Goal: Task Accomplishment & Management: Use online tool/utility

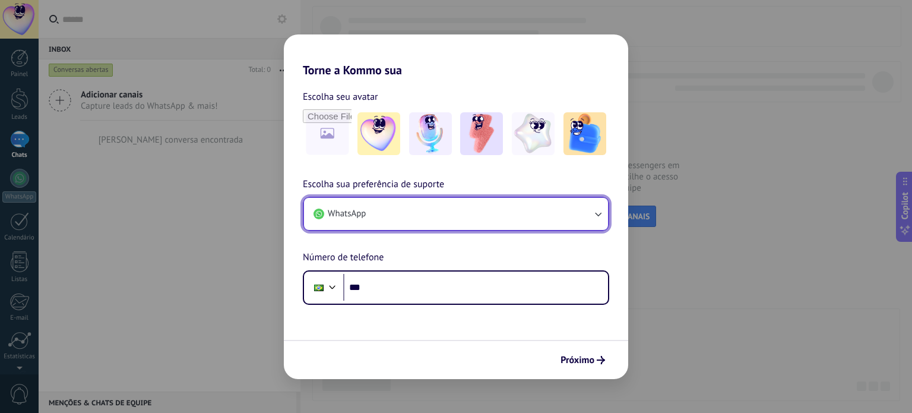
click at [435, 216] on button "WhatsApp" at bounding box center [456, 214] width 304 height 32
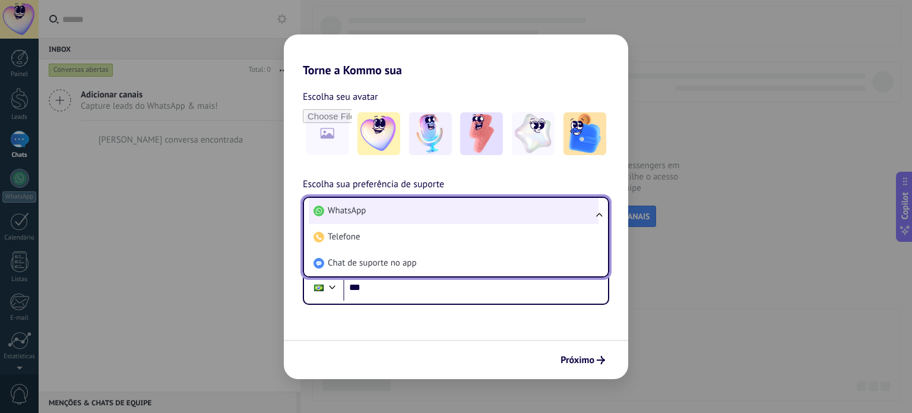
click at [435, 216] on li "WhatsApp" at bounding box center [454, 211] width 290 height 26
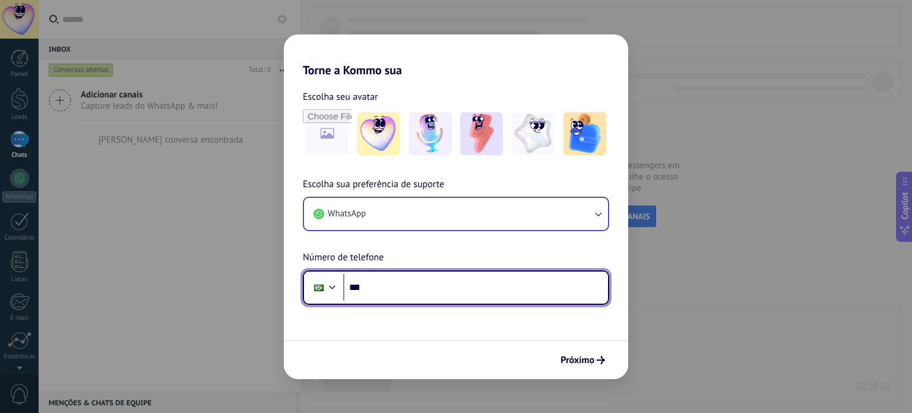
click at [407, 299] on input "***" at bounding box center [475, 287] width 265 height 27
type input "**********"
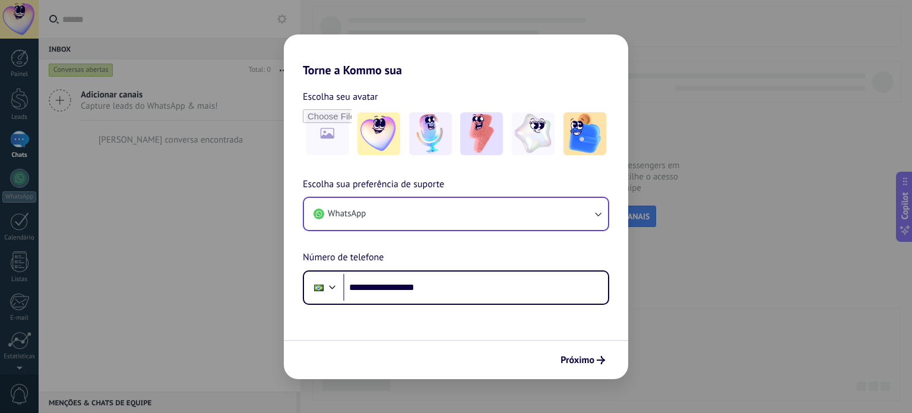
click at [581, 363] on span "Próximo" at bounding box center [578, 360] width 34 height 8
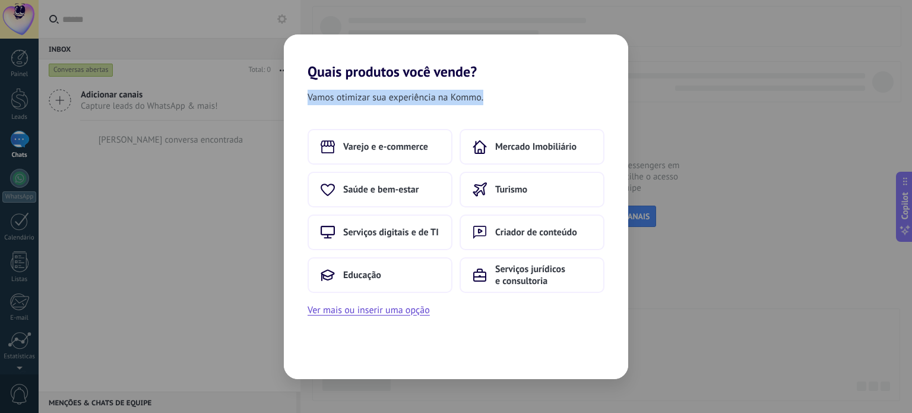
drag, startPoint x: 285, startPoint y: 88, endPoint x: 488, endPoint y: 104, distance: 203.1
click at [488, 104] on div "Vamos otimizar sua experiência na Kommo. Varejo e e-commerce Mercado Imobiliári…" at bounding box center [456, 229] width 344 height 299
click at [488, 104] on div "Vamos otimizar sua experiência na Kommo." at bounding box center [456, 100] width 344 height 20
drag, startPoint x: 295, startPoint y: 62, endPoint x: 502, endPoint y: 80, distance: 208.0
click at [502, 80] on div "Quais produtos você vende? Vamos otimizar sua experiência na Kommo. Varejo e e-…" at bounding box center [456, 206] width 344 height 344
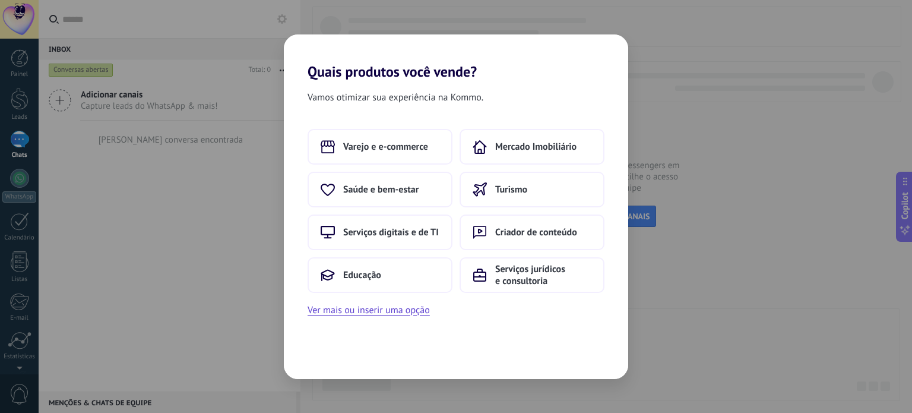
click at [502, 80] on div "Vamos otimizar sua experiência na Kommo. Varejo e e-commerce Mercado Imobiliári…" at bounding box center [456, 229] width 344 height 299
click at [387, 143] on span "Varejo e e-commerce" at bounding box center [385, 147] width 85 height 12
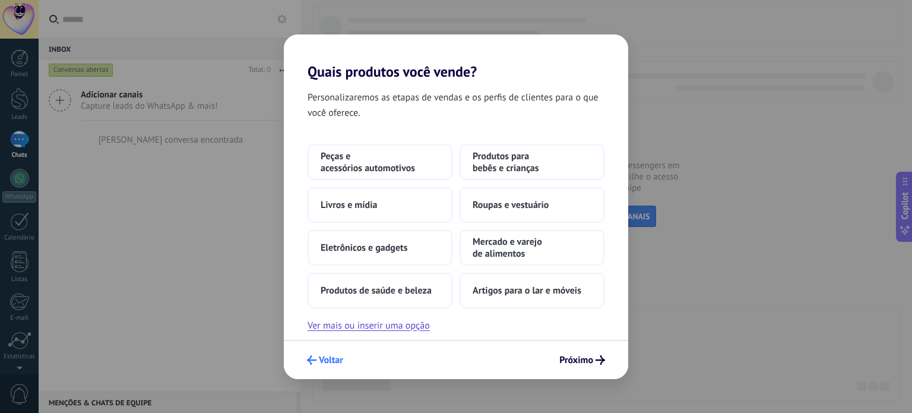
click at [335, 356] on span "Voltar" at bounding box center [331, 360] width 24 height 8
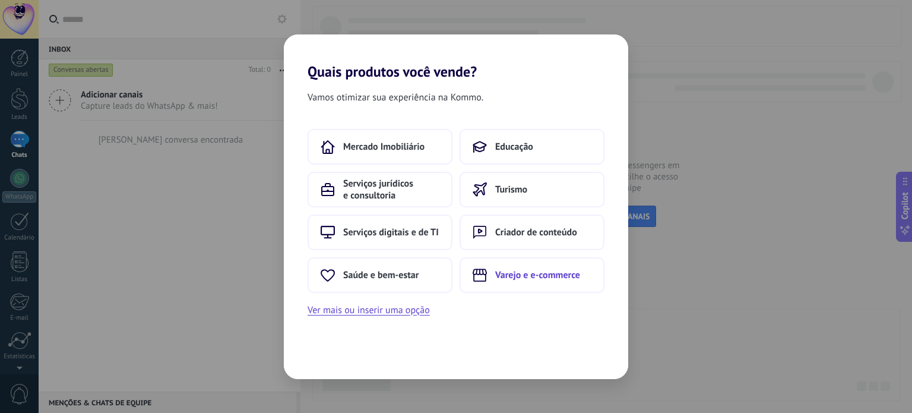
click at [507, 276] on span "Varejo e e-commerce" at bounding box center [537, 275] width 85 height 12
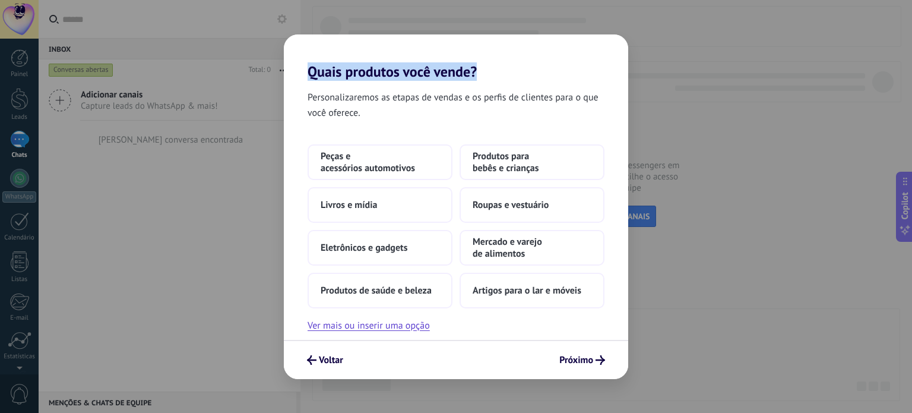
drag, startPoint x: 304, startPoint y: 77, endPoint x: 475, endPoint y: 76, distance: 170.5
click at [475, 76] on h2 "Quais produtos você vende?" at bounding box center [456, 57] width 344 height 46
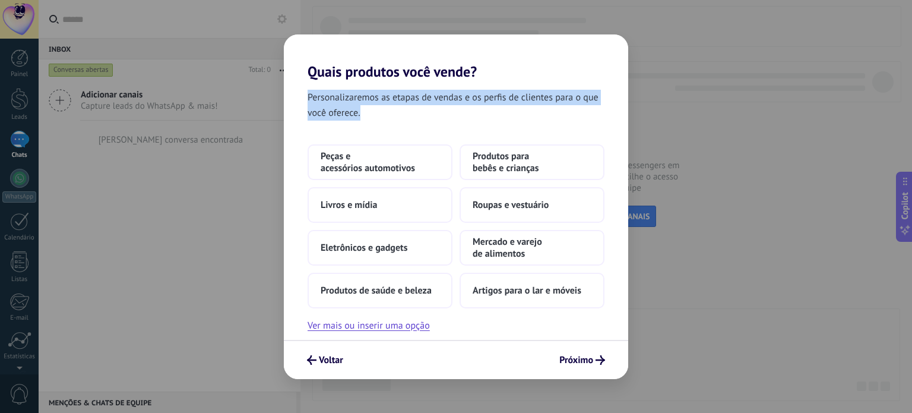
drag, startPoint x: 295, startPoint y: 96, endPoint x: 592, endPoint y: 107, distance: 297.2
click at [592, 107] on div "Personalizaremos as etapas de vendas e os perfis de clientes para o que você of…" at bounding box center [456, 108] width 344 height 36
click at [423, 107] on span "Personalizaremos as etapas de vendas e os perfis de clientes para o que você of…" at bounding box center [456, 105] width 297 height 31
drag, startPoint x: 306, startPoint y: 98, endPoint x: 414, endPoint y: 113, distance: 109.2
click at [414, 113] on div "Personalizaremos as etapas de vendas e os perfis de clientes para o que você of…" at bounding box center [456, 108] width 344 height 36
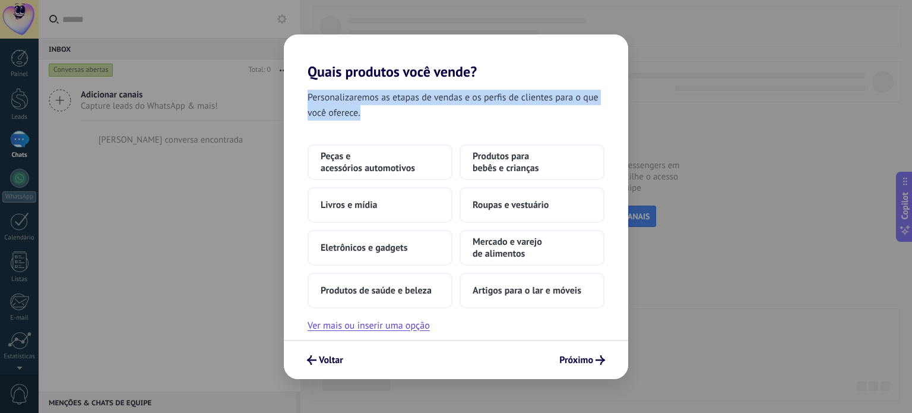
click at [414, 113] on span "Personalizaremos as etapas de vendas e os perfis de clientes para o que você of…" at bounding box center [456, 105] width 297 height 31
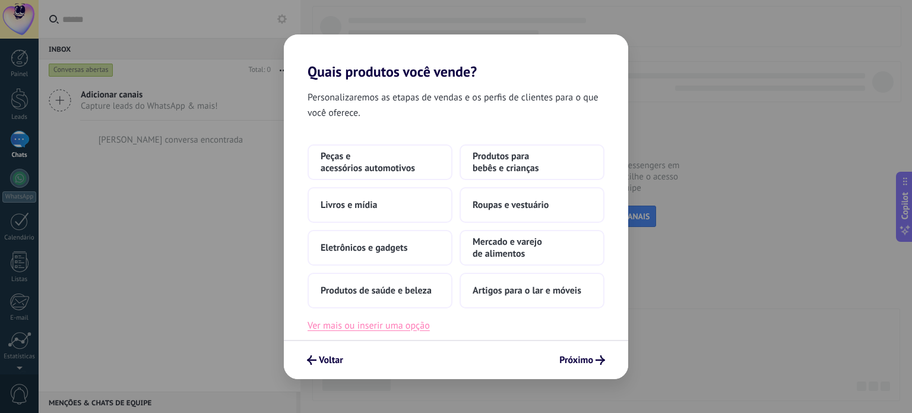
click at [404, 324] on button "Ver mais ou inserir uma opção" at bounding box center [369, 325] width 122 height 15
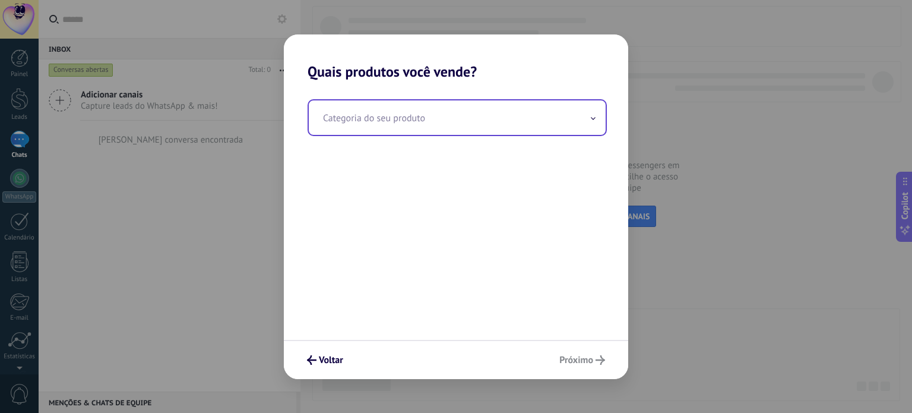
click at [456, 118] on input "text" at bounding box center [457, 117] width 297 height 34
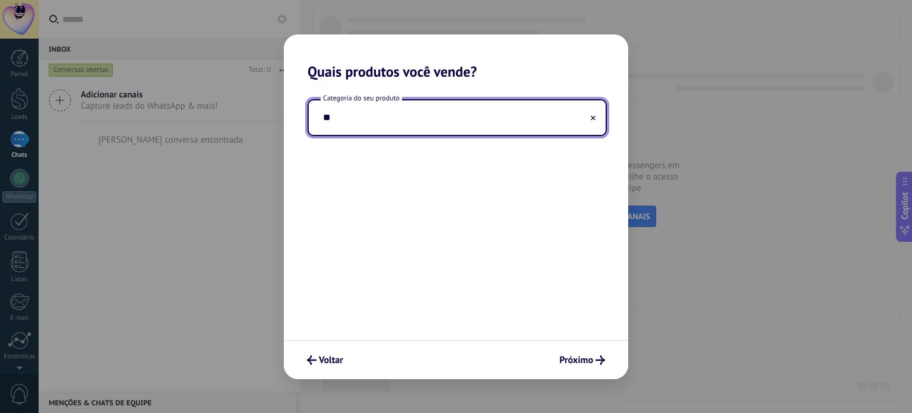
type input "*"
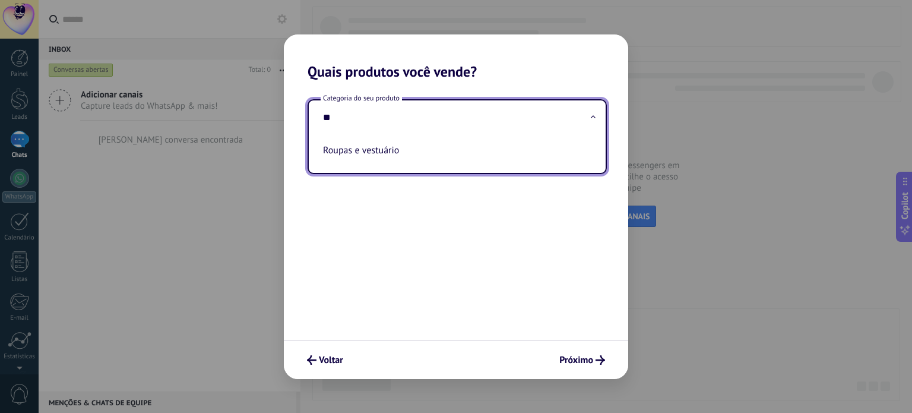
type input "*"
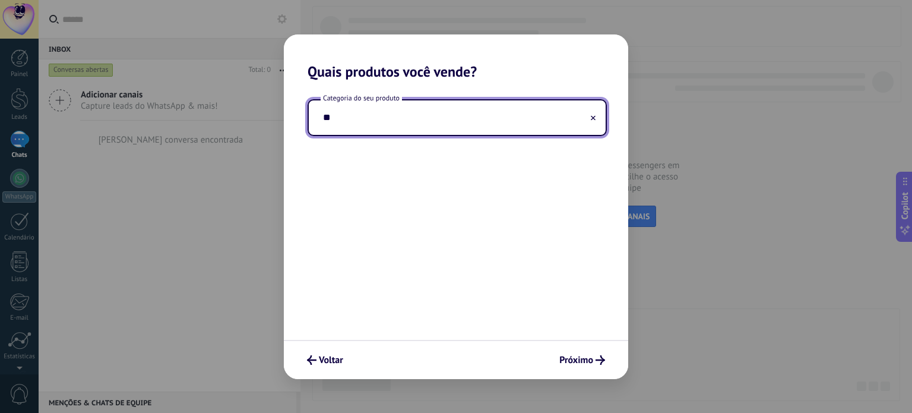
type input "*"
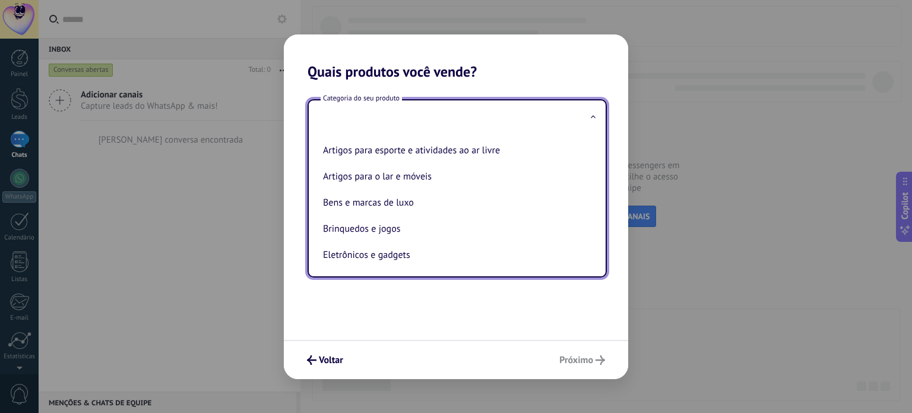
type input "*"
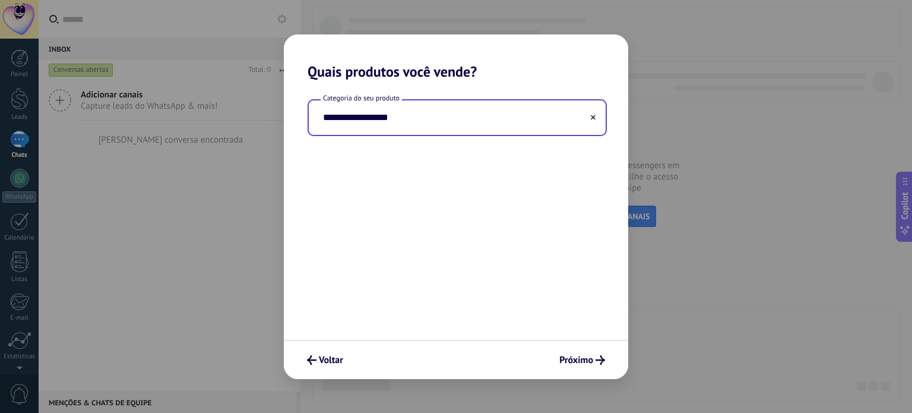
type input "**********"
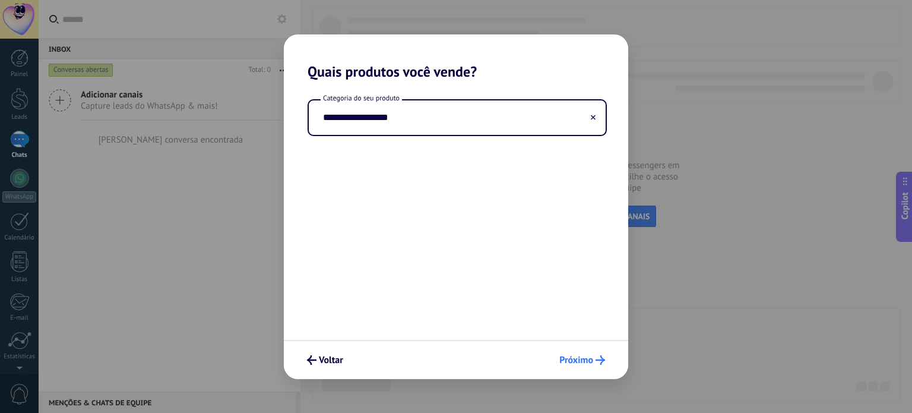
click at [592, 359] on span "Próximo" at bounding box center [576, 360] width 34 height 8
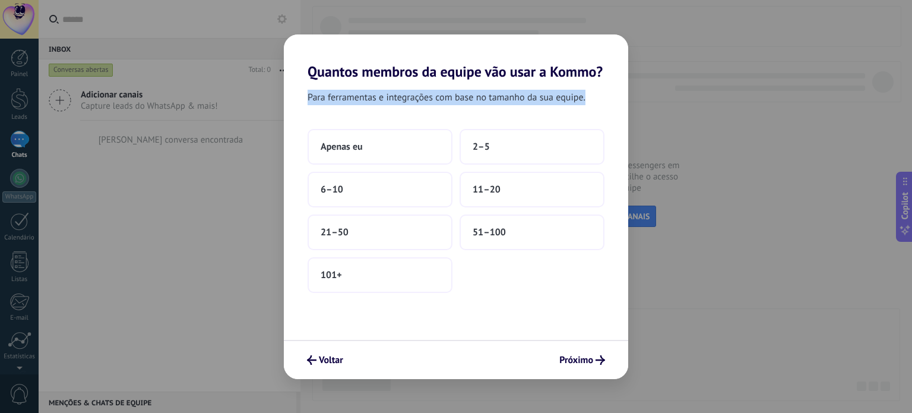
drag, startPoint x: 298, startPoint y: 95, endPoint x: 605, endPoint y: 97, distance: 307.1
click at [605, 97] on div "Para ferramentas e integrações com base no tamanho da sua equipe." at bounding box center [456, 100] width 344 height 20
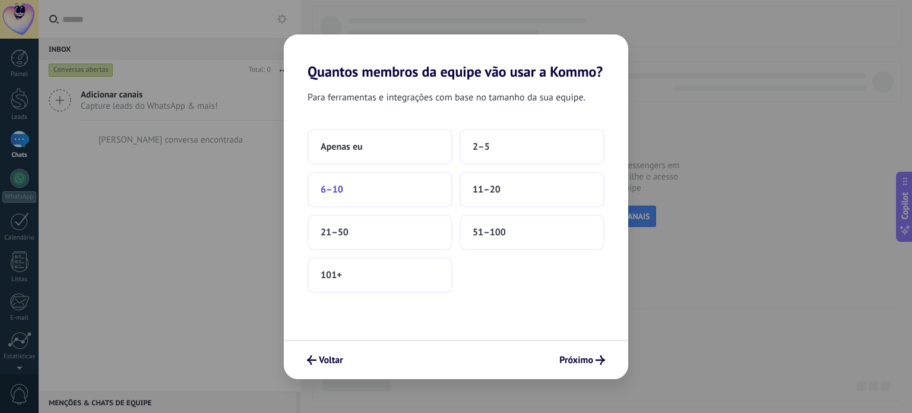
click at [353, 182] on button "6–10" at bounding box center [380, 190] width 145 height 36
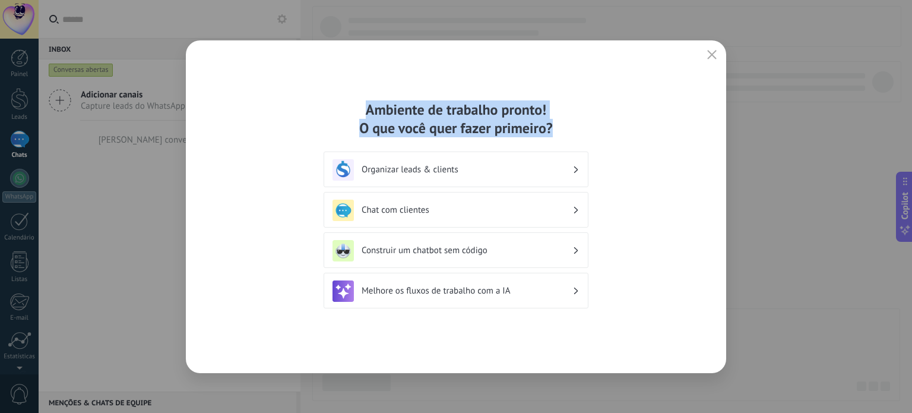
drag, startPoint x: 368, startPoint y: 103, endPoint x: 573, endPoint y: 129, distance: 206.0
click at [573, 129] on div "Ambiente de trabalho pronto! O que você quer fazer primeiro?" at bounding box center [456, 118] width 265 height 37
drag, startPoint x: 573, startPoint y: 129, endPoint x: 352, endPoint y: 104, distance: 221.8
click at [352, 104] on div "Ambiente de trabalho pronto! O que você quer fazer primeiro?" at bounding box center [456, 118] width 265 height 37
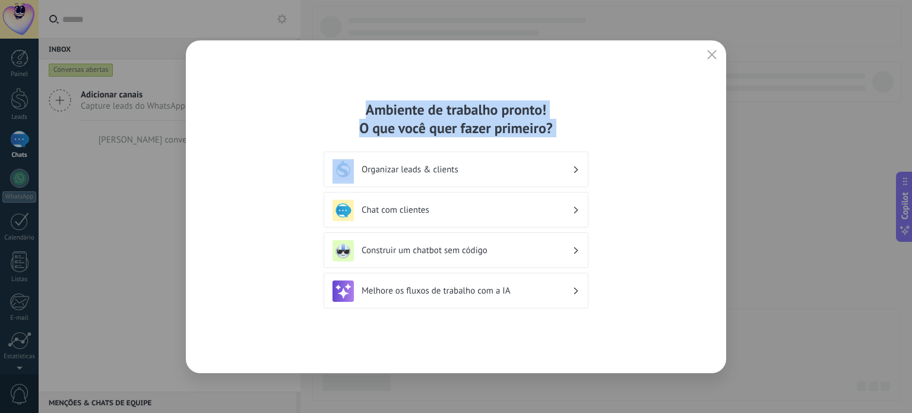
click at [352, 104] on div "Ambiente de trabalho pronto! O que você quer fazer primeiro?" at bounding box center [456, 118] width 265 height 37
drag, startPoint x: 352, startPoint y: 104, endPoint x: 606, endPoint y: 134, distance: 256.0
click at [606, 134] on div "Ambiente de trabalho pronto! O que você quer fazer primeiro? Organizar leads & …" at bounding box center [456, 206] width 540 height 333
drag, startPoint x: 354, startPoint y: 105, endPoint x: 597, endPoint y: 134, distance: 244.6
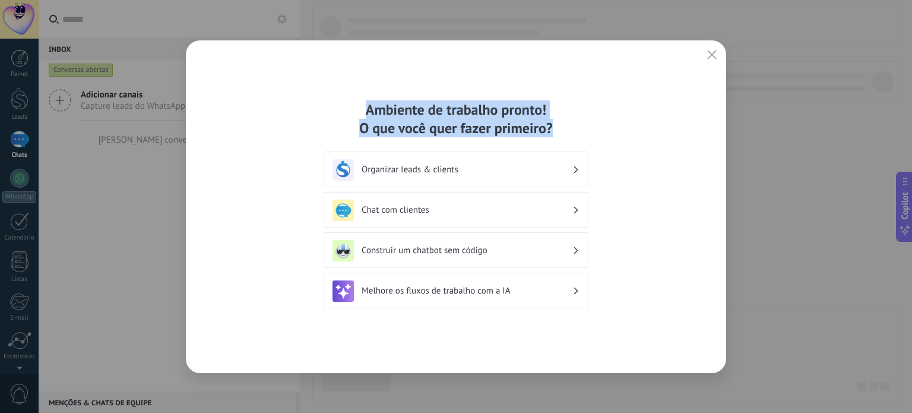
click at [597, 134] on div "Ambiente de trabalho pronto! O que você quer fazer primeiro? Organizar leads & …" at bounding box center [456, 206] width 540 height 333
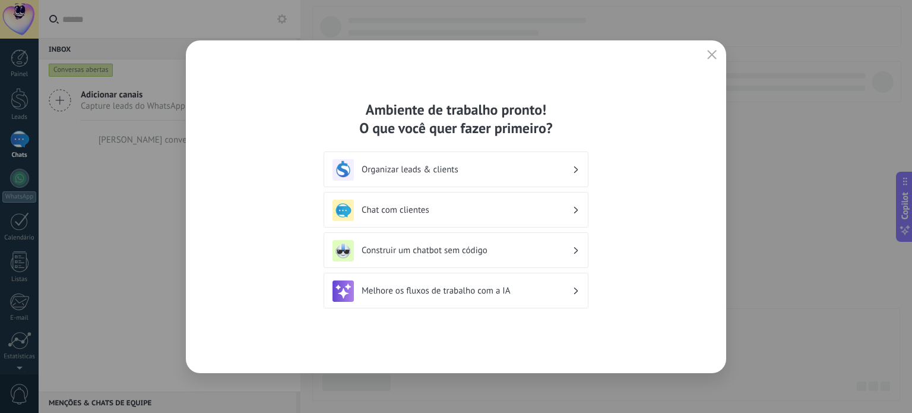
click at [437, 327] on div "Ambiente de trabalho pronto! O que você quer fazer primeiro? Organizar leads & …" at bounding box center [456, 206] width 540 height 333
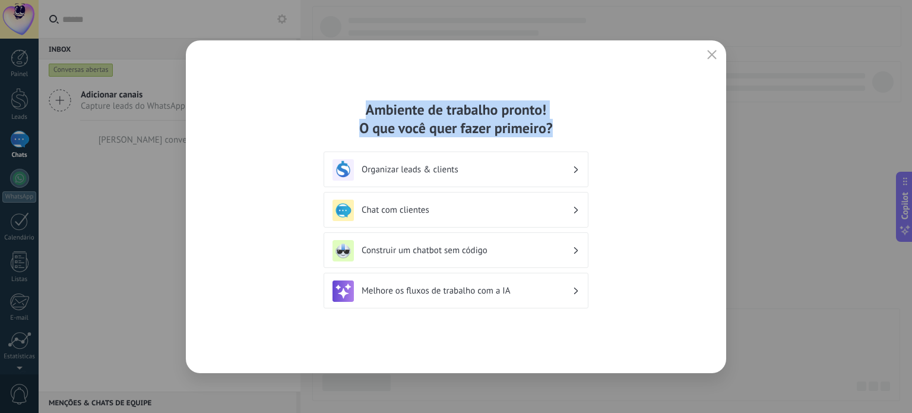
drag, startPoint x: 349, startPoint y: 99, endPoint x: 557, endPoint y: 123, distance: 209.2
click at [557, 123] on div "Ambiente de trabalho pronto! O que você quer fazer primeiro? Organizar leads & …" at bounding box center [456, 206] width 540 height 333
click at [557, 123] on div "Ambiente de trabalho pronto! O que você quer fazer primeiro?" at bounding box center [456, 118] width 265 height 37
drag, startPoint x: 557, startPoint y: 123, endPoint x: 359, endPoint y: 108, distance: 198.4
click at [359, 108] on div "Ambiente de trabalho pronto! O que você quer fazer primeiro?" at bounding box center [456, 118] width 265 height 37
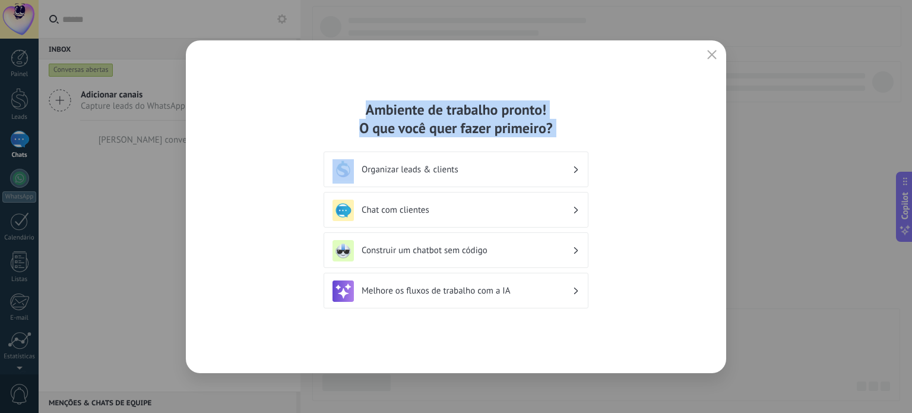
click at [359, 108] on div "Ambiente de trabalho pronto! O que você quer fazer primeiro?" at bounding box center [456, 118] width 265 height 37
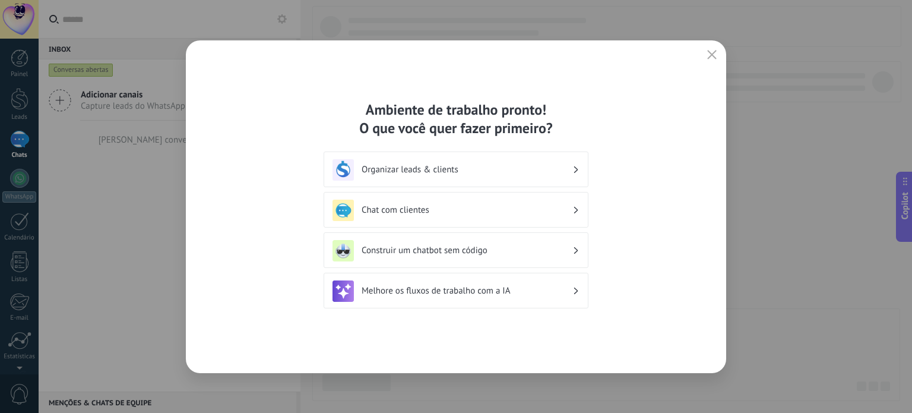
click at [466, 323] on div "Ambiente de trabalho pronto! O que você quer fazer primeiro? Organizar leads & …" at bounding box center [456, 206] width 540 height 333
click at [447, 208] on h3 "Chat com clientes" at bounding box center [467, 209] width 211 height 11
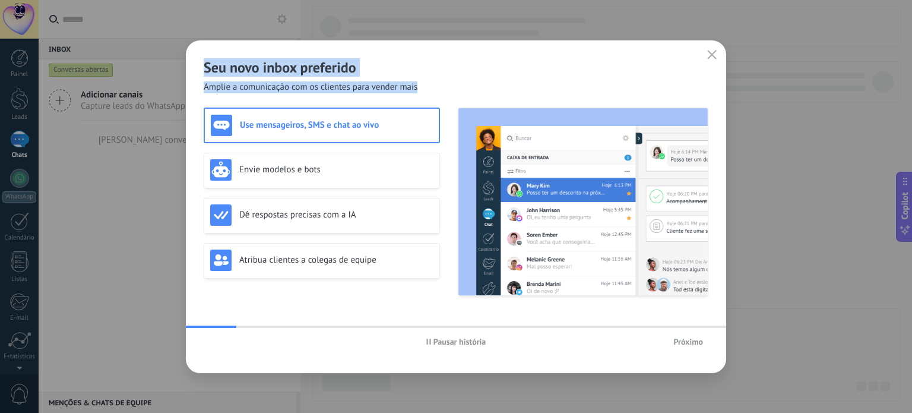
drag, startPoint x: 244, startPoint y: 66, endPoint x: 468, endPoint y: 78, distance: 224.2
click at [468, 78] on div "Seu novo inbox preferido Amplie a comunicação com os clientes para vender mais" at bounding box center [456, 66] width 540 height 53
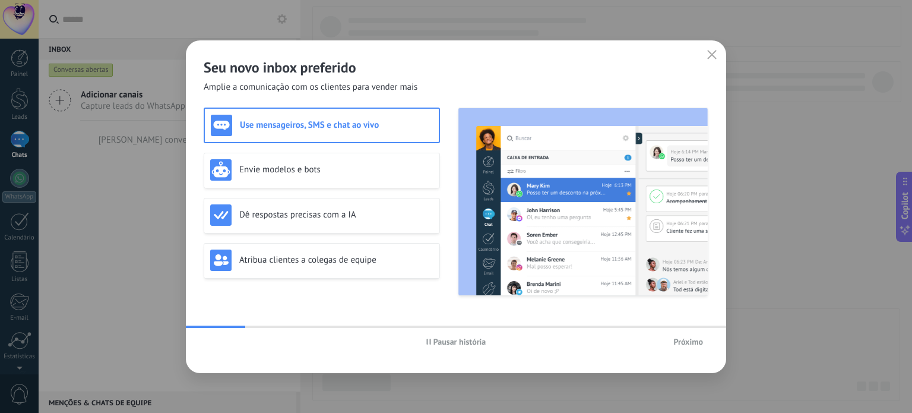
click at [468, 78] on div "Seu novo inbox preferido Amplie a comunicação com os clientes para vender mais" at bounding box center [456, 66] width 540 height 53
click at [276, 175] on h3 "Envie modelos e bots" at bounding box center [336, 169] width 194 height 11
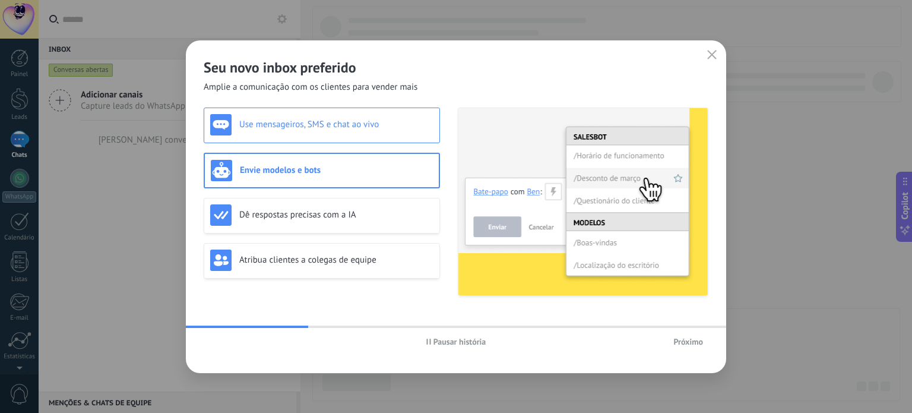
click at [292, 119] on h3 "Use mensageiros, SMS e chat ao vivo" at bounding box center [336, 124] width 194 height 11
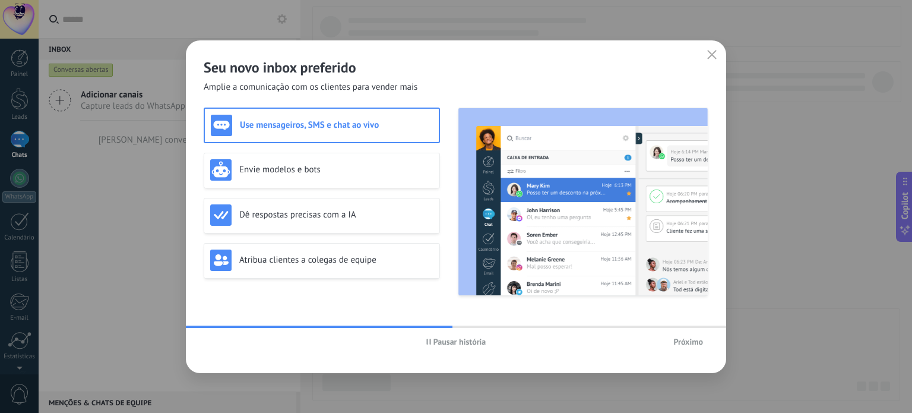
click at [441, 85] on div "Seu novo inbox preferido Amplie a comunicação com os clientes para vender mais" at bounding box center [456, 66] width 540 height 53
click at [313, 156] on div "Envie modelos e bots" at bounding box center [322, 171] width 236 height 36
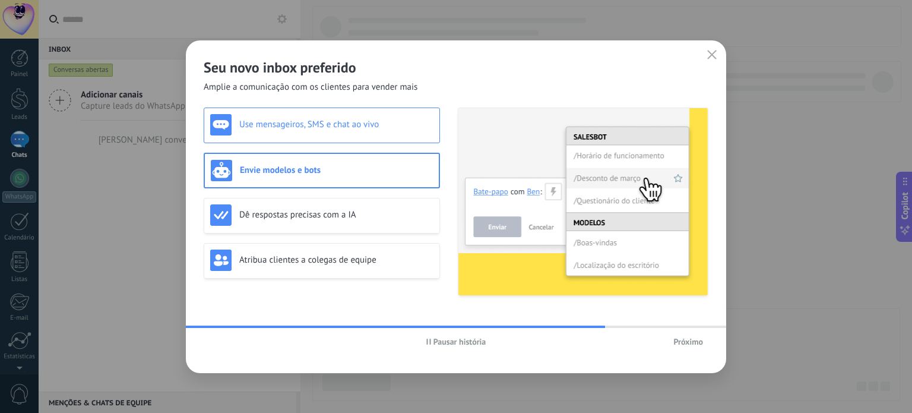
click at [321, 119] on h3 "Use mensageiros, SMS e chat ao vivo" at bounding box center [336, 124] width 194 height 11
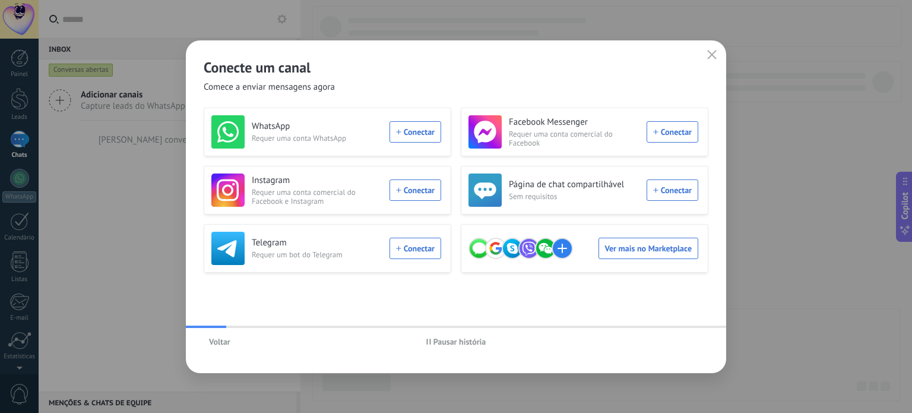
click at [209, 339] on span "Voltar" at bounding box center [219, 341] width 21 height 8
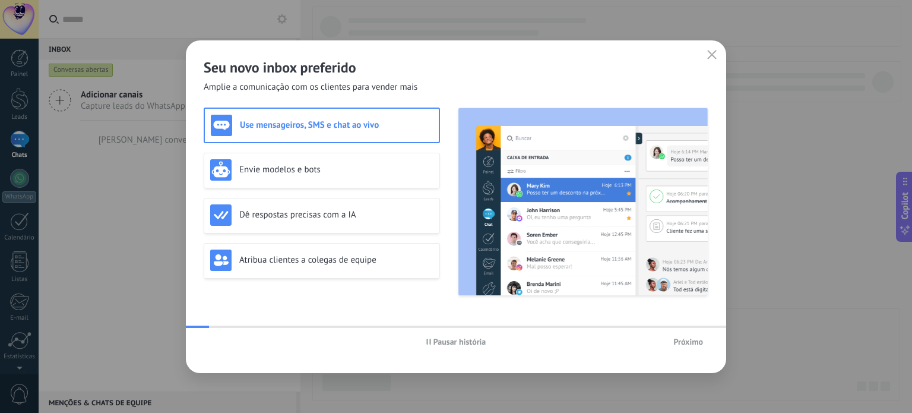
click at [439, 342] on span "Pausar história" at bounding box center [460, 341] width 53 height 8
click at [295, 160] on div "Envie modelos e bots" at bounding box center [321, 169] width 223 height 21
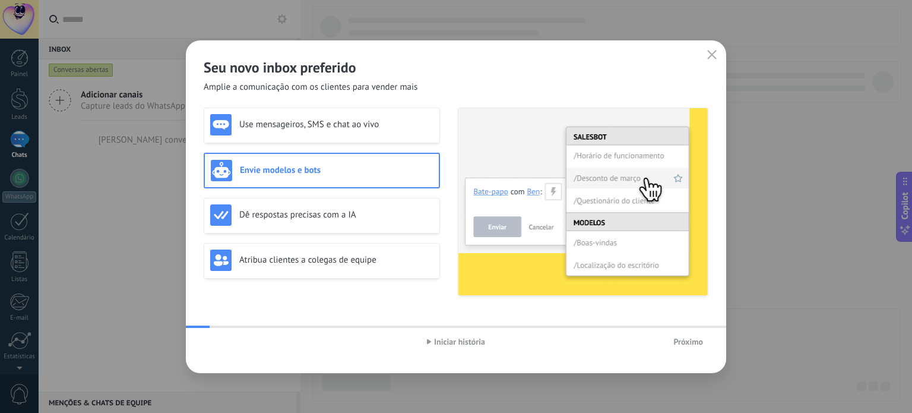
click at [501, 199] on img at bounding box center [583, 201] width 249 height 187
click at [502, 189] on img at bounding box center [583, 201] width 249 height 187
click at [523, 189] on img at bounding box center [583, 201] width 249 height 187
click at [550, 189] on img at bounding box center [583, 201] width 249 height 187
click at [619, 153] on img at bounding box center [583, 201] width 249 height 187
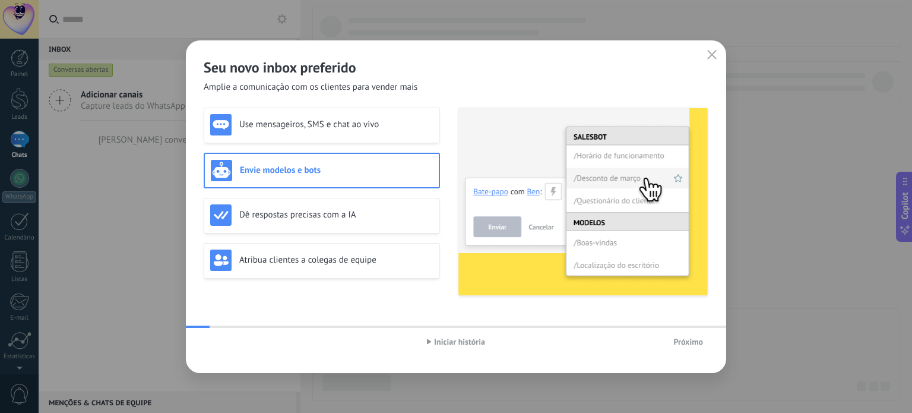
click at [619, 178] on img at bounding box center [583, 201] width 249 height 187
click at [613, 199] on img at bounding box center [583, 201] width 249 height 187
click at [611, 164] on img at bounding box center [583, 201] width 249 height 187
click at [606, 179] on img at bounding box center [583, 201] width 249 height 187
click at [602, 198] on img at bounding box center [583, 201] width 249 height 187
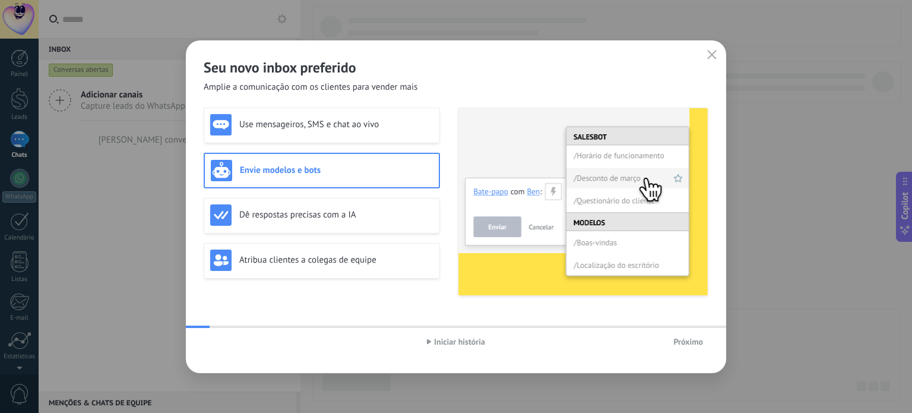
click at [596, 239] on img at bounding box center [583, 201] width 249 height 187
click at [520, 185] on img at bounding box center [583, 201] width 249 height 187
click at [258, 207] on div "Dê respostas precisas com a IA" at bounding box center [321, 214] width 223 height 21
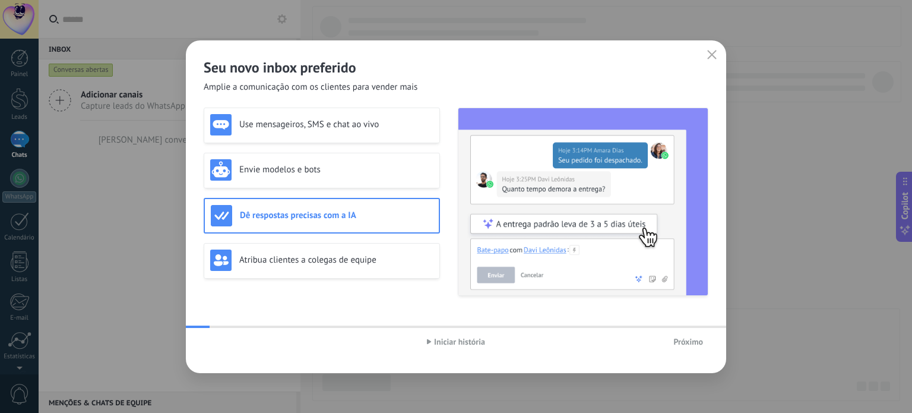
click at [587, 222] on img at bounding box center [583, 201] width 249 height 187
click at [325, 291] on div "Use mensageiros, SMS e chat ao vivo Envie modelos e bots Dê respostas precisas …" at bounding box center [322, 202] width 236 height 188
click at [321, 252] on div "Atribua clientes a colegas de equipe" at bounding box center [321, 259] width 223 height 21
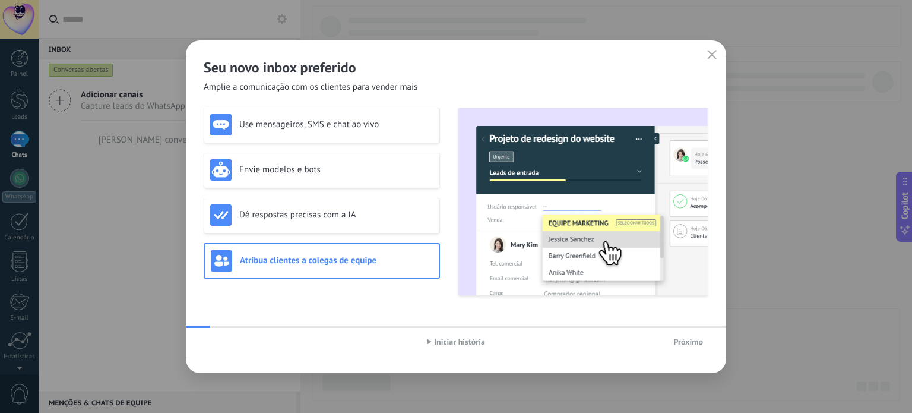
click at [578, 219] on img at bounding box center [583, 201] width 249 height 187
click at [684, 339] on span "Próximo" at bounding box center [689, 341] width 30 height 8
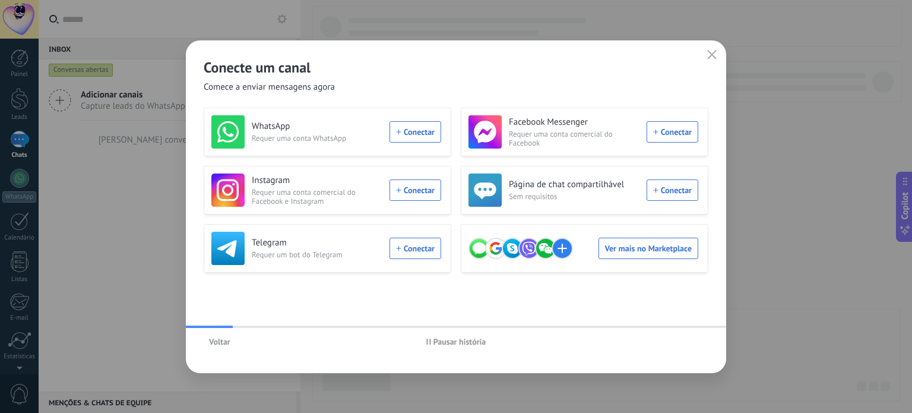
click at [467, 341] on span "Pausar história" at bounding box center [460, 341] width 53 height 8
drag, startPoint x: 220, startPoint y: 68, endPoint x: 349, endPoint y: 96, distance: 131.7
click at [349, 96] on div "Conecte um canal Comece a enviar mensagens agora WhatsApp Requer uma conta What…" at bounding box center [456, 206] width 540 height 333
drag, startPoint x: 349, startPoint y: 96, endPoint x: 393, endPoint y: 111, distance: 46.6
click at [350, 96] on div "Conecte um canal Comece a enviar mensagens agora WhatsApp Requer uma conta What…" at bounding box center [456, 206] width 540 height 333
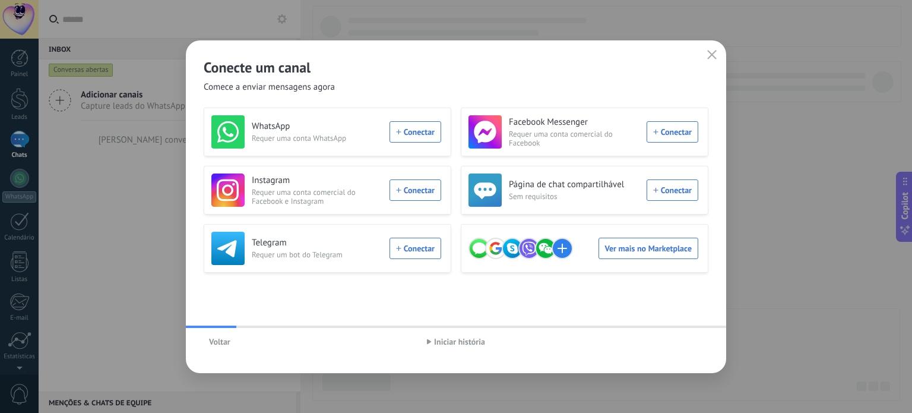
click at [420, 76] on div "Conecte um canal Comece a enviar mensagens agora" at bounding box center [456, 66] width 540 height 53
click at [439, 80] on div "Conecte um canal Comece a enviar mensagens agora" at bounding box center [456, 66] width 540 height 53
click at [413, 132] on div "WhatsApp Requer uma conta WhatsApp Conectar" at bounding box center [326, 131] width 230 height 33
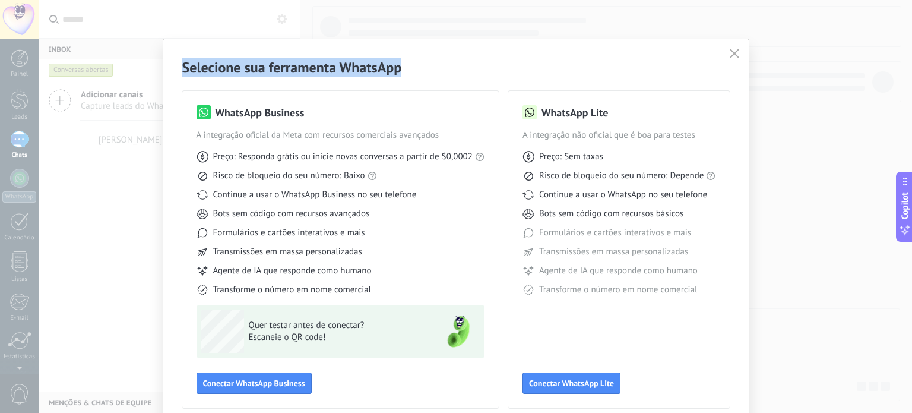
drag, startPoint x: 176, startPoint y: 64, endPoint x: 459, endPoint y: 69, distance: 283.4
click at [459, 69] on div "Selecione sua ferramenta WhatsApp WhatsApp Business A integração oficial da Met…" at bounding box center [456, 233] width 586 height 388
click at [459, 69] on h2 "Selecione sua ferramenta WhatsApp" at bounding box center [456, 67] width 548 height 18
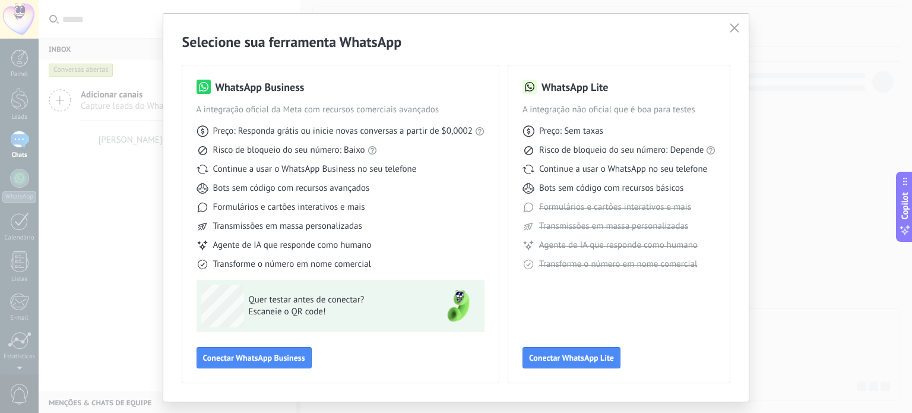
scroll to position [53, 0]
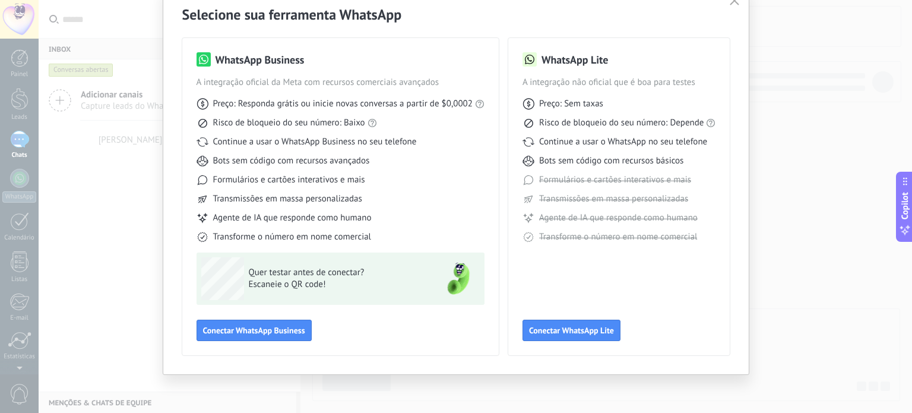
click at [576, 282] on div "WhatsApp Lite A integração não oficial que é boa para testes Preço: Sem taxas R…" at bounding box center [620, 196] width 194 height 289
drag, startPoint x: 513, startPoint y: 80, endPoint x: 710, endPoint y: 80, distance: 197.2
click at [710, 80] on div "WhatsApp Lite A integração não oficial que é boa para testes Preço: Sem taxas R…" at bounding box center [619, 196] width 222 height 317
click at [710, 80] on span "A integração não oficial que é boa para testes" at bounding box center [620, 83] width 194 height 12
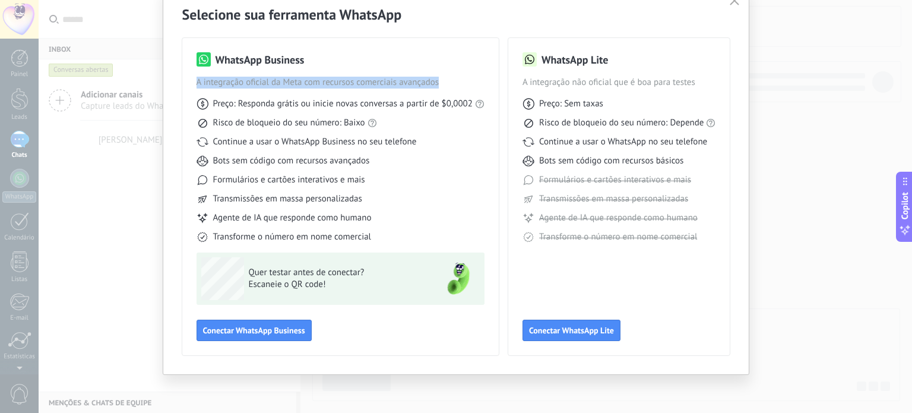
drag, startPoint x: 201, startPoint y: 80, endPoint x: 480, endPoint y: 78, distance: 279.2
click at [480, 78] on div "Selecione sua ferramenta WhatsApp WhatsApp Business A integração oficial da Met…" at bounding box center [456, 180] width 586 height 388
click at [289, 78] on span "A integração oficial da Meta com recursos comerciais avançados" at bounding box center [341, 83] width 288 height 12
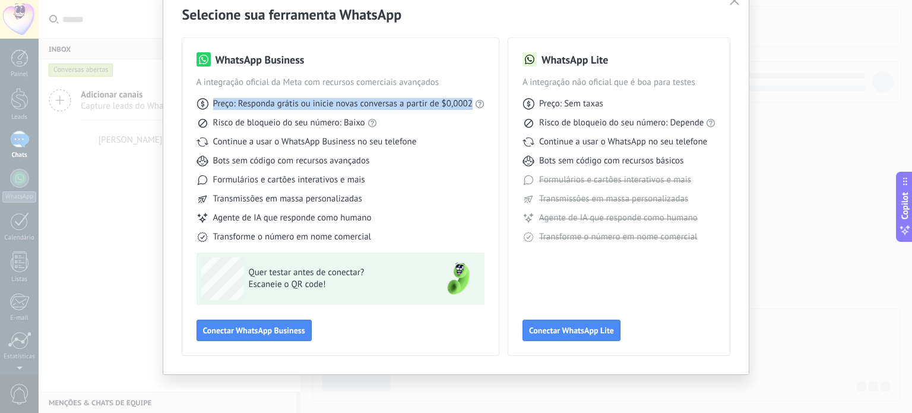
drag, startPoint x: 207, startPoint y: 101, endPoint x: 496, endPoint y: 97, distance: 289.3
click at [496, 97] on div "WhatsApp Business A integração oficial da Meta com recursos comerciais avançado…" at bounding box center [340, 196] width 317 height 317
click at [433, 97] on div "Preço: Responda grátis ou inicie novas conversas a partir de $0,0002 Risco de b…" at bounding box center [341, 165] width 288 height 154
drag, startPoint x: 216, startPoint y: 100, endPoint x: 354, endPoint y: 97, distance: 137.8
click at [354, 98] on div "Preço: Responda grátis ou inicie novas conversas a partir de $0,0002" at bounding box center [341, 104] width 288 height 12
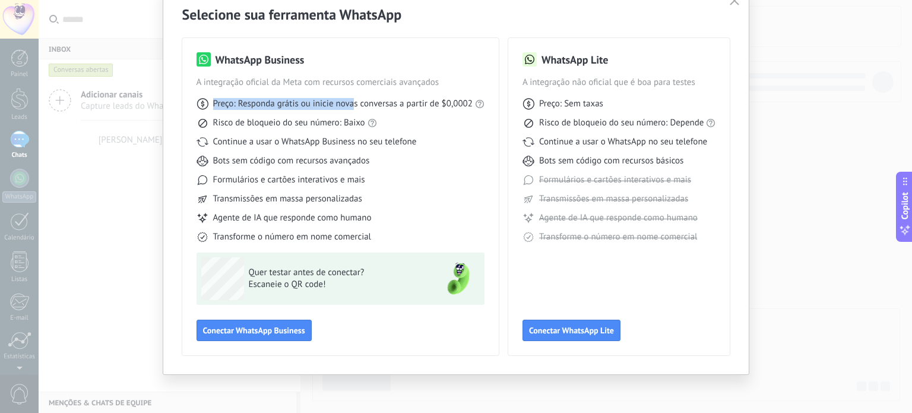
click at [354, 98] on span "Preço: Responda grátis ou inicie novas conversas a partir de $0,0002" at bounding box center [343, 104] width 260 height 12
click at [279, 280] on span "Escaneie o QR code!" at bounding box center [335, 285] width 173 height 12
click at [266, 330] on span "Conectar WhatsApp Business" at bounding box center [254, 330] width 102 height 8
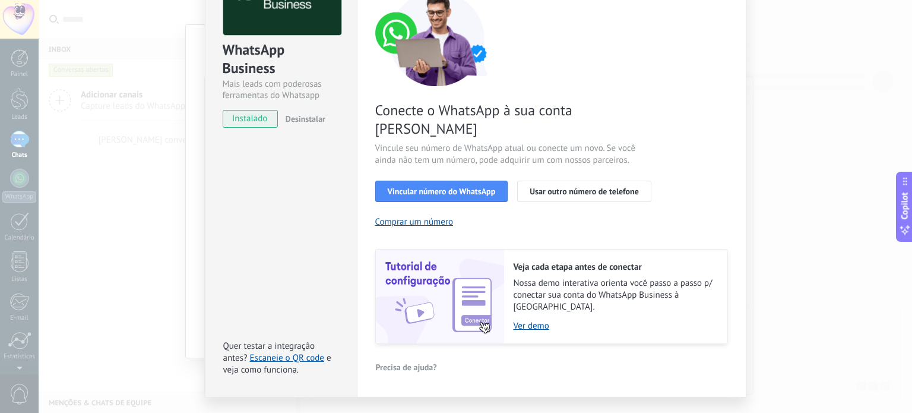
scroll to position [105, 0]
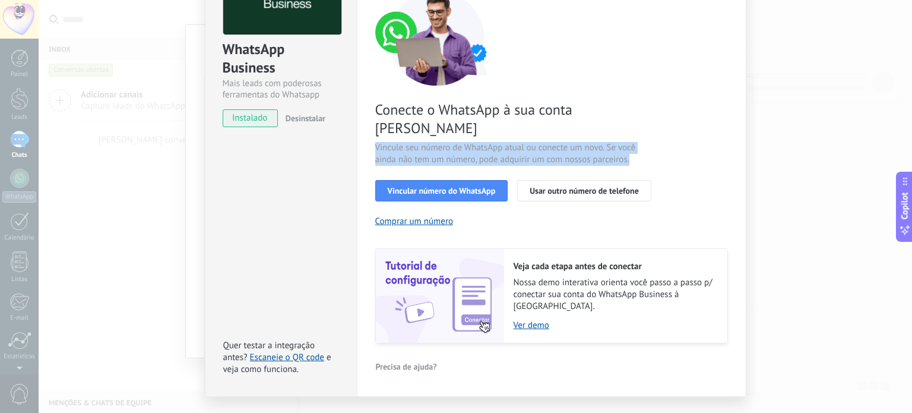
drag, startPoint x: 380, startPoint y: 121, endPoint x: 655, endPoint y: 136, distance: 275.4
click at [655, 136] on div "Conecte o WhatsApp à sua conta Kommo Vincule seu número de WhatsApp atual ou co…" at bounding box center [551, 166] width 353 height 353
click at [655, 142] on span "Vincule seu número de WhatsApp atual ou conecte um novo. Se você ainda não tem …" at bounding box center [516, 154] width 283 height 24
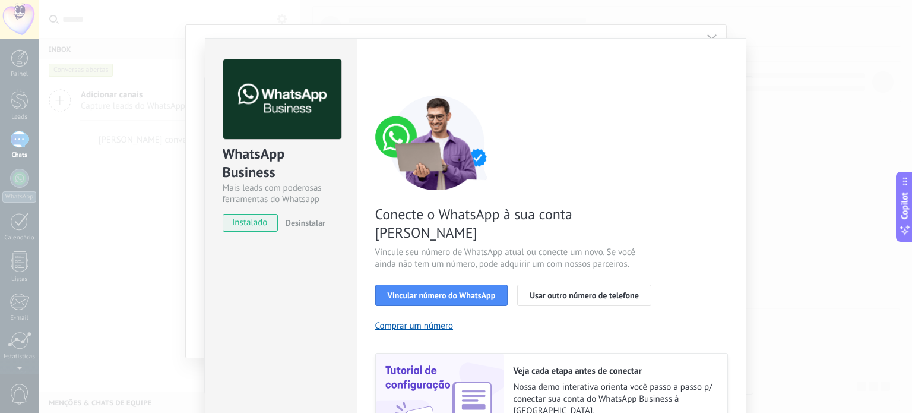
scroll to position [0, 0]
click at [813, 45] on div "WhatsApp Business Mais leads com poderosas ferramentas do Whatsapp instalado De…" at bounding box center [476, 206] width 874 height 413
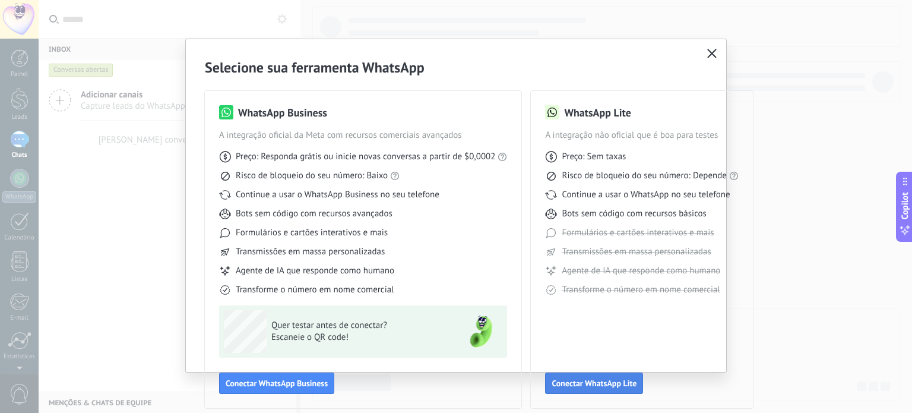
click at [599, 381] on span "Conectar WhatsApp Lite" at bounding box center [594, 383] width 85 height 8
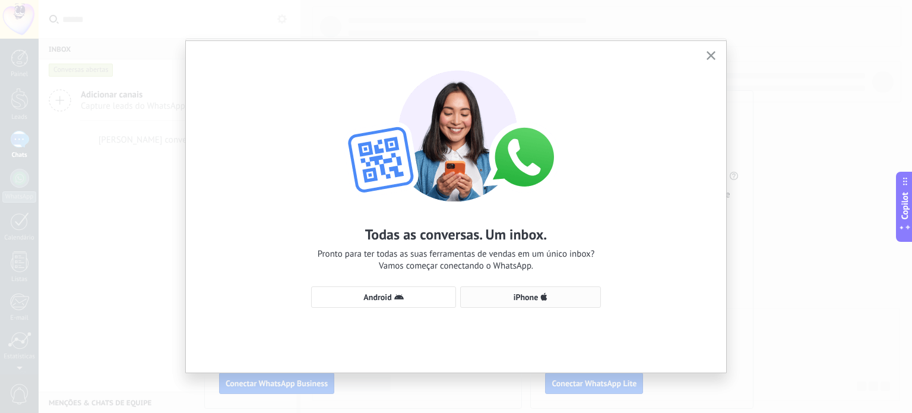
click at [523, 295] on span "iPhone" at bounding box center [526, 297] width 25 height 8
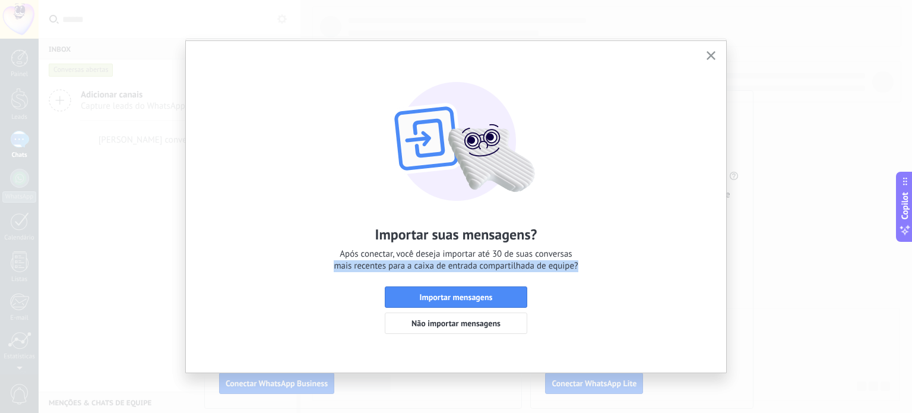
drag, startPoint x: 391, startPoint y: 265, endPoint x: 619, endPoint y: 276, distance: 228.3
click at [619, 276] on div "Importar suas mensagens? Após conectar, você deseja importar até 30 de suas con…" at bounding box center [456, 196] width 540 height 311
click at [596, 265] on div "Importar suas mensagens? Após conectar, você deseja importar até 30 de suas con…" at bounding box center [456, 196] width 540 height 311
click at [448, 317] on button "Não importar mensagens" at bounding box center [456, 322] width 143 height 21
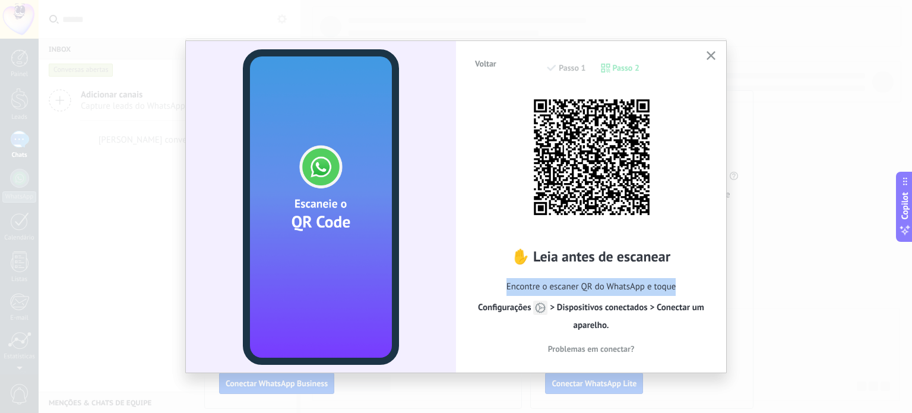
drag, startPoint x: 496, startPoint y: 285, endPoint x: 706, endPoint y: 289, distance: 210.3
click at [706, 289] on span "Encontre o escaner QR do WhatsApp e toque Configurações > Dispositivos conectad…" at bounding box center [591, 306] width 235 height 56
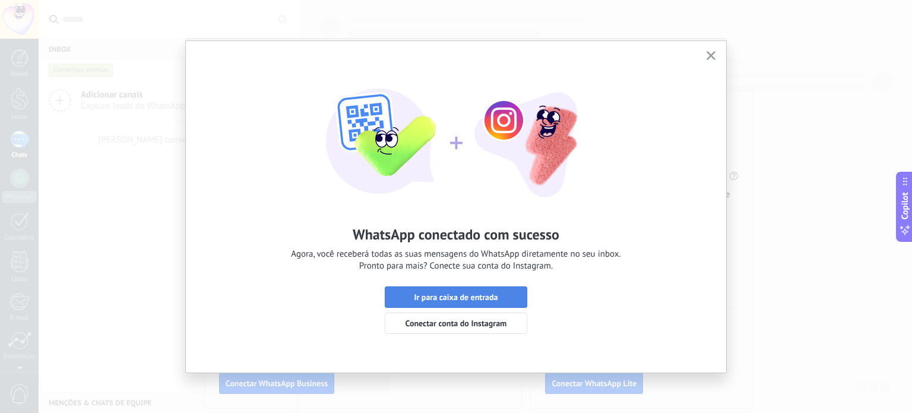
click at [431, 295] on span "Ir para caixa de entrada" at bounding box center [456, 297] width 84 height 8
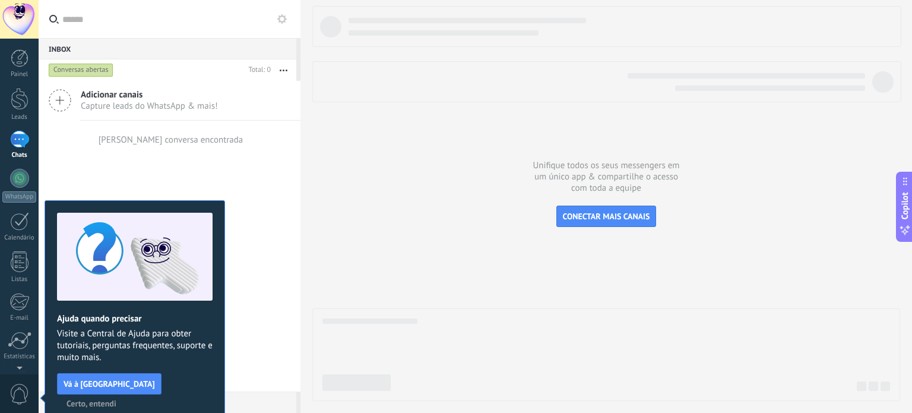
click at [116, 399] on span "Certo, entendi" at bounding box center [92, 403] width 50 height 8
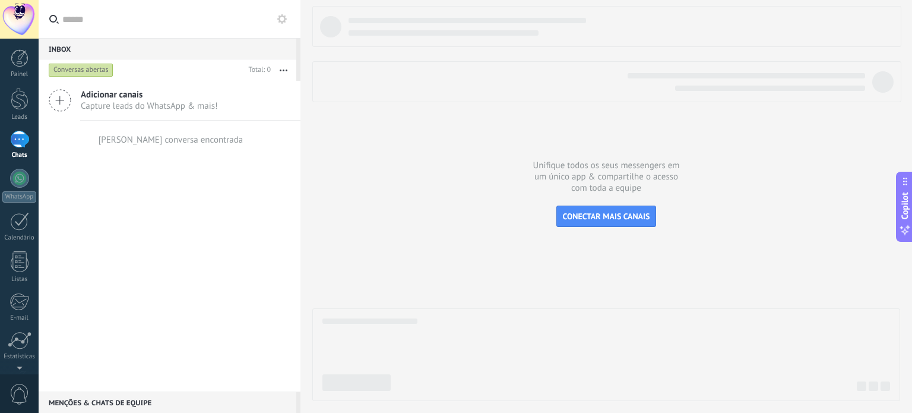
click at [172, 212] on div "Adicionar canais Capture leads do WhatsApp & mais! Nenhuma conversa encontrada" at bounding box center [170, 236] width 262 height 311
click at [95, 74] on div "Conversas abertas" at bounding box center [81, 70] width 65 height 14
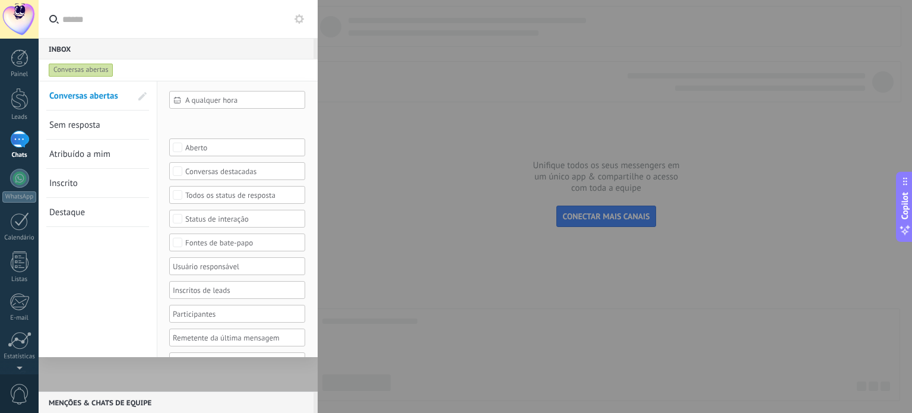
click at [97, 73] on div "Conversas abertas" at bounding box center [81, 70] width 65 height 14
click at [185, 384] on div at bounding box center [178, 236] width 279 height 311
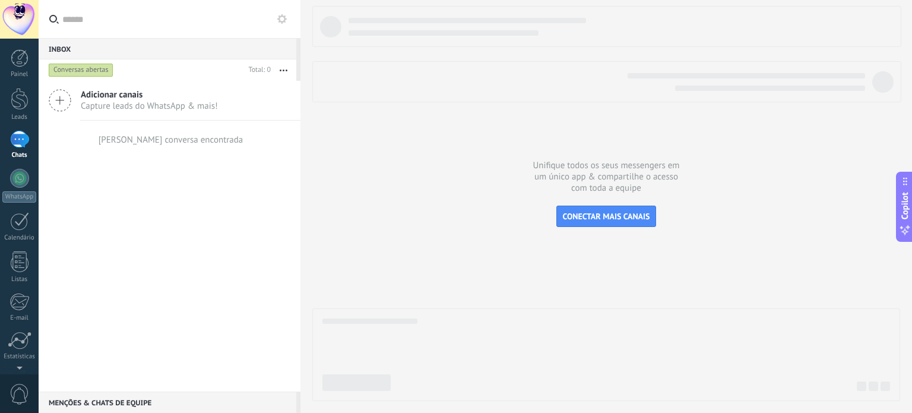
click at [185, 265] on div "Adicionar canais Capture leads do WhatsApp & mais! Nenhuma conversa encontrada" at bounding box center [170, 236] width 262 height 311
click at [121, 400] on div "Menções & Chats de equipe 0" at bounding box center [168, 401] width 258 height 21
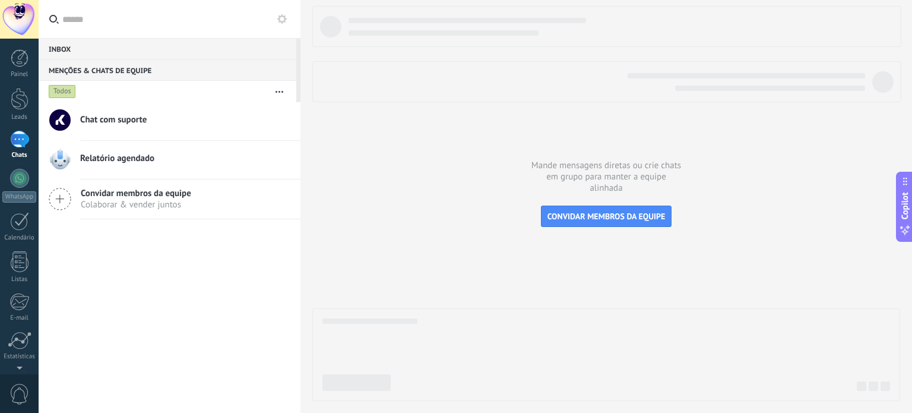
click at [157, 270] on div "Chat com suporte Relatório agendado Convidar membros da equipe Colaborar & vend…" at bounding box center [170, 257] width 262 height 311
click at [150, 274] on div "Chat com suporte Relatório agendado Convidar membros da equipe Colaborar & vend…" at bounding box center [170, 257] width 262 height 311
click at [141, 199] on span "Colaborar & vender juntos" at bounding box center [136, 204] width 110 height 11
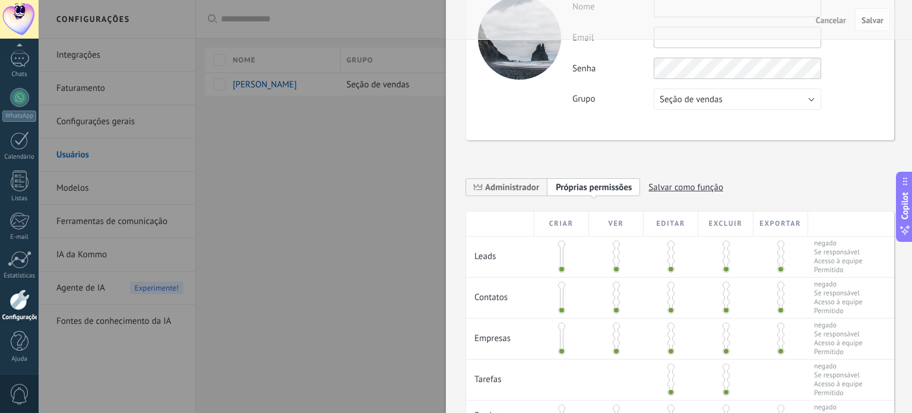
scroll to position [292, 0]
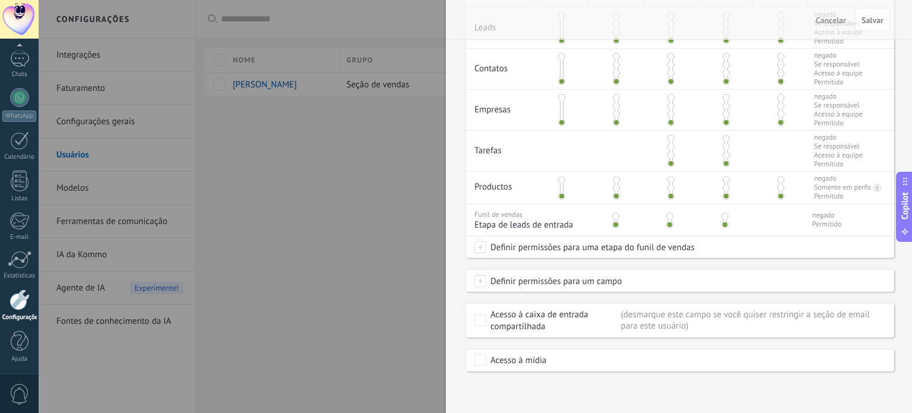
click at [558, 91] on div at bounding box center [562, 110] width 55 height 40
click at [559, 97] on span at bounding box center [561, 97] width 7 height 7
click at [563, 121] on span at bounding box center [561, 122] width 7 height 7
click at [561, 102] on span at bounding box center [561, 105] width 7 height 7
click at [561, 97] on span at bounding box center [561, 97] width 7 height 7
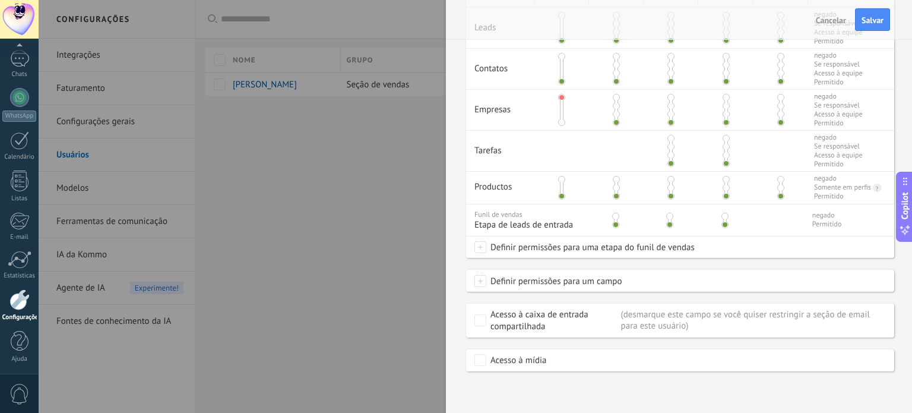
click at [561, 119] on span at bounding box center [561, 122] width 7 height 7
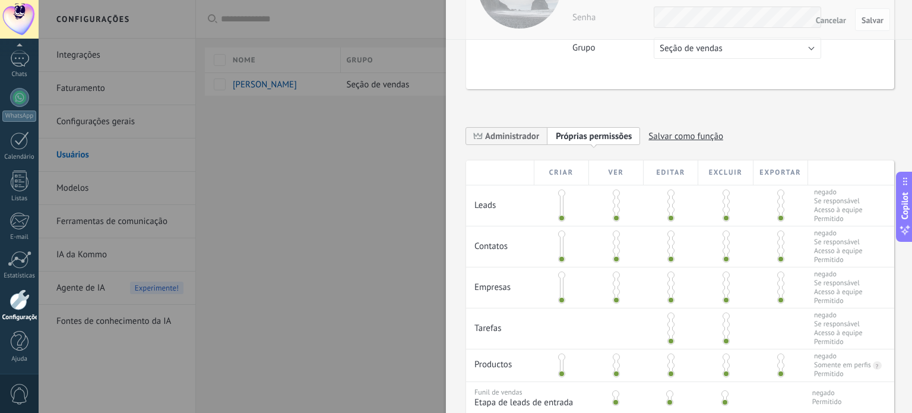
scroll to position [114, 0]
click at [561, 192] on span at bounding box center [561, 192] width 7 height 7
click at [560, 201] on span at bounding box center [561, 201] width 7 height 7
click at [562, 216] on span at bounding box center [561, 217] width 7 height 7
click at [725, 201] on span at bounding box center [726, 201] width 7 height 7
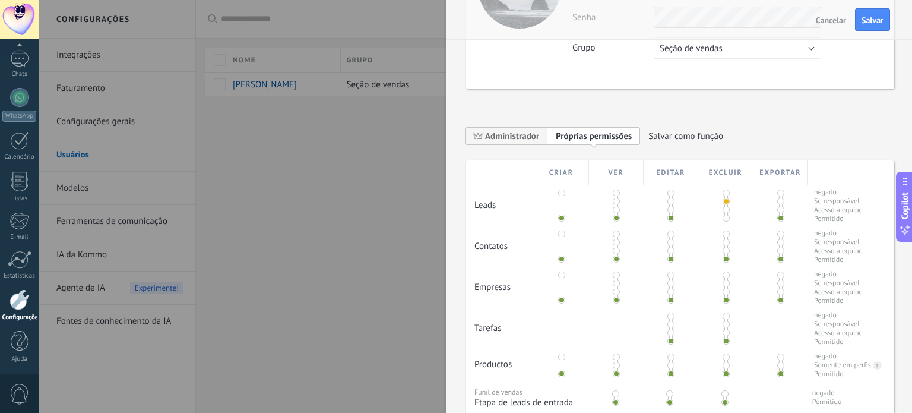
click at [725, 210] on span at bounding box center [726, 209] width 7 height 7
click at [724, 217] on span at bounding box center [726, 217] width 7 height 7
click at [723, 191] on span at bounding box center [726, 192] width 7 height 7
click at [724, 219] on span at bounding box center [726, 217] width 7 height 7
click at [504, 143] on span "Administrador" at bounding box center [506, 136] width 81 height 18
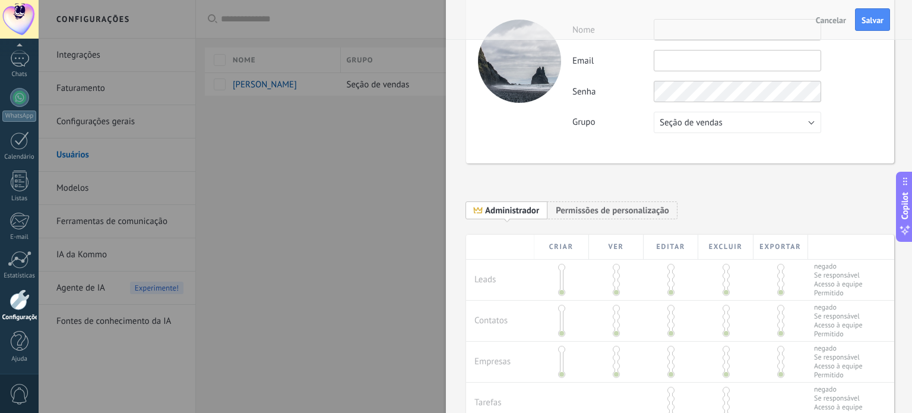
scroll to position [0, 0]
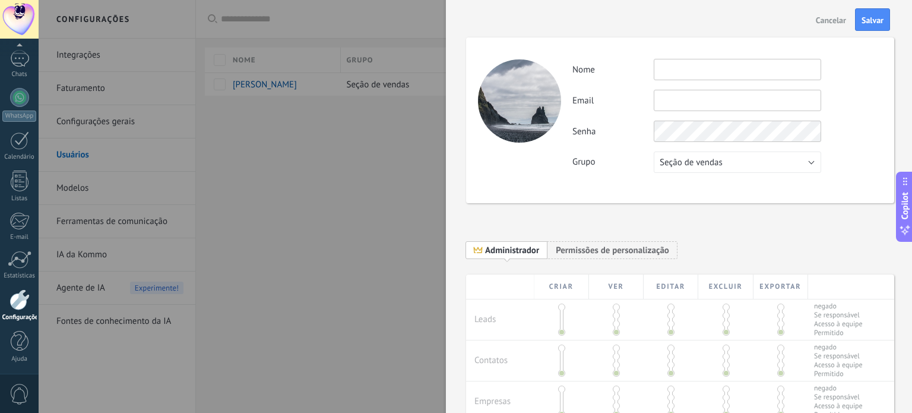
click at [833, 20] on span "Cancelar" at bounding box center [831, 20] width 30 height 8
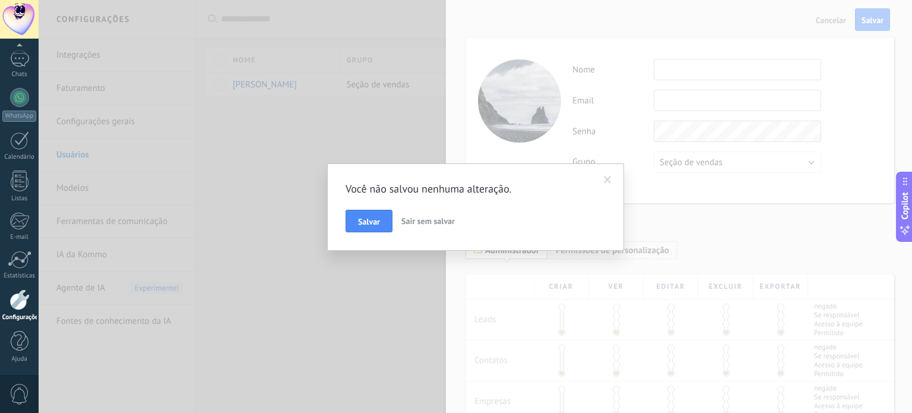
drag, startPoint x: 381, startPoint y: 222, endPoint x: 466, endPoint y: 223, distance: 84.9
click at [529, 282] on div "Você não salvou nenhuma alteração. [PERSON_NAME] sem salvar" at bounding box center [476, 206] width 874 height 413
click at [442, 208] on div "Você não salvou nenhuma alteração. [PERSON_NAME] sem salvar" at bounding box center [476, 207] width 260 height 50
click at [442, 217] on span "Sair sem salvar" at bounding box center [427, 221] width 53 height 11
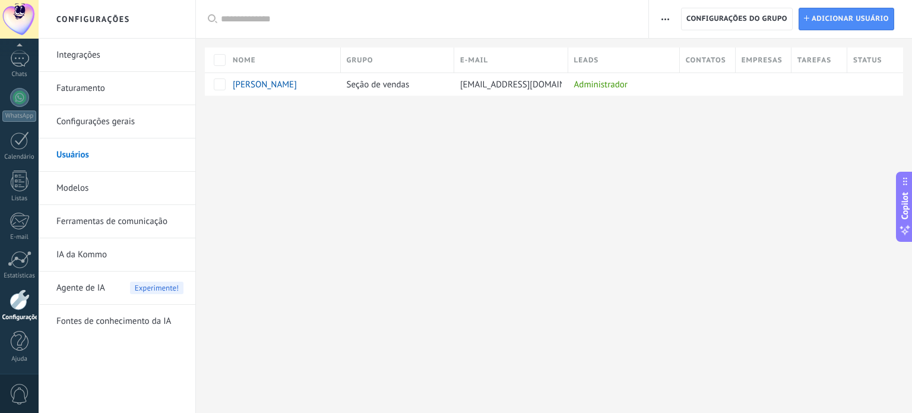
click at [290, 181] on div "Configurações Integrações Faturamento Configurações gerais Usuários Modelos Fer…" at bounding box center [476, 206] width 874 height 413
click at [287, 173] on div "Configurações Integrações Faturamento Configurações gerais Usuários Modelos Fer…" at bounding box center [476, 206] width 874 height 413
click at [14, 97] on div at bounding box center [19, 97] width 19 height 19
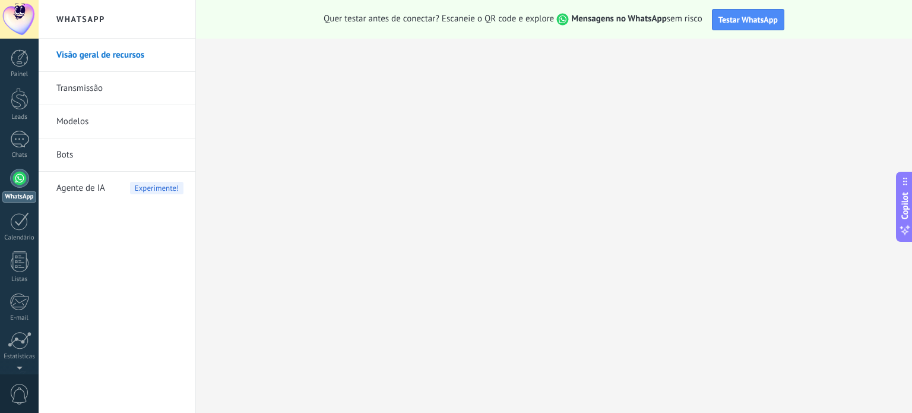
click at [81, 226] on div "Visão geral de recursos Transmissão Modelos Bots Agente de IA Experimente!" at bounding box center [117, 226] width 157 height 374
click at [105, 182] on span "Agente de IA" at bounding box center [80, 188] width 49 height 33
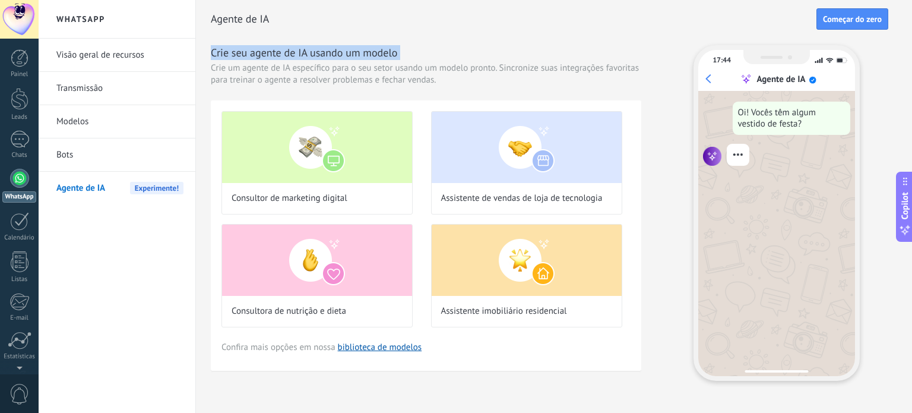
drag, startPoint x: 211, startPoint y: 52, endPoint x: 441, endPoint y: 60, distance: 230.0
click at [441, 60] on div "[PERSON_NAME] seu agente de IA usando um modelo Crie um agente de IA específico…" at bounding box center [426, 207] width 431 height 325
drag, startPoint x: 411, startPoint y: 60, endPoint x: 221, endPoint y: 62, distance: 190.1
click at [221, 62] on div "[PERSON_NAME] seu agente de IA usando um modelo Crie um agente de IA específico…" at bounding box center [426, 207] width 431 height 325
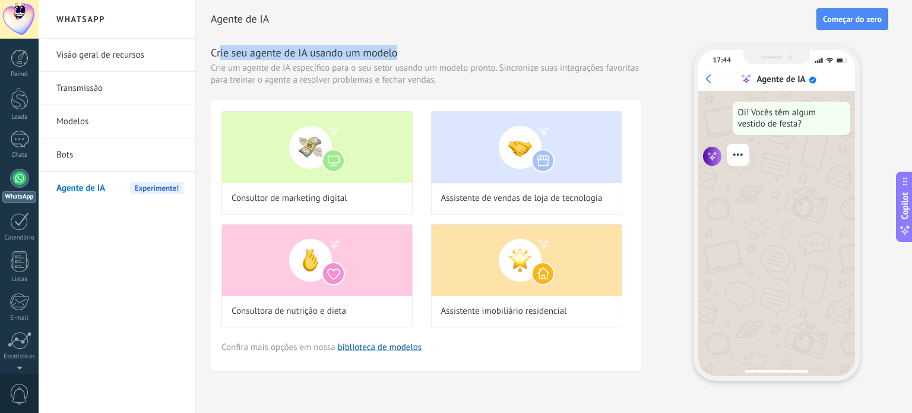
drag, startPoint x: 221, startPoint y: 46, endPoint x: 421, endPoint y: 49, distance: 199.6
click at [421, 49] on h3 "Crie seu agente de IA usando um modelo" at bounding box center [426, 52] width 431 height 15
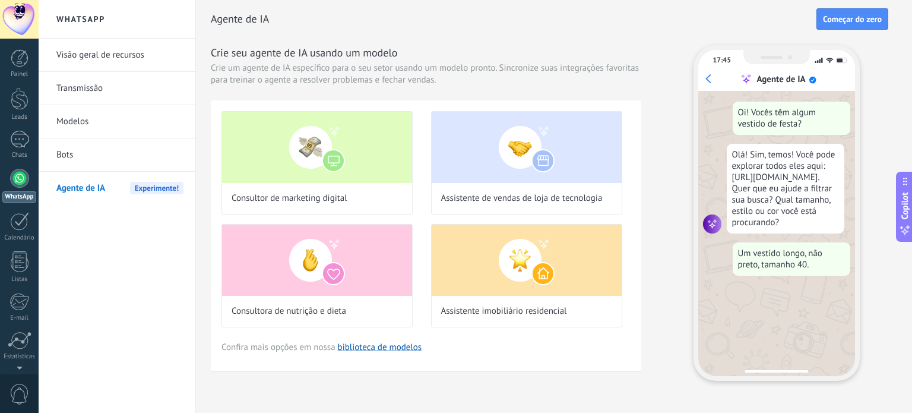
drag, startPoint x: 762, startPoint y: 159, endPoint x: 839, endPoint y: 226, distance: 101.9
click at [839, 226] on div "Olá! Sim, temos! Você pode explorar todos eles aqui: [URL][DOMAIN_NAME]. Quer q…" at bounding box center [786, 189] width 118 height 90
click at [802, 174] on div "Olá! Sim, temos! Você pode explorar todos eles aqui: [URL][DOMAIN_NAME]. Quer q…" at bounding box center [786, 189] width 118 height 90
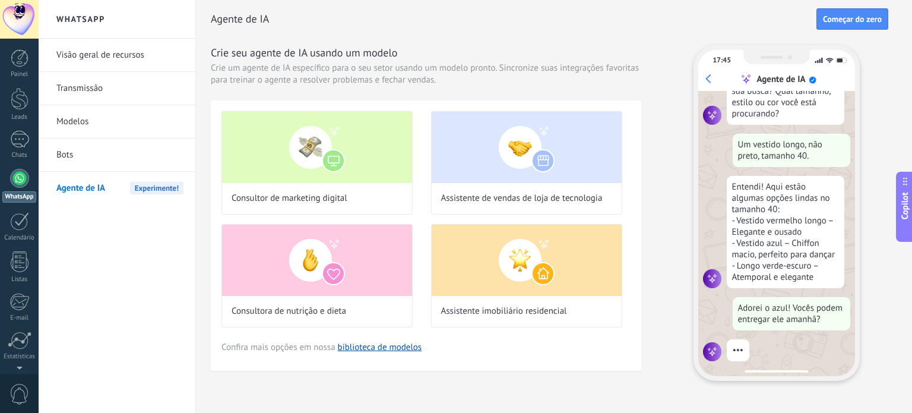
scroll to position [112, 0]
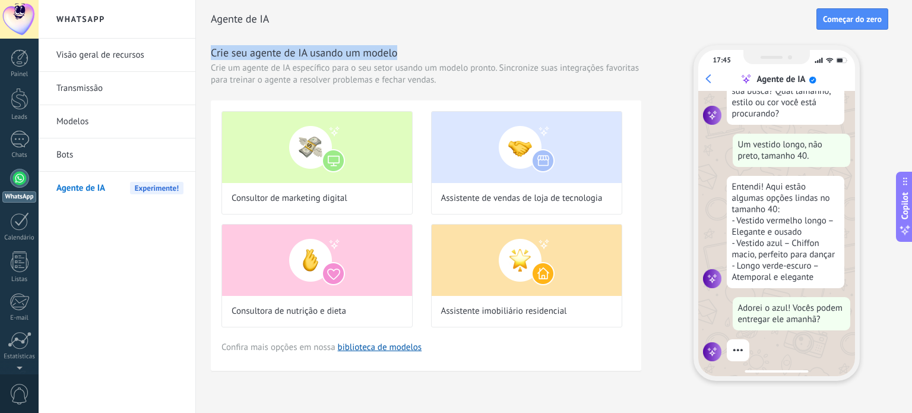
drag, startPoint x: 208, startPoint y: 52, endPoint x: 496, endPoint y: 49, distance: 288.1
click at [496, 49] on div "Agente de IA Começar do zero Crie seu agente de IA usando um modelo [DEMOGRAPHI…" at bounding box center [554, 197] width 716 height 394
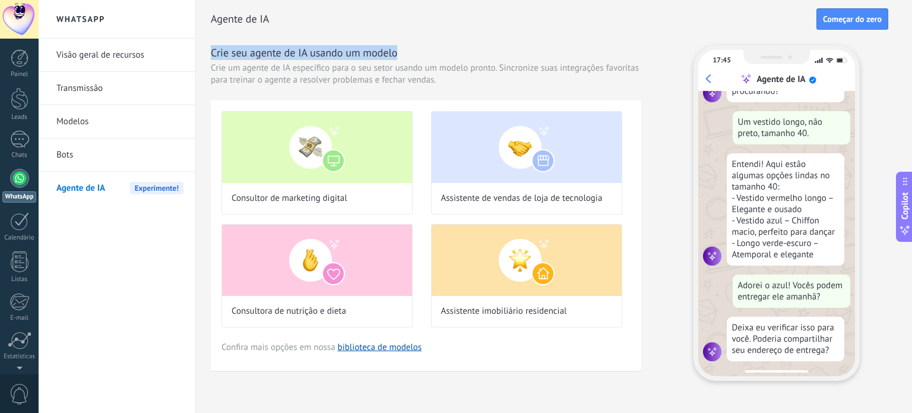
click at [495, 49] on h3 "Crie seu agente de IA usando um modelo" at bounding box center [426, 52] width 431 height 15
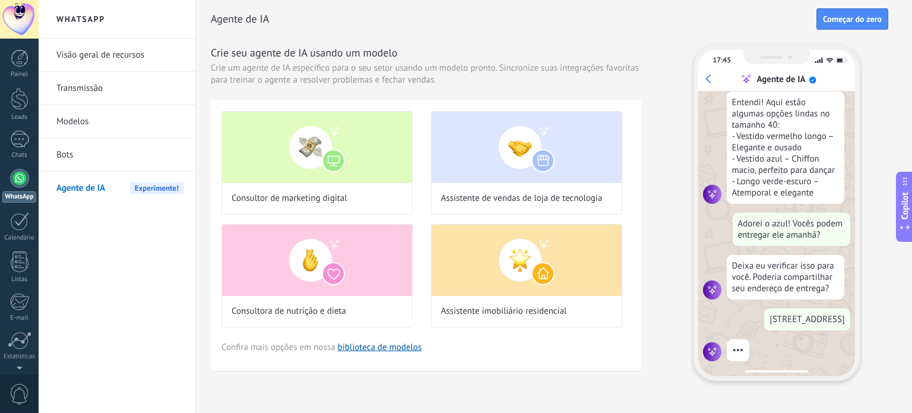
scroll to position [207, 0]
click at [375, 346] on link "biblioteca de modelos" at bounding box center [380, 347] width 84 height 11
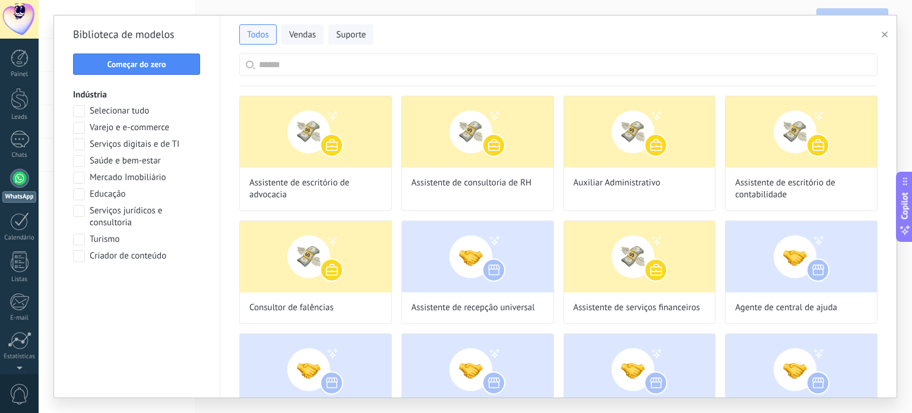
scroll to position [265, 0]
click at [121, 128] on span "Varejo e e-commerce" at bounding box center [130, 128] width 80 height 12
click at [98, 192] on span "Educação" at bounding box center [108, 194] width 36 height 12
click at [97, 131] on span "Varejo e e-commerce" at bounding box center [130, 128] width 80 height 12
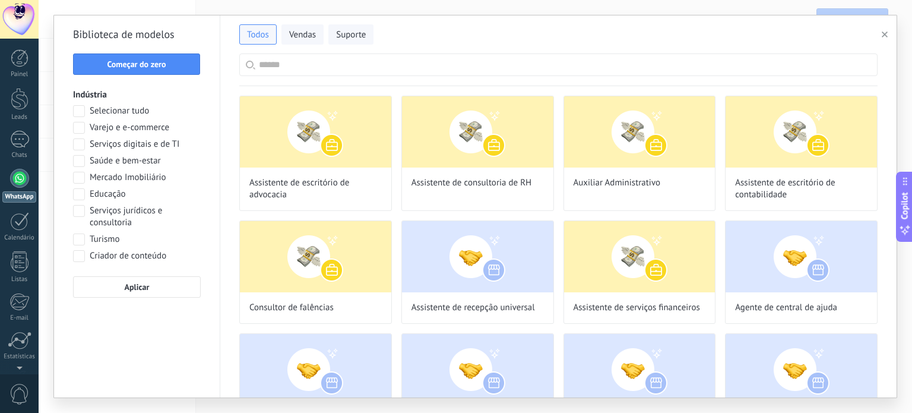
click at [93, 112] on span "Selecionar tudo" at bounding box center [119, 111] width 59 height 12
click at [90, 195] on span "Educação" at bounding box center [108, 194] width 36 height 12
click at [106, 126] on span "Varejo e e-commerce" at bounding box center [130, 128] width 80 height 12
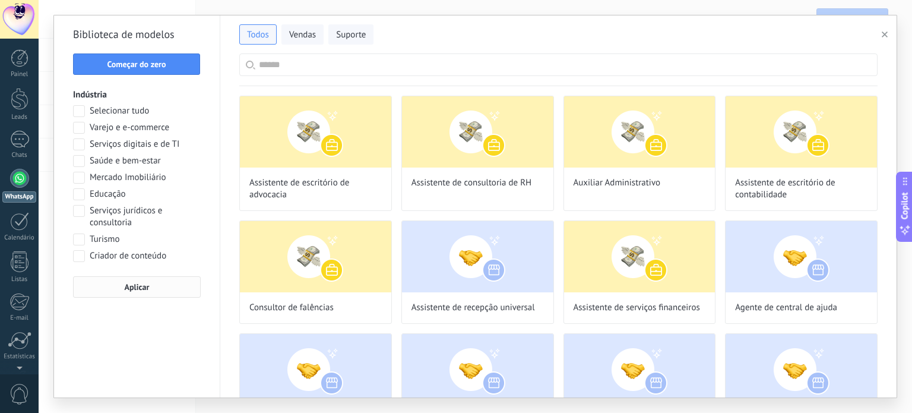
click at [140, 283] on span "Aplicar" at bounding box center [137, 287] width 25 height 8
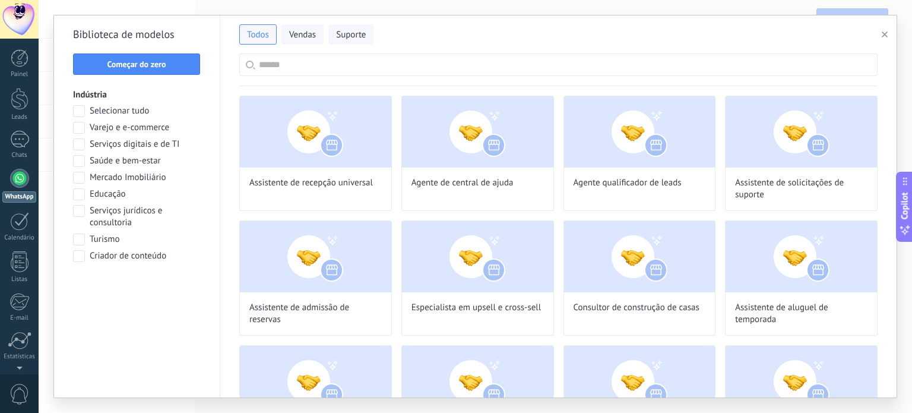
click at [97, 197] on span "Educação" at bounding box center [108, 194] width 36 height 12
click at [103, 129] on span "Varejo e e-commerce" at bounding box center [130, 128] width 80 height 12
click at [131, 281] on button "Aplicar" at bounding box center [137, 286] width 128 height 21
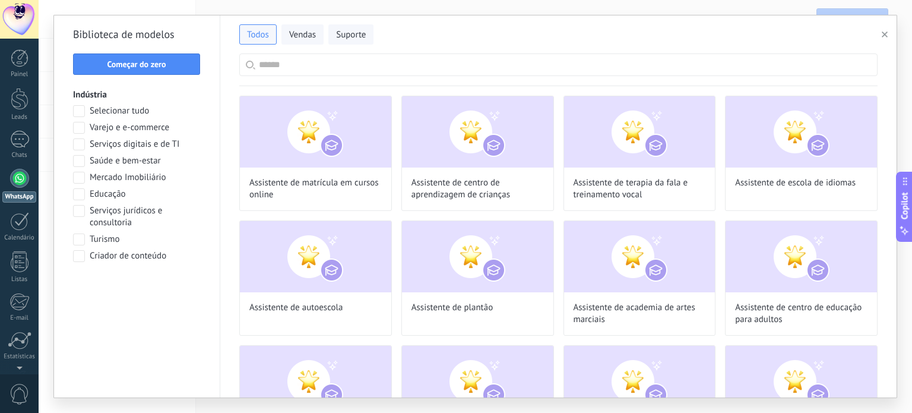
click at [103, 194] on span "Educação" at bounding box center [108, 194] width 36 height 12
click at [107, 131] on span "Varejo e e-commerce" at bounding box center [130, 128] width 80 height 12
click at [121, 287] on span "Aplicar" at bounding box center [137, 287] width 115 height 8
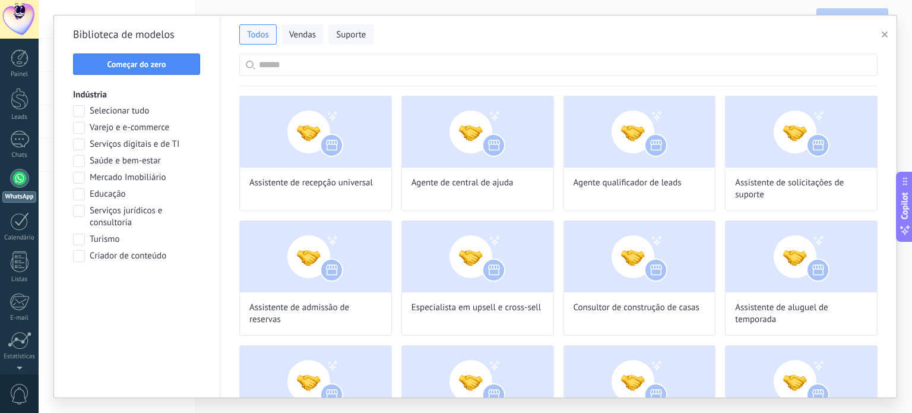
click at [489, 35] on div "Todos Vendas Suporte" at bounding box center [558, 32] width 638 height 25
click at [348, 33] on span "Suporte" at bounding box center [351, 35] width 30 height 12
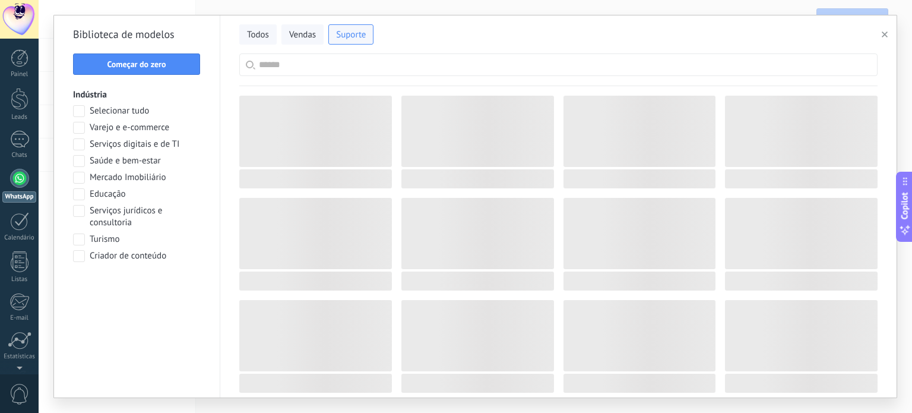
click at [435, 31] on div "Todos Vendas Suporte" at bounding box center [558, 32] width 638 height 25
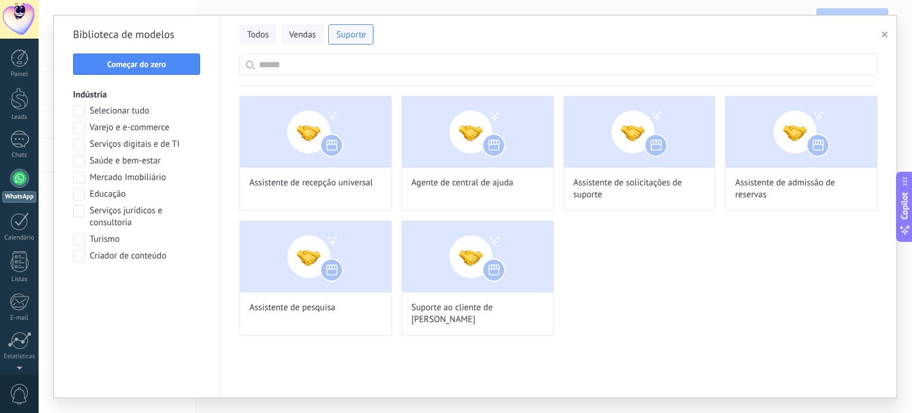
click at [712, 294] on div "Assistente de recepção universal Agente de central de ajuda Assistente de solic…" at bounding box center [558, 216] width 638 height 240
click at [659, 230] on div "Assistente de recepção universal Agente de central de ajuda Assistente de solic…" at bounding box center [558, 216] width 638 height 240
click at [665, 254] on div "Assistente de recepção universal Agente de central de ajuda Assistente de solic…" at bounding box center [558, 216] width 638 height 240
click at [470, 251] on img at bounding box center [477, 256] width 151 height 71
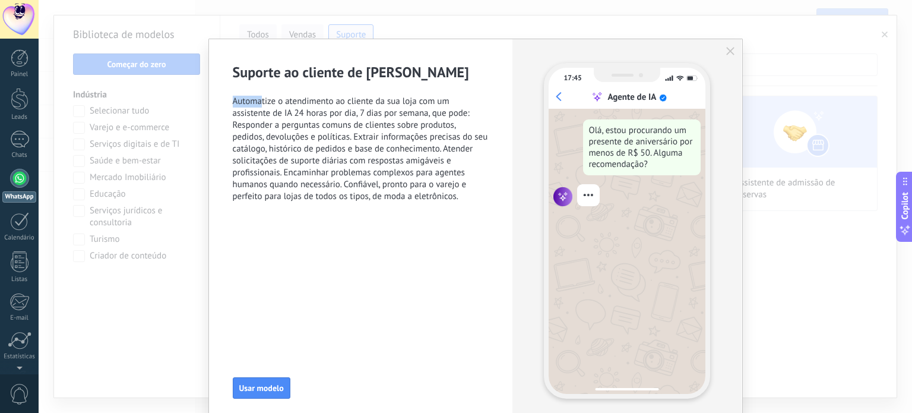
scroll to position [207, 0]
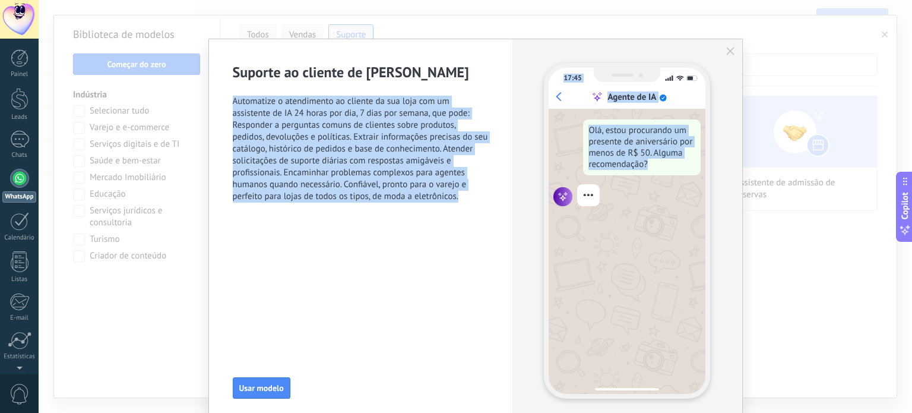
drag, startPoint x: 226, startPoint y: 99, endPoint x: 660, endPoint y: 166, distance: 439.2
click at [660, 166] on div "Suporte ao cliente de varejo Automatize o atendimento ao cliente da sua loja co…" at bounding box center [475, 230] width 533 height 383
click at [660, 166] on div "Olá, estou procurando um presente de aniversário por menos de R$ 50. Alguma rec…" at bounding box center [642, 147] width 118 height 56
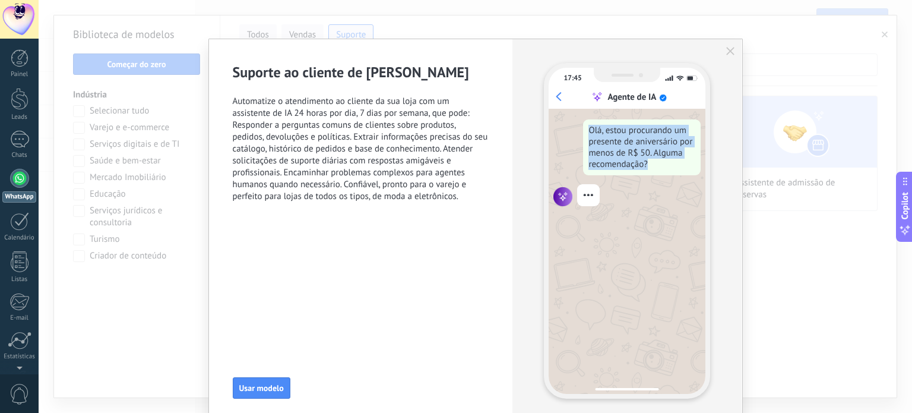
drag, startPoint x: 628, startPoint y: 147, endPoint x: 580, endPoint y: 121, distance: 54.5
click at [580, 121] on div "Olá, estou procurando um presente de aniversário por menos de R$ 50. Alguma rec…" at bounding box center [627, 147] width 147 height 56
click at [596, 134] on div "Olá, estou procurando um presente de aniversário por menos de R$ 50. Alguma rec…" at bounding box center [642, 147] width 118 height 56
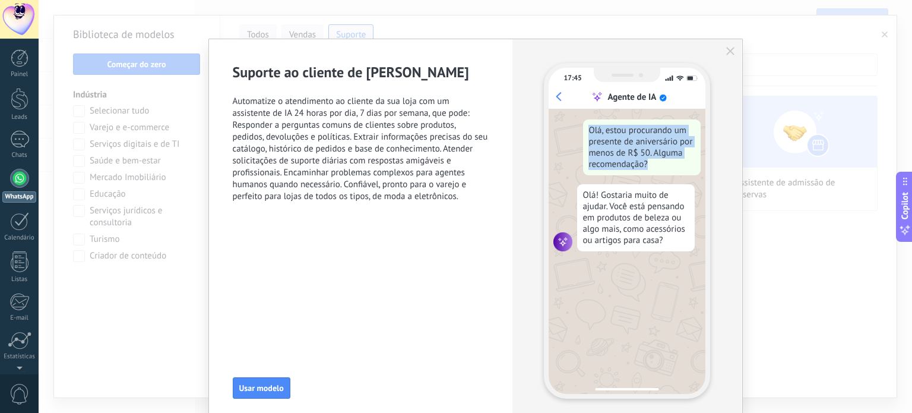
drag, startPoint x: 586, startPoint y: 128, endPoint x: 678, endPoint y: 173, distance: 102.8
click at [678, 173] on div "Olá, estou procurando um presente de aniversário por menos de R$ 50. Alguma rec…" at bounding box center [642, 147] width 118 height 56
click at [584, 194] on div "Olá! Gostaria muito de ajudar. Você está pensando em produtos de beleza ou algo…" at bounding box center [636, 217] width 118 height 67
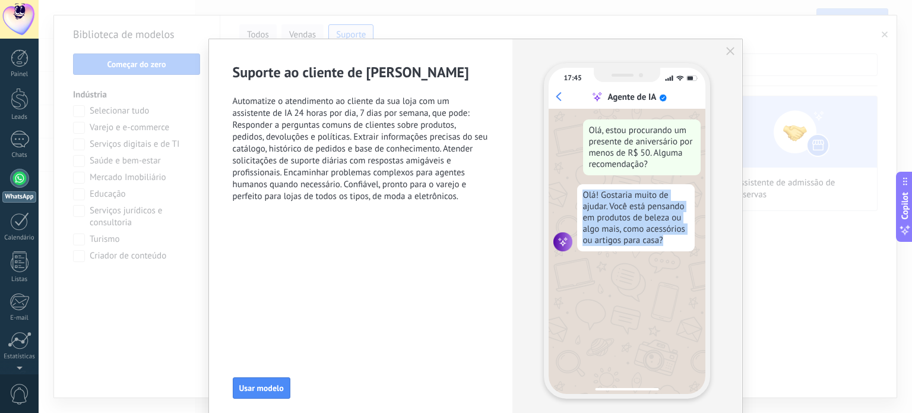
drag, startPoint x: 582, startPoint y: 194, endPoint x: 682, endPoint y: 246, distance: 112.6
click at [682, 246] on div "Olá! Gostaria muito de ajudar. Você está pensando em produtos de beleza ou algo…" at bounding box center [636, 217] width 118 height 67
click at [679, 245] on div "Olá! Gostaria muito de ajudar. Você está pensando em produtos de beleza ou algo…" at bounding box center [636, 217] width 118 height 67
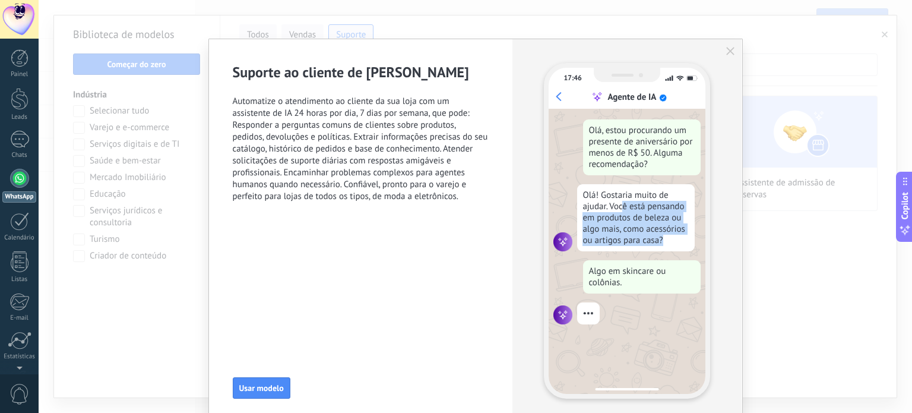
scroll to position [296, 0]
drag, startPoint x: 669, startPoint y: 238, endPoint x: 569, endPoint y: 189, distance: 110.8
click at [569, 189] on div "Olá! Gostaria muito de ajudar. Você está pensando em produtos de beleza ou algo…" at bounding box center [627, 217] width 147 height 67
click at [587, 196] on div "Olá! Gostaria muito de ajudar. Você está pensando em produtos de beleza ou algo…" at bounding box center [636, 217] width 118 height 67
click at [582, 195] on div "Olá! Gostaria muito de ajudar. Você está pensando em produtos de beleza ou algo…" at bounding box center [636, 217] width 118 height 67
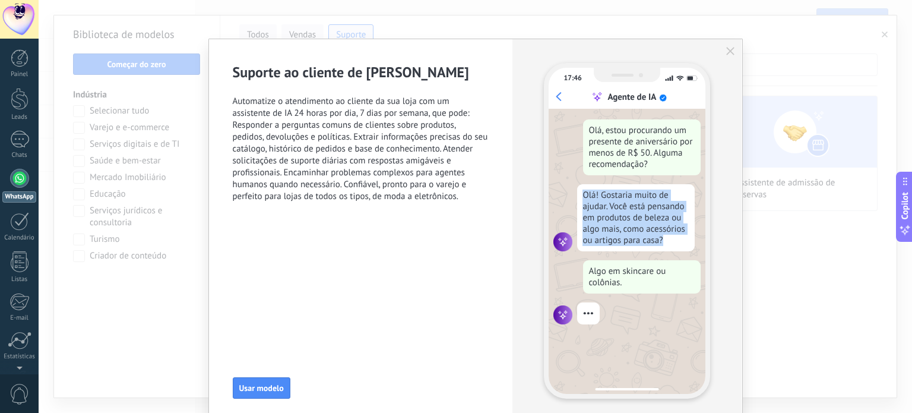
drag, startPoint x: 582, startPoint y: 195, endPoint x: 672, endPoint y: 245, distance: 103.1
click at [672, 251] on div "Olá! Gostaria muito de ajudar. Você está pensando em produtos de beleza ou algo…" at bounding box center [636, 217] width 118 height 67
click at [674, 242] on div "Olá! Gostaria muito de ajudar. Você está pensando em produtos de beleza ou algo…" at bounding box center [636, 217] width 118 height 67
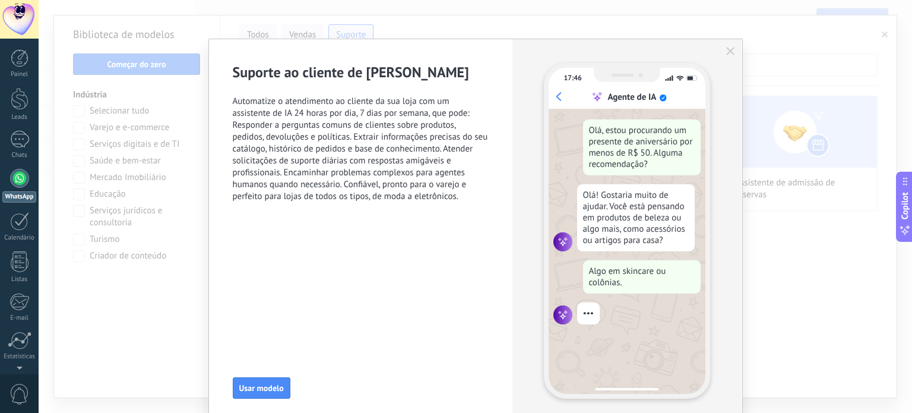
scroll to position [0, 0]
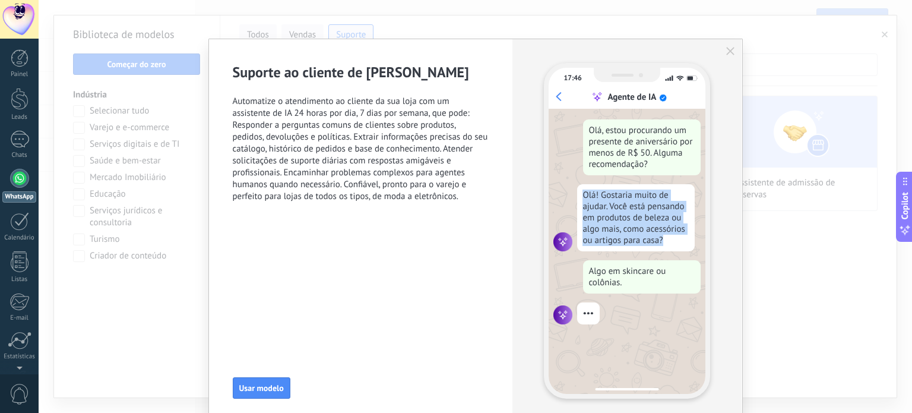
drag, startPoint x: 666, startPoint y: 239, endPoint x: 581, endPoint y: 194, distance: 96.7
click at [558, 187] on div "Olá! Gostaria muito de ajudar. Você está pensando em produtos de beleza ou algo…" at bounding box center [627, 217] width 147 height 67
click at [601, 201] on div "Olá! Gostaria muito de ajudar. Você está pensando em produtos de beleza ou algo…" at bounding box center [636, 217] width 118 height 67
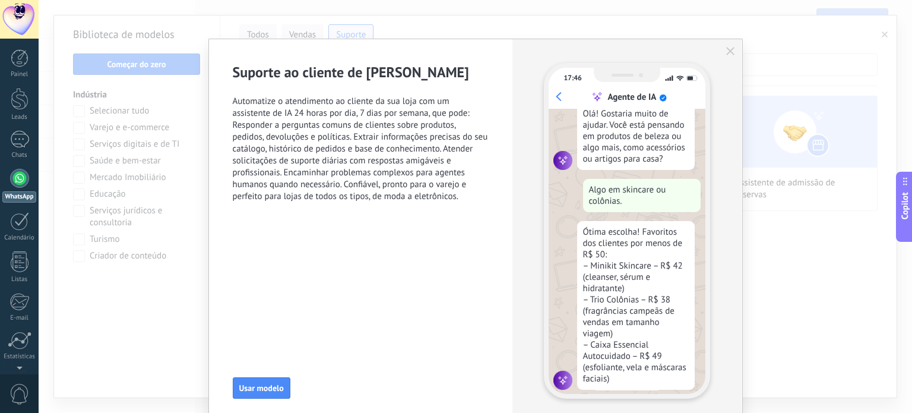
scroll to position [95, 0]
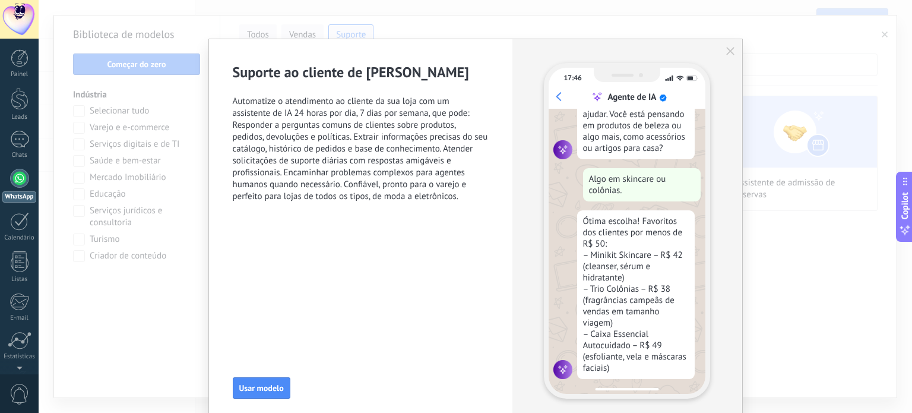
click at [731, 47] on icon "button" at bounding box center [730, 51] width 8 height 8
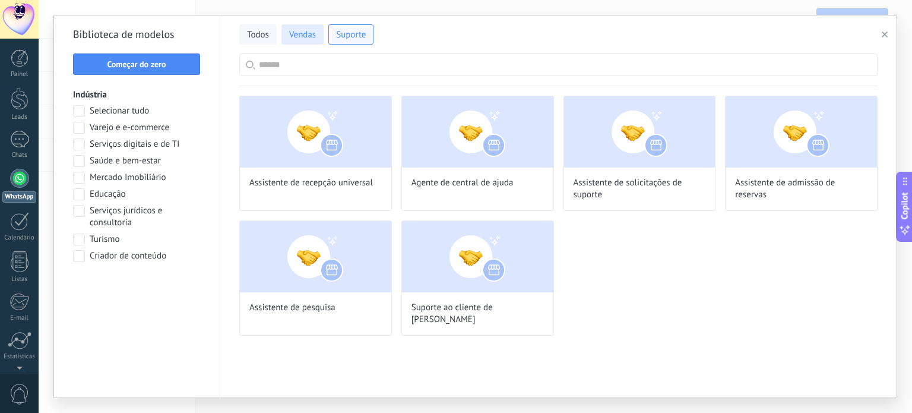
click at [316, 33] on button "Vendas" at bounding box center [303, 34] width 42 height 20
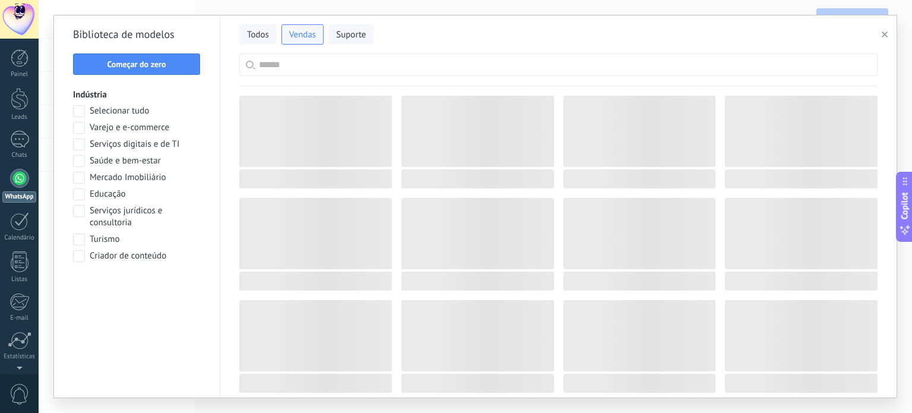
click at [441, 33] on div "Todos Vendas Suporte" at bounding box center [558, 32] width 638 height 25
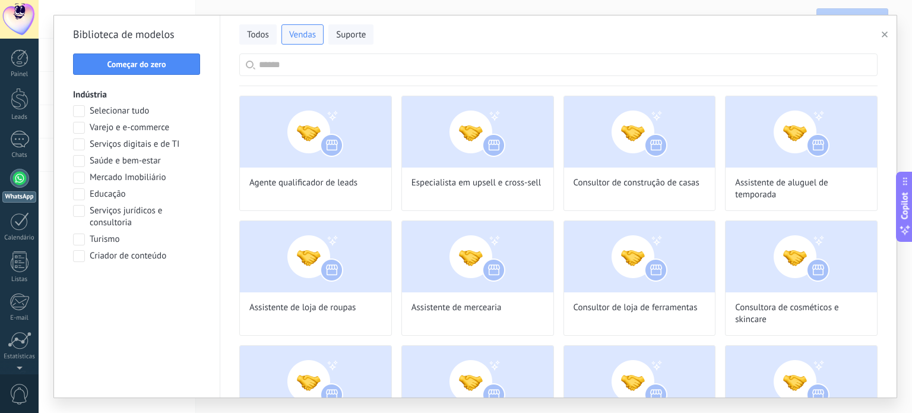
click at [479, 43] on div "Todos Vendas Suporte" at bounding box center [558, 32] width 638 height 25
click at [513, 40] on div "Todos Vendas Suporte" at bounding box center [558, 32] width 638 height 25
click at [494, 17] on div "Todos Vendas Suporte" at bounding box center [558, 34] width 638 height 38
click at [470, 127] on img at bounding box center [477, 131] width 151 height 71
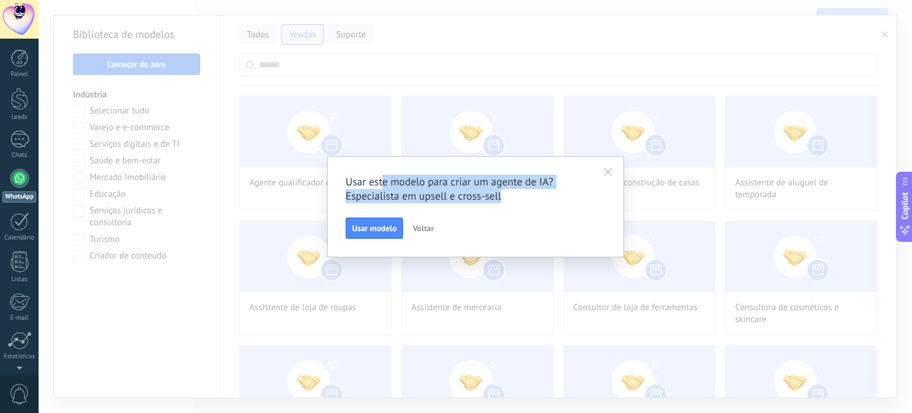
drag, startPoint x: 382, startPoint y: 180, endPoint x: 551, endPoint y: 199, distance: 169.7
click at [551, 199] on span "Usar este modelo para criar um agente de IA? Especialista em upsell e cross-sell" at bounding box center [476, 189] width 260 height 29
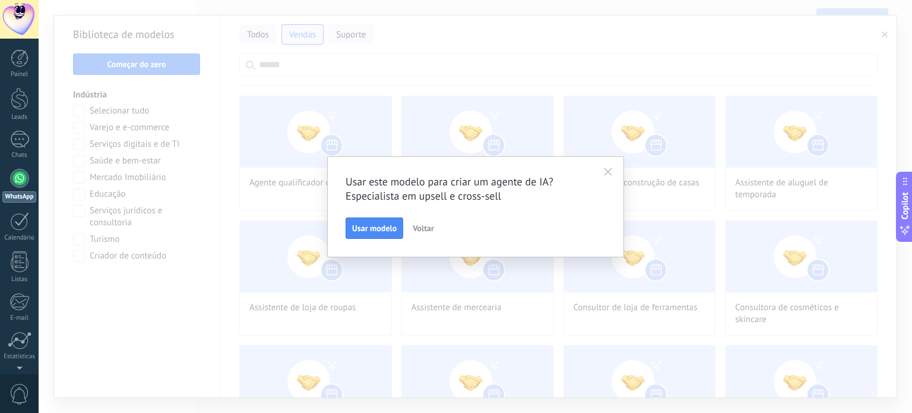
scroll to position [38, 0]
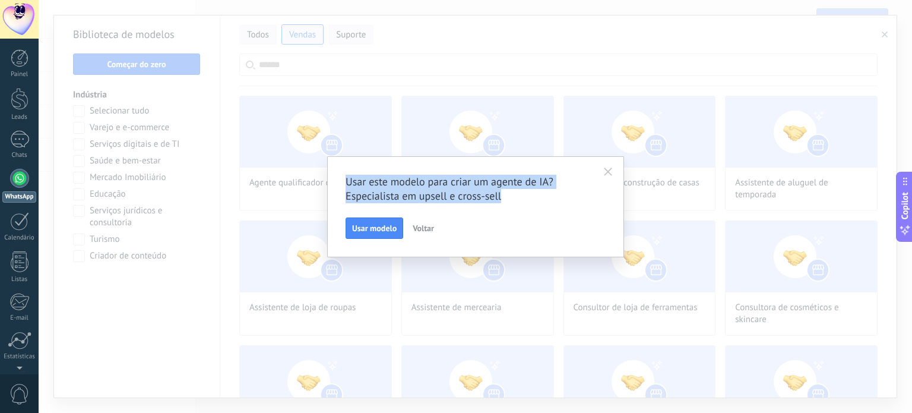
drag, startPoint x: 345, startPoint y: 178, endPoint x: 544, endPoint y: 195, distance: 199.8
click at [544, 195] on span "Usar este modelo para criar um agente de IA? Especialista em upsell e cross-sell" at bounding box center [476, 189] width 260 height 29
click at [545, 195] on span "Usar este modelo para criar um agente de IA? Especialista em upsell e cross-sell" at bounding box center [476, 189] width 260 height 29
click at [614, 171] on button "button" at bounding box center [608, 172] width 19 height 18
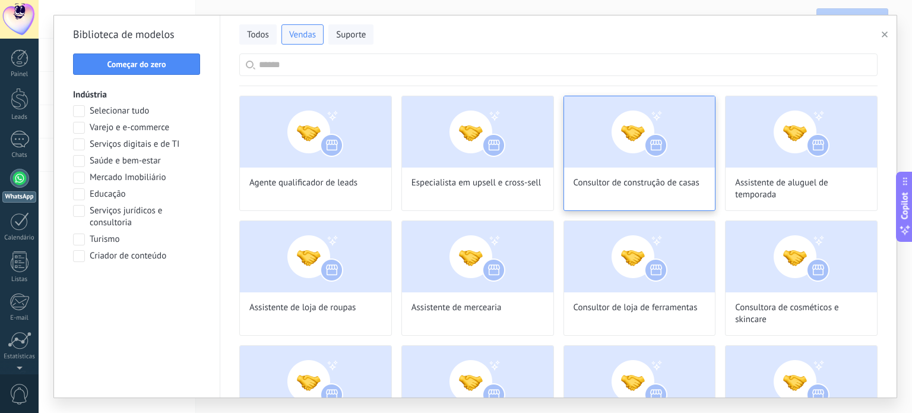
click at [649, 133] on img at bounding box center [639, 131] width 151 height 71
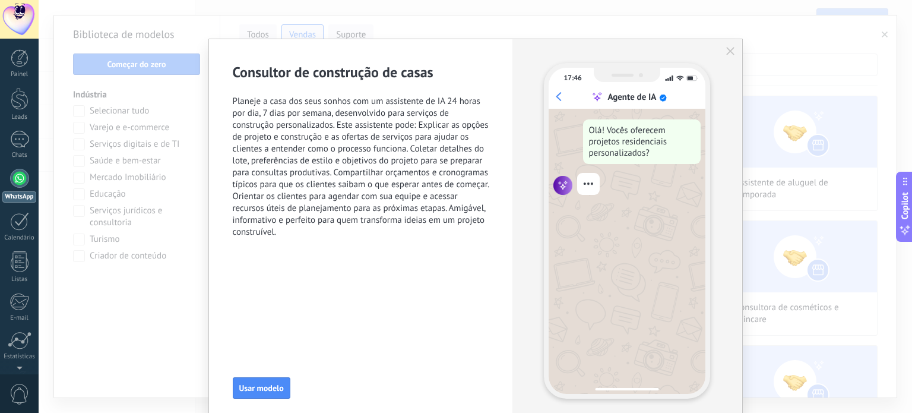
scroll to position [112, 0]
click at [740, 48] on div "17:46 Agente de IA Olá! Vocês oferecem projetos residenciais personalizados?" at bounding box center [627, 230] width 229 height 383
click at [730, 50] on icon "button" at bounding box center [730, 51] width 8 height 8
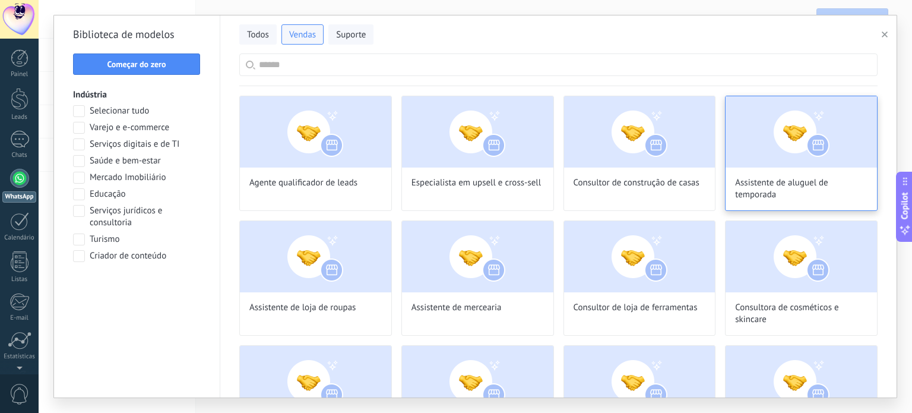
click at [789, 144] on img at bounding box center [801, 131] width 151 height 71
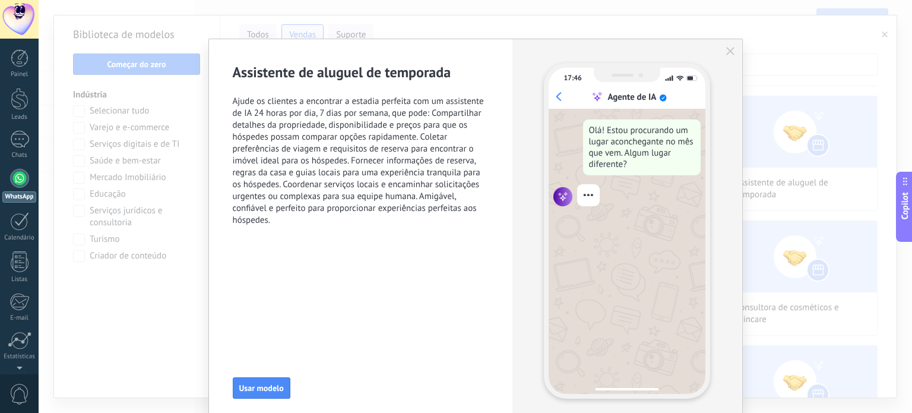
scroll to position [21, 0]
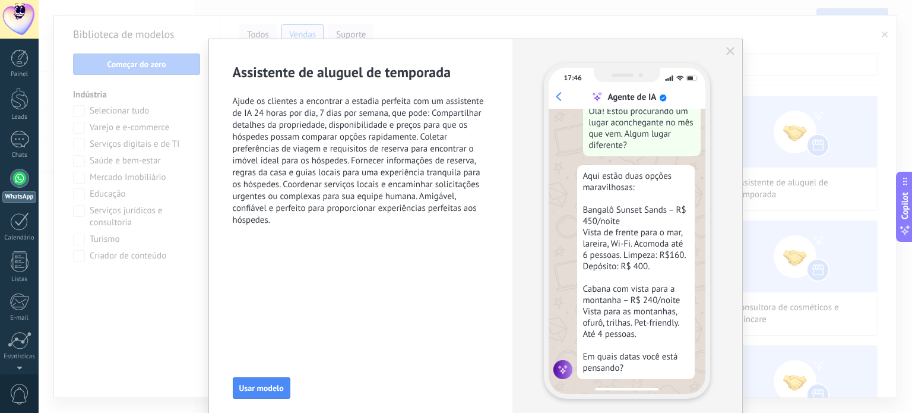
click at [731, 52] on icon "button" at bounding box center [730, 51] width 8 height 8
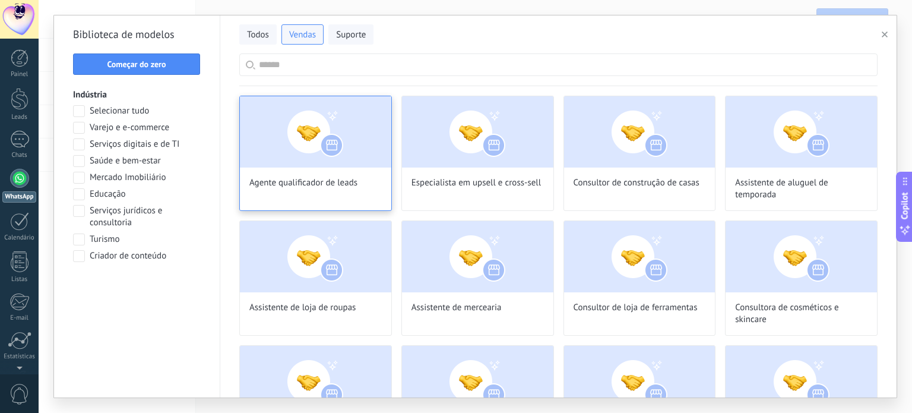
click at [328, 140] on img at bounding box center [315, 131] width 151 height 71
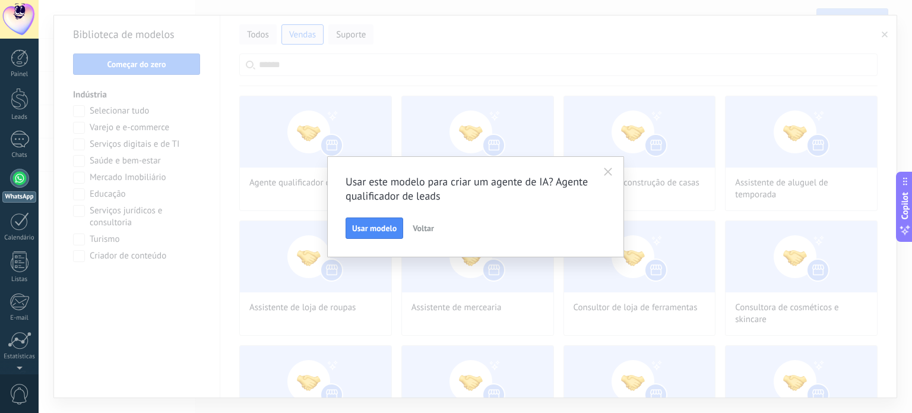
scroll to position [265, 0]
click at [610, 168] on icon "button" at bounding box center [608, 171] width 8 height 8
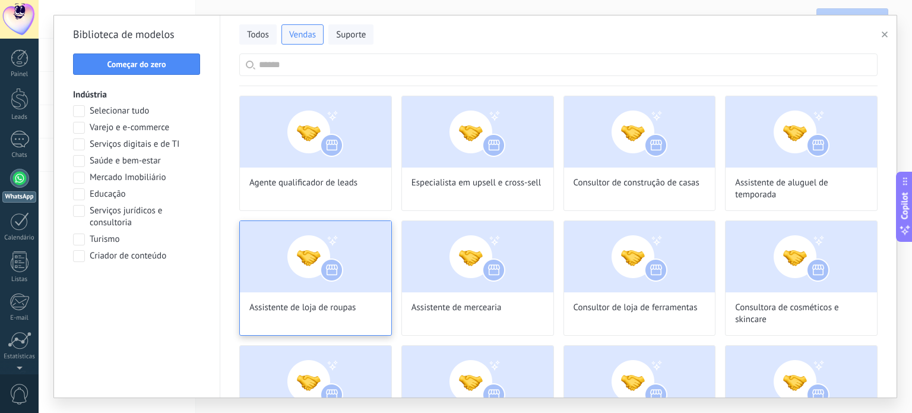
click at [321, 263] on img at bounding box center [315, 256] width 151 height 71
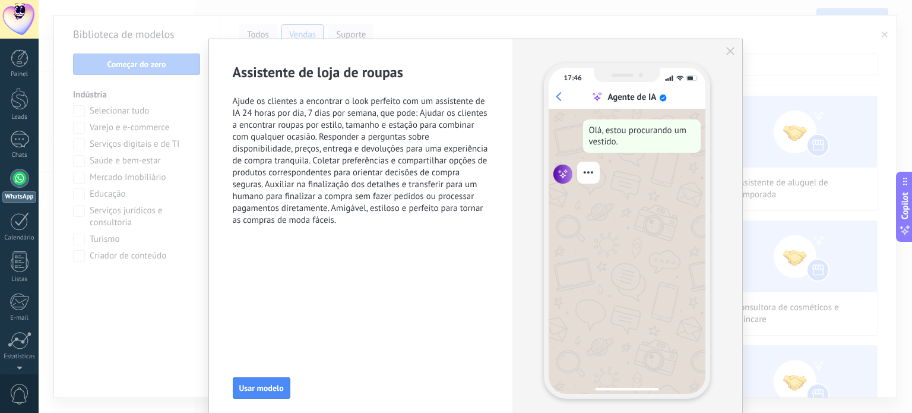
scroll to position [296, 0]
drag, startPoint x: 596, startPoint y: 129, endPoint x: 652, endPoint y: 144, distance: 57.8
click at [652, 144] on div "Olá, estou procurando um vestido." at bounding box center [642, 135] width 118 height 33
drag, startPoint x: 650, startPoint y: 142, endPoint x: 585, endPoint y: 125, distance: 67.6
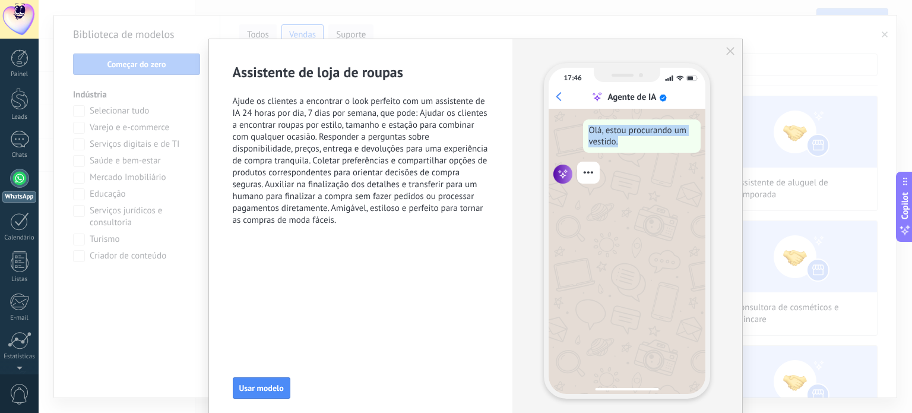
click at [585, 125] on div "Olá, estou procurando um vestido." at bounding box center [642, 135] width 118 height 33
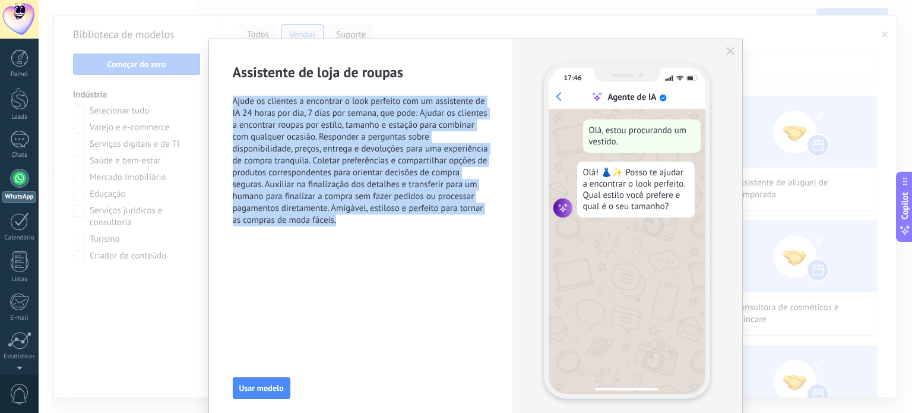
drag, startPoint x: 226, startPoint y: 94, endPoint x: 349, endPoint y: 222, distance: 176.8
click at [349, 222] on div "Assistente de loja de roupas Ajude os clientes a encontrar o look perfeito com …" at bounding box center [361, 230] width 304 height 383
click at [349, 222] on span "Ajude os clientes a encontrar o look perfeito com um assistente de IA 24 horas …" at bounding box center [361, 161] width 257 height 131
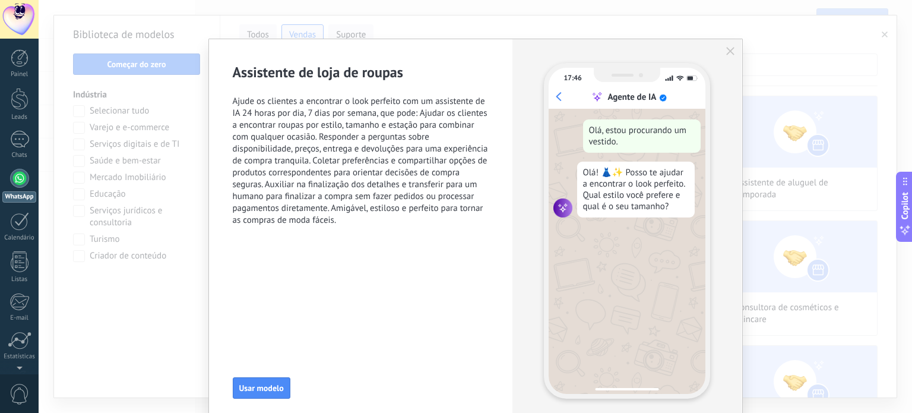
click at [726, 51] on icon "button" at bounding box center [730, 51] width 8 height 8
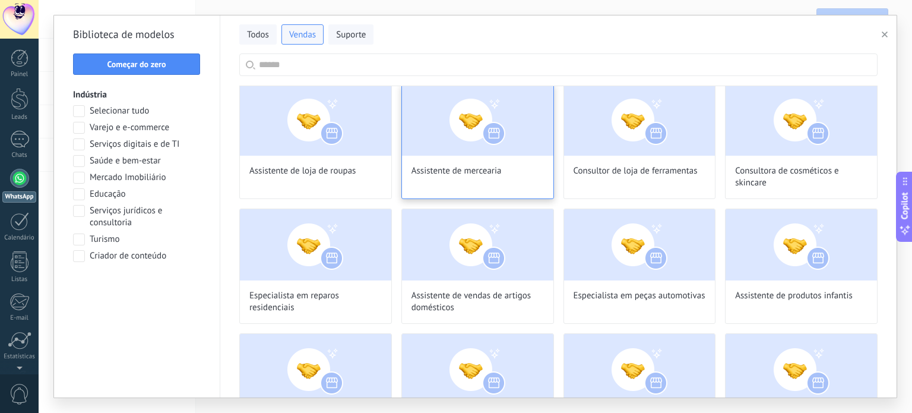
scroll to position [178, 0]
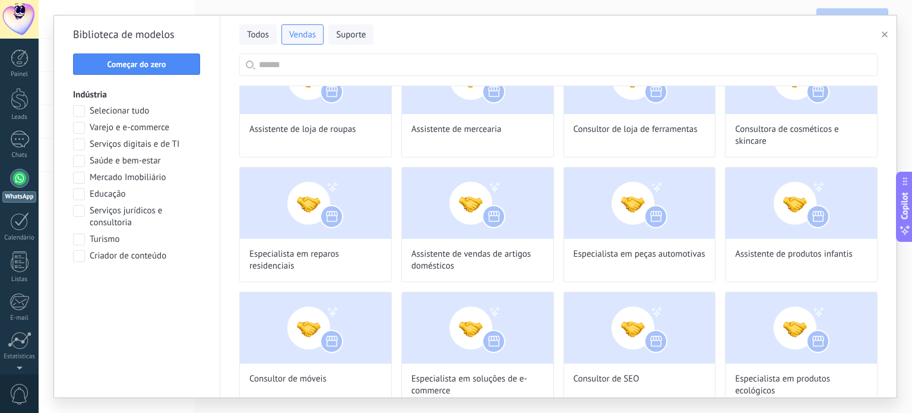
click at [208, 309] on div "Biblioteca de modelos Começar do zero Indústria Selecionar tudo Varejo e e-comm…" at bounding box center [137, 206] width 166 height 382
click at [554, 280] on div "Agente qualificador de leads Especialista em upsell e cross-sell Consultor de c…" at bounding box center [558, 224] width 638 height 614
click at [408, 65] on input "text" at bounding box center [565, 64] width 612 height 21
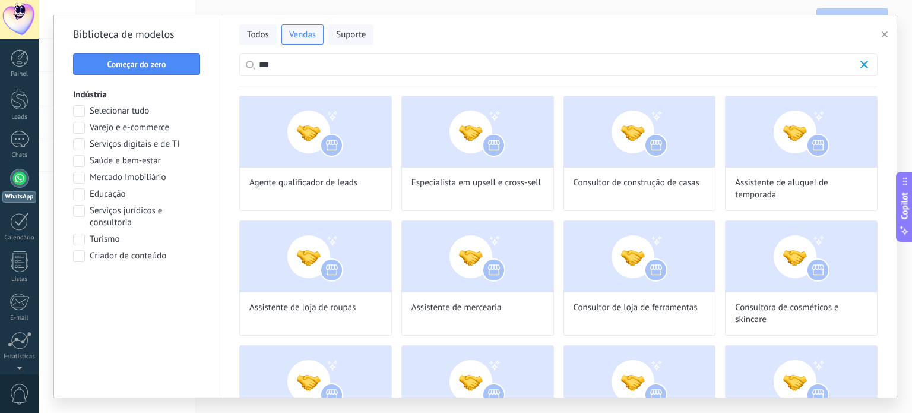
scroll to position [38, 0]
drag, startPoint x: 447, startPoint y: 71, endPoint x: 216, endPoint y: 75, distance: 231.7
click at [215, 75] on div "Todos Vendas Suporte *** Biblioteca de modelos Começar do zero Indústria Seleci…" at bounding box center [475, 206] width 843 height 382
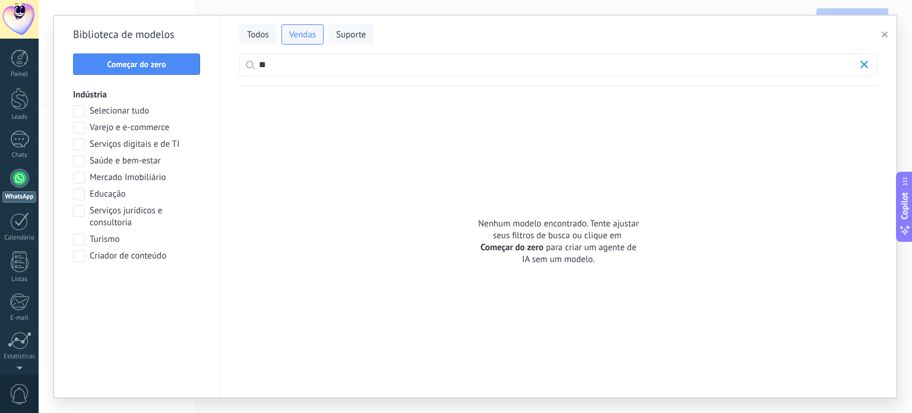
type input "*"
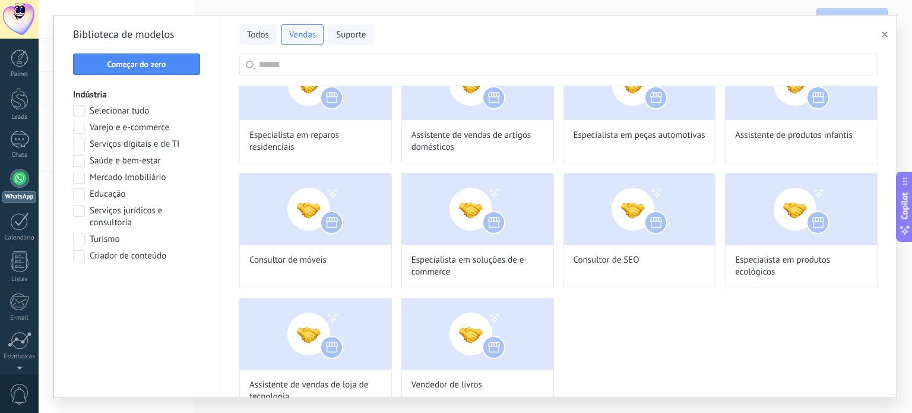
click at [696, 333] on div "Agente qualificador de leads Especialista em upsell e cross-sell Consultor de c…" at bounding box center [558, 106] width 638 height 614
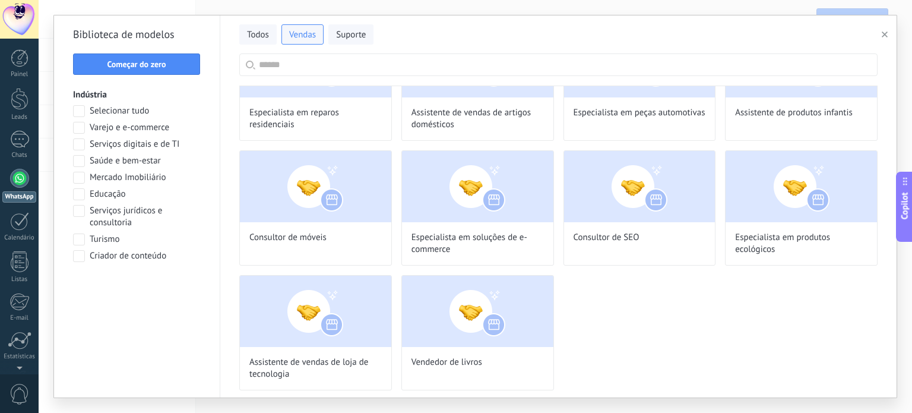
click at [668, 303] on div "Agente qualificador de leads Especialista em upsell e cross-sell Consultor de c…" at bounding box center [558, 83] width 638 height 614
click at [631, 322] on div "Agente qualificador de leads Especialista em upsell e cross-sell Consultor de c…" at bounding box center [558, 83] width 638 height 614
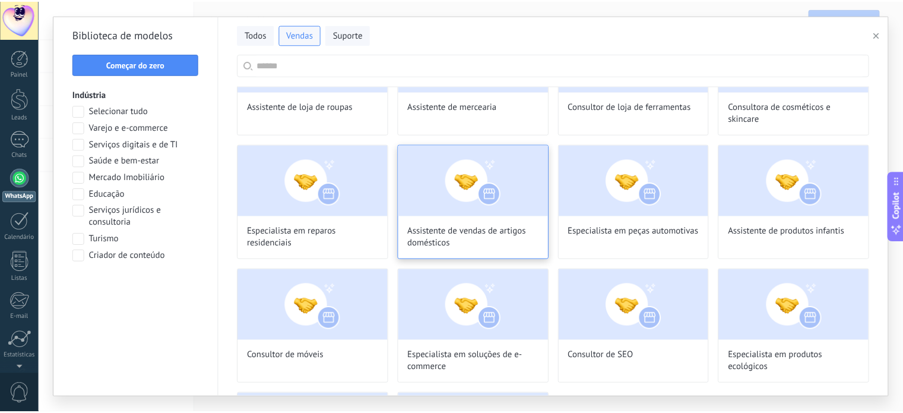
scroll to position [207, 0]
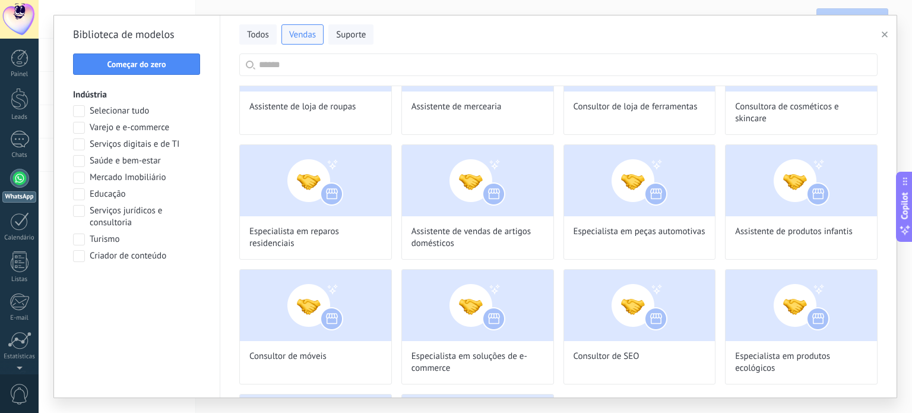
click at [559, 258] on div "Agente qualificador de leads Especialista em upsell e cross-sell Consultor de c…" at bounding box center [558, 202] width 638 height 614
click at [518, 52] on div "Todos Vendas Suporte" at bounding box center [558, 34] width 638 height 38
click at [132, 62] on span "Começar do zero" at bounding box center [136, 64] width 59 height 8
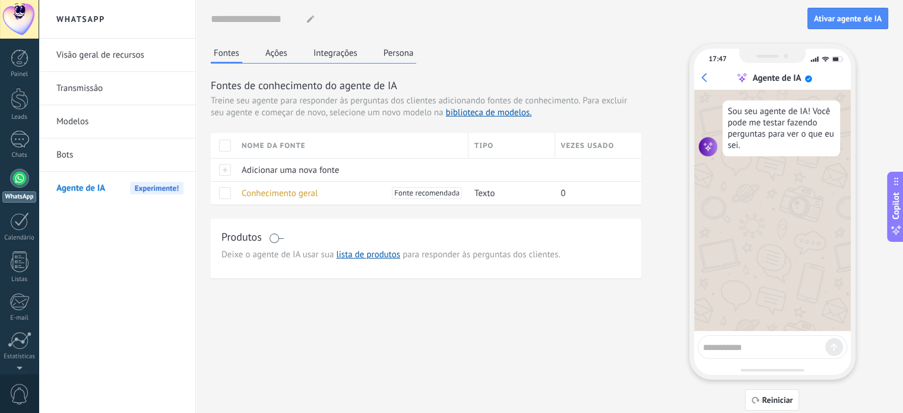
click at [756, 349] on textarea at bounding box center [764, 345] width 122 height 15
type textarea "**"
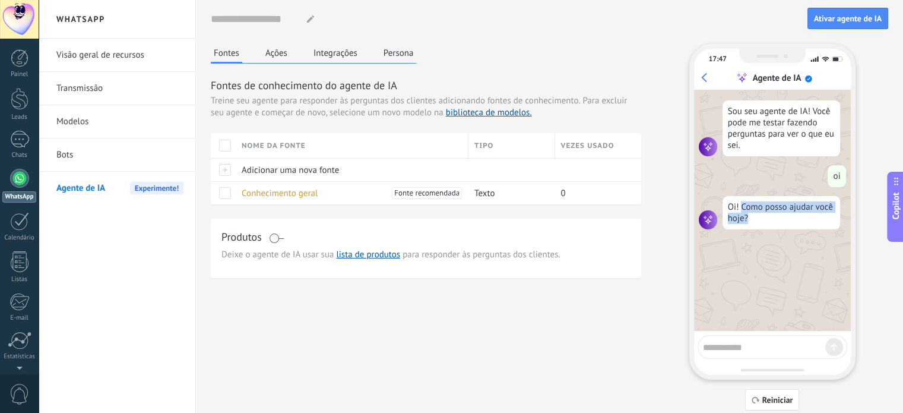
drag, startPoint x: 758, startPoint y: 216, endPoint x: 787, endPoint y: 222, distance: 29.1
click at [787, 222] on div "Oi! Como posso ajudar você hoje?" at bounding box center [782, 212] width 118 height 33
click at [452, 287] on div "Fontes Ações Integrações Persona Fontes de conhecimento do agente de IA Treine …" at bounding box center [550, 227] width 678 height 366
click at [444, 76] on div "Fontes Ações Integrações Persona Fontes de conhecimento do agente de IA Treine …" at bounding box center [426, 161] width 431 height 234
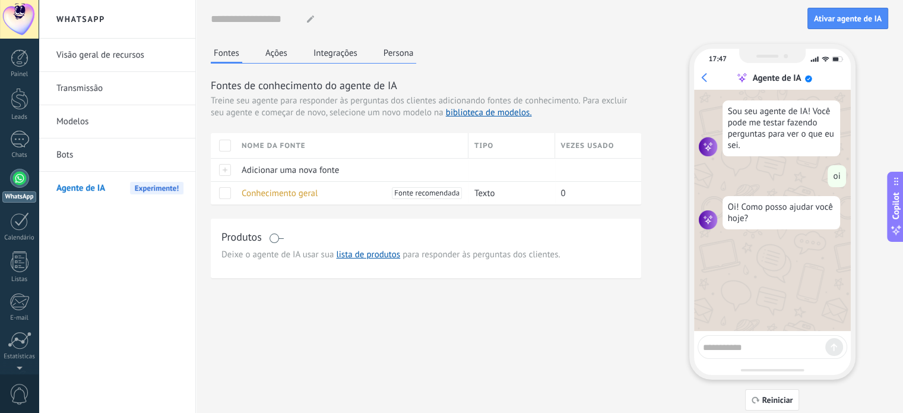
click at [447, 55] on div "Fontes Ações Integrações Persona Fontes de conhecimento do agente de IA Treine …" at bounding box center [426, 161] width 431 height 234
click at [492, 14] on div "Nome do agente..." at bounding box center [509, 19] width 597 height 22
drag, startPoint x: 214, startPoint y: 83, endPoint x: 474, endPoint y: 83, distance: 260.1
click at [474, 83] on h3 "Fontes de conhecimento do agente de IA" at bounding box center [426, 85] width 431 height 15
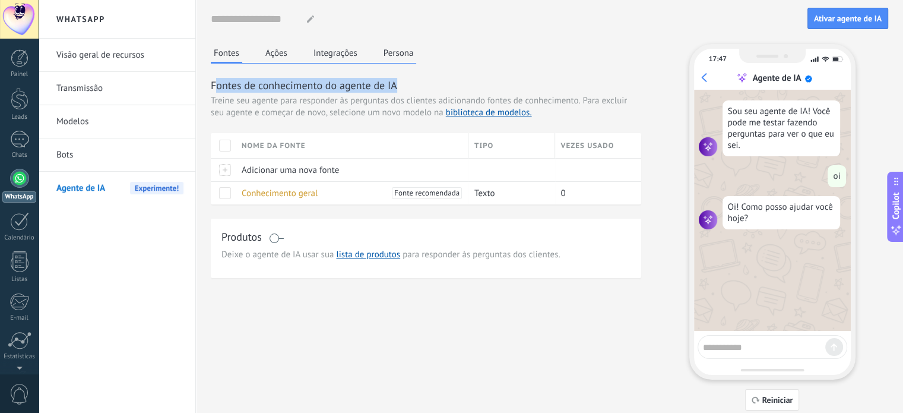
click at [474, 83] on h3 "Fontes de conhecimento do agente de IA" at bounding box center [426, 85] width 431 height 15
click at [271, 49] on button "Ações" at bounding box center [277, 53] width 28 height 18
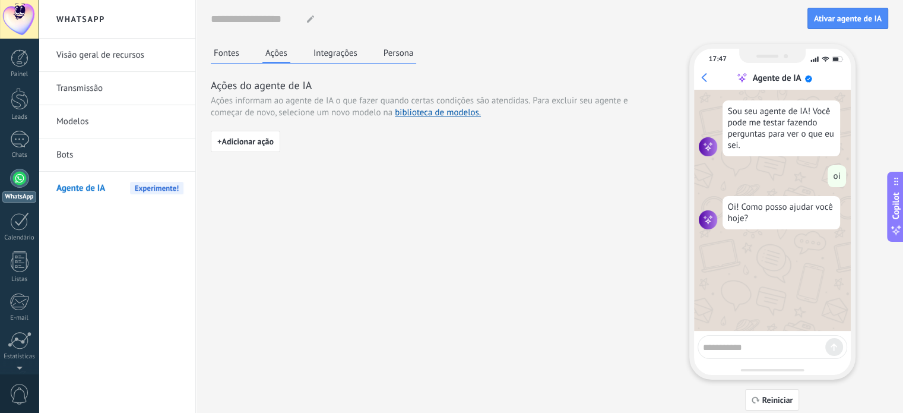
click at [335, 50] on button "Integrações" at bounding box center [336, 53] width 50 height 18
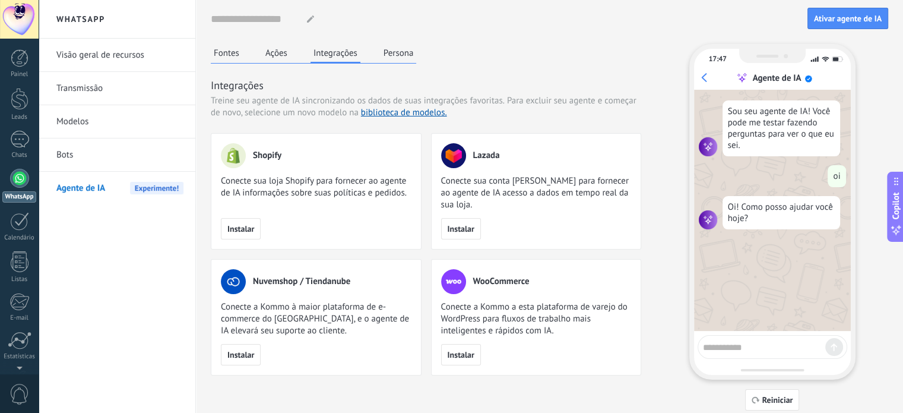
click at [499, 49] on div "Fontes Ações Integrações Persona Integrações Treine seu agente de IA sincroniza…" at bounding box center [426, 209] width 431 height 331
click at [397, 46] on button "Persona" at bounding box center [399, 53] width 36 height 18
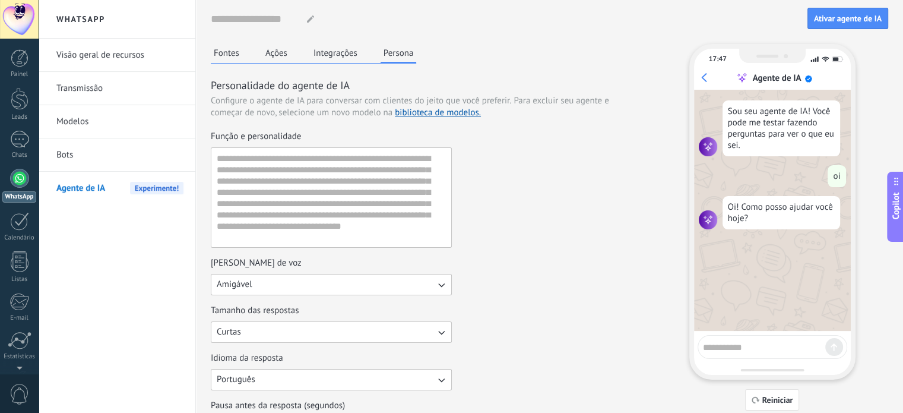
click at [457, 42] on div "Nome do agente... Ativar agente de IA Fontes Ações Integrações Persona Personal…" at bounding box center [550, 266] width 678 height 532
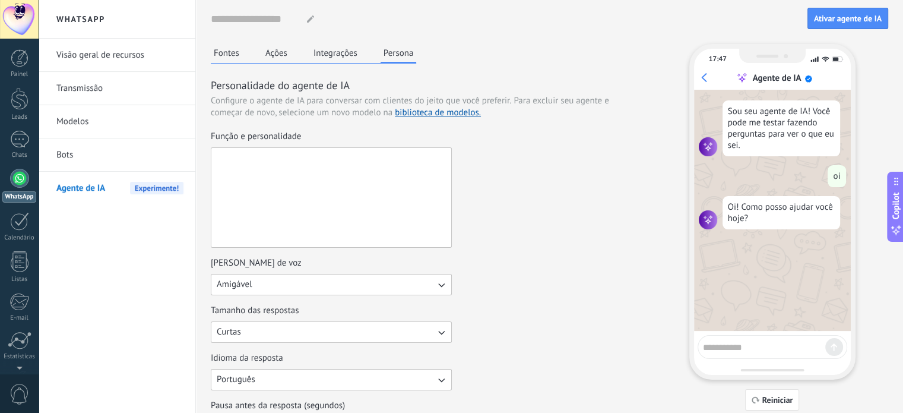
click at [233, 167] on textarea "Função e personalidade" at bounding box center [330, 197] width 238 height 99
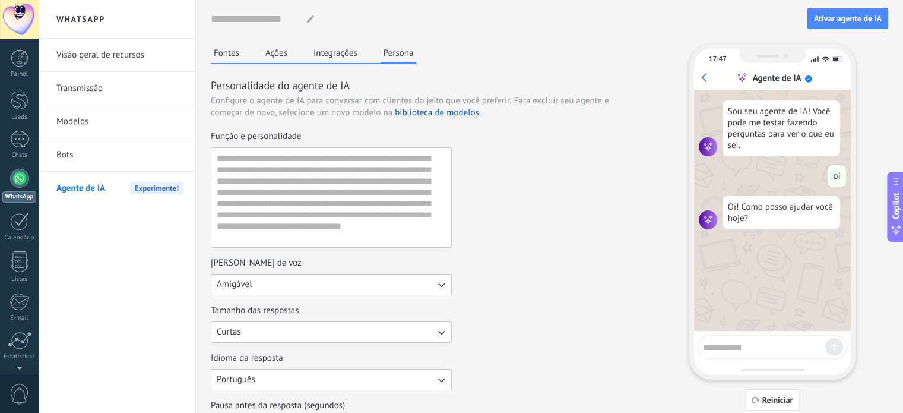
click at [431, 51] on div "Fontes Ações Integrações Persona Personalidade do agente de IA Configure o agen…" at bounding box center [426, 288] width 431 height 488
click at [514, 195] on div "Função e personalidade" at bounding box center [426, 189] width 431 height 117
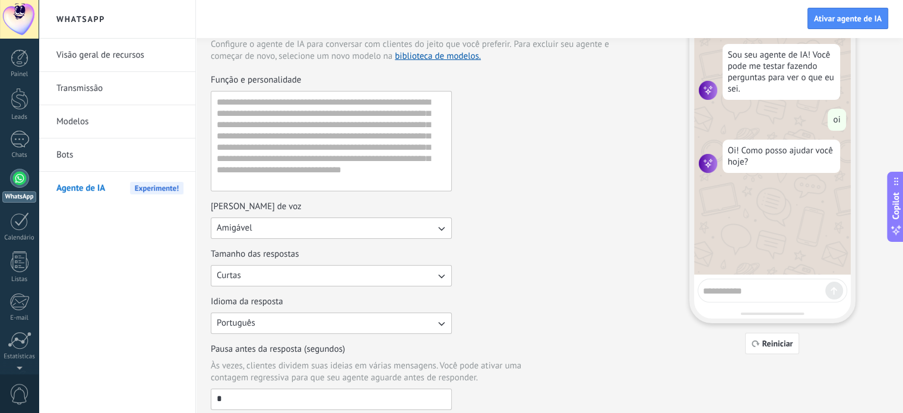
scroll to position [59, 0]
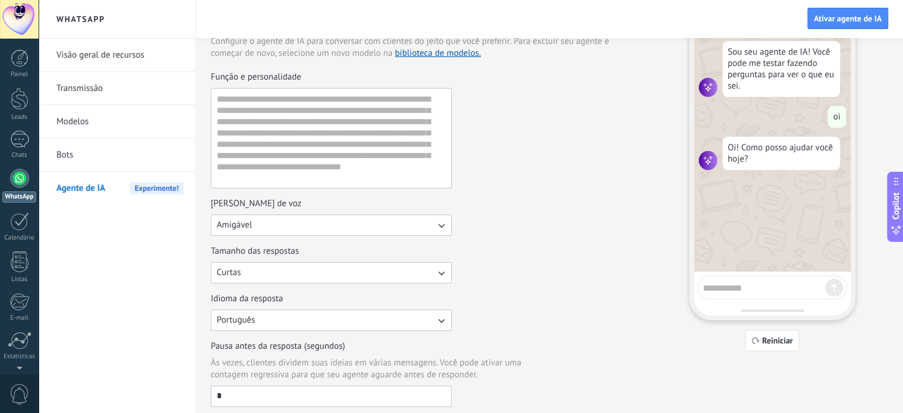
click at [435, 227] on button "Amigável" at bounding box center [331, 224] width 241 height 21
click at [527, 215] on div "[PERSON_NAME] de voz Amigável Casual Formal Amigável" at bounding box center [426, 217] width 431 height 38
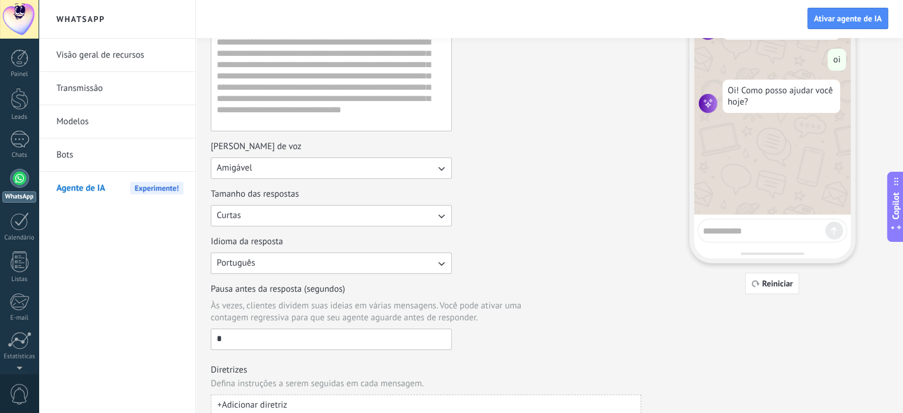
scroll to position [119, 0]
drag, startPoint x: 211, startPoint y: 189, endPoint x: 311, endPoint y: 191, distance: 99.8
click at [311, 191] on div "Tamanho das respostas" at bounding box center [331, 192] width 241 height 12
click at [311, 203] on button "Curtas" at bounding box center [331, 213] width 241 height 21
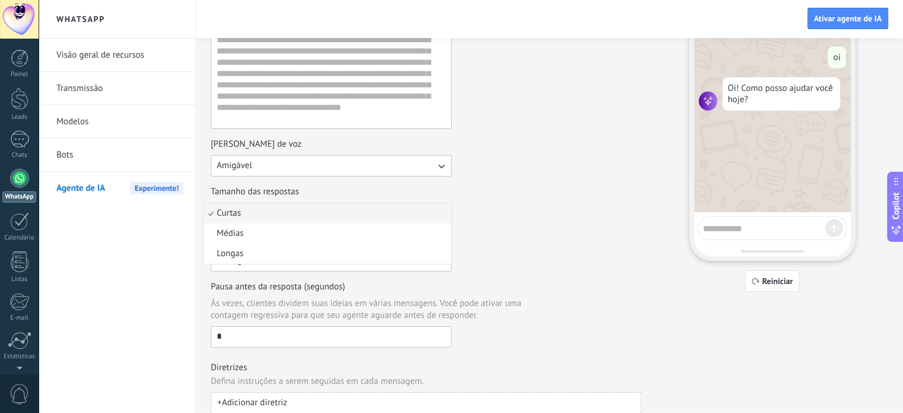
click at [324, 168] on button "Amigável" at bounding box center [331, 165] width 241 height 21
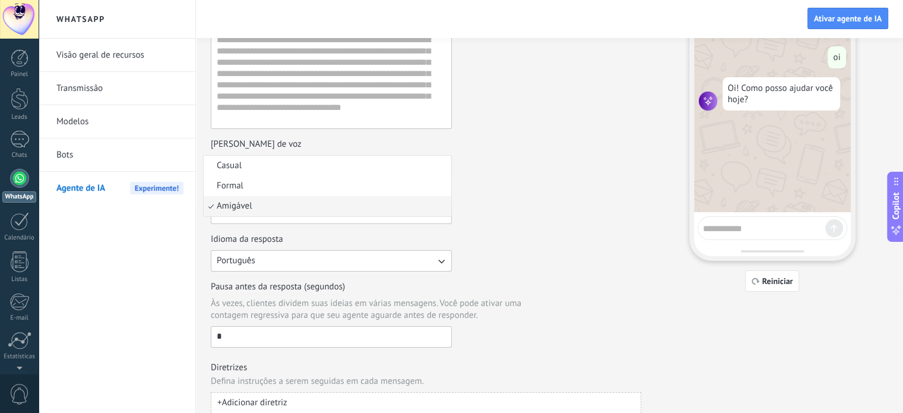
click at [519, 159] on div "[PERSON_NAME] de voz Amigável Casual Formal Amigável" at bounding box center [426, 157] width 431 height 38
click at [343, 211] on button "Curtas" at bounding box center [331, 213] width 241 height 21
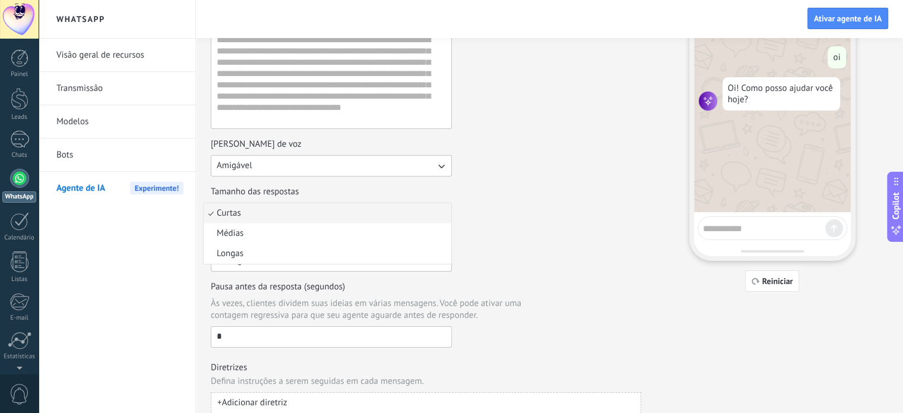
click at [543, 199] on div "Tamanho das respostas Curtas Curtas Médias Longas" at bounding box center [426, 205] width 431 height 38
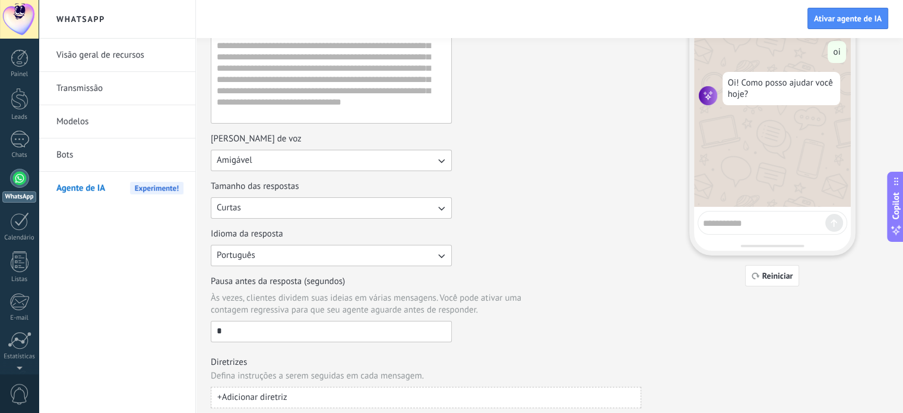
scroll to position [132, 0]
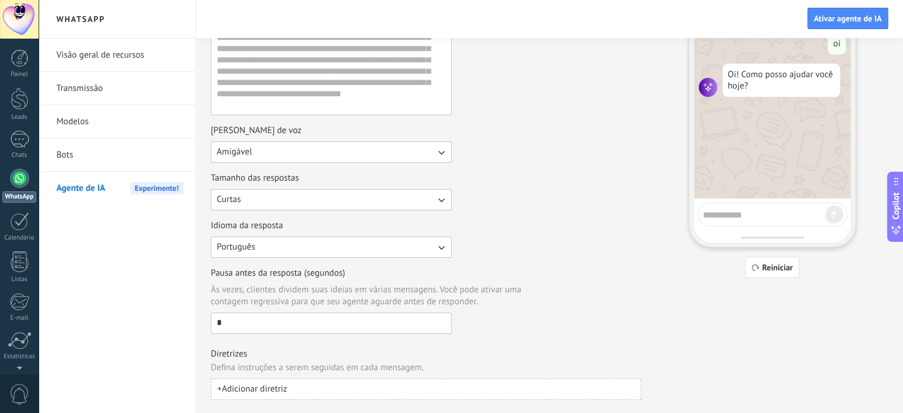
click at [251, 387] on span "+ Adicionar diretriz" at bounding box center [252, 389] width 70 height 12
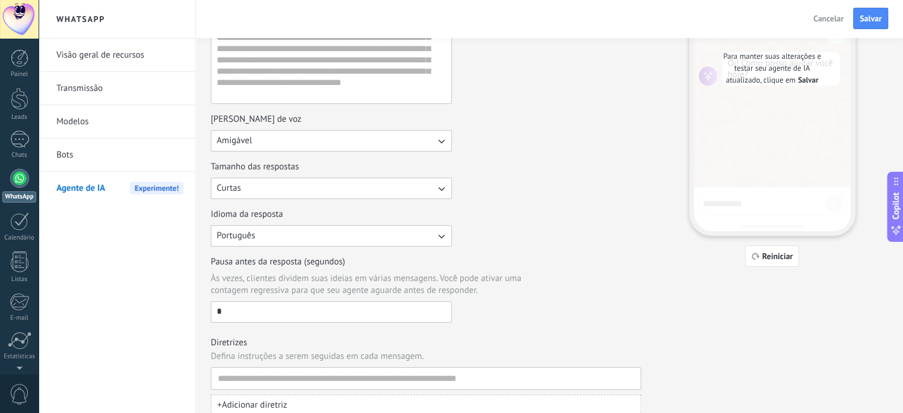
scroll to position [159, 0]
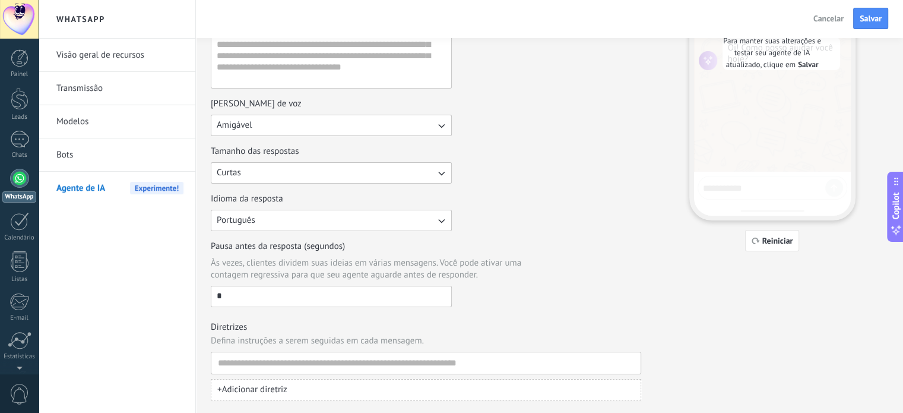
click at [527, 277] on div "Pausa antes da resposta (segundos) Às vezes, clientes dividem suas ideias em vá…" at bounding box center [426, 274] width 431 height 67
click at [631, 363] on use "button" at bounding box center [631, 362] width 6 height 7
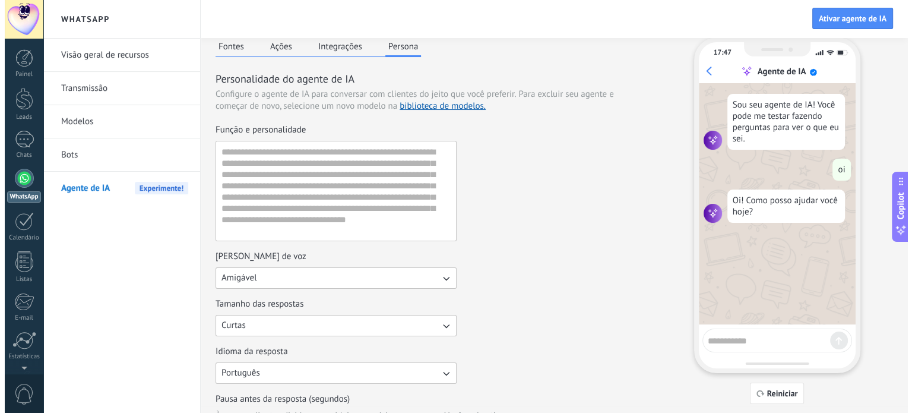
scroll to position [0, 0]
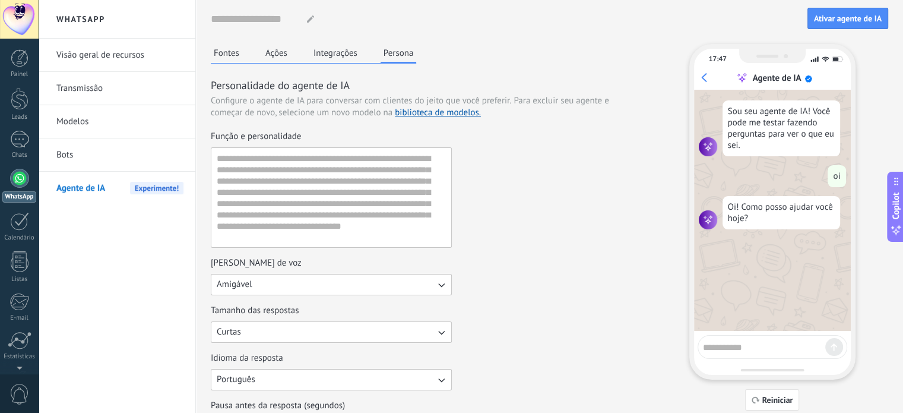
click at [233, 56] on button "Fontes" at bounding box center [226, 53] width 31 height 18
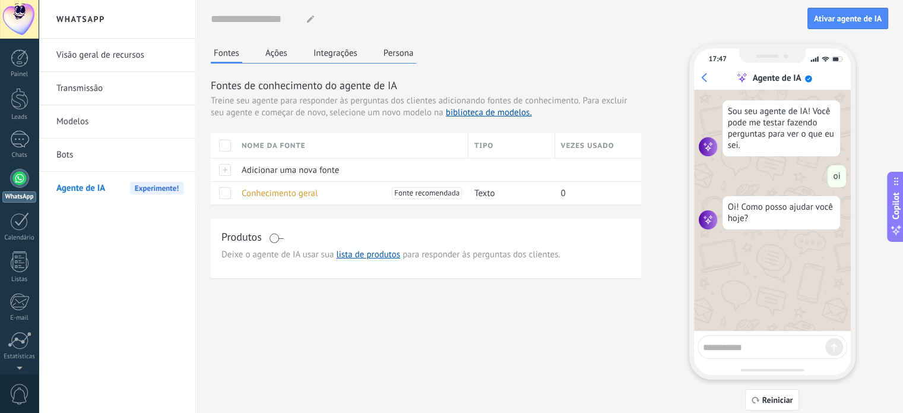
click at [516, 277] on div "Fontes Ações Integrações Persona Fontes de conhecimento do agente de IA Treine …" at bounding box center [550, 227] width 678 height 366
click at [243, 171] on span "Adicionar uma nova fonte" at bounding box center [290, 170] width 97 height 11
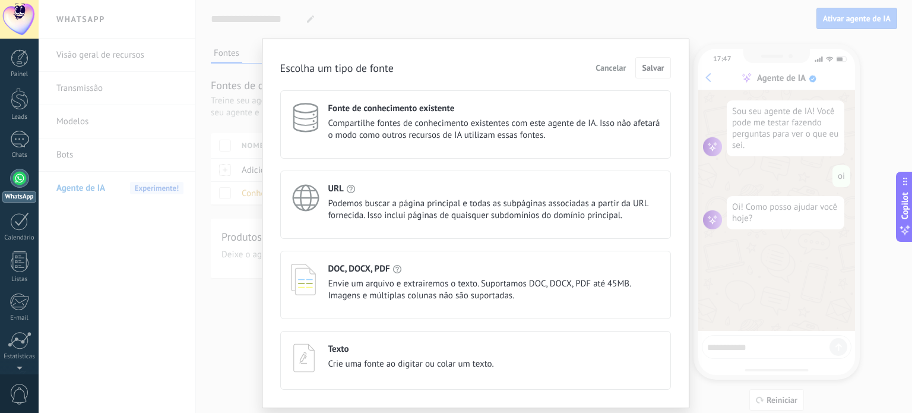
click at [450, 59] on div "Escolha um tipo de fonte Cancelar Salvar" at bounding box center [475, 67] width 391 height 21
click at [530, 118] on span "Compartilhe fontes de conhecimento existentes com este agente de IA. Isso não a…" at bounding box center [494, 130] width 332 height 24
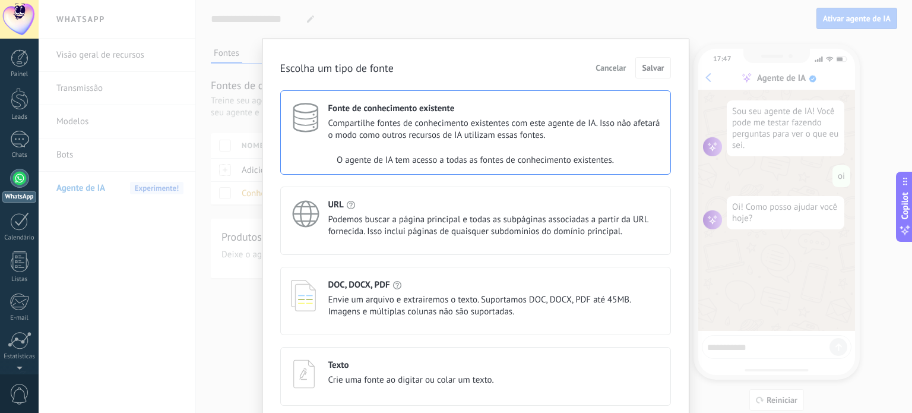
click at [484, 139] on span "Compartilhe fontes de conhecimento existentes com este agente de IA. Isso não a…" at bounding box center [494, 130] width 332 height 24
click at [470, 49] on div "Escolha um tipo de fonte Cancelar Salvar Fonte de conhecimento existente Compar…" at bounding box center [476, 231] width 428 height 385
click at [441, 257] on div "Fonte de conhecimento existente Compartilhe fontes de conhecimento existentes c…" at bounding box center [475, 247] width 391 height 315
click at [447, 214] on span "Podemos buscar a página principal e todas as subpáginas associadas a partir da …" at bounding box center [494, 226] width 332 height 24
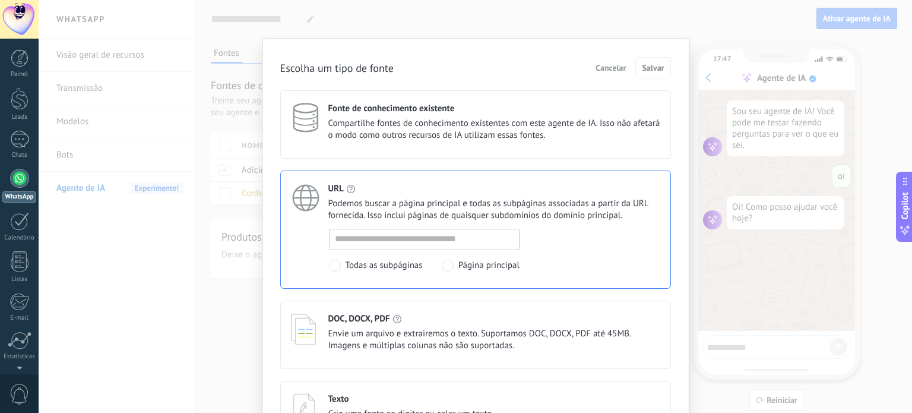
click at [451, 135] on span "Compartilhe fontes de conhecimento existentes com este agente de IA. Isso não a…" at bounding box center [494, 130] width 332 height 24
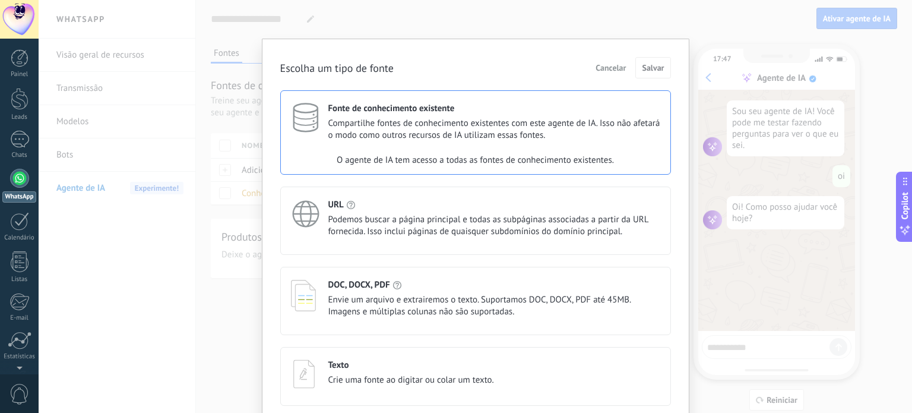
click at [462, 75] on div "Escolha um tipo de fonte Cancelar Salvar" at bounding box center [475, 67] width 391 height 21
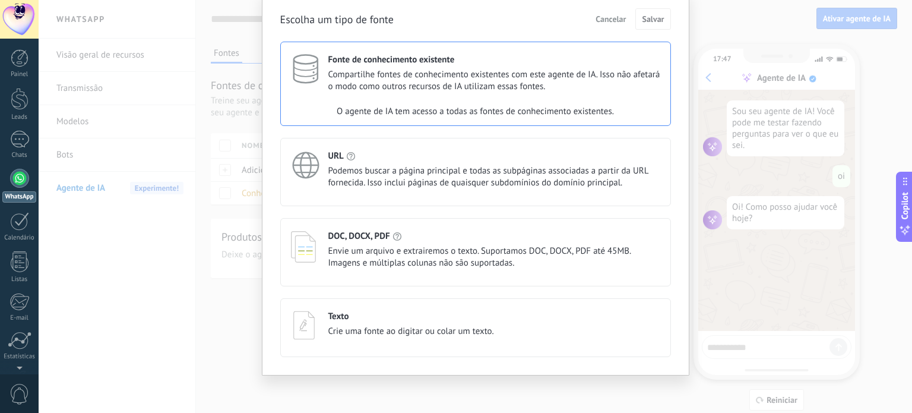
click at [461, 163] on div "URL Podemos buscar a página principal e todas as subpáginas associadas a partir…" at bounding box center [494, 169] width 332 height 39
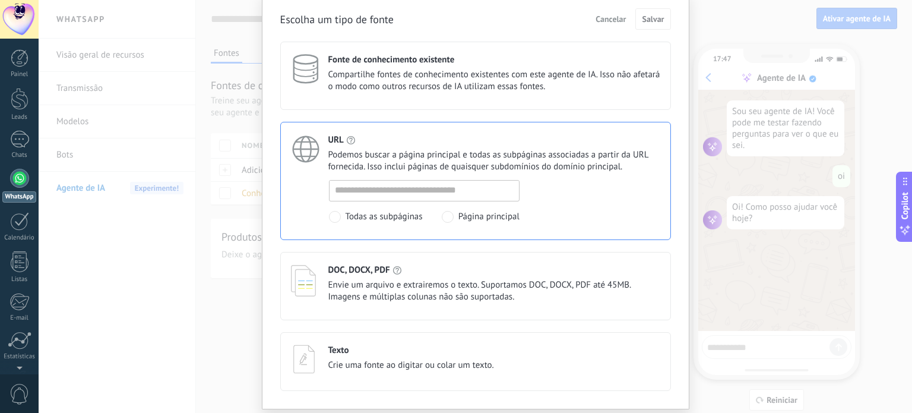
click at [442, 273] on div "DOC, DOCX, PDF" at bounding box center [494, 269] width 332 height 11
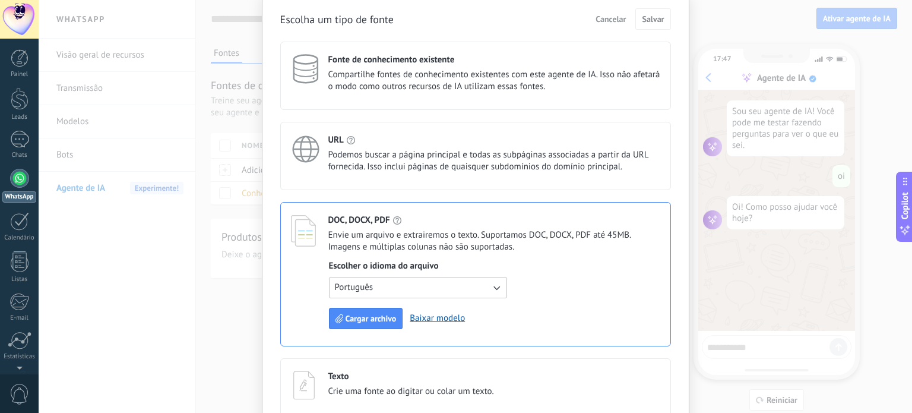
click at [431, 361] on div "Texto Crie uma fonte ao digitar ou colar um texto." at bounding box center [475, 387] width 391 height 59
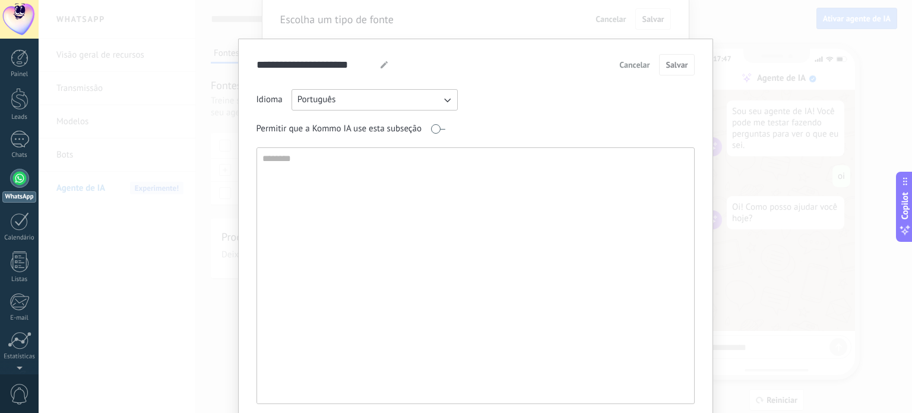
click at [622, 62] on span "Cancelar" at bounding box center [634, 65] width 30 height 8
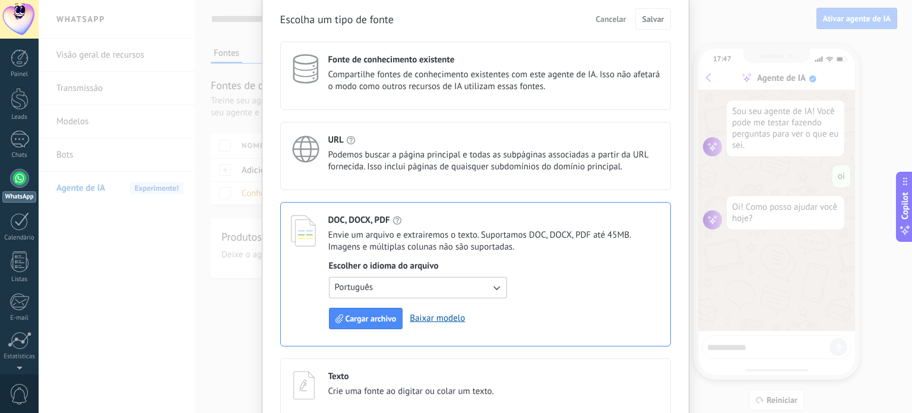
click at [601, 24] on button "Cancelar" at bounding box center [610, 19] width 41 height 18
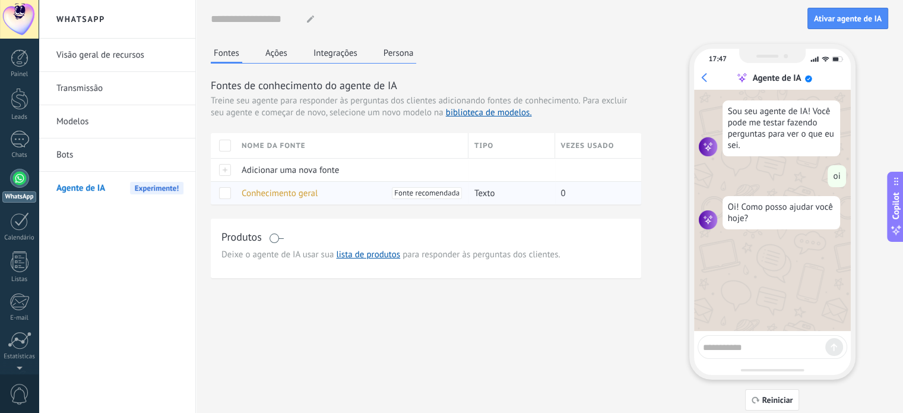
click at [359, 192] on div "Conhecimento geral Fonte recomendada" at bounding box center [349, 193] width 227 height 23
click at [229, 192] on span at bounding box center [225, 193] width 12 height 12
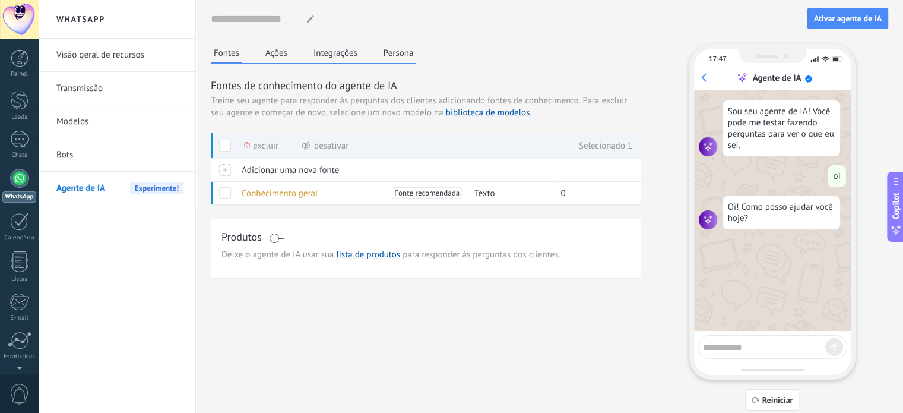
click at [96, 154] on link "Bots" at bounding box center [119, 154] width 127 height 33
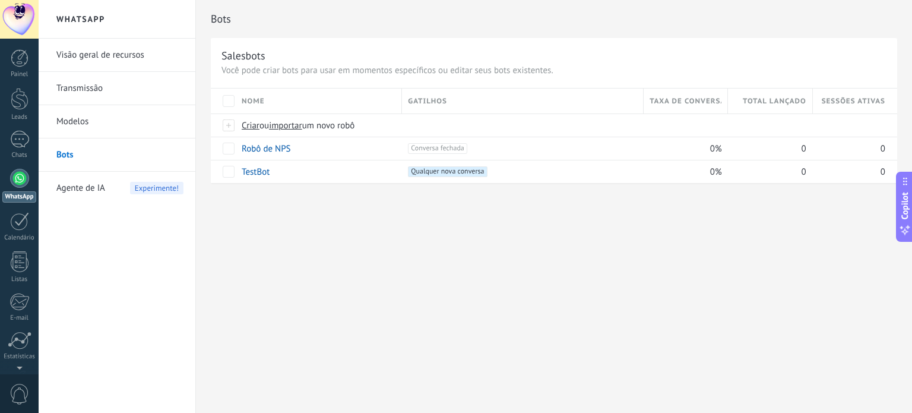
click at [394, 254] on div "Bots Salesbots Você pode criar bots para usar em momentos específicos ou editar…" at bounding box center [554, 206] width 716 height 413
click at [428, 235] on div "Bots Salesbots Você pode criar bots para usar em momentos específicos ou editar…" at bounding box center [554, 206] width 716 height 413
click at [263, 148] on link "Robô de NPS" at bounding box center [266, 148] width 49 height 11
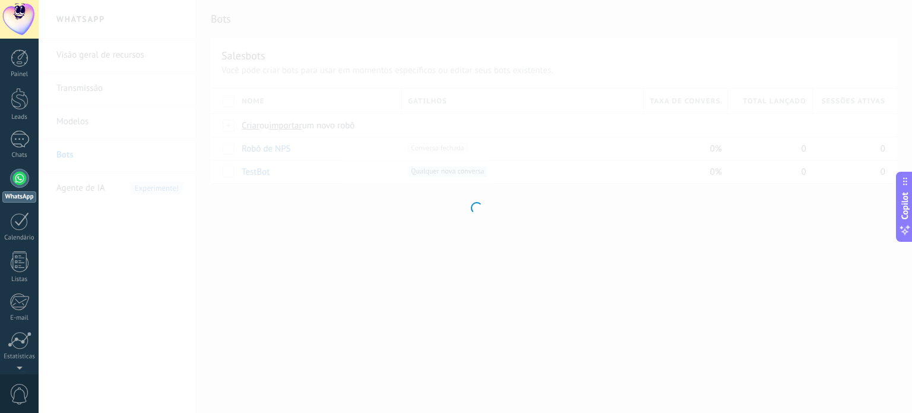
type input "**********"
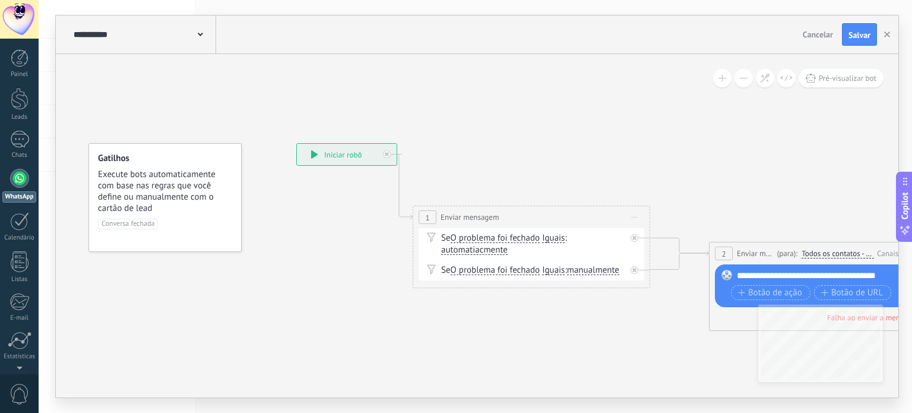
drag, startPoint x: 471, startPoint y: 107, endPoint x: 395, endPoint y: 106, distance: 76.0
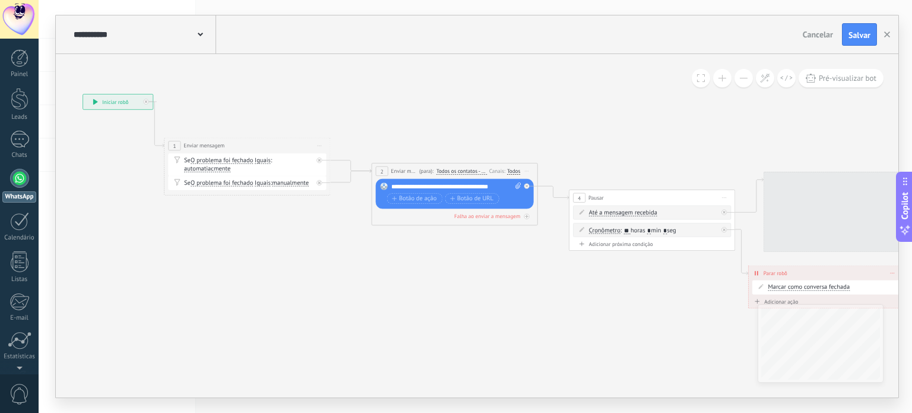
drag, startPoint x: 685, startPoint y: 165, endPoint x: 442, endPoint y: 111, distance: 248.9
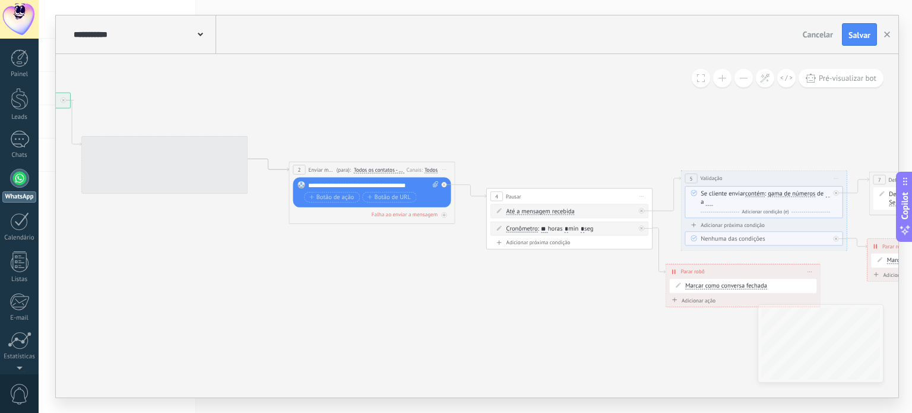
drag, startPoint x: 715, startPoint y: 113, endPoint x: 912, endPoint y: 126, distance: 197.6
click at [912, 126] on div "**********" at bounding box center [476, 206] width 874 height 413
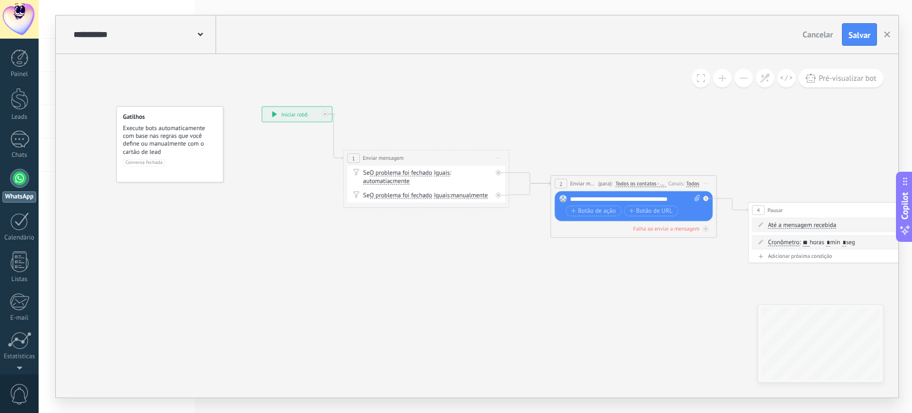
click at [280, 112] on div "**********" at bounding box center [297, 114] width 70 height 15
click at [300, 116] on div "**********" at bounding box center [297, 114] width 70 height 15
click at [282, 116] on div "**********" at bounding box center [293, 114] width 70 height 15
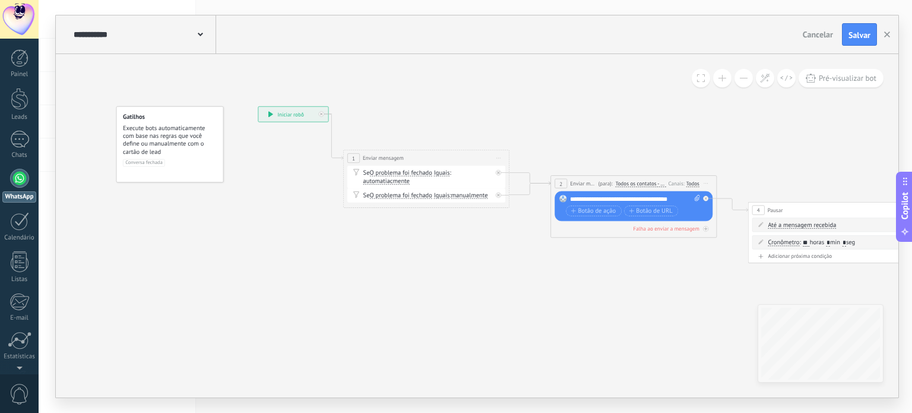
click at [204, 135] on span "Execute bots automaticamente com base nas regras que você define ou manualmente…" at bounding box center [170, 139] width 95 height 31
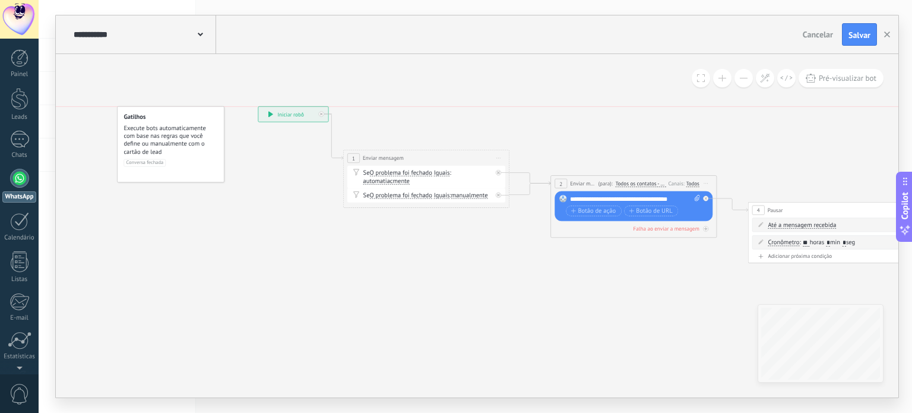
click at [179, 137] on span "Execute bots automaticamente com base nas regras que você define ou manualmente…" at bounding box center [171, 139] width 95 height 31
click at [163, 137] on span "Execute bots automaticamente com base nas regras que você define ou manualmente…" at bounding box center [171, 139] width 95 height 31
click at [183, 137] on span "Execute bots automaticamente com base nas regras que você define ou manualmente…" at bounding box center [171, 139] width 95 height 31
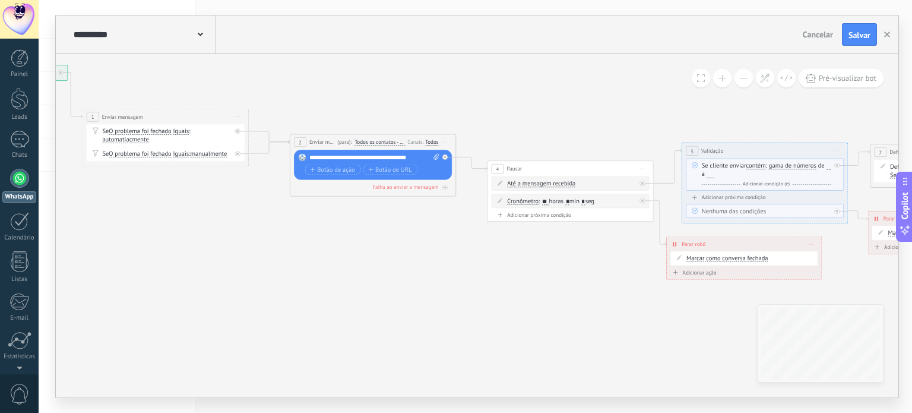
drag, startPoint x: 665, startPoint y: 138, endPoint x: 408, endPoint y: 97, distance: 259.9
click at [408, 97] on icon at bounding box center [892, 176] width 2206 height 638
drag, startPoint x: 391, startPoint y: 155, endPoint x: 403, endPoint y: 154, distance: 11.9
click at [403, 154] on div "**********" at bounding box center [374, 158] width 131 height 8
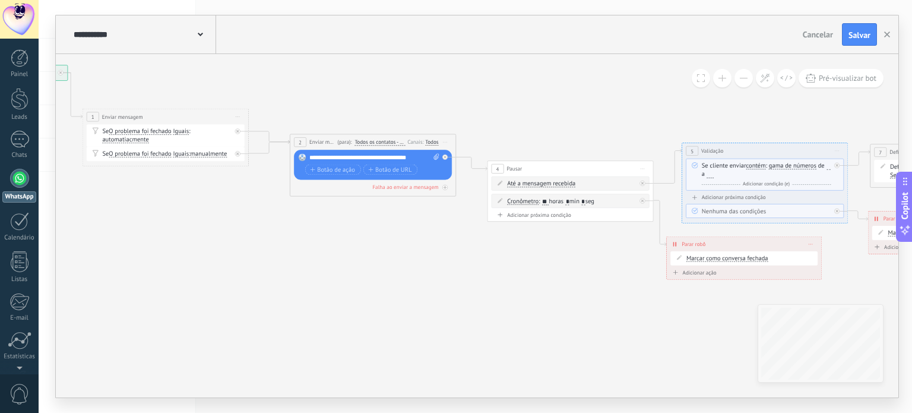
click at [444, 78] on icon at bounding box center [892, 176] width 2206 height 638
drag, startPoint x: 346, startPoint y: 155, endPoint x: 375, endPoint y: 156, distance: 29.1
click at [375, 156] on div "**********" at bounding box center [374, 158] width 131 height 8
click at [485, 101] on icon at bounding box center [892, 176] width 2206 height 638
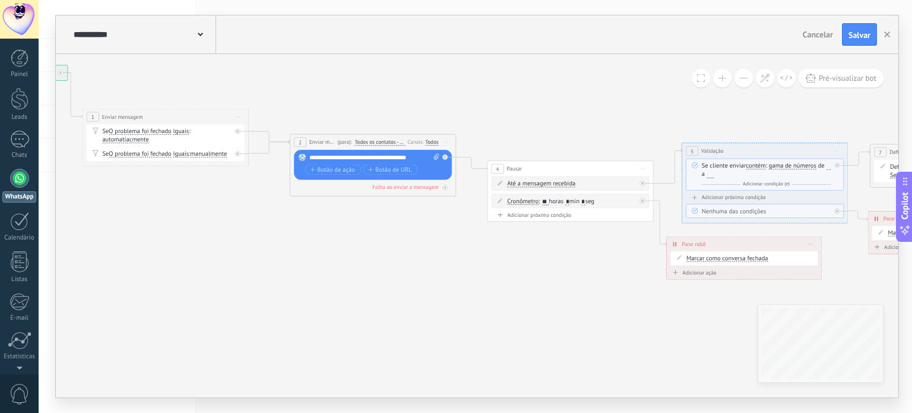
click at [485, 101] on icon at bounding box center [892, 176] width 2206 height 638
click at [463, 90] on icon at bounding box center [892, 176] width 2206 height 638
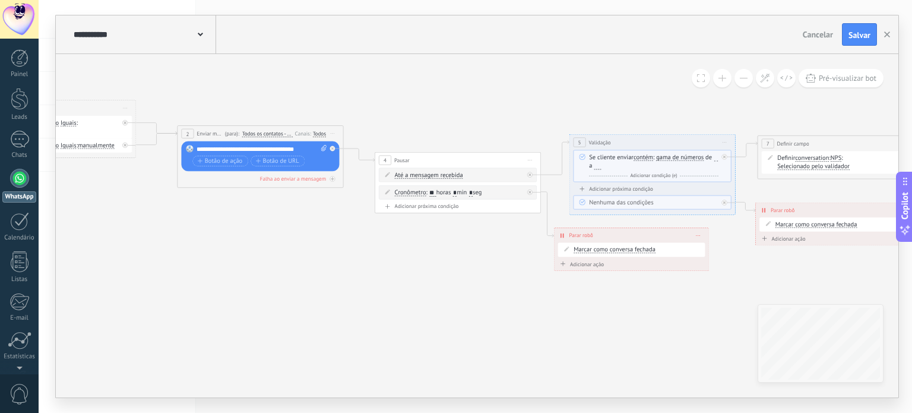
drag, startPoint x: 644, startPoint y: 134, endPoint x: 530, endPoint y: 125, distance: 113.8
click at [530, 125] on icon at bounding box center [780, 168] width 2206 height 638
click at [216, 160] on span "Botão de ação" at bounding box center [219, 161] width 45 height 7
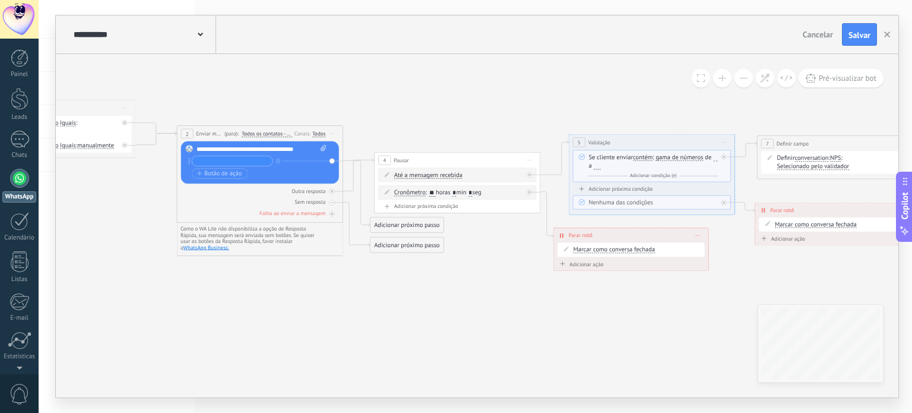
click at [271, 268] on icon at bounding box center [779, 168] width 2206 height 638
click at [276, 156] on button "button" at bounding box center [278, 161] width 9 height 11
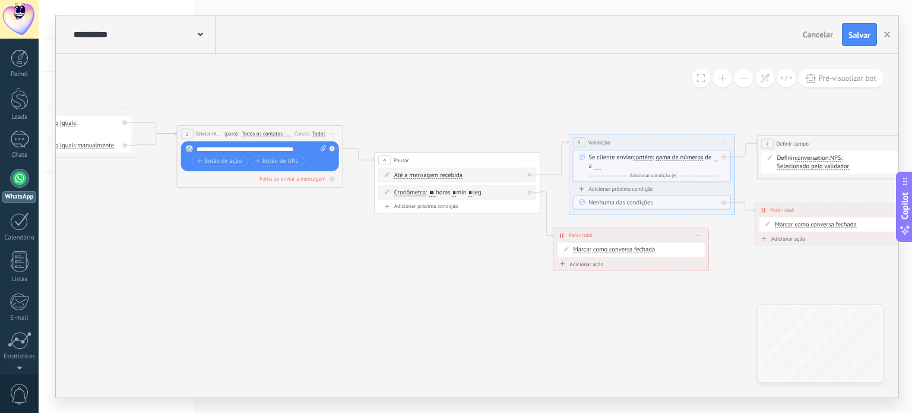
click at [495, 133] on icon at bounding box center [779, 168] width 2206 height 638
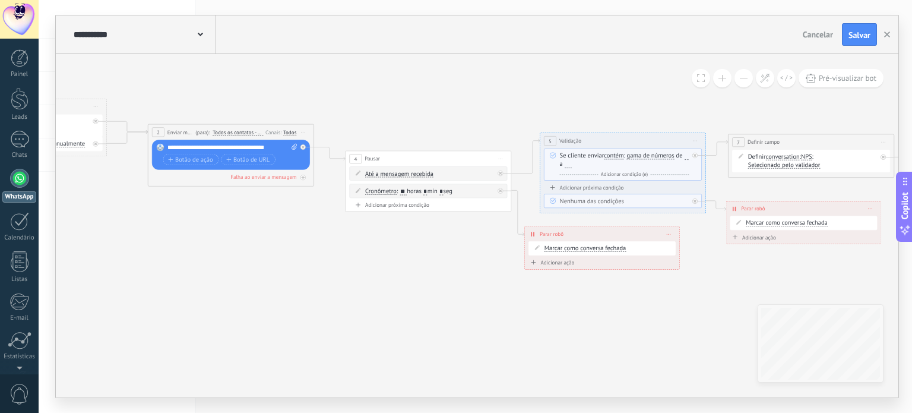
drag, startPoint x: 473, startPoint y: 261, endPoint x: 444, endPoint y: 260, distance: 29.7
click at [444, 260] on icon at bounding box center [750, 166] width 2206 height 638
click at [444, 102] on icon at bounding box center [749, 166] width 2206 height 638
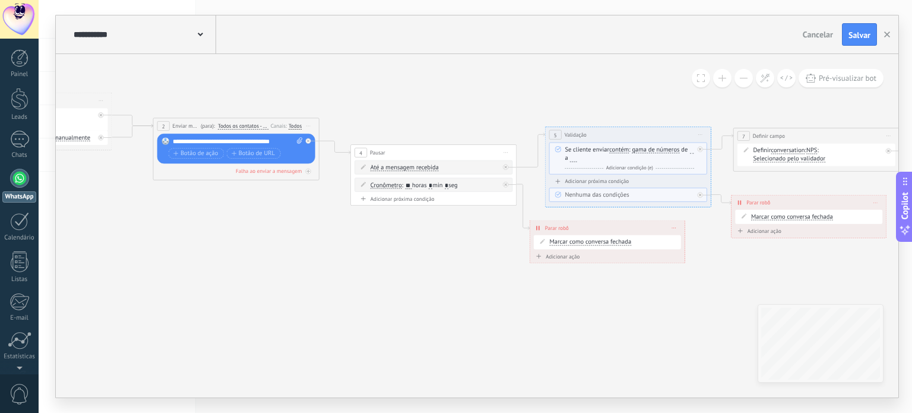
drag, startPoint x: 230, startPoint y: 81, endPoint x: 222, endPoint y: 75, distance: 10.2
click at [222, 75] on icon at bounding box center [756, 160] width 2206 height 638
click at [482, 80] on icon at bounding box center [756, 160] width 2206 height 638
click at [480, 92] on icon at bounding box center [756, 160] width 2206 height 638
click at [442, 105] on icon at bounding box center [756, 160] width 2206 height 638
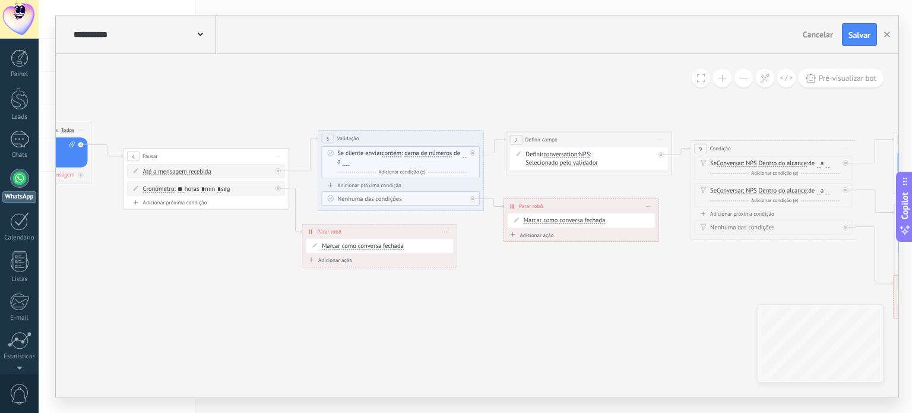
drag, startPoint x: 502, startPoint y: 111, endPoint x: 274, endPoint y: 115, distance: 227.5
click at [274, 115] on icon at bounding box center [528, 164] width 2206 height 638
click at [442, 102] on icon at bounding box center [528, 164] width 2206 height 638
click at [397, 122] on icon at bounding box center [528, 164] width 2206 height 638
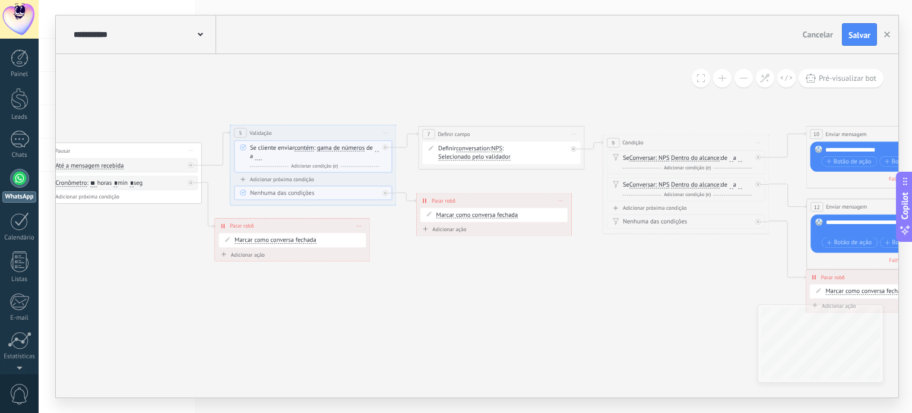
drag, startPoint x: 602, startPoint y: 108, endPoint x: 514, endPoint y: 102, distance: 87.5
click at [514, 102] on icon at bounding box center [440, 179] width 2206 height 681
click at [453, 101] on icon at bounding box center [440, 179] width 2206 height 681
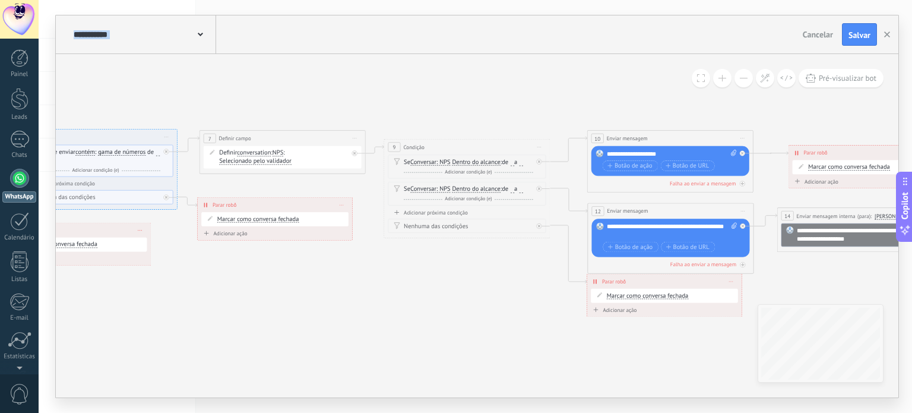
drag, startPoint x: 551, startPoint y: 101, endPoint x: 331, endPoint y: 105, distance: 219.2
click at [331, 105] on icon at bounding box center [222, 183] width 2206 height 681
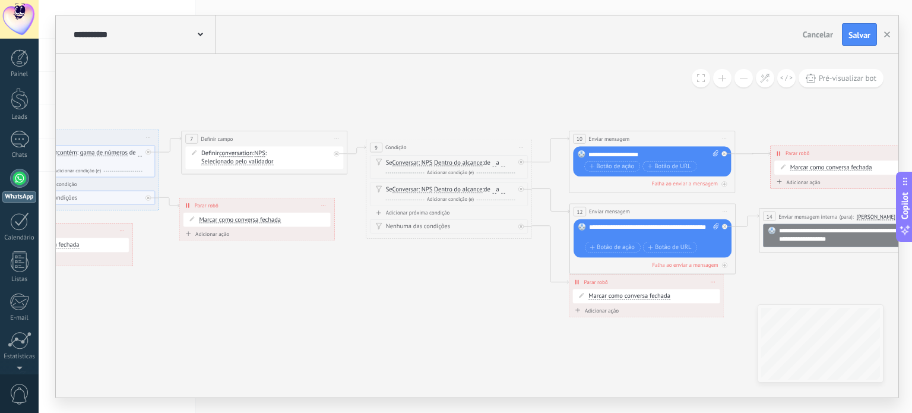
drag, startPoint x: 470, startPoint y: 107, endPoint x: 453, endPoint y: 108, distance: 17.8
click at [453, 108] on icon at bounding box center [203, 184] width 2206 height 681
click at [460, 105] on icon at bounding box center [203, 184] width 2206 height 681
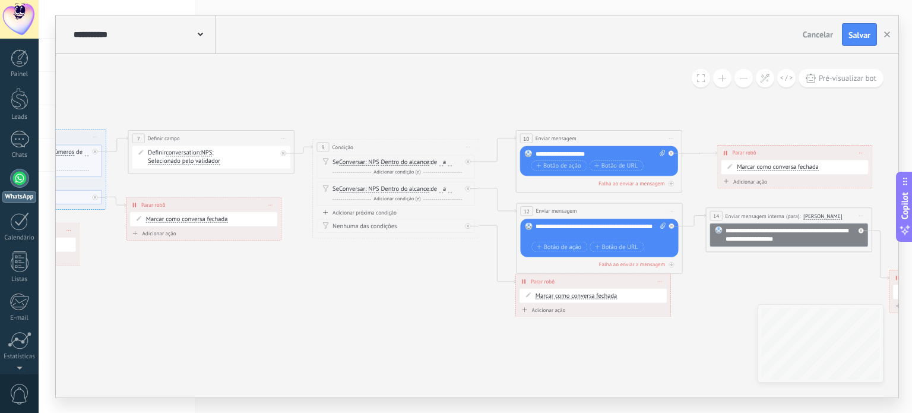
drag, startPoint x: 541, startPoint y: 104, endPoint x: 488, endPoint y: 103, distance: 53.5
click at [488, 103] on icon at bounding box center [150, 183] width 2206 height 681
click at [492, 103] on icon at bounding box center [150, 183] width 2206 height 681
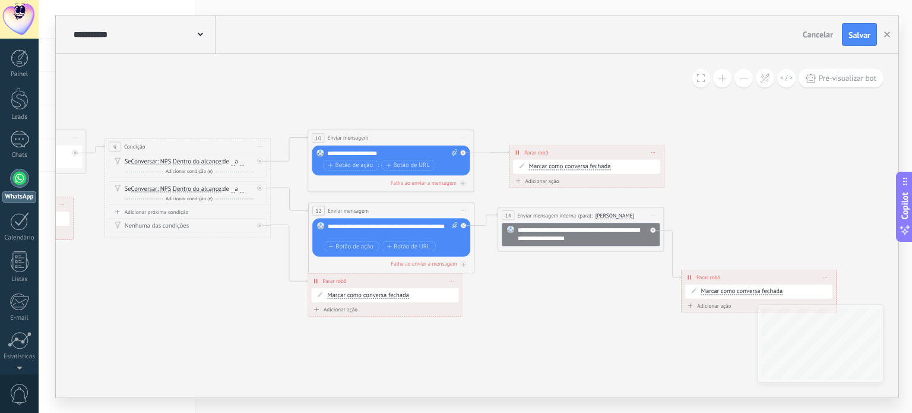
drag, startPoint x: 527, startPoint y: 102, endPoint x: 319, endPoint y: 101, distance: 208.5
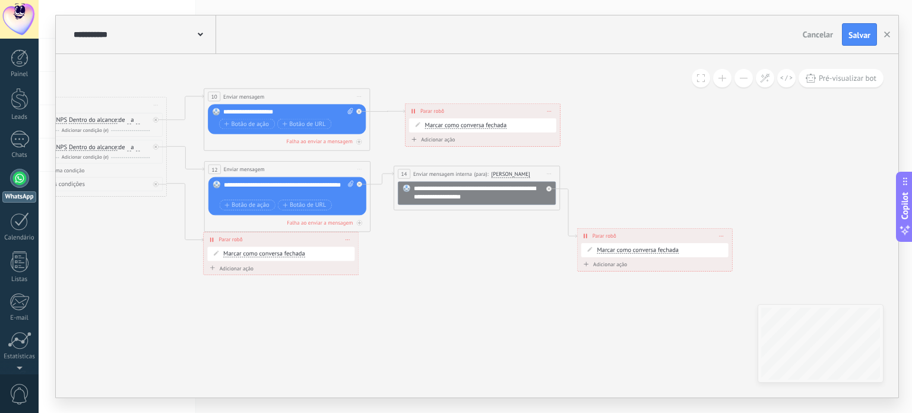
drag, startPoint x: 584, startPoint y: 293, endPoint x: 577, endPoint y: 290, distance: 7.2
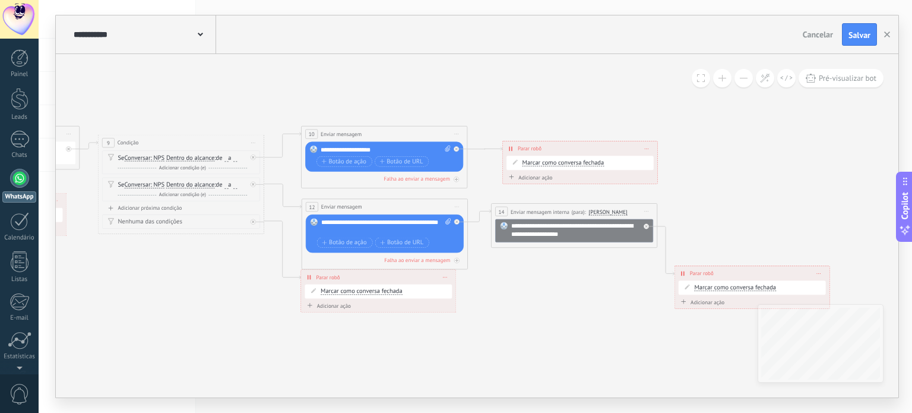
click at [828, 35] on span "Cancelar" at bounding box center [818, 34] width 30 height 11
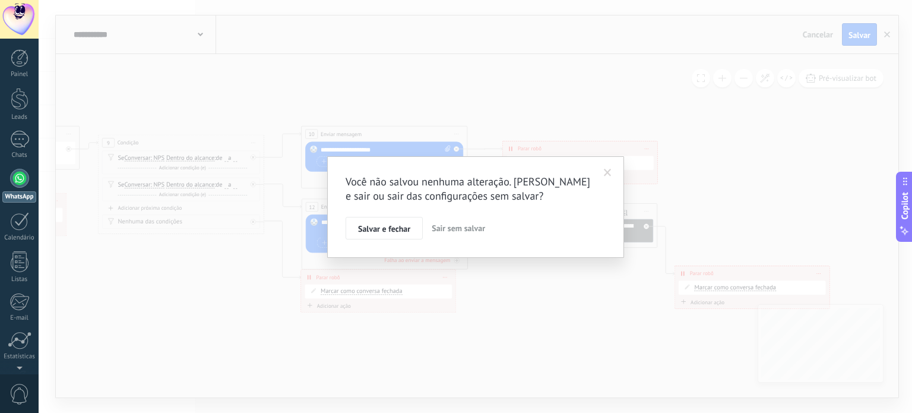
click at [449, 233] on span "Sair sem salvar" at bounding box center [458, 228] width 53 height 11
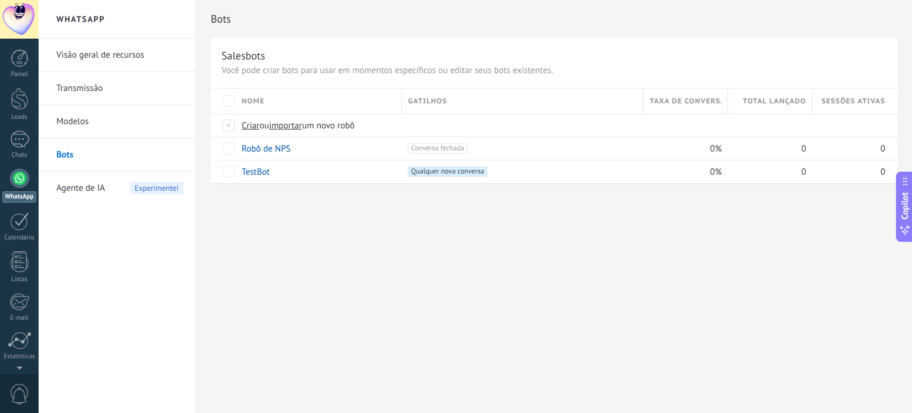
click at [475, 255] on div "Bots Salesbots Você pode criar bots para usar em momentos específicos ou editar…" at bounding box center [554, 206] width 716 height 413
click at [442, 226] on div "Bots Salesbots Você pode criar bots para usar em momentos específicos ou editar…" at bounding box center [554, 206] width 716 height 413
click at [428, 263] on div "Bots Salesbots Você pode criar bots para usar em momentos específicos ou editar…" at bounding box center [554, 206] width 716 height 413
click at [83, 118] on link "Modelos" at bounding box center [119, 121] width 127 height 33
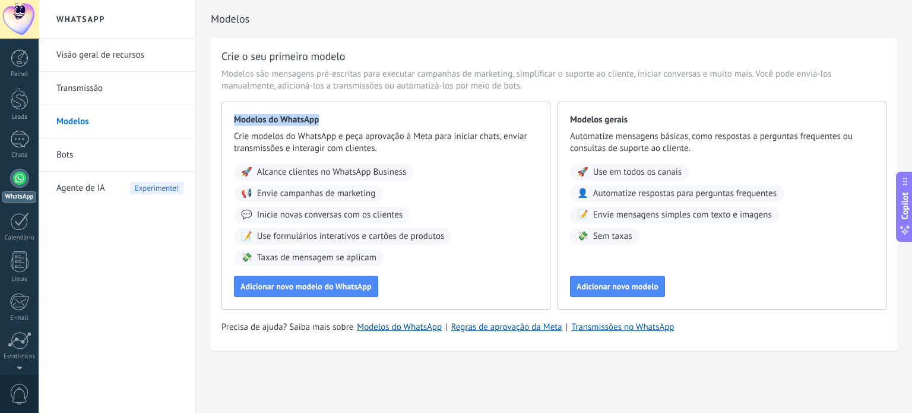
drag, startPoint x: 228, startPoint y: 117, endPoint x: 344, endPoint y: 119, distance: 116.4
click at [344, 119] on div "Modelos do WhatsApp Crie modelos do WhatsApp e peça aprovação à Meta para inici…" at bounding box center [386, 206] width 329 height 208
click at [344, 119] on span "Modelos do WhatsApp" at bounding box center [386, 120] width 304 height 12
click at [264, 68] on span "Modelos são mensagens pré-escritas para executar campanhas de marketing, simpli…" at bounding box center [554, 80] width 665 height 24
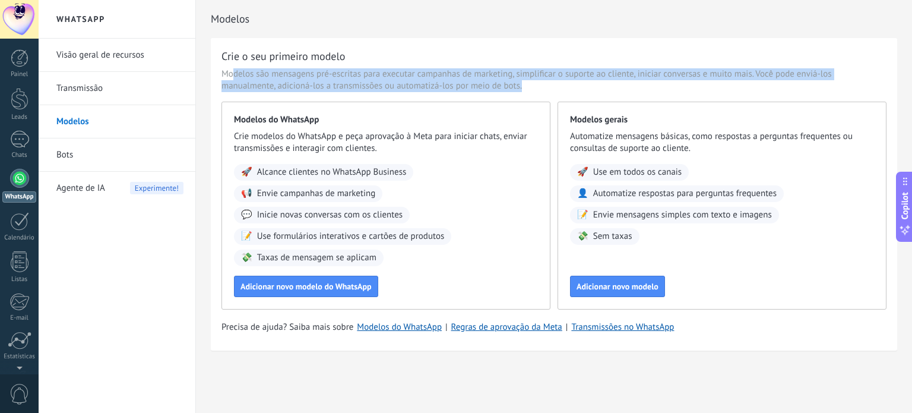
drag, startPoint x: 235, startPoint y: 73, endPoint x: 575, endPoint y: 87, distance: 340.6
click at [575, 87] on span "Modelos são mensagens pré-escritas para executar campanhas de marketing, simpli…" at bounding box center [554, 80] width 665 height 24
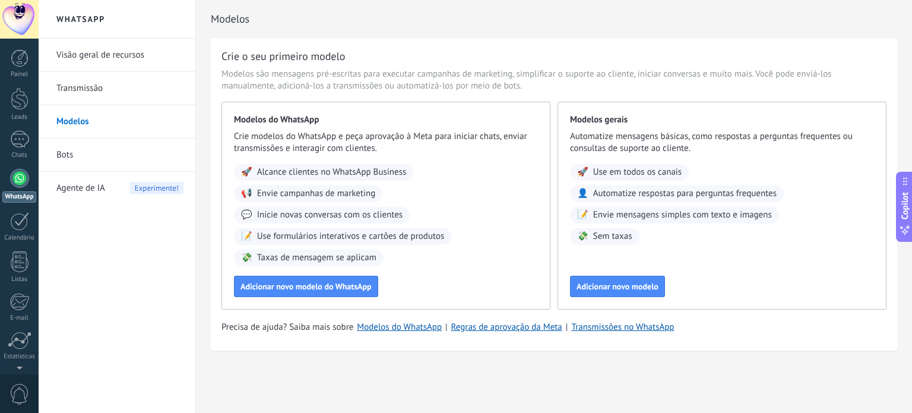
click at [290, 176] on span "Alcance clientes no WhatsApp Business" at bounding box center [332, 172] width 150 height 12
drag, startPoint x: 320, startPoint y: 172, endPoint x: 359, endPoint y: 174, distance: 39.2
click at [359, 174] on span "Alcance clientes no WhatsApp Business" at bounding box center [332, 172] width 150 height 12
drag, startPoint x: 283, startPoint y: 193, endPoint x: 326, endPoint y: 194, distance: 42.8
click at [326, 194] on span "Envie campanhas de marketing" at bounding box center [316, 194] width 119 height 12
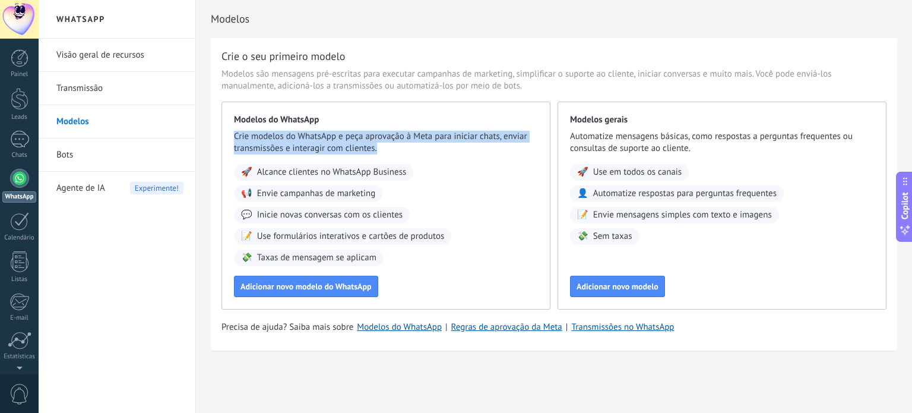
drag, startPoint x: 217, startPoint y: 131, endPoint x: 442, endPoint y: 154, distance: 226.3
click at [442, 154] on div "Crie o seu primeiro modelo Modelos são mensagens pré-escritas para executar cam…" at bounding box center [554, 194] width 687 height 312
click at [426, 144] on span "Crie modelos do WhatsApp e peça aprovação à Meta para iniciar chats, enviar tra…" at bounding box center [386, 143] width 304 height 24
drag, startPoint x: 442, startPoint y: 146, endPoint x: 213, endPoint y: 107, distance: 232.6
click at [213, 107] on div "Crie o seu primeiro modelo Modelos são mensagens pré-escritas para executar cam…" at bounding box center [554, 194] width 687 height 312
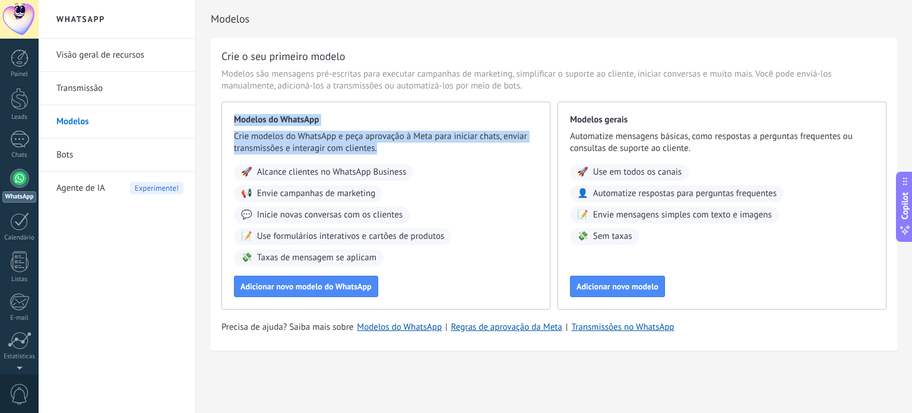
click at [324, 112] on div "Modelos do WhatsApp Crie modelos do WhatsApp e peça aprovação à Meta para inici…" at bounding box center [386, 206] width 329 height 208
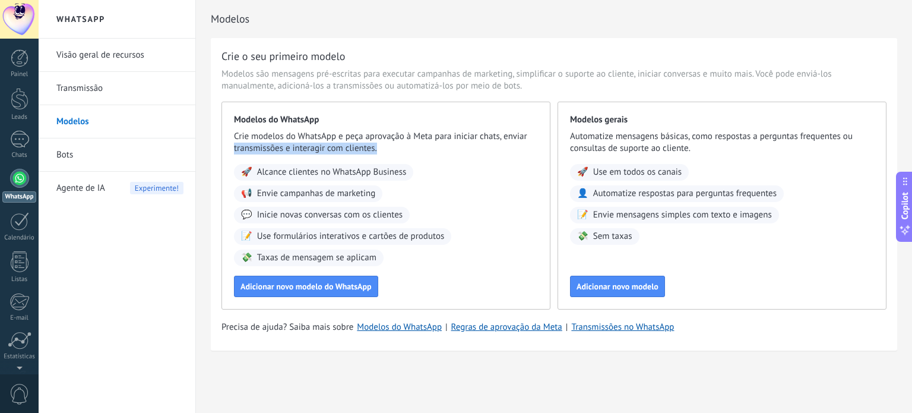
drag, startPoint x: 271, startPoint y: 148, endPoint x: 454, endPoint y: 149, distance: 182.3
click at [454, 149] on div "Modelos do WhatsApp Crie modelos do WhatsApp e peça aprovação à Meta para inici…" at bounding box center [386, 206] width 329 height 208
click at [454, 149] on span "Crie modelos do WhatsApp e peça aprovação à Meta para iniciar chats, enviar tra…" at bounding box center [386, 143] width 304 height 24
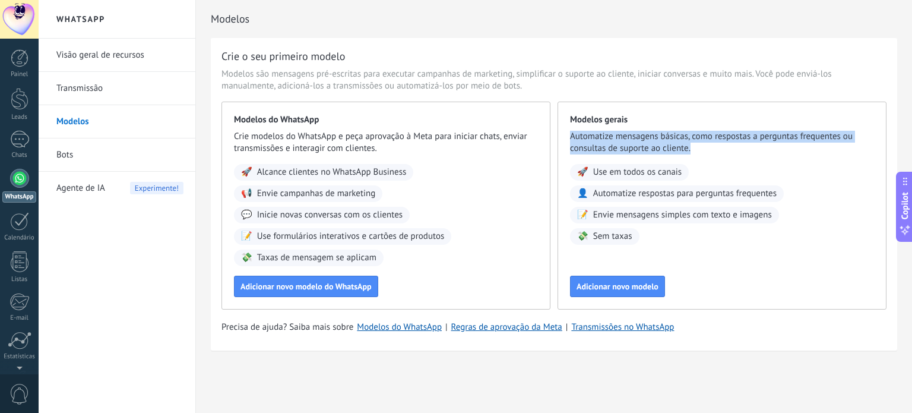
drag, startPoint x: 564, startPoint y: 134, endPoint x: 722, endPoint y: 147, distance: 159.1
click at [722, 147] on div "Modelos gerais Automatize mensagens básicas, como respostas a perguntas frequen…" at bounding box center [722, 206] width 329 height 208
click at [722, 147] on span "Automatize mensagens básicas, como respostas a perguntas frequentes ou consulta…" at bounding box center [722, 143] width 304 height 24
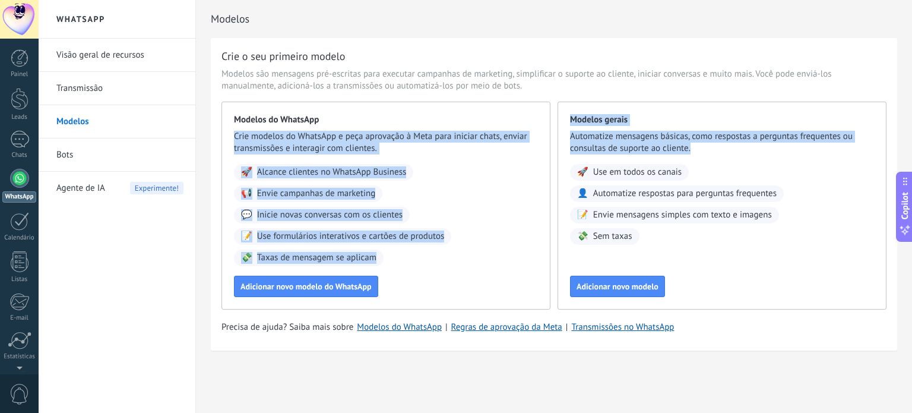
drag, startPoint x: 722, startPoint y: 147, endPoint x: 539, endPoint y: 119, distance: 185.7
click at [539, 119] on div "Modelos do WhatsApp Crie modelos do WhatsApp e peça aprovação à Meta para inici…" at bounding box center [554, 206] width 665 height 208
click at [570, 116] on div "Modelos gerais Automatize mensagens básicas, como respostas a perguntas frequen…" at bounding box center [722, 206] width 329 height 208
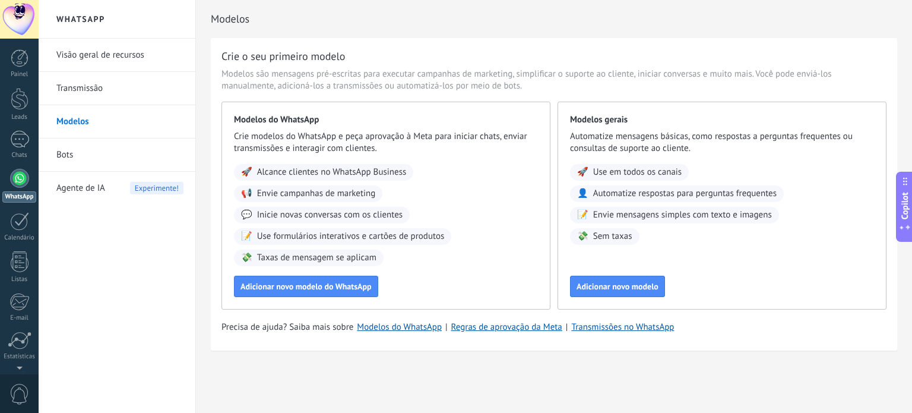
click at [665, 230] on div "🚀 Use em todos os canais 👤 Automatize respostas para perguntas frequentes 📝 Env…" at bounding box center [722, 204] width 304 height 81
click at [599, 239] on span "Sem taxas" at bounding box center [612, 236] width 39 height 12
drag, startPoint x: 378, startPoint y: 253, endPoint x: 395, endPoint y: 254, distance: 17.2
click at [395, 254] on div "🚀 Alcance clientes no WhatsApp Business 📢 Envie campanhas de marketing 💬 Inicie…" at bounding box center [386, 215] width 304 height 102
click at [377, 255] on span "Taxas de mensagem se aplicam" at bounding box center [316, 258] width 119 height 12
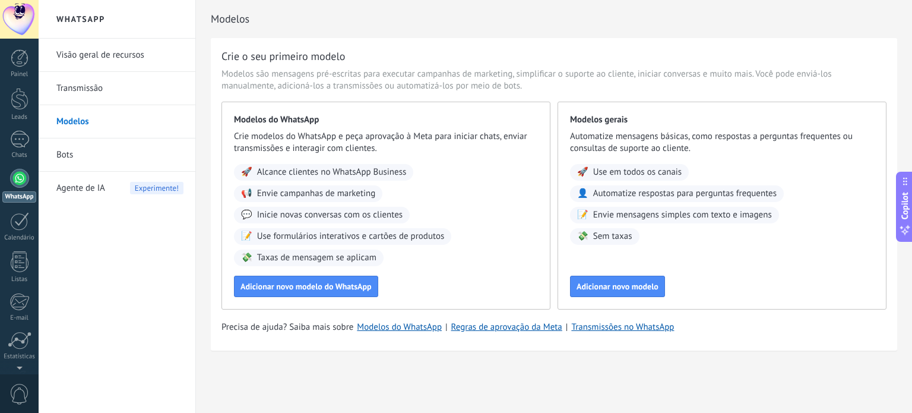
click at [81, 91] on link "Transmissão" at bounding box center [119, 88] width 127 height 33
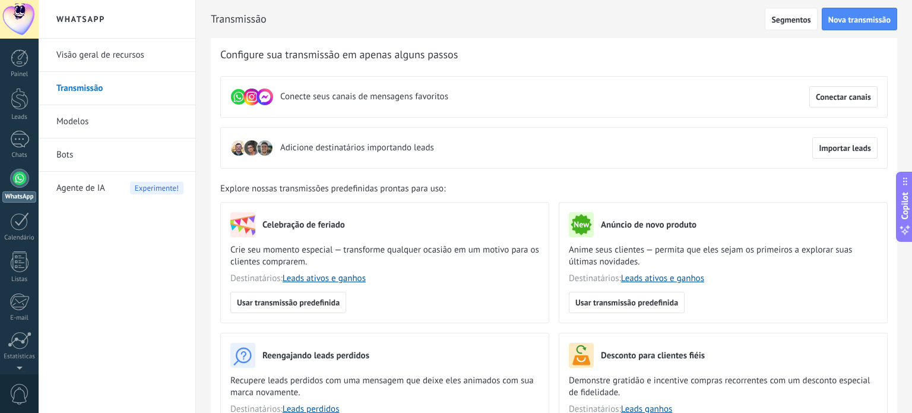
click at [371, 148] on span "Adicione destinatários importando leads" at bounding box center [357, 148] width 154 height 12
click at [562, 147] on div "Adicione destinatários importando leads Importar leads" at bounding box center [554, 148] width 668 height 42
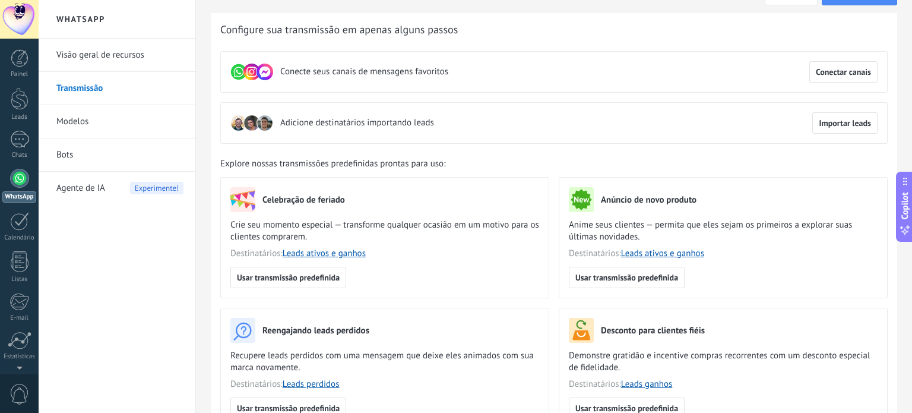
scroll to position [59, 0]
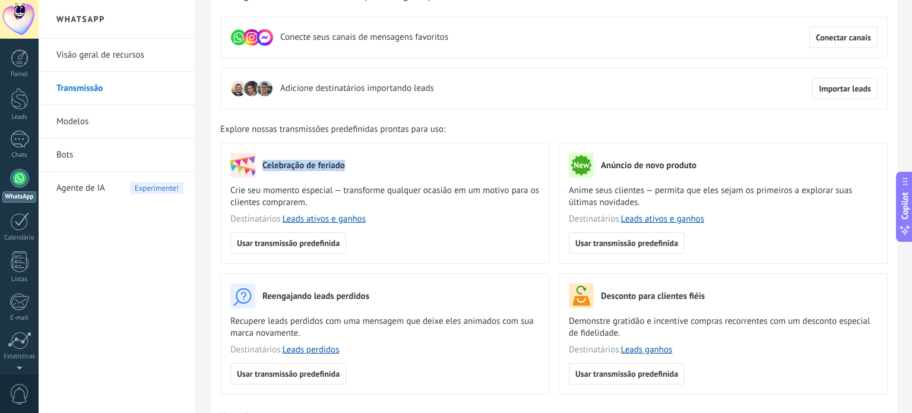
drag, startPoint x: 260, startPoint y: 165, endPoint x: 382, endPoint y: 169, distance: 123.0
click at [382, 169] on div "Celebração de feriado" at bounding box center [384, 165] width 309 height 25
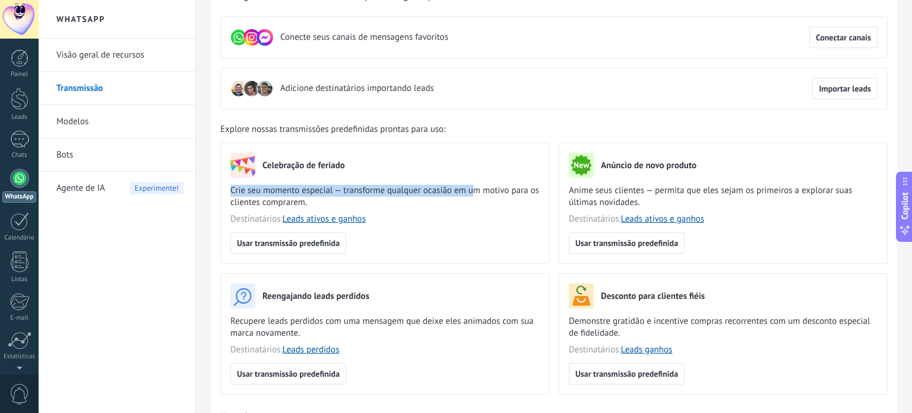
drag, startPoint x: 223, startPoint y: 181, endPoint x: 475, endPoint y: 194, distance: 252.8
click at [475, 194] on div "Celebração de feriado Crie seu momento especial — transforme qualquer ocasião e…" at bounding box center [384, 203] width 329 height 121
click at [475, 194] on span "Crie seu momento especial — transforme qualquer ocasião em um motivo para os cl…" at bounding box center [384, 197] width 309 height 24
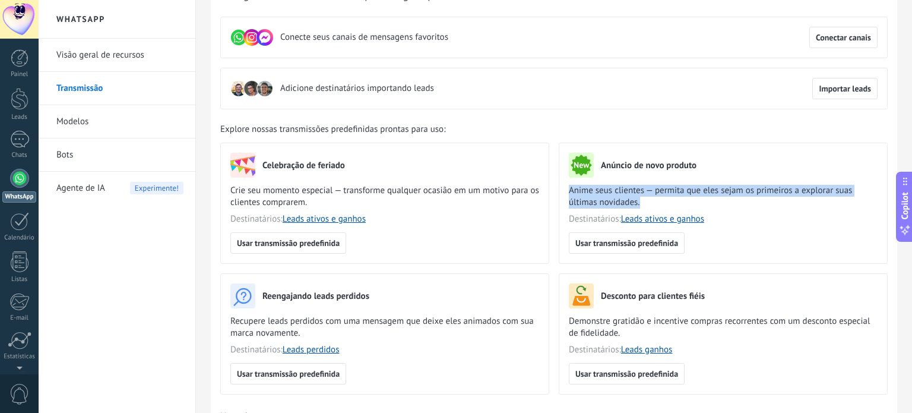
drag, startPoint x: 564, startPoint y: 188, endPoint x: 665, endPoint y: 197, distance: 100.8
click at [665, 197] on div "Anúncio de novo produto Anime seus clientes — permita que eles sejam os primeir…" at bounding box center [723, 203] width 329 height 121
click at [665, 197] on span "Anime seus clientes — permita que eles sejam os primeiros a explorar suas últim…" at bounding box center [723, 197] width 309 height 24
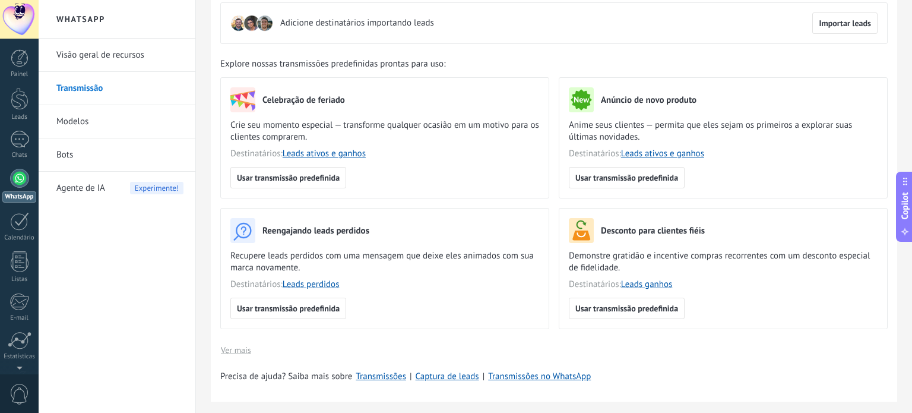
scroll to position [119, 0]
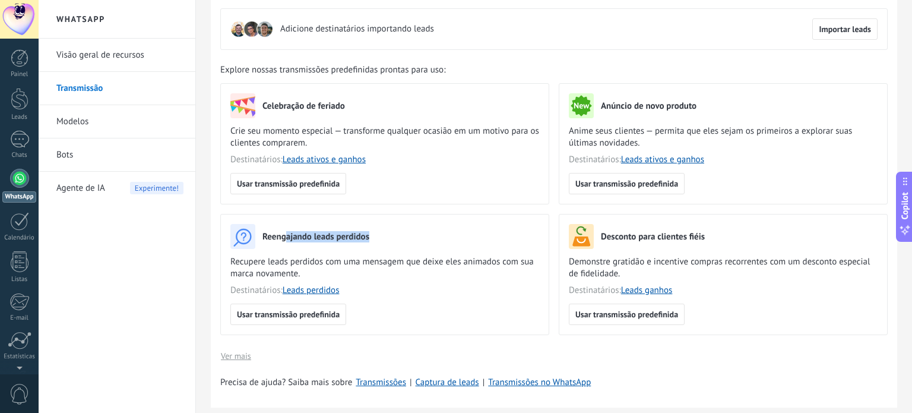
drag, startPoint x: 362, startPoint y: 236, endPoint x: 416, endPoint y: 236, distance: 54.0
click at [416, 236] on div "Reengajando leads perdidos" at bounding box center [384, 236] width 309 height 25
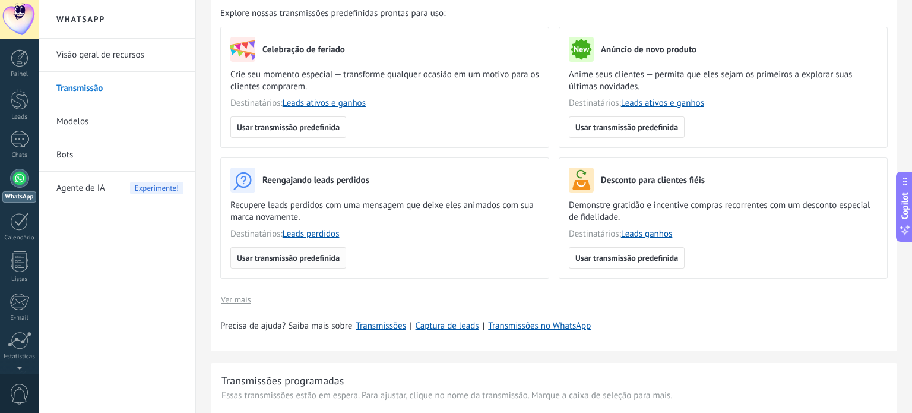
scroll to position [178, 0]
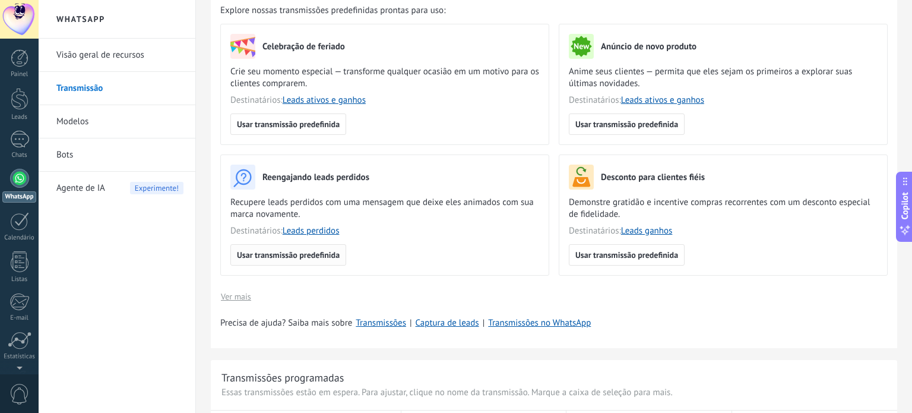
click at [280, 251] on span "Usar transmissão predefinida" at bounding box center [288, 255] width 103 height 8
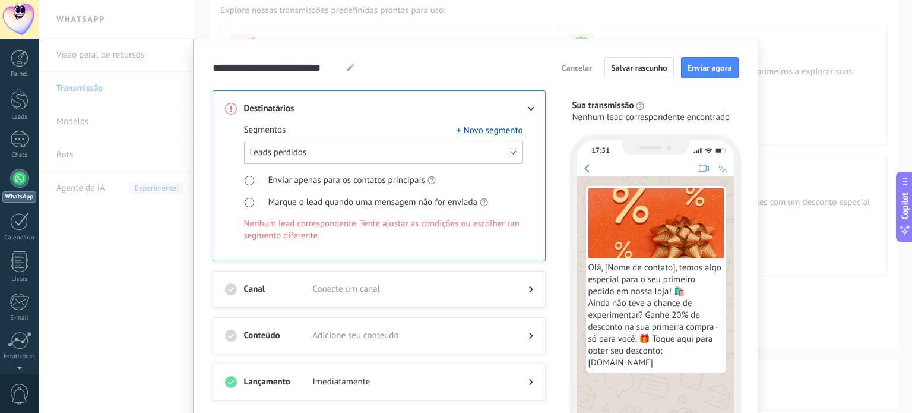
click at [444, 151] on button "Leads perdidos" at bounding box center [383, 152] width 279 height 23
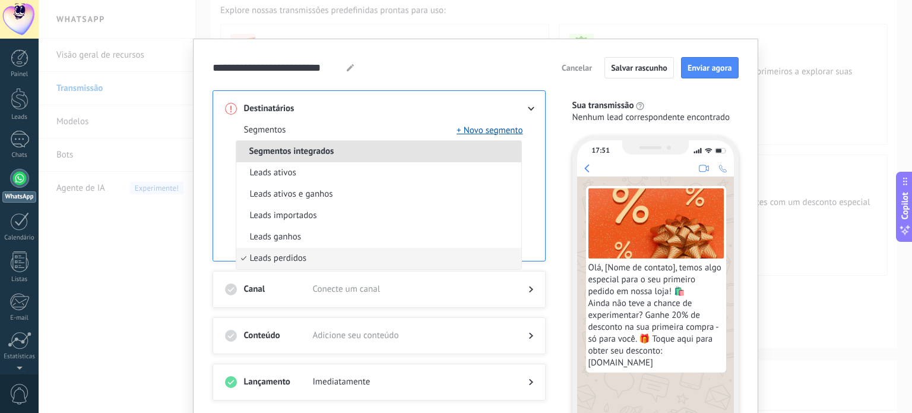
click at [407, 112] on span at bounding box center [411, 109] width 197 height 12
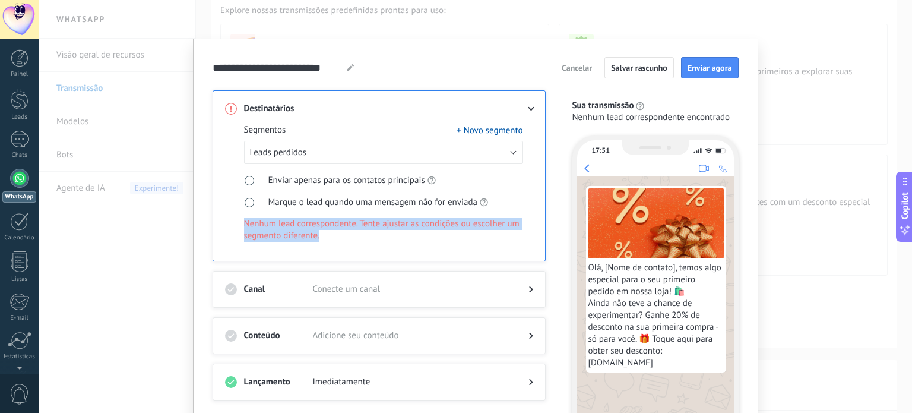
drag, startPoint x: 241, startPoint y: 222, endPoint x: 371, endPoint y: 235, distance: 130.7
click at [371, 235] on div "Segmentos + Novo segmento Leads perdidos Enviar apenas para os contatos princip…" at bounding box center [379, 188] width 308 height 146
click at [371, 235] on span "Nenhum lead correspondente. Tente ajustar as condições ou escolher um segmento …" at bounding box center [383, 230] width 279 height 24
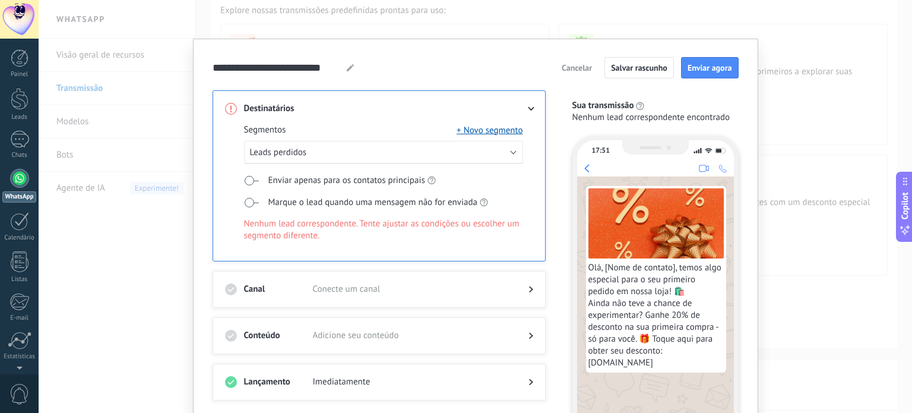
click at [284, 177] on span "Enviar apenas para os contatos principais" at bounding box center [346, 181] width 157 height 12
click at [246, 179] on span at bounding box center [251, 181] width 15 height 10
click at [252, 199] on span at bounding box center [251, 203] width 15 height 10
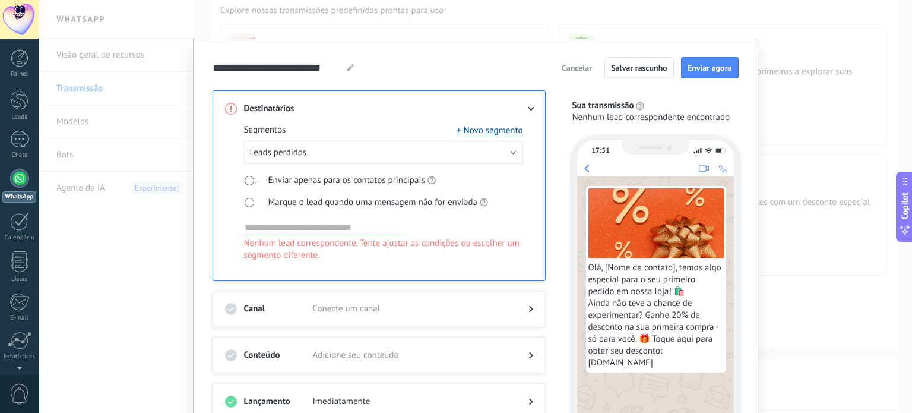
click at [249, 201] on span at bounding box center [251, 203] width 15 height 10
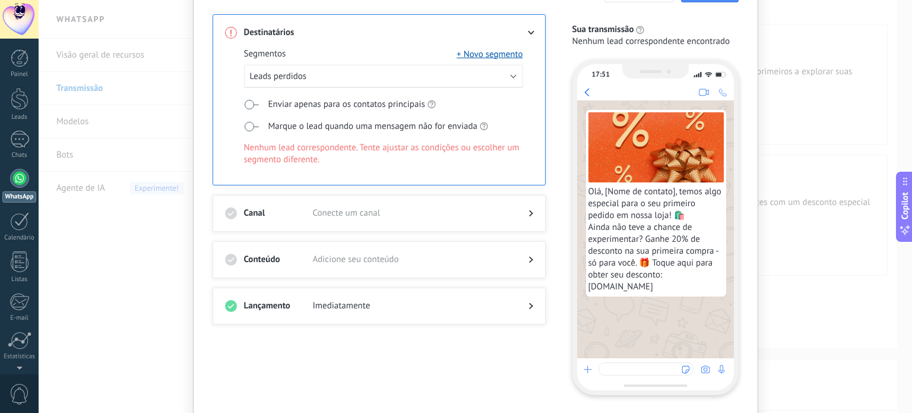
scroll to position [115, 0]
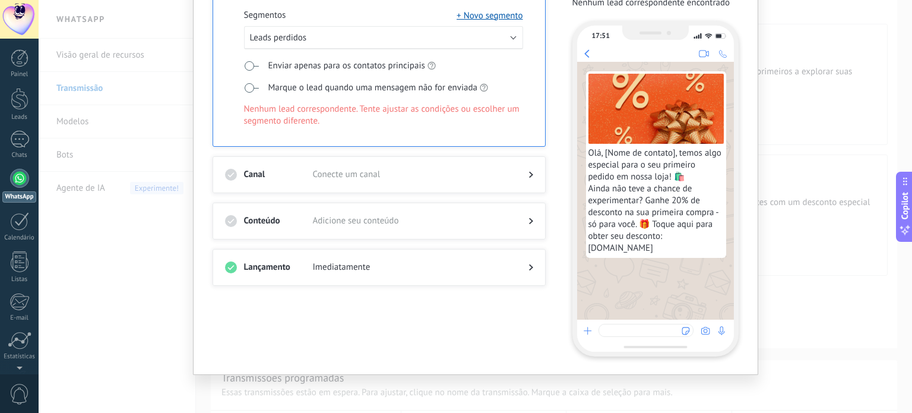
click at [347, 176] on span "Conecte um canal" at bounding box center [411, 175] width 197 height 12
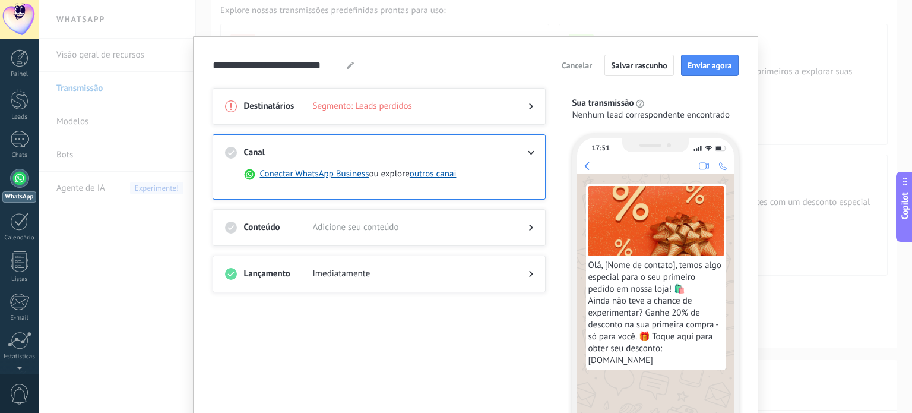
scroll to position [0, 0]
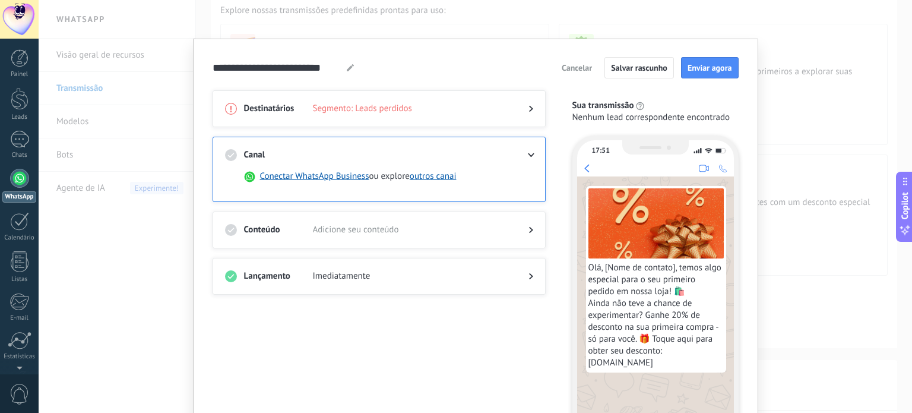
click at [518, 151] on div at bounding box center [522, 155] width 24 height 12
click at [540, 163] on div "Canal Conectar WhatsApp Business ou explore outros canai" at bounding box center [379, 169] width 333 height 65
click at [534, 158] on div "Canal Conectar WhatsApp Business ou explore outros canai" at bounding box center [379, 169] width 333 height 65
click at [528, 154] on use at bounding box center [531, 155] width 7 height 4
click at [266, 156] on h3 "Canal" at bounding box center [278, 155] width 69 height 12
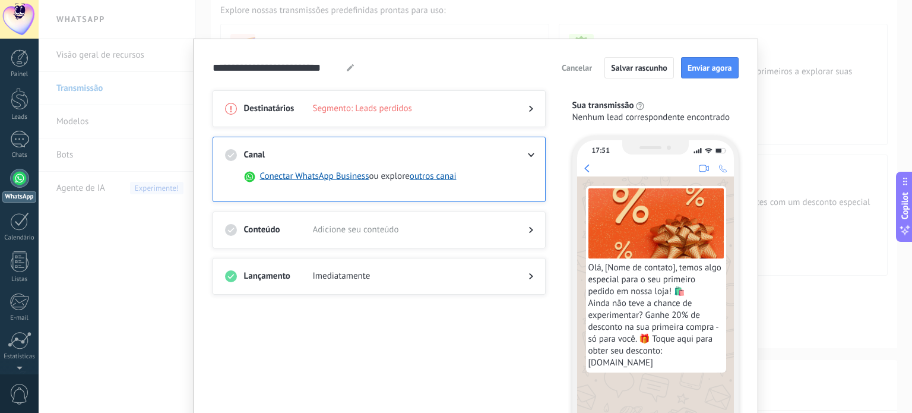
click at [251, 149] on h3 "Canal" at bounding box center [278, 155] width 69 height 12
click at [225, 151] on icon at bounding box center [231, 155] width 12 height 12
drag, startPoint x: 435, startPoint y: 148, endPoint x: 521, endPoint y: 154, distance: 86.3
click at [437, 149] on span at bounding box center [411, 155] width 197 height 12
click at [528, 154] on icon at bounding box center [530, 155] width 7 height 4
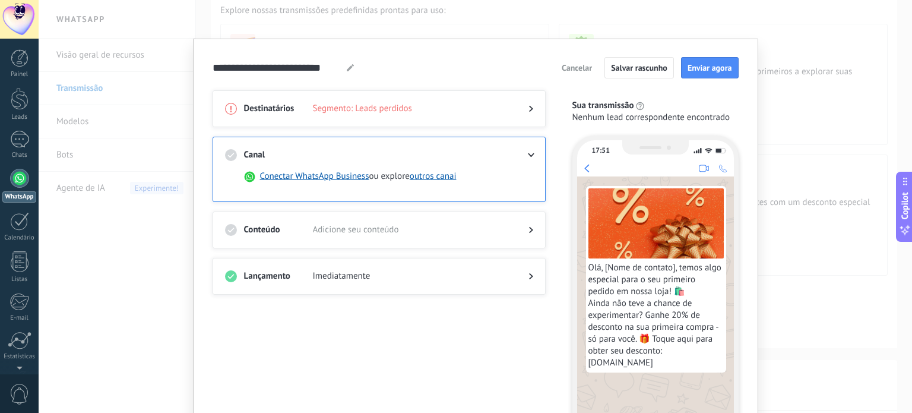
click at [428, 227] on span "Adicione seu conteúdo" at bounding box center [411, 230] width 197 height 12
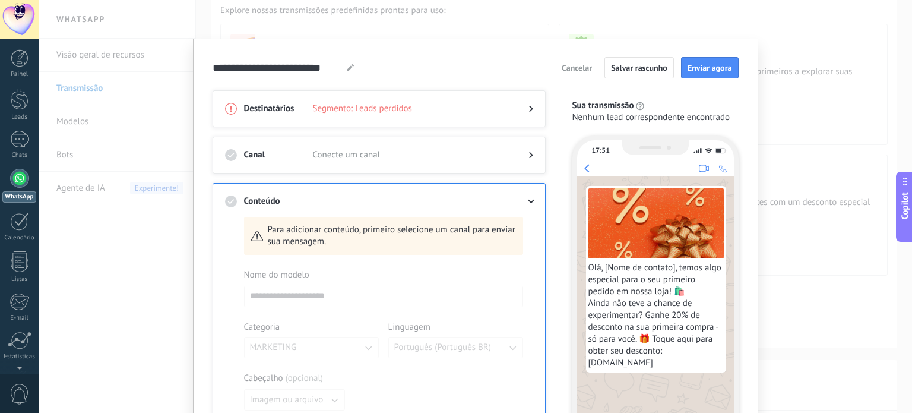
scroll to position [59, 0]
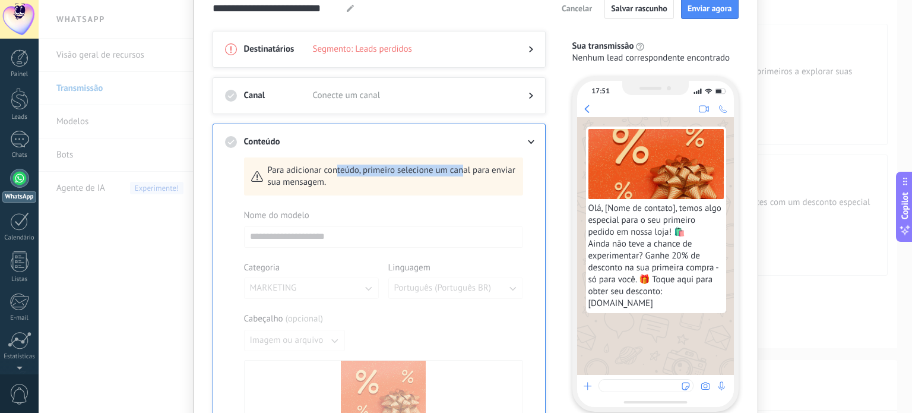
drag, startPoint x: 435, startPoint y: 167, endPoint x: 463, endPoint y: 169, distance: 27.9
click at [463, 169] on span "Para adicionar conteúdo, primeiro selecione um canal para enviar sua mensagem." at bounding box center [392, 177] width 248 height 24
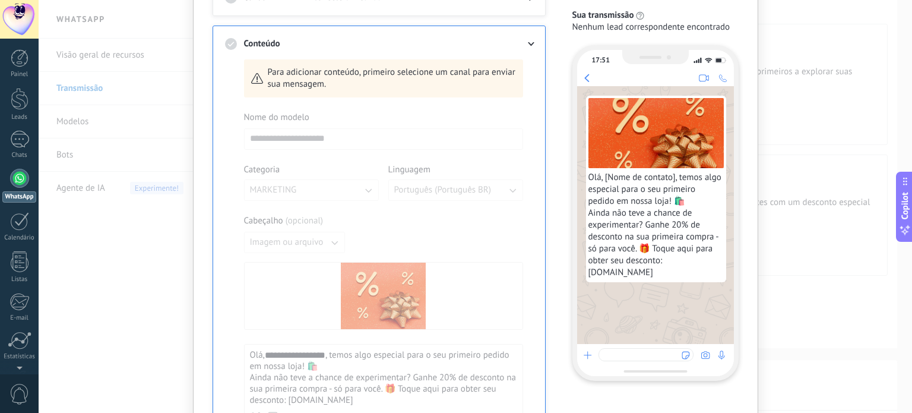
scroll to position [178, 0]
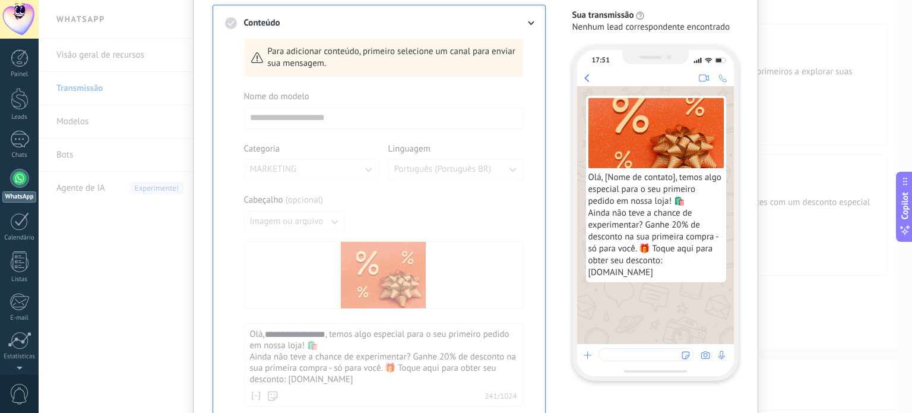
click at [290, 120] on div at bounding box center [383, 346] width 279 height 511
click at [273, 174] on div at bounding box center [383, 346] width 279 height 511
click at [458, 171] on div at bounding box center [383, 346] width 279 height 511
click at [296, 220] on div at bounding box center [383, 346] width 279 height 511
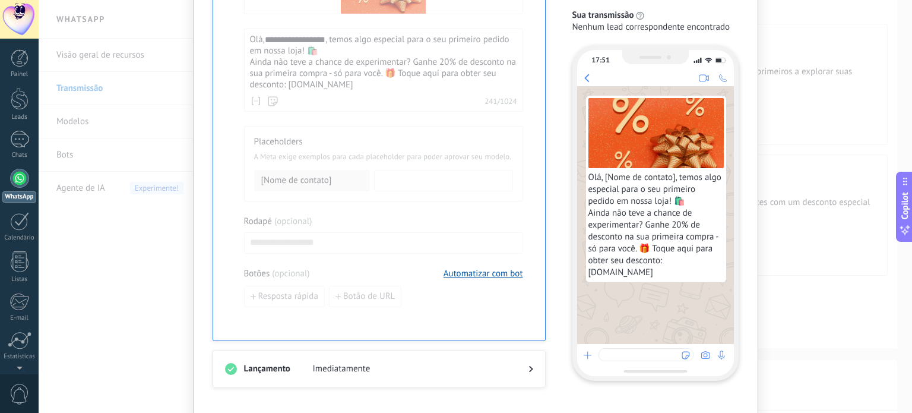
scroll to position [475, 0]
click at [810, 140] on div "**********" at bounding box center [476, 206] width 874 height 413
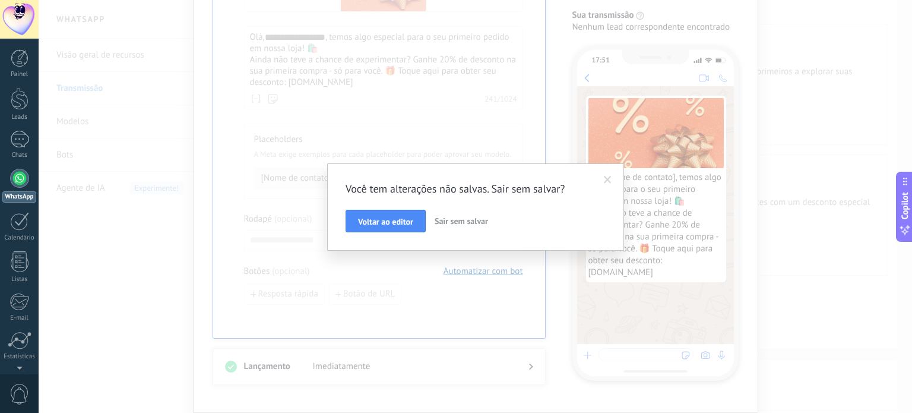
click at [451, 226] on span "Sair sem salvar" at bounding box center [461, 221] width 53 height 11
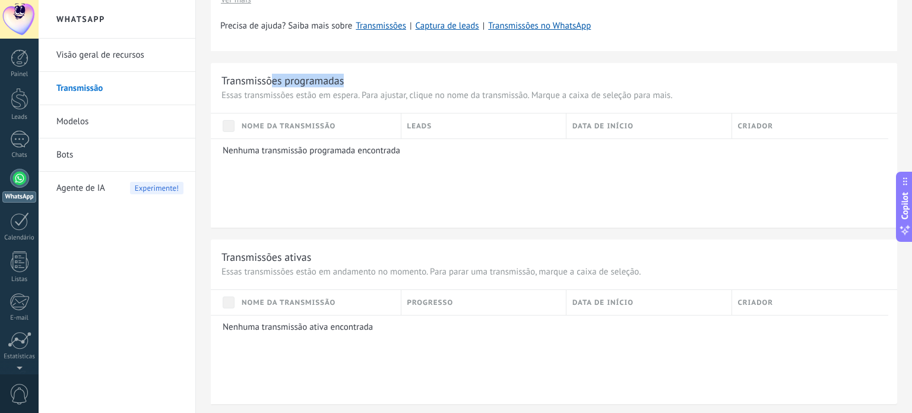
drag, startPoint x: 273, startPoint y: 81, endPoint x: 382, endPoint y: 83, distance: 109.9
click at [382, 83] on div "Transmissões programadas" at bounding box center [554, 81] width 665 height 14
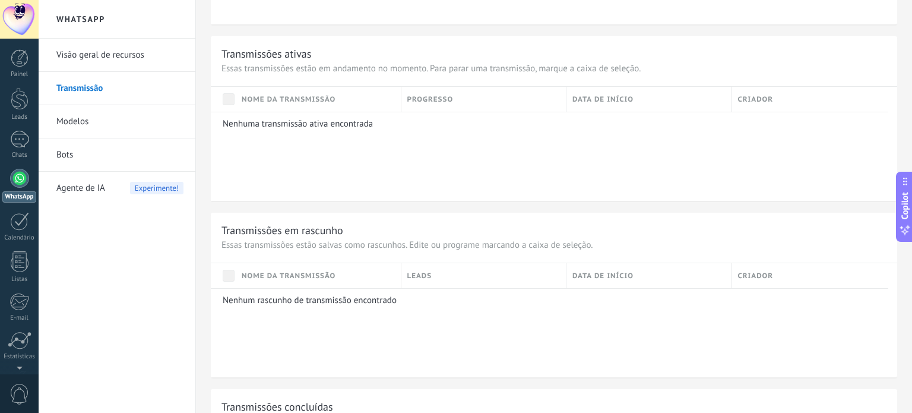
scroll to position [713, 0]
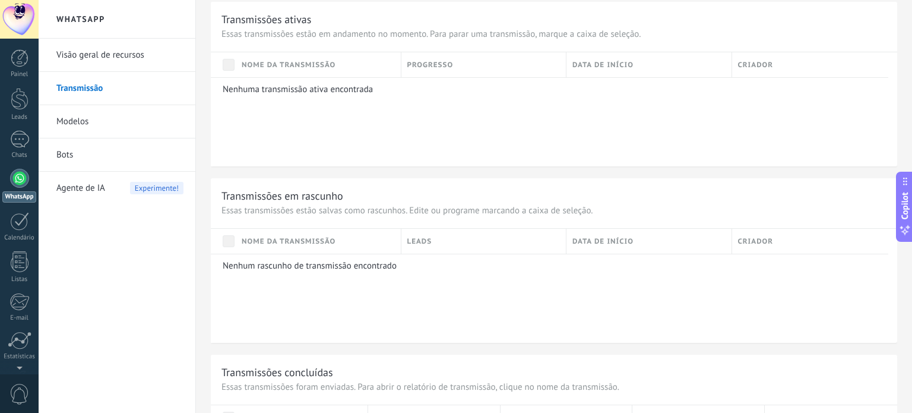
click at [86, 50] on link "Visão geral de recursos" at bounding box center [119, 55] width 127 height 33
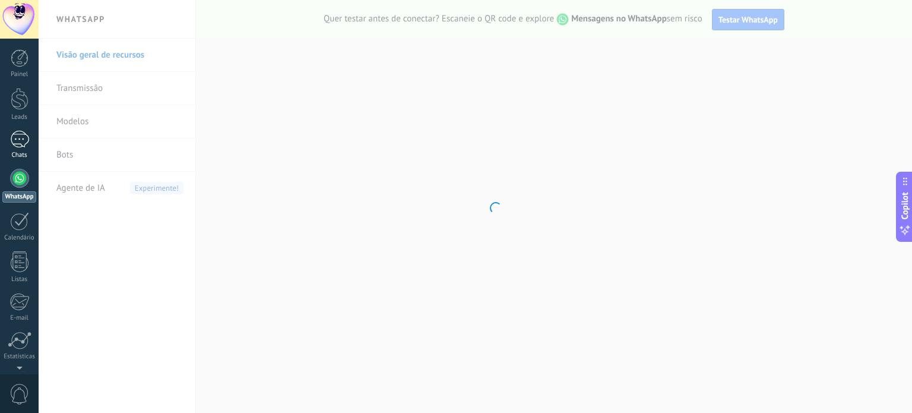
click at [11, 138] on div at bounding box center [19, 139] width 19 height 17
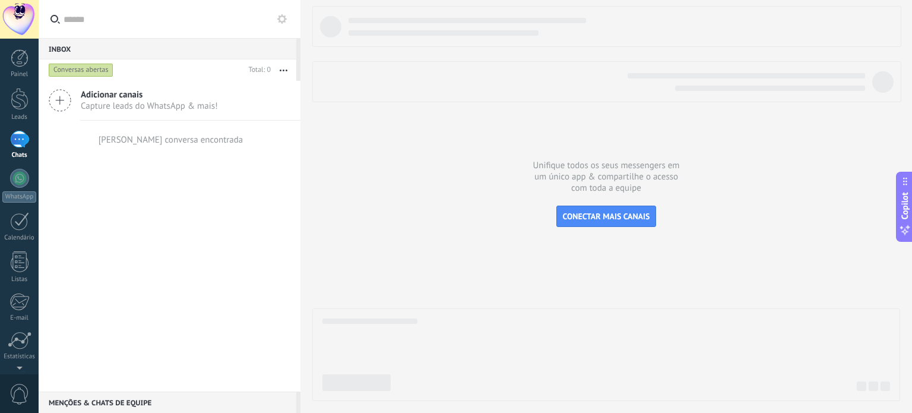
click at [80, 68] on div "Conversas abertas" at bounding box center [81, 70] width 65 height 14
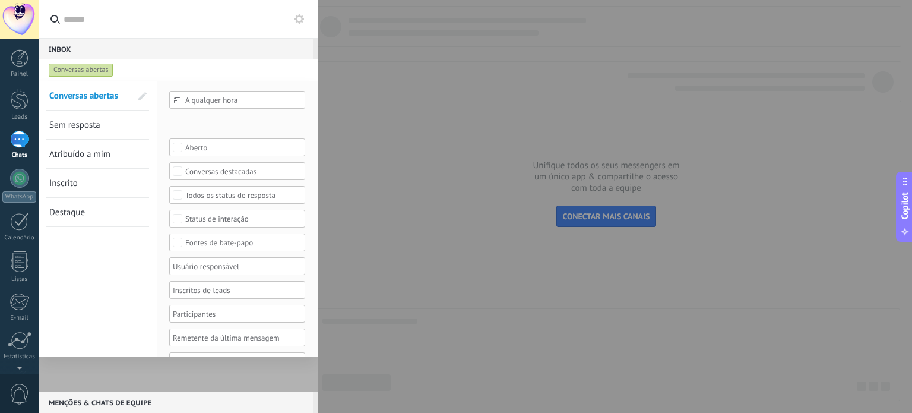
click at [425, 101] on div at bounding box center [456, 206] width 912 height 413
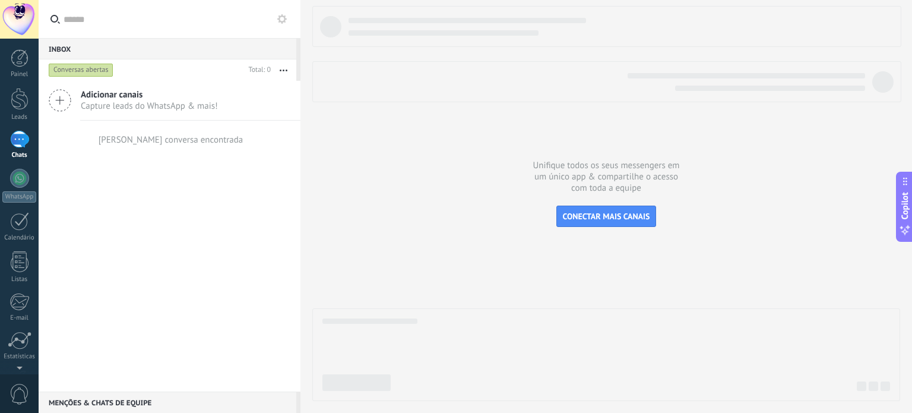
click at [80, 46] on div "Inbox 0" at bounding box center [168, 48] width 258 height 21
click at [103, 104] on span "Capture leads do WhatsApp & mais!" at bounding box center [149, 105] width 137 height 11
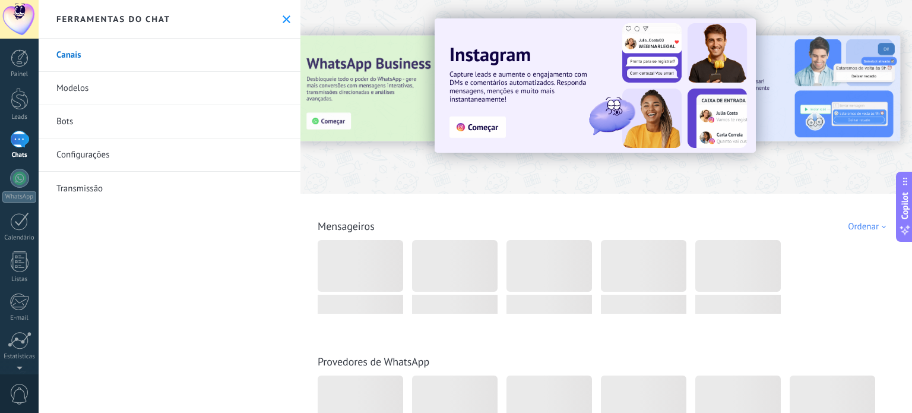
click at [283, 18] on use at bounding box center [287, 19] width 8 height 8
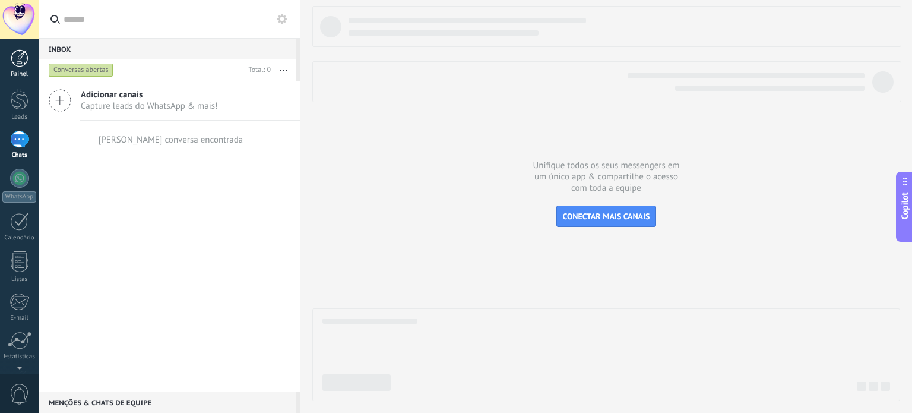
click at [24, 58] on div at bounding box center [20, 58] width 18 height 18
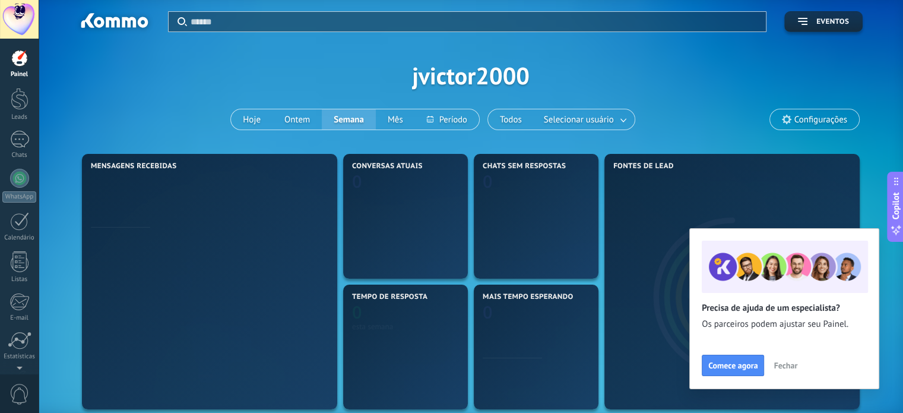
click at [787, 369] on span "Fechar" at bounding box center [786, 365] width 24 height 8
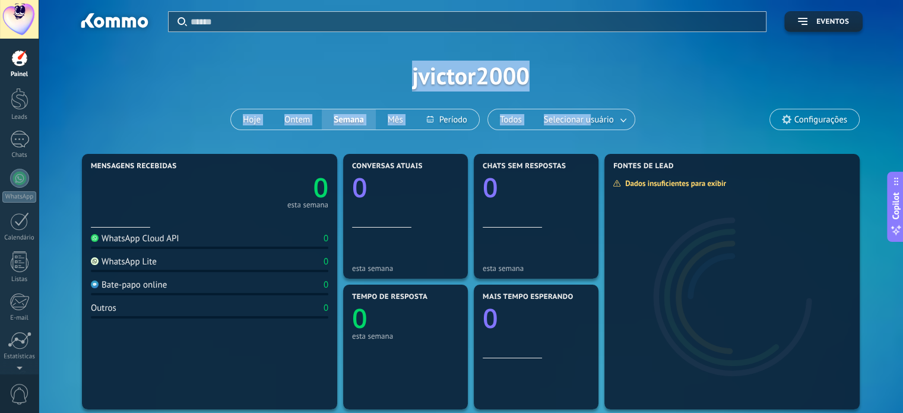
drag, startPoint x: 399, startPoint y: 75, endPoint x: 589, endPoint y: 77, distance: 189.5
click at [589, 77] on div "Aplicar Eventos jvictor2000 Hoje Ontem Semana Mês Todos Selecionar usuário Conf…" at bounding box center [470, 75] width 829 height 151
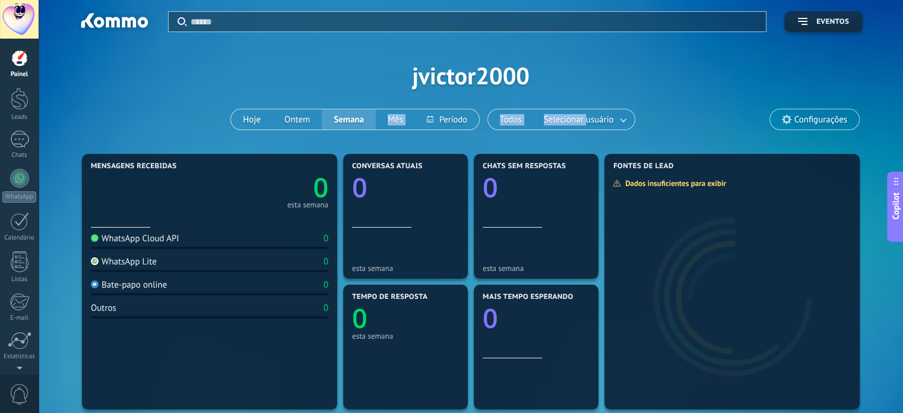
drag, startPoint x: 587, startPoint y: 77, endPoint x: 371, endPoint y: 75, distance: 215.6
click at [371, 75] on div "Aplicar Eventos jvictor2000 Hoje Ontem Semana Mês Todos Selecionar usuário Conf…" at bounding box center [470, 75] width 829 height 151
click at [385, 72] on div "Aplicar Eventos jvictor2000 Hoje Ontem Semana Mês Todos Selecionar usuário Conf…" at bounding box center [470, 75] width 829 height 151
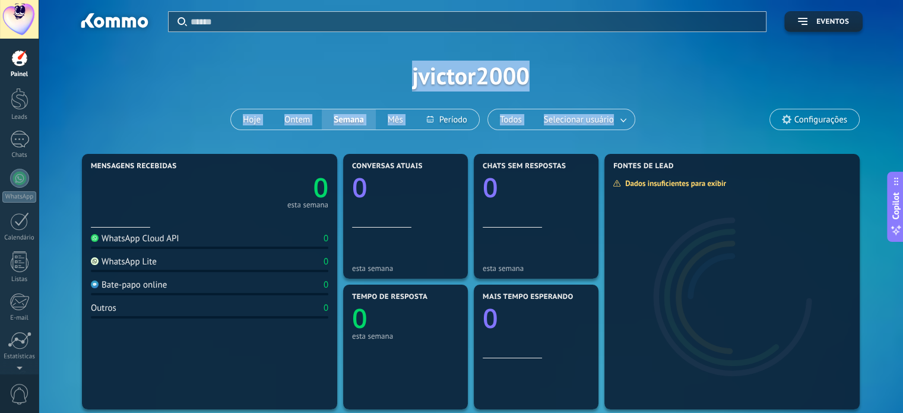
drag, startPoint x: 527, startPoint y: 72, endPoint x: 598, endPoint y: 71, distance: 71.3
click at [598, 71] on div "Aplicar Eventos jvictor2000 Hoje Ontem Semana Mês Todos Selecionar usuário Conf…" at bounding box center [470, 75] width 829 height 151
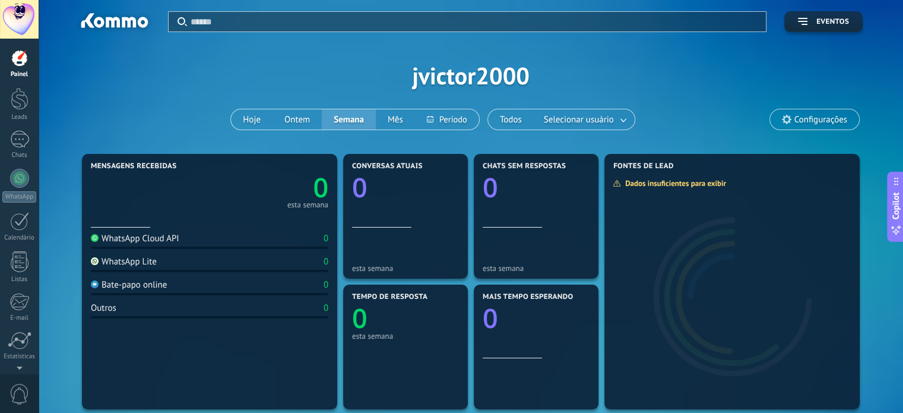
click at [462, 68] on div "Aplicar Eventos jvictor2000 Hoje Ontem Semana Mês Todos Selecionar usuário Conf…" at bounding box center [470, 75] width 829 height 151
drag, startPoint x: 144, startPoint y: 188, endPoint x: 118, endPoint y: 167, distance: 33.0
drag, startPoint x: 160, startPoint y: 168, endPoint x: 151, endPoint y: 161, distance: 11.0
click at [832, 128] on span "Configurações" at bounding box center [814, 119] width 89 height 20
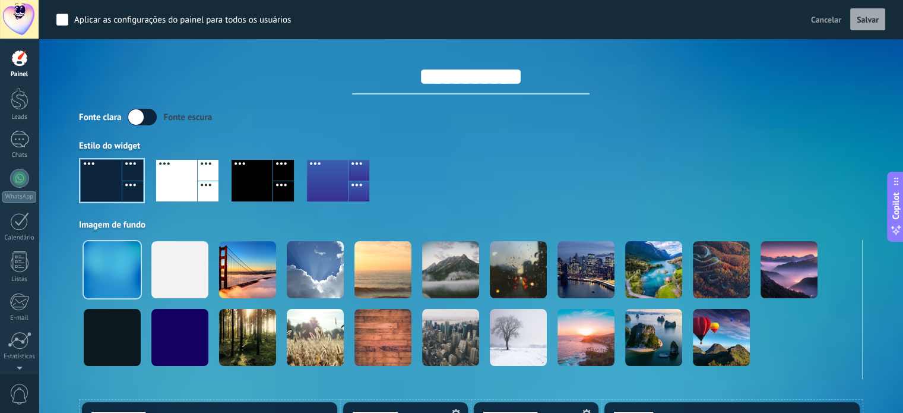
click at [822, 16] on span "Cancelar" at bounding box center [826, 19] width 30 height 11
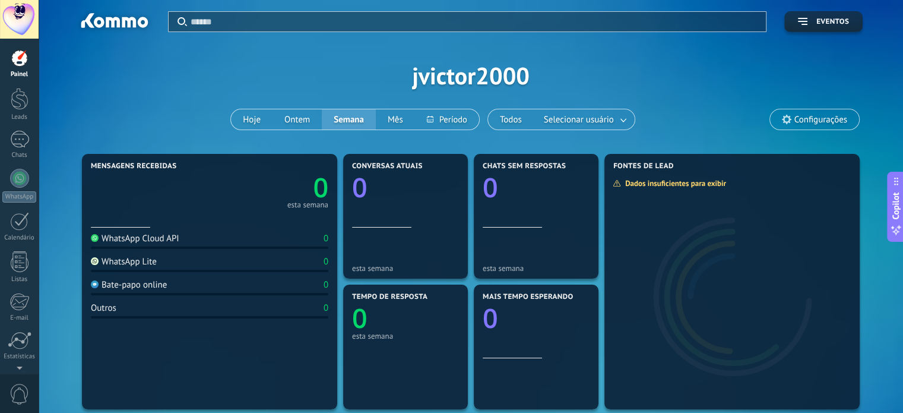
click at [729, 110] on div "Aplicar Eventos jvictor2000 Hoje Ontem Semana Mês Todos Selecionar usuário Conf…" at bounding box center [470, 75] width 829 height 151
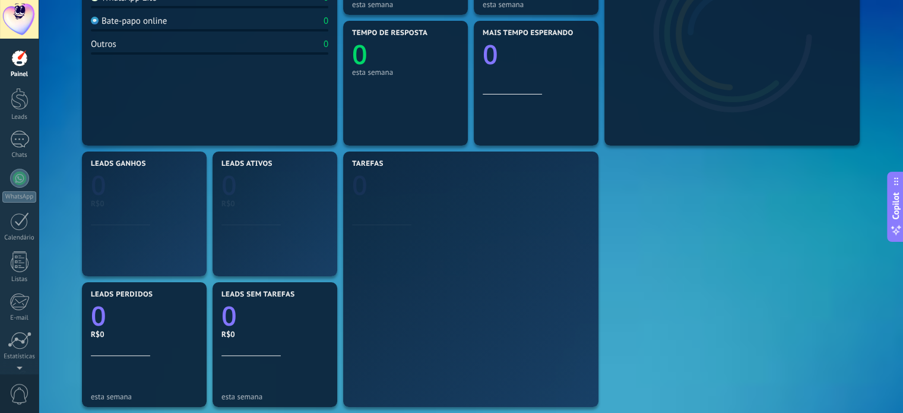
scroll to position [297, 0]
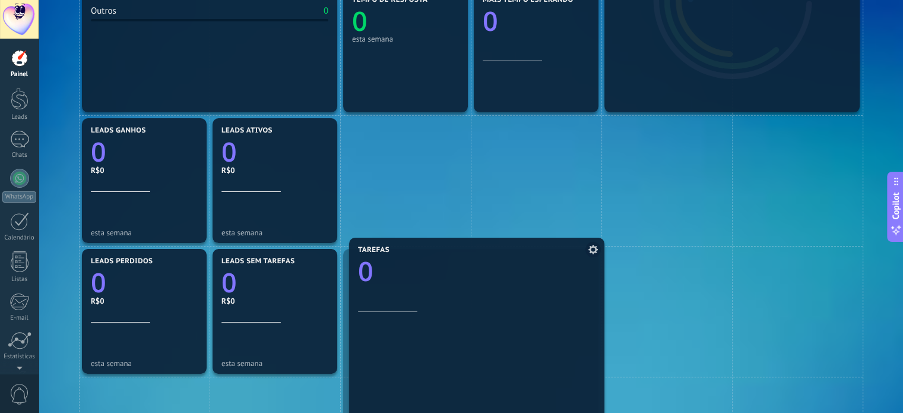
drag, startPoint x: 508, startPoint y: 173, endPoint x: 513, endPoint y: 300, distance: 126.6
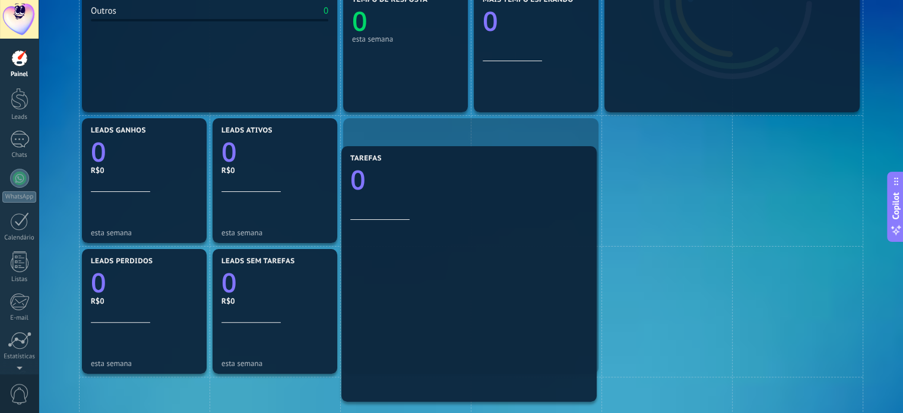
drag, startPoint x: 508, startPoint y: 306, endPoint x: 504, endPoint y: 179, distance: 126.6
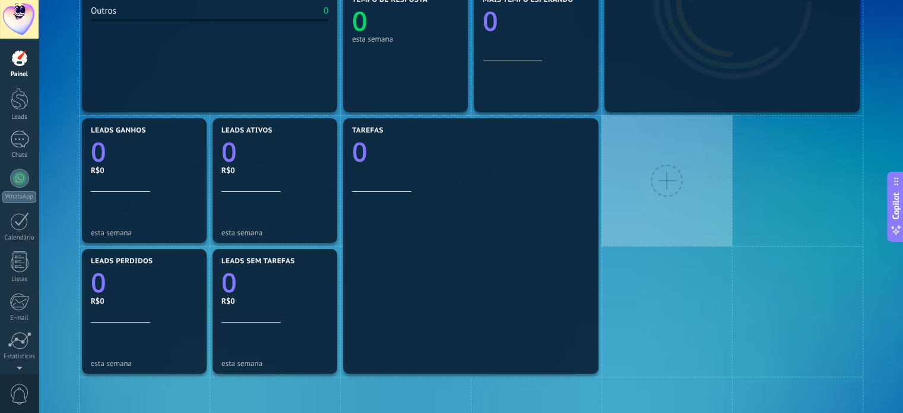
click at [682, 176] on div at bounding box center [667, 181] width 32 height 32
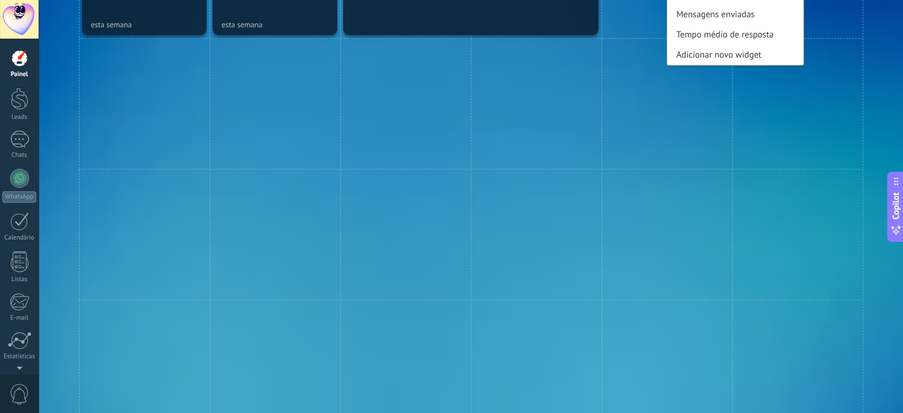
scroll to position [653, 0]
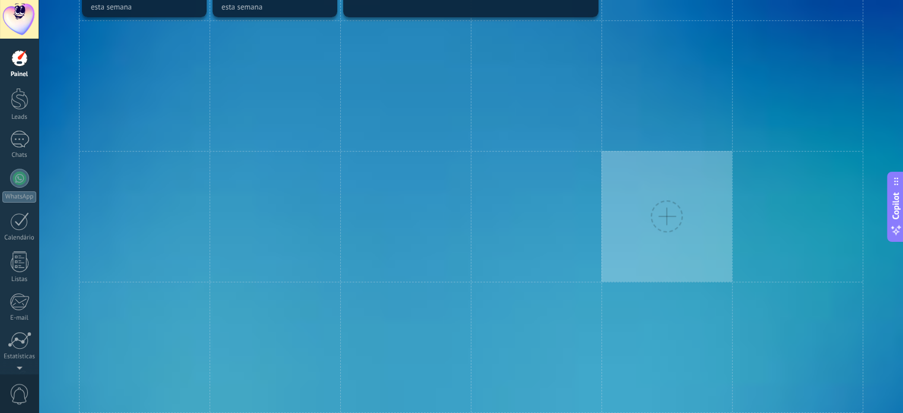
click at [654, 161] on div at bounding box center [667, 216] width 131 height 131
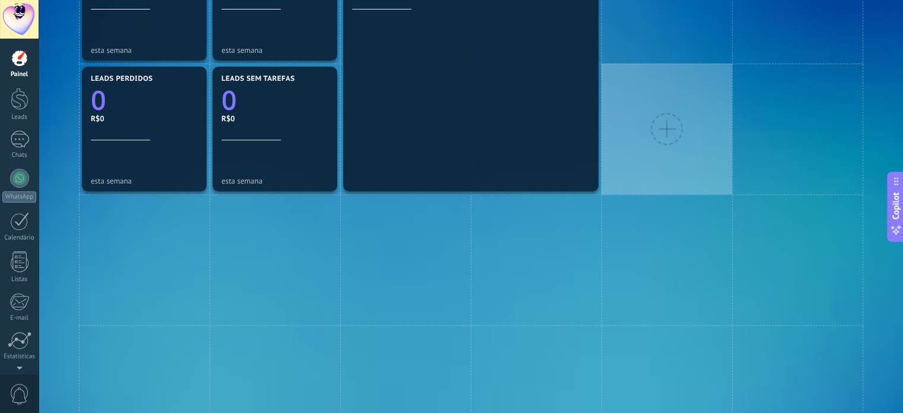
scroll to position [475, 0]
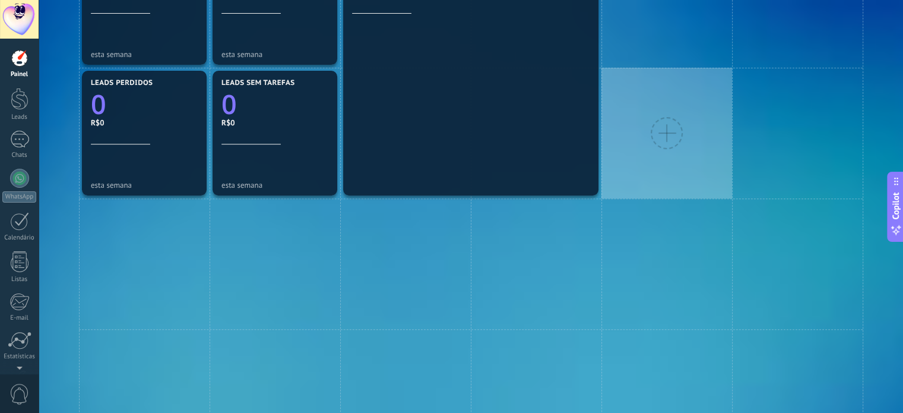
click at [661, 94] on div at bounding box center [667, 133] width 131 height 131
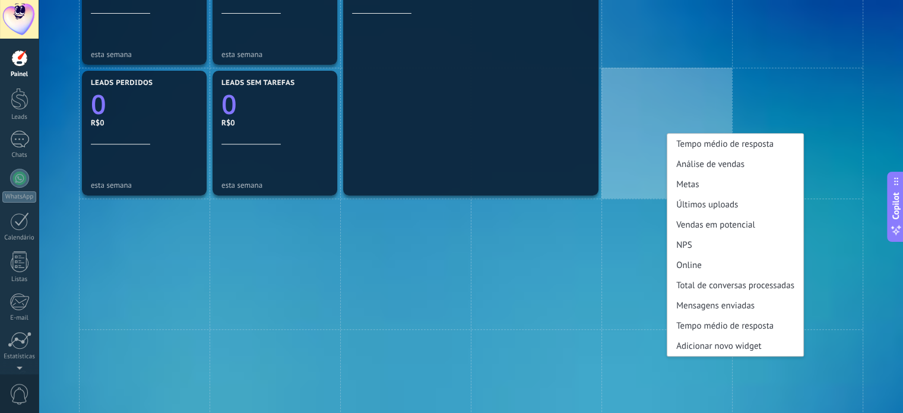
click at [661, 96] on div "Tempo médio de resposta Análise de vendas Metas Últimos uploads Vendas em poten…" at bounding box center [667, 133] width 131 height 131
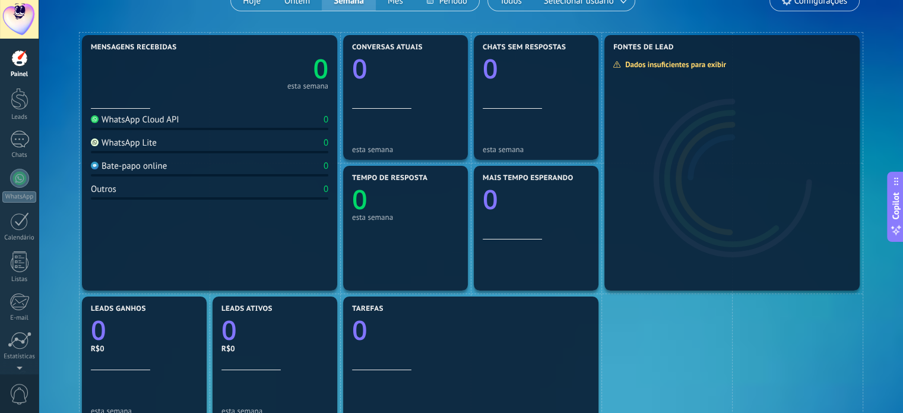
scroll to position [0, 0]
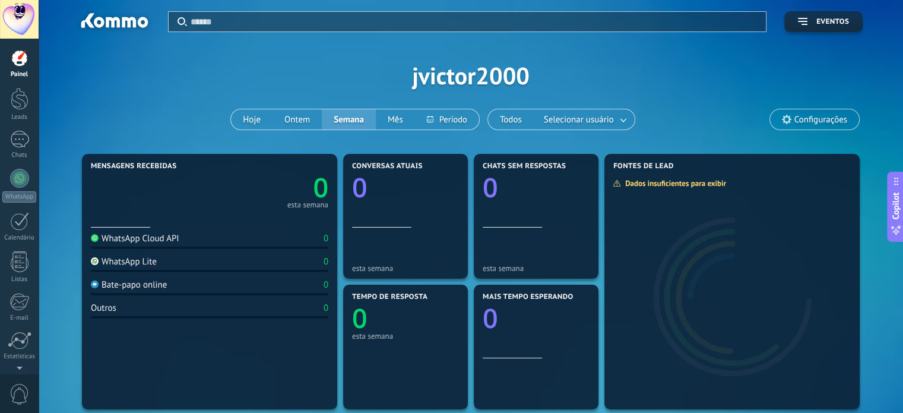
click at [258, 82] on div "Aplicar Eventos jvictor2000 Hoje Ontem Semana Mês Todos Selecionar usuário Conf…" at bounding box center [470, 75] width 829 height 151
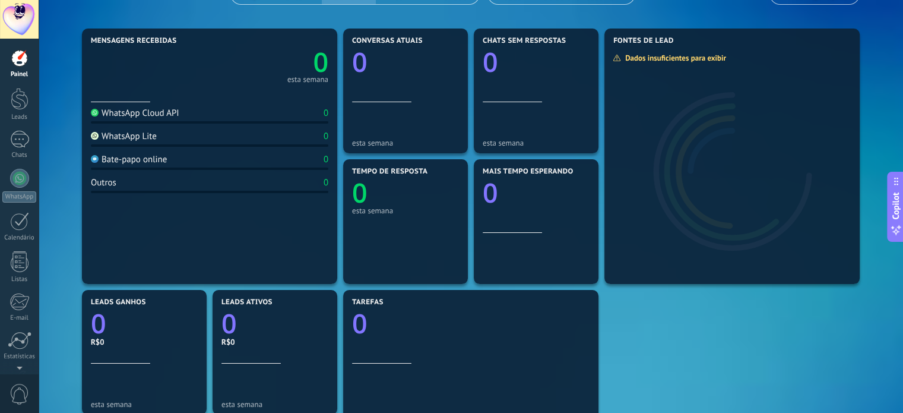
scroll to position [119, 0]
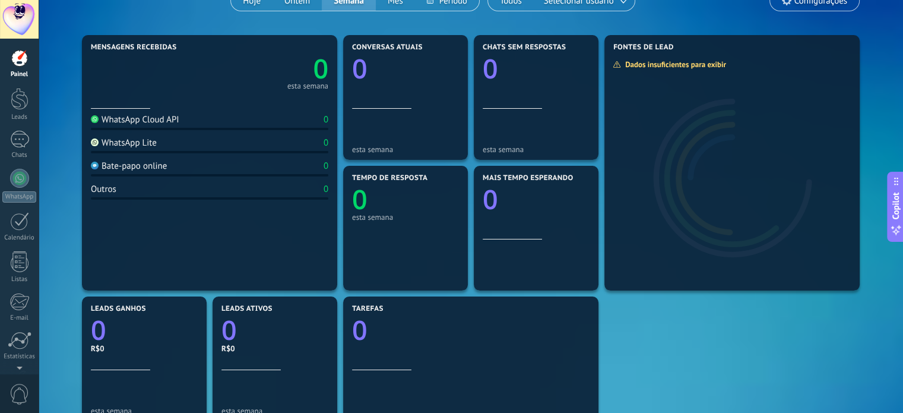
click at [60, 197] on div "Mensagens recebidas 0 esta semana WhatsApp Cloud API 0 WhatsApp Lite 0 Bate-pap…" at bounding box center [470, 358] width 829 height 653
click at [21, 99] on div at bounding box center [20, 99] width 18 height 22
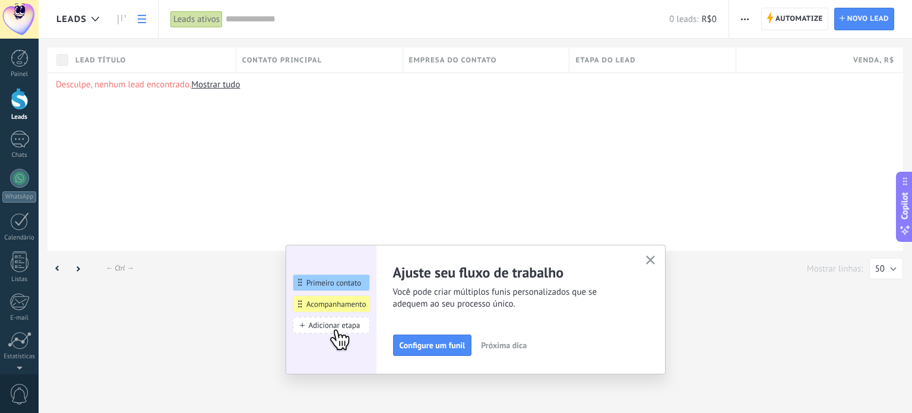
click at [651, 263] on icon "button" at bounding box center [650, 259] width 9 height 9
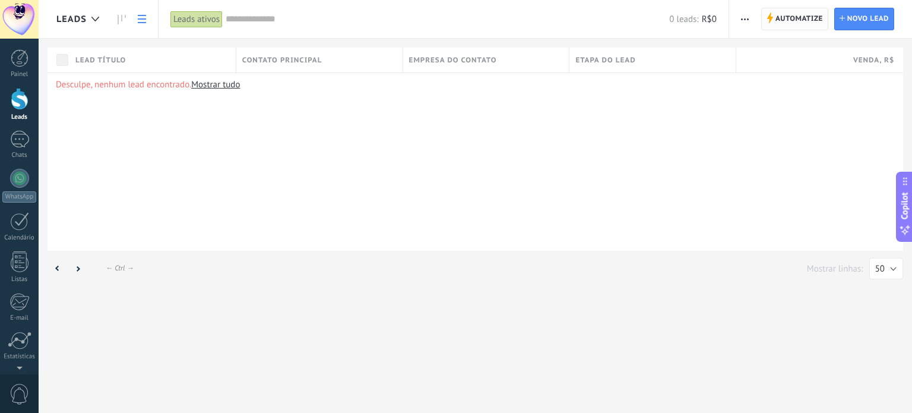
click at [772, 21] on icon at bounding box center [770, 17] width 7 height 11
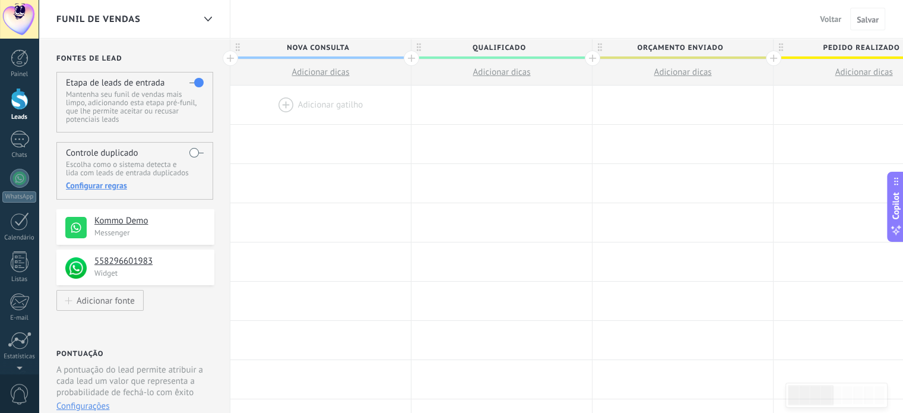
drag, startPoint x: 145, startPoint y: 47, endPoint x: 151, endPoint y: 75, distance: 29.1
drag, startPoint x: 119, startPoint y: 141, endPoint x: 181, endPoint y: 150, distance: 62.3
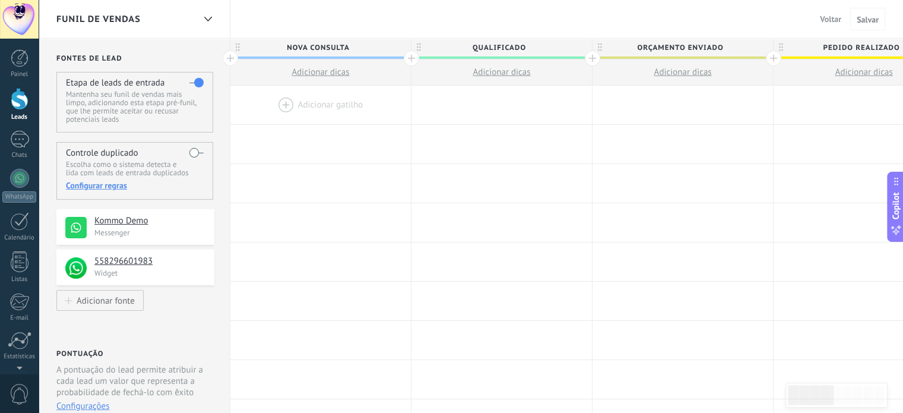
drag, startPoint x: 141, startPoint y: 86, endPoint x: 230, endPoint y: 181, distance: 130.2
click at [172, 232] on p "Messenger" at bounding box center [150, 232] width 113 height 10
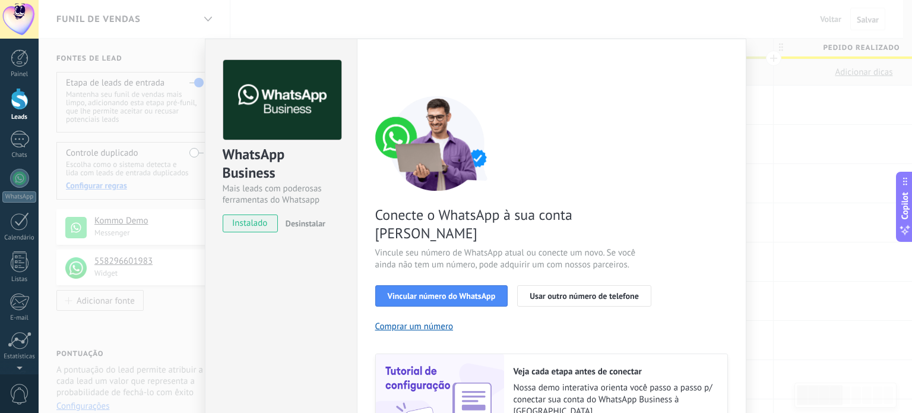
click at [801, 162] on div "WhatsApp Business Mais leads com poderosas ferramentas do Whatsapp instalado De…" at bounding box center [476, 206] width 874 height 413
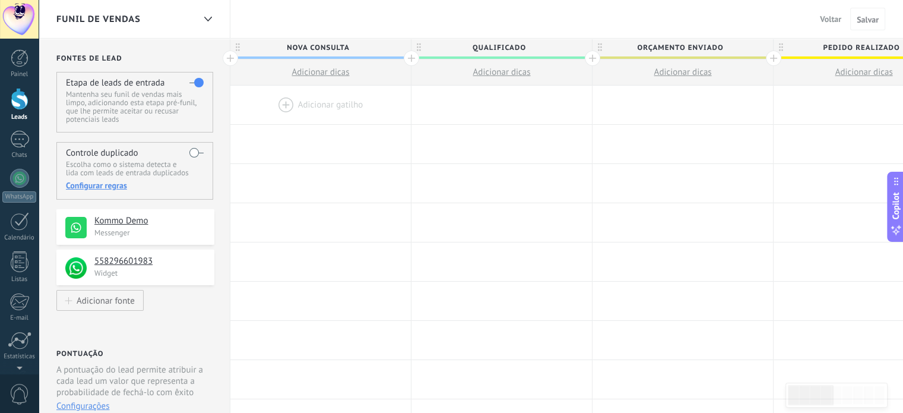
drag, startPoint x: 157, startPoint y: 264, endPoint x: 306, endPoint y: 97, distance: 222.9
click at [308, 86] on div at bounding box center [320, 105] width 181 height 39
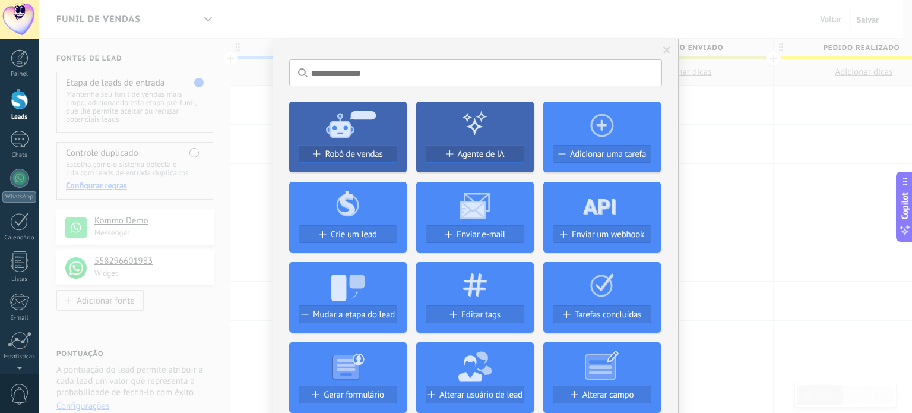
click at [715, 140] on div "Sem resultados. Robô de vendas Agente de IA Adicionar uma tarefa Crie um lead E…" at bounding box center [476, 206] width 874 height 413
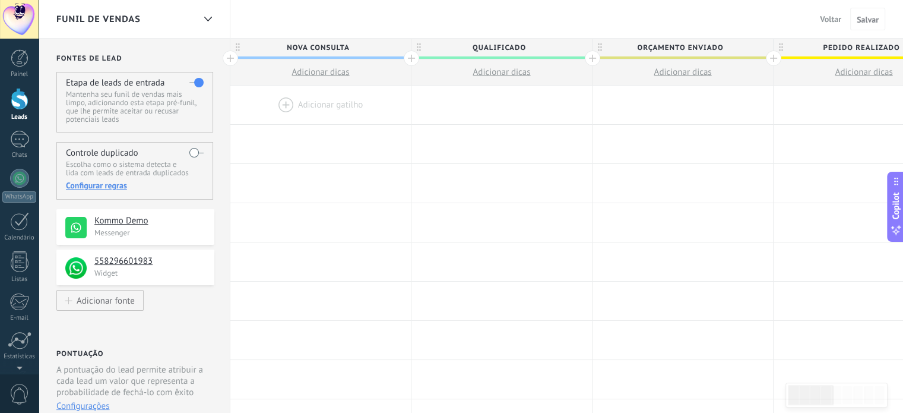
click at [307, 72] on span "Adicionar dicas" at bounding box center [321, 72] width 58 height 11
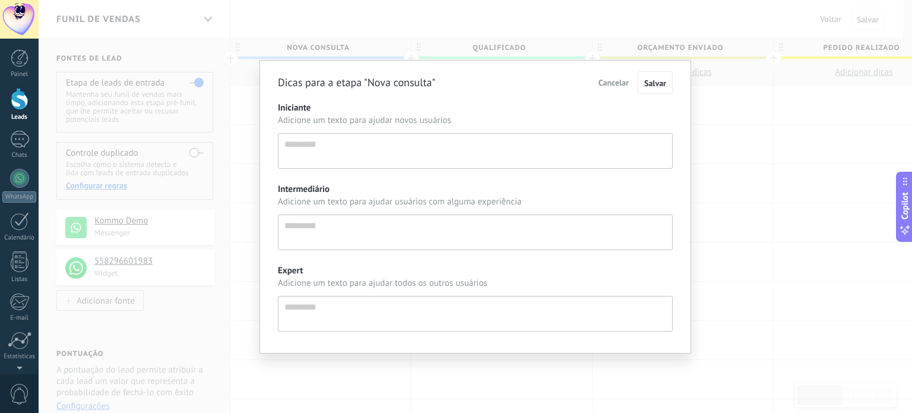
scroll to position [11, 0]
click at [622, 81] on span "Cancelar" at bounding box center [614, 82] width 30 height 11
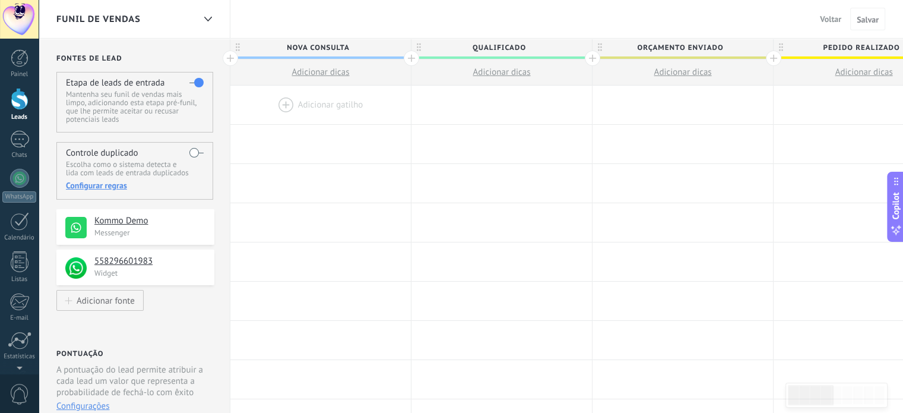
click at [312, 100] on div at bounding box center [320, 105] width 181 height 39
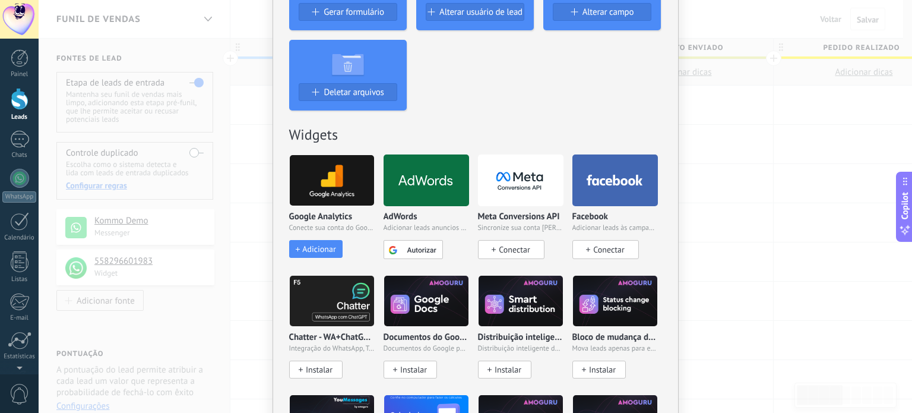
scroll to position [356, 0]
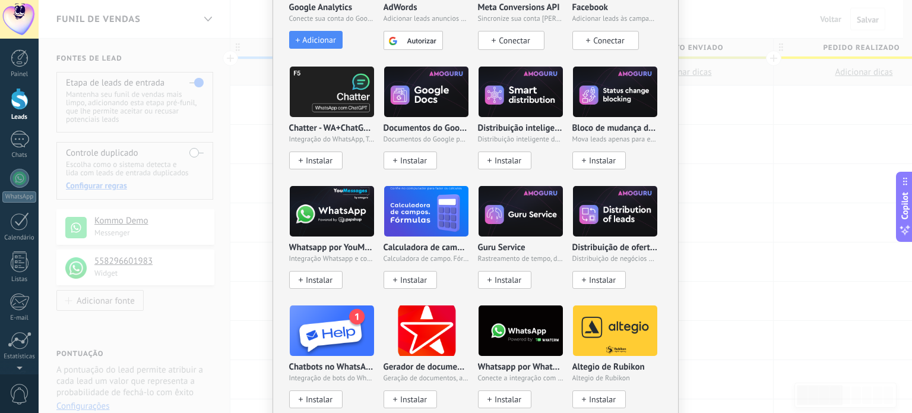
scroll to position [594, 0]
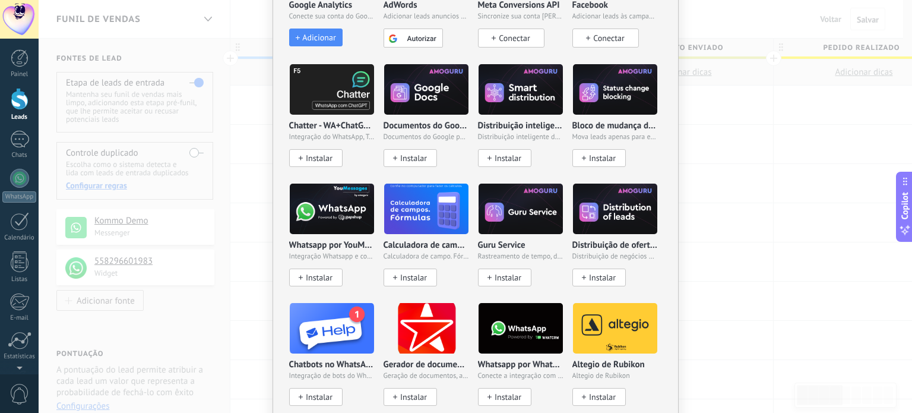
click at [468, 170] on div "Documentos do Google por AMOGURU Documentos do Google por AMOGURU Instalar" at bounding box center [431, 123] width 94 height 119
click at [468, 173] on div "Documentos do Google por AMOGURU Documentos do Google por AMOGURU Instalar" at bounding box center [431, 123] width 94 height 119
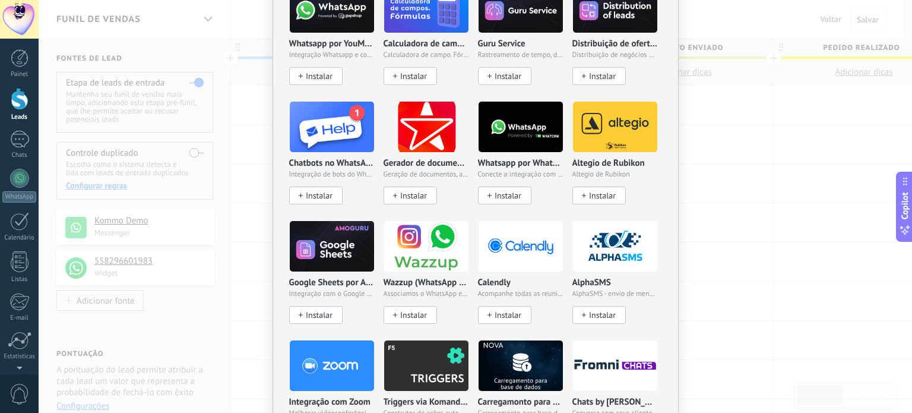
scroll to position [832, 0]
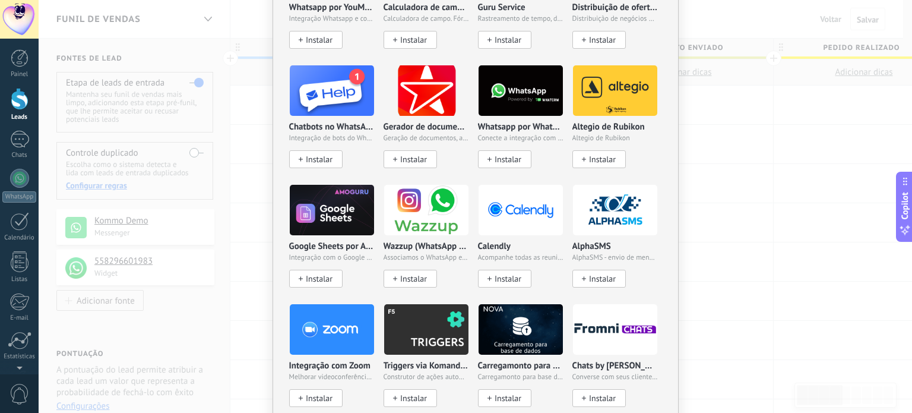
click at [468, 173] on div "Gerador de documentos da Emfy Geração de documentos, apresentações e PC Instalar" at bounding box center [431, 124] width 94 height 119
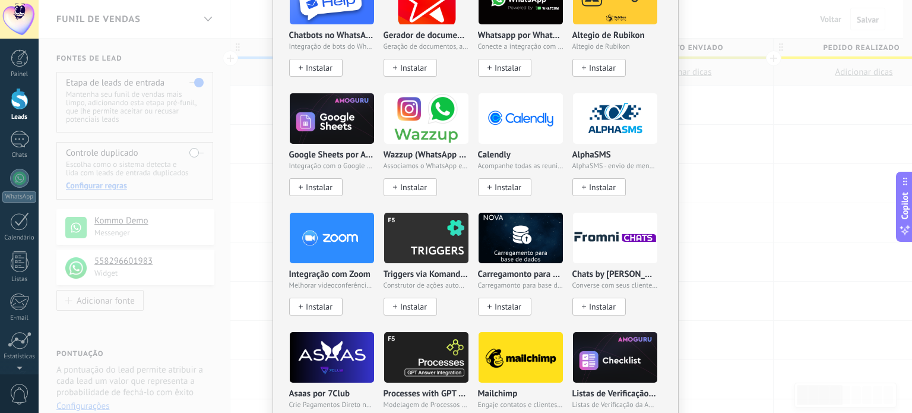
scroll to position [950, 0]
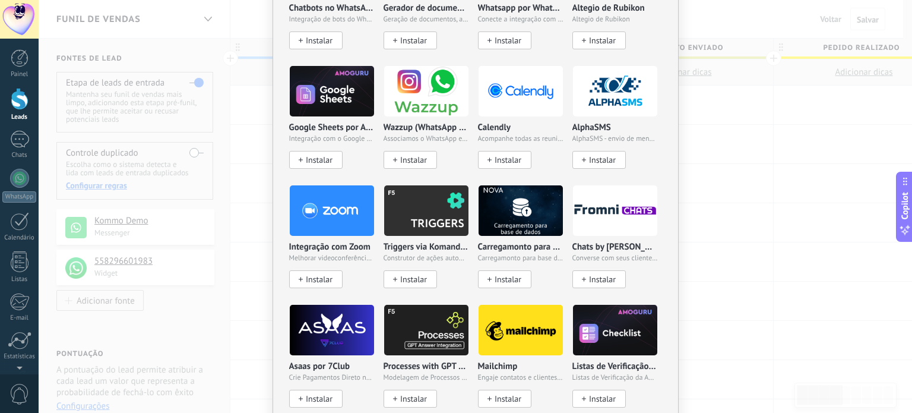
click at [468, 173] on div "Wazzup (WhatsApp & Instagram) Associamos o WhatsApp e o Instagram ao Kommo Inst…" at bounding box center [431, 124] width 94 height 119
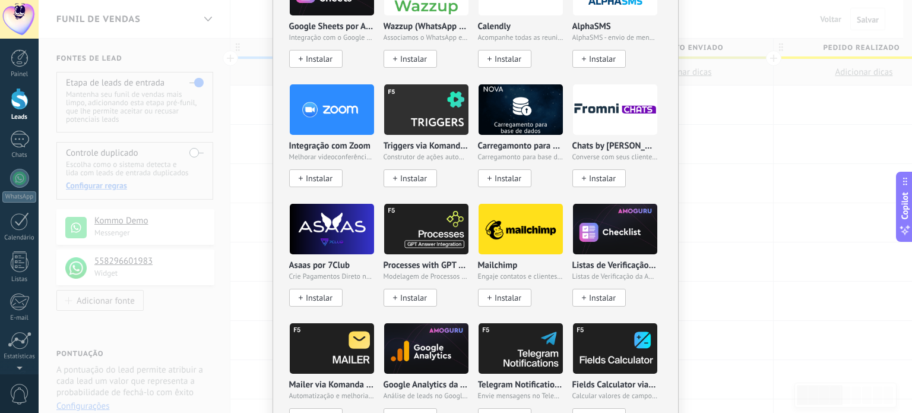
scroll to position [1128, 0]
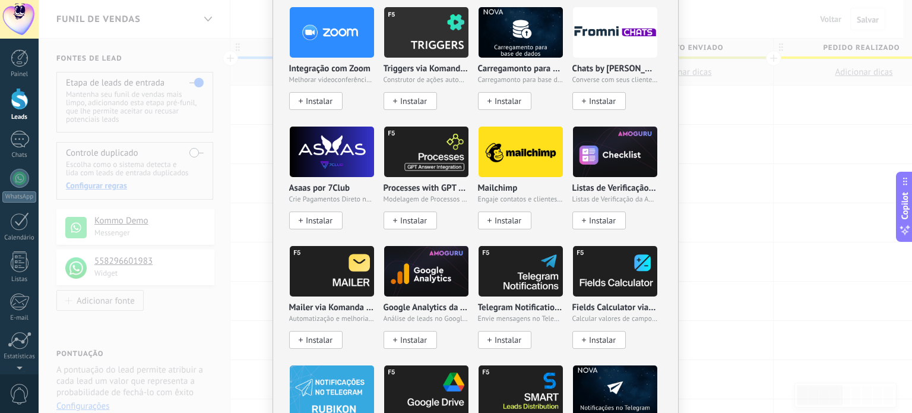
click at [468, 173] on div "Processes with GPT via Komanda F5 Modelagem de Processos de Negócio com IA em B…" at bounding box center [431, 185] width 94 height 119
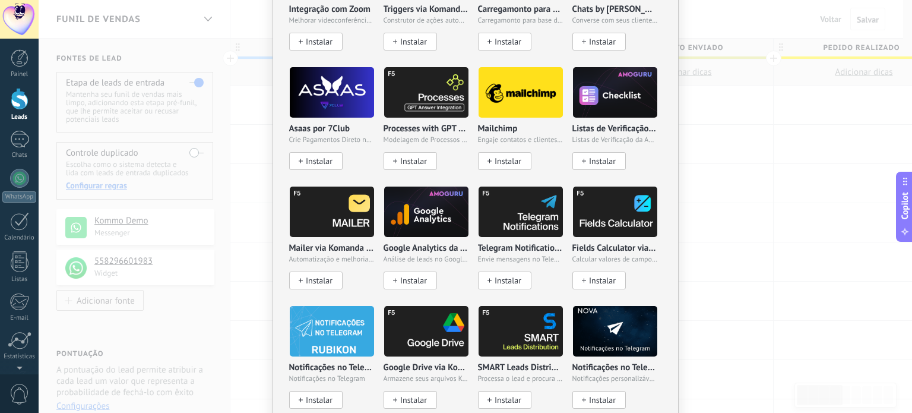
scroll to position [1247, 0]
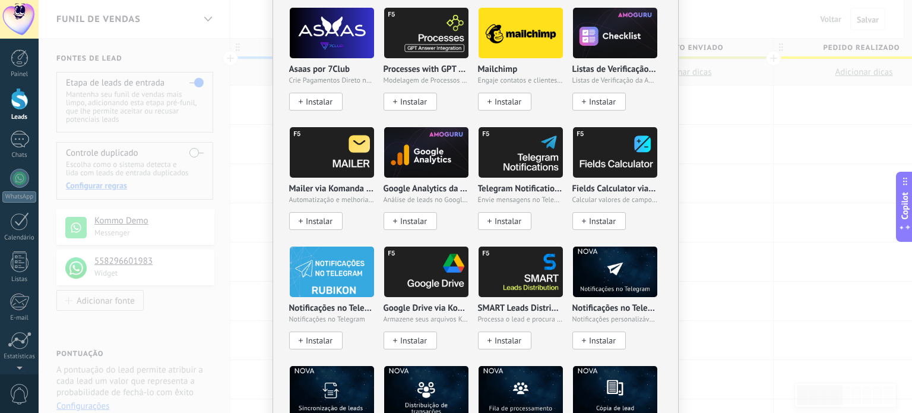
click at [468, 173] on div "Google Analytics da AMOGURU Análise de leads no Google Analytics Instalar" at bounding box center [431, 186] width 94 height 119
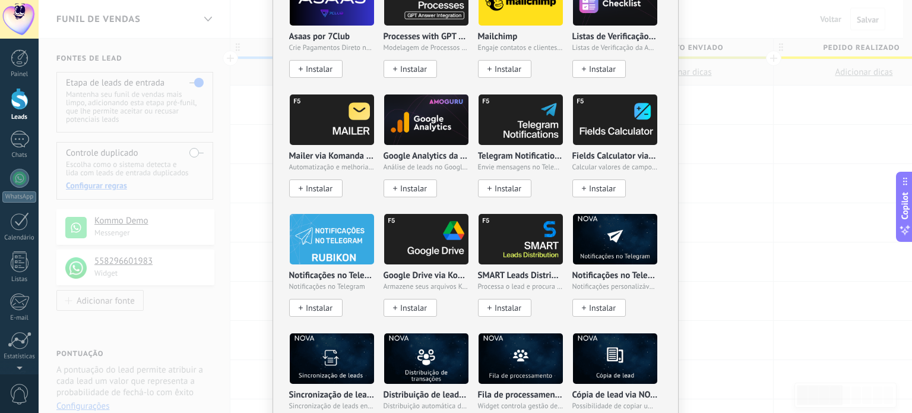
scroll to position [1307, 0]
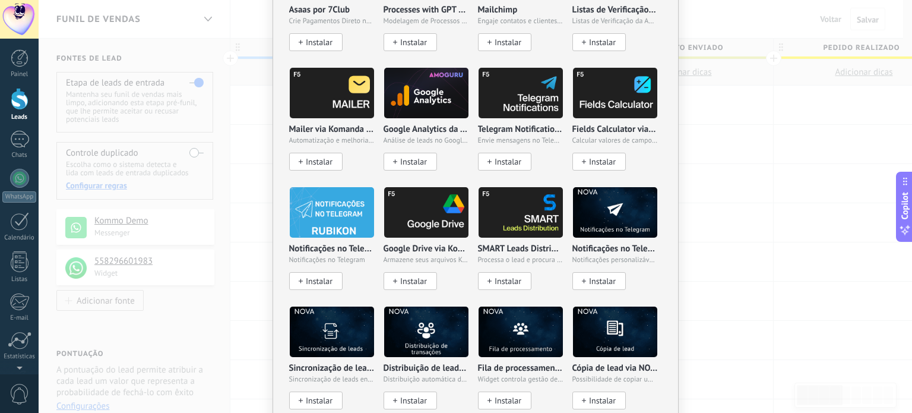
click at [468, 173] on div "Google Analytics da AMOGURU Análise de leads no Google Analytics Instalar" at bounding box center [431, 126] width 94 height 119
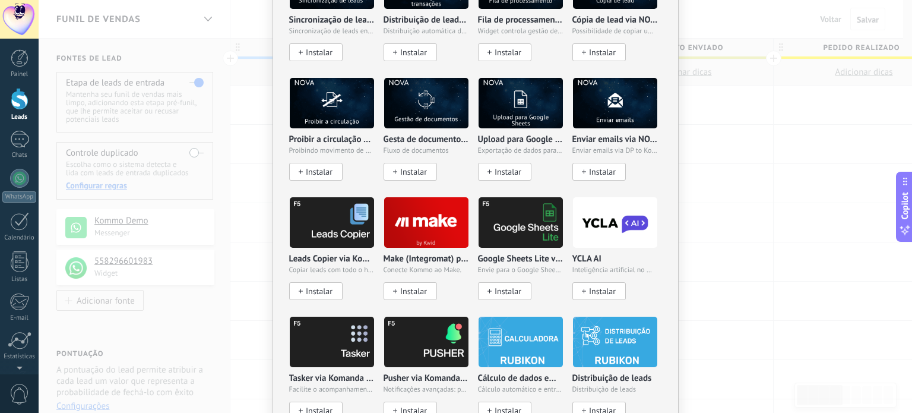
scroll to position [1722, 0]
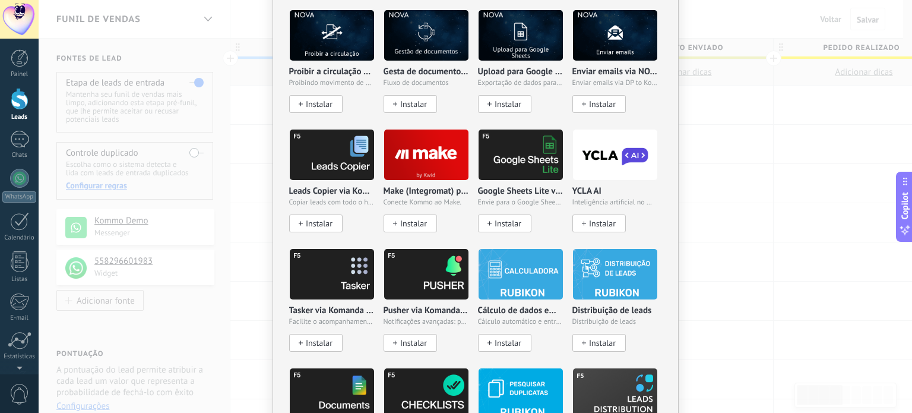
click at [469, 233] on div "Make (Integromat) por Kwid Conecte Kommo ao Make. Instalar" at bounding box center [431, 188] width 94 height 119
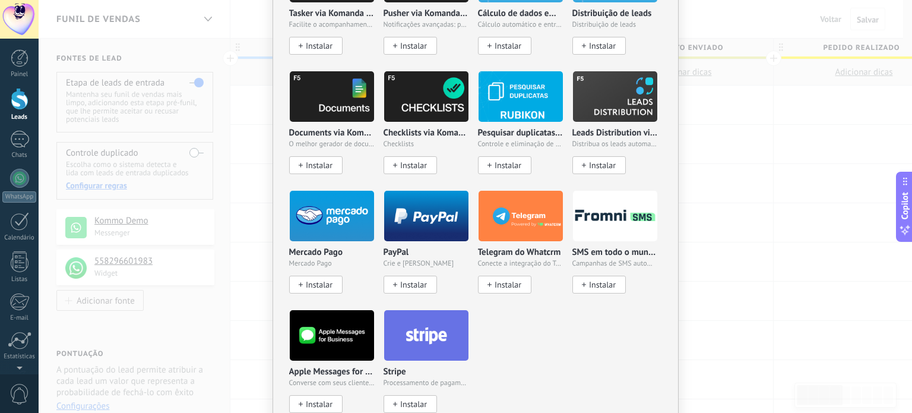
scroll to position [2079, 0]
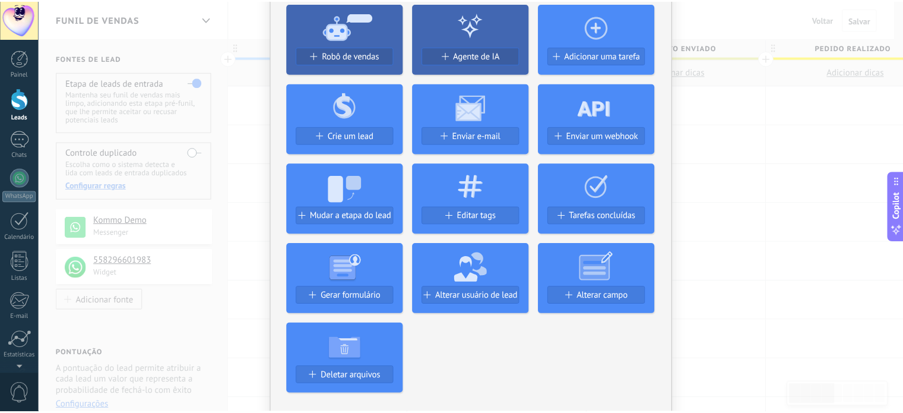
scroll to position [0, 0]
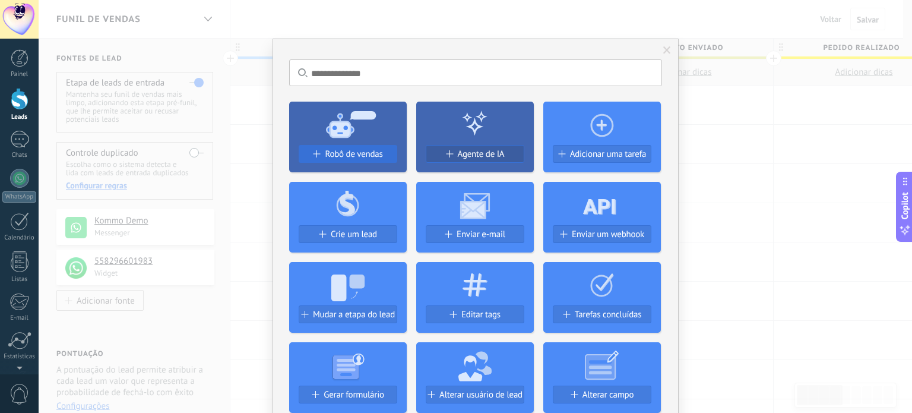
click at [336, 153] on span "Robô de vendas" at bounding box center [354, 154] width 58 height 10
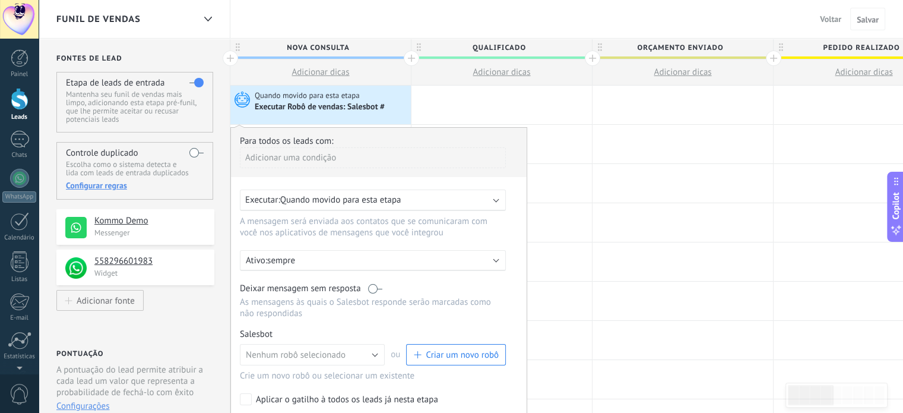
click at [290, 156] on div "Adicionar uma condição" at bounding box center [373, 157] width 266 height 21
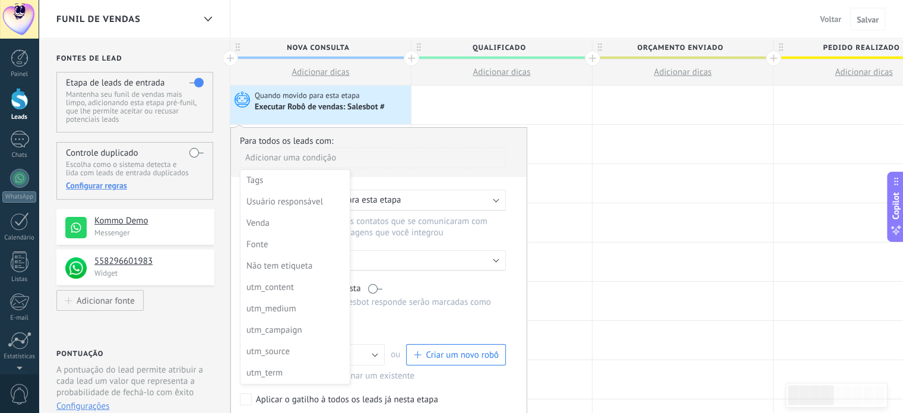
click at [372, 159] on div at bounding box center [379, 288] width 296 height 320
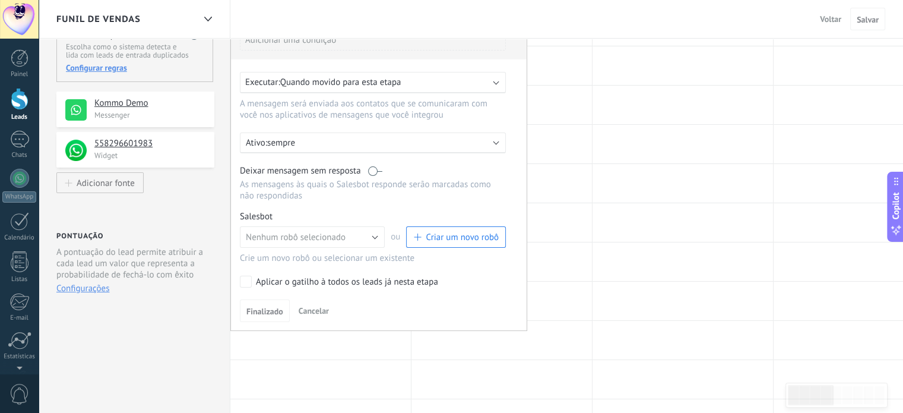
scroll to position [119, 0]
click at [380, 237] on button "Nenhum robô selecionado" at bounding box center [312, 235] width 145 height 21
click at [268, 254] on span "TestBot" at bounding box center [307, 256] width 148 height 11
click at [259, 308] on span "Finalizado" at bounding box center [264, 310] width 37 height 8
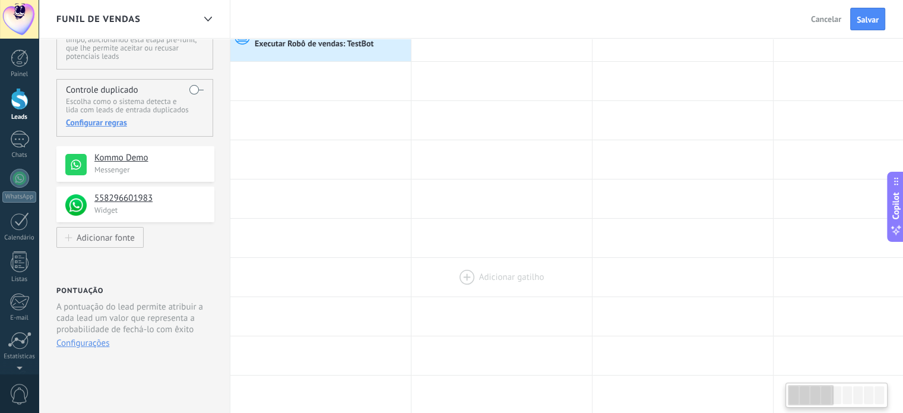
scroll to position [0, 0]
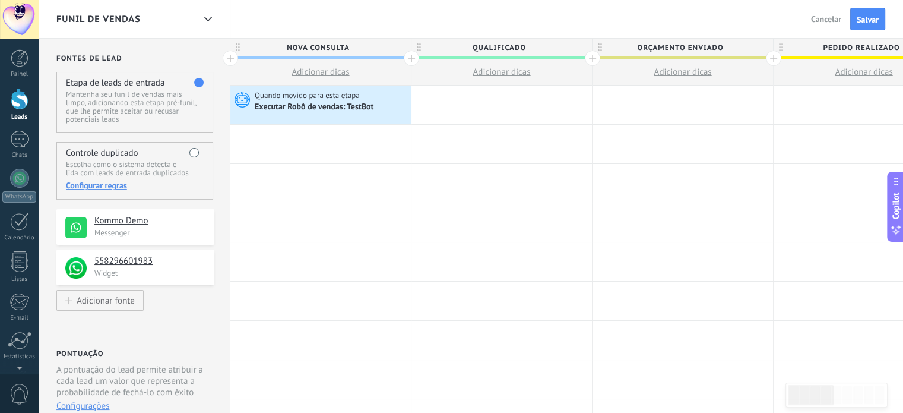
click at [172, 225] on h4 "Kommo Demo" at bounding box center [149, 221] width 111 height 12
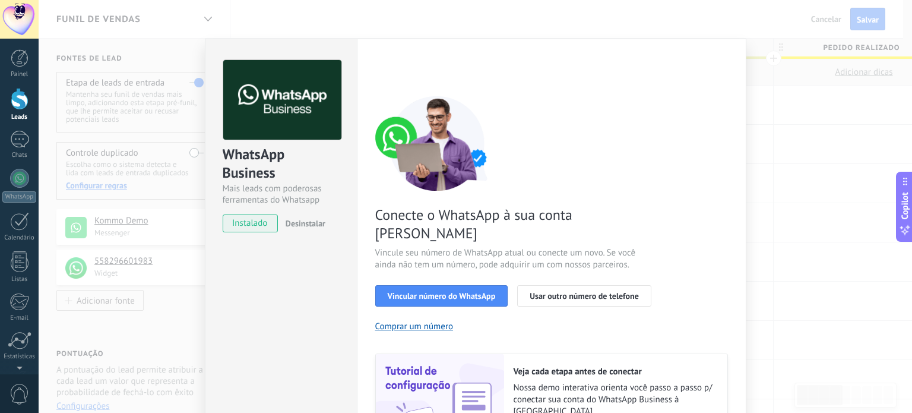
click at [760, 175] on div "WhatsApp Business Mais leads com poderosas ferramentas do Whatsapp instalado De…" at bounding box center [476, 206] width 874 height 413
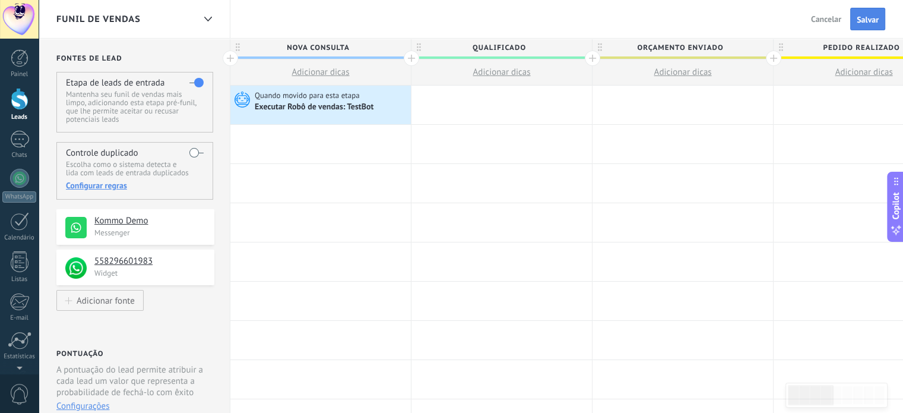
click at [861, 25] on button "Salvar" at bounding box center [868, 19] width 35 height 23
click at [12, 229] on div at bounding box center [19, 221] width 19 height 18
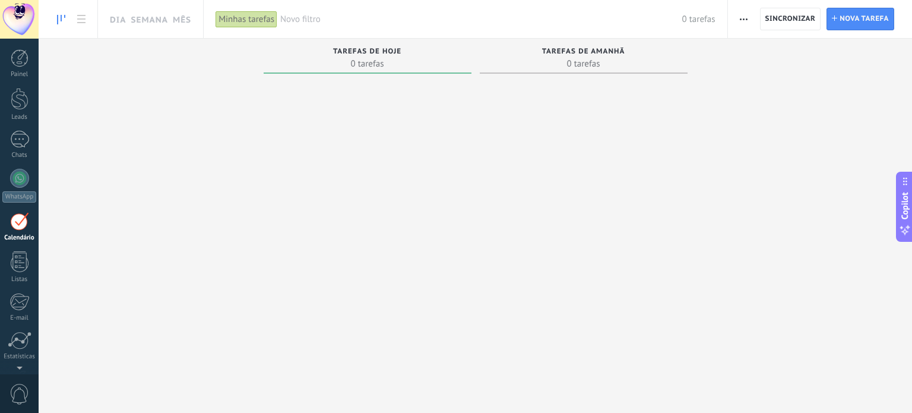
scroll to position [33, 0]
click at [394, 46] on div "Tarefas de hoje 0 tarefas" at bounding box center [368, 56] width 208 height 35
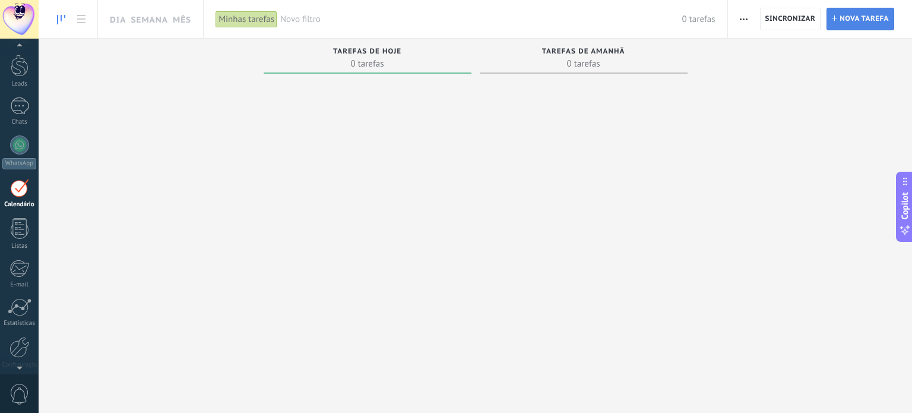
click at [862, 16] on span "Nova tarefa" at bounding box center [864, 18] width 49 height 21
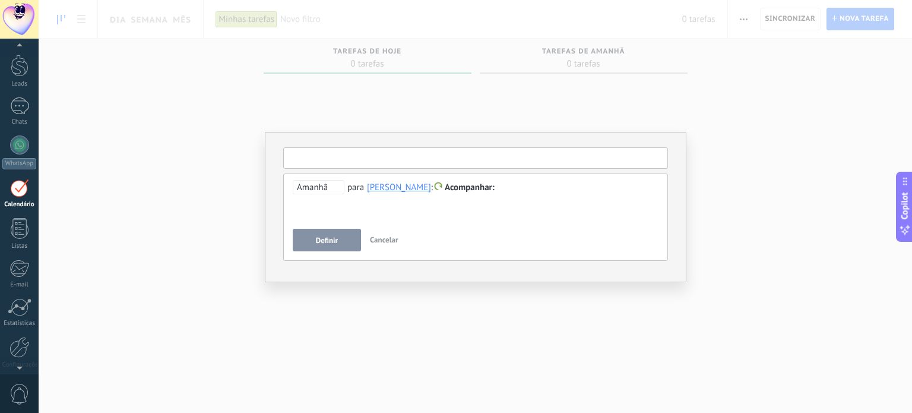
click at [344, 159] on input "text" at bounding box center [475, 157] width 385 height 21
click at [470, 199] on div "**********" at bounding box center [476, 201] width 366 height 43
click at [464, 188] on span "Acompanhar" at bounding box center [470, 187] width 50 height 11
click at [308, 187] on span "Amanhã" at bounding box center [319, 187] width 52 height 14
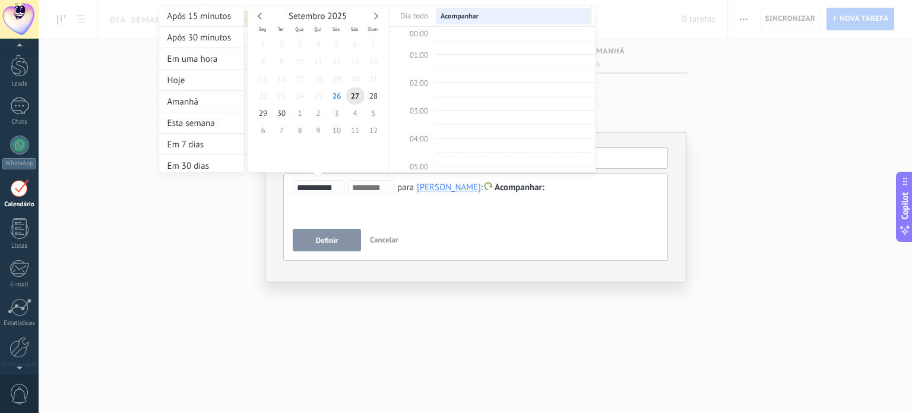
scroll to position [222, 0]
click at [422, 212] on div at bounding box center [456, 206] width 912 height 413
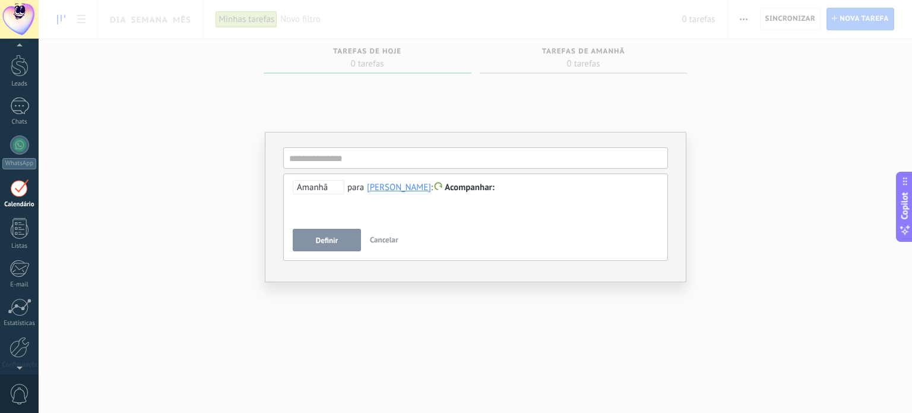
click at [394, 185] on div "[PERSON_NAME]" at bounding box center [399, 187] width 64 height 11
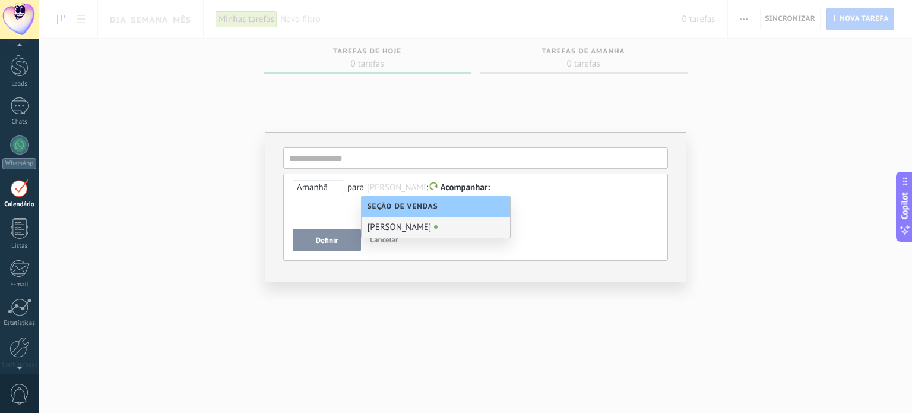
scroll to position [0, 0]
click at [394, 185] on input "text" at bounding box center [396, 188] width 59 height 12
click at [530, 185] on div at bounding box center [476, 188] width 366 height 14
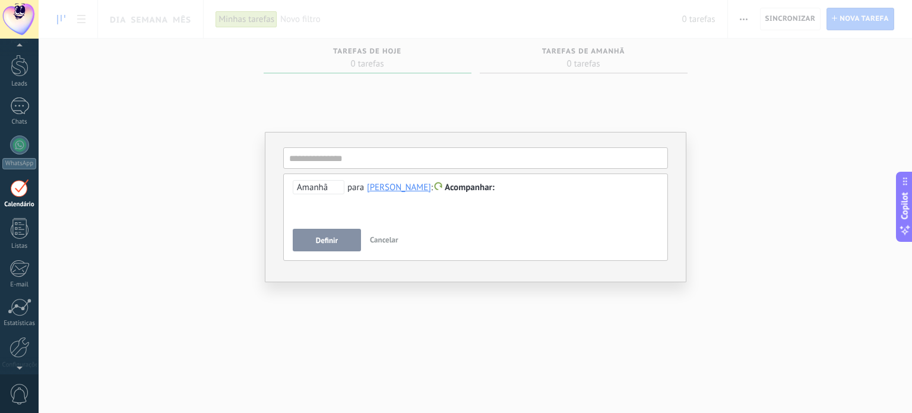
click at [458, 188] on span "Acompanhar" at bounding box center [470, 187] width 50 height 11
click at [447, 233] on label "Personalizar" at bounding box center [457, 234] width 107 height 23
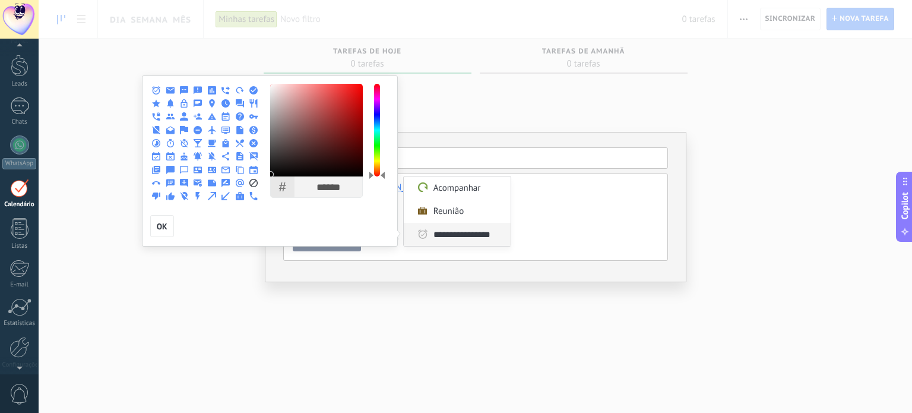
type input "*"
type input "**********"
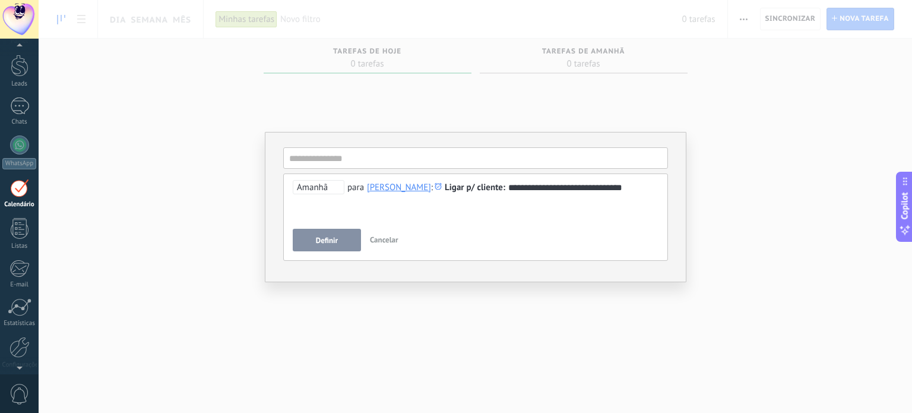
click at [312, 244] on button "Definir" at bounding box center [327, 240] width 68 height 23
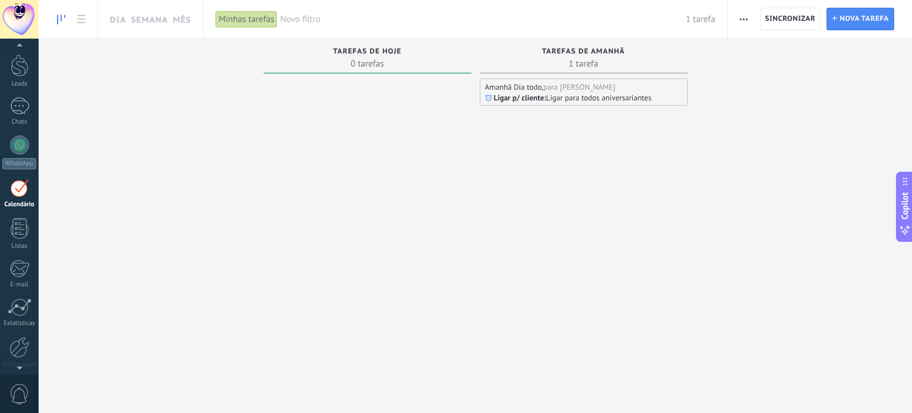
click at [564, 64] on span "1 tarefa" at bounding box center [584, 64] width 196 height 12
click at [597, 52] on span "Tarefas de amanhã" at bounding box center [583, 52] width 83 height 8
click at [585, 65] on span "1 tarefa" at bounding box center [584, 64] width 196 height 12
click at [390, 61] on span "0 tarefas" at bounding box center [368, 64] width 196 height 12
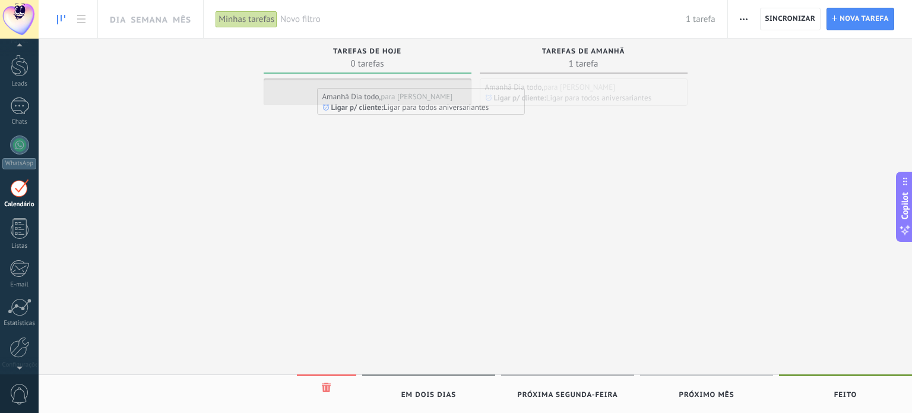
drag, startPoint x: 578, startPoint y: 94, endPoint x: 413, endPoint y: 103, distance: 165.3
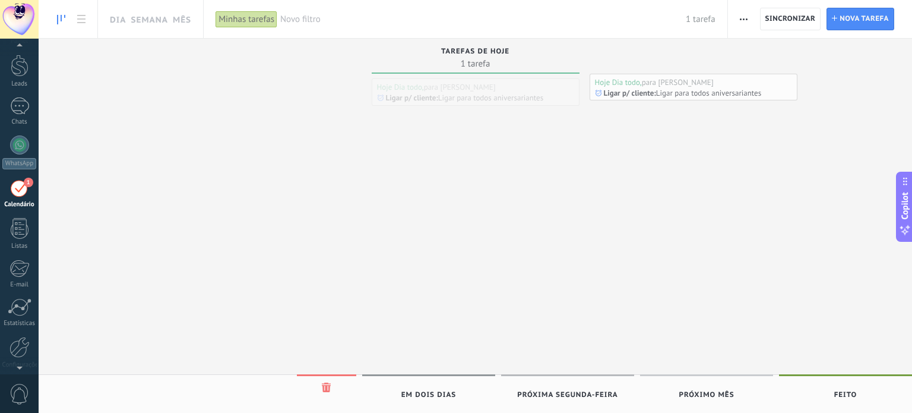
drag, startPoint x: 495, startPoint y: 92, endPoint x: 706, endPoint y: 87, distance: 211.5
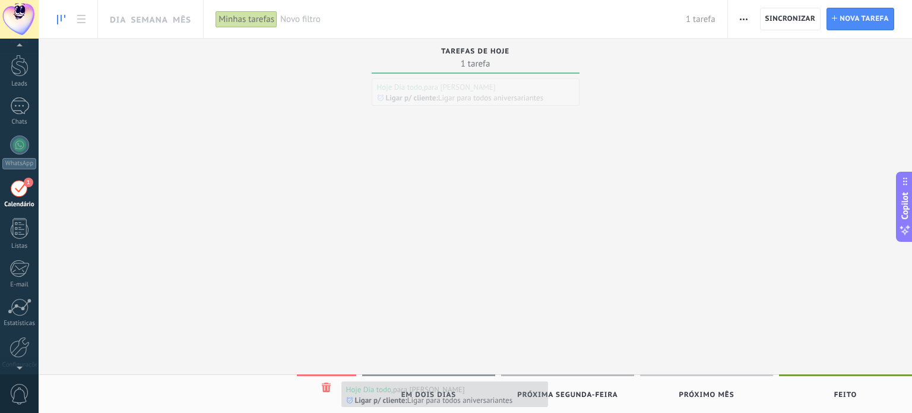
drag, startPoint x: 456, startPoint y: 92, endPoint x: 426, endPoint y: 395, distance: 304.4
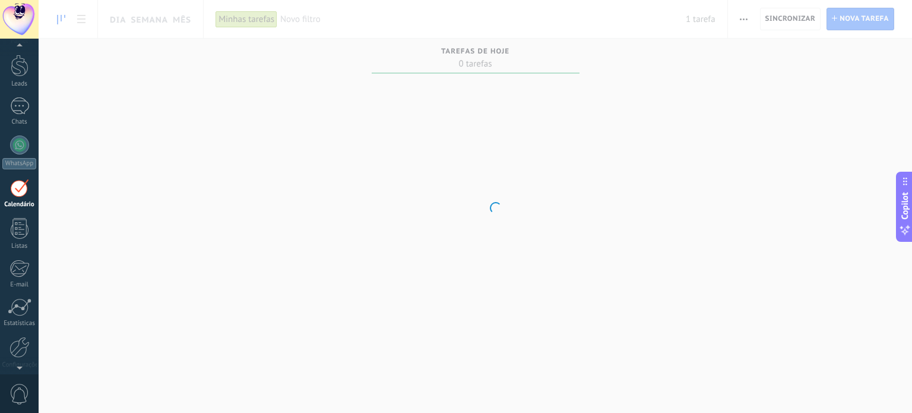
click at [478, 59] on body ".abccls-1,.abccls-2{fill-rule:evenodd}.abccls-2{fill:#fff} .abfcls-1{fill:none}…" at bounding box center [456, 206] width 912 height 413
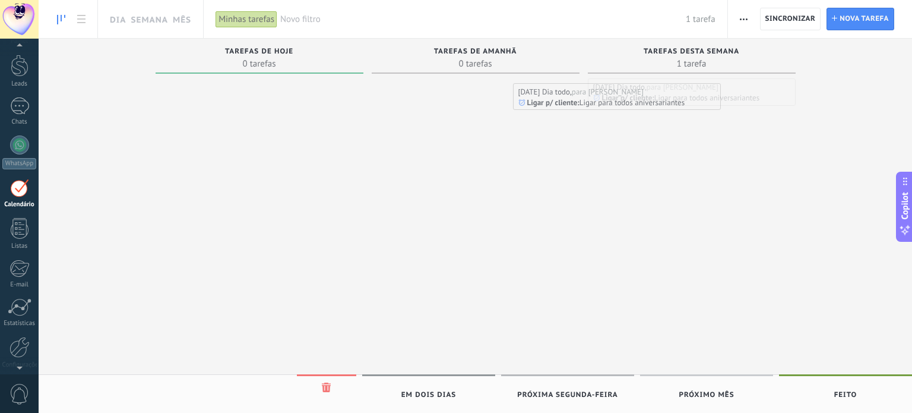
drag, startPoint x: 712, startPoint y: 97, endPoint x: 511, endPoint y: 102, distance: 200.8
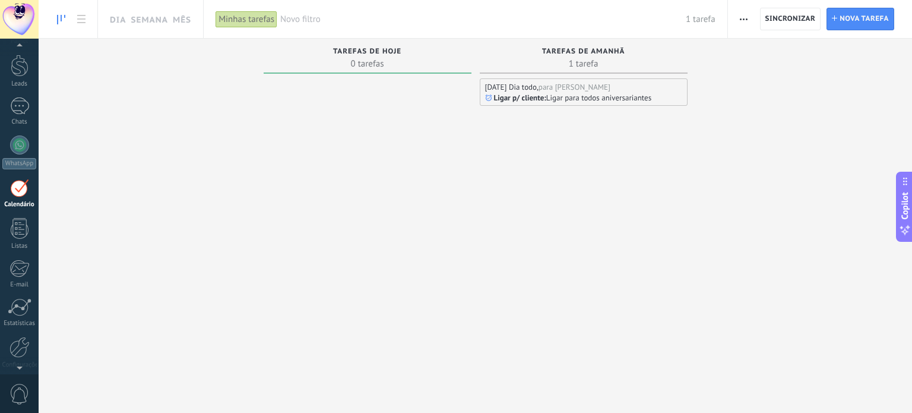
click at [368, 135] on div at bounding box center [368, 230] width 208 height 305
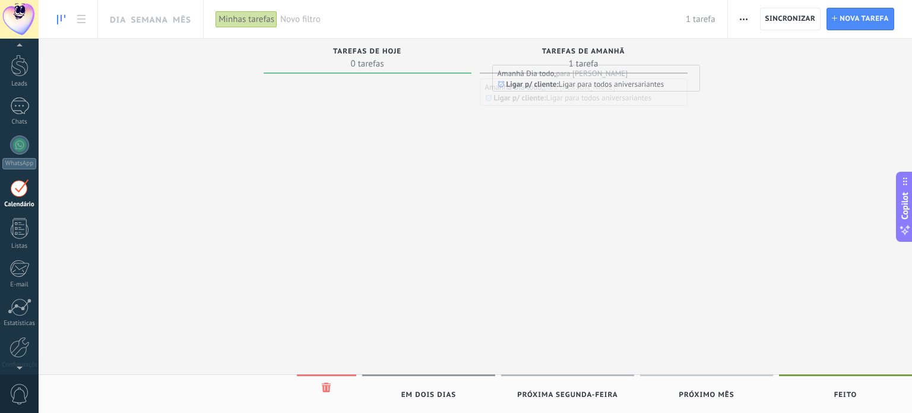
drag, startPoint x: 581, startPoint y: 94, endPoint x: 593, endPoint y: 81, distance: 18.1
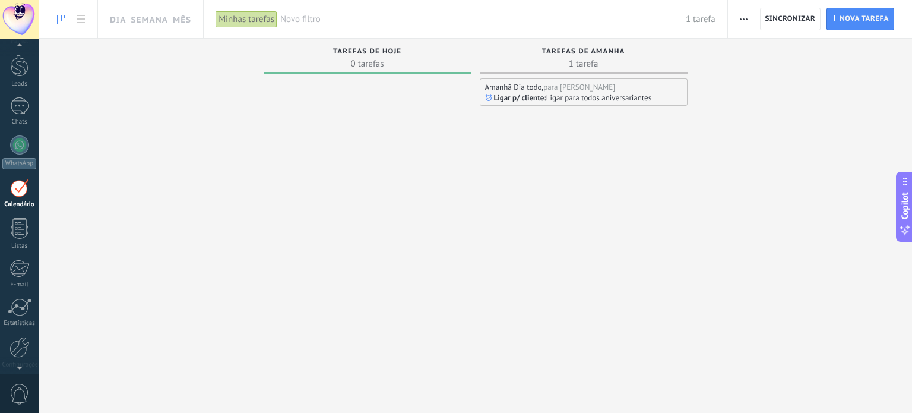
click at [422, 151] on div at bounding box center [368, 230] width 208 height 305
click at [543, 100] on p "Ligar p/ cliente" at bounding box center [519, 98] width 50 height 10
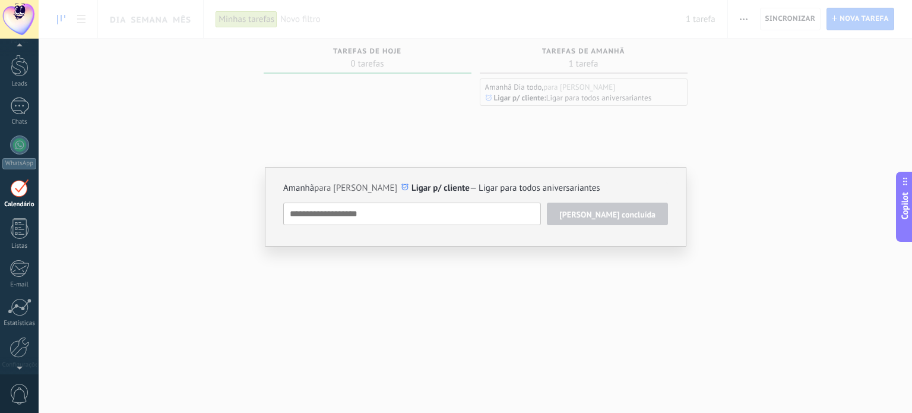
click at [582, 156] on div "Amanhã para [PERSON_NAME] Ligar p/ cliente — Ligar para todos aniversariantes T…" at bounding box center [476, 206] width 874 height 413
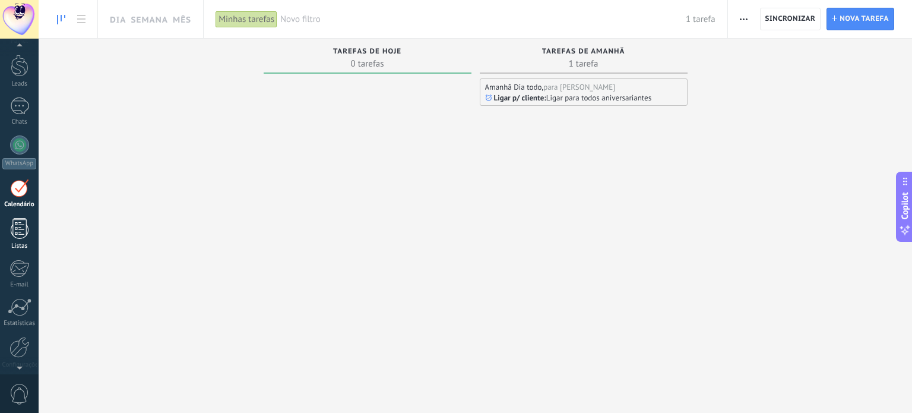
drag, startPoint x: 24, startPoint y: 225, endPoint x: 31, endPoint y: 219, distance: 9.3
click at [24, 225] on div at bounding box center [20, 228] width 18 height 21
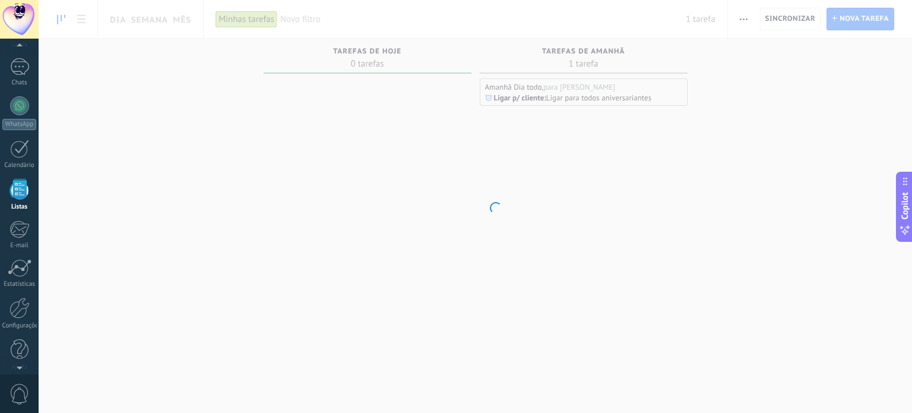
scroll to position [73, 0]
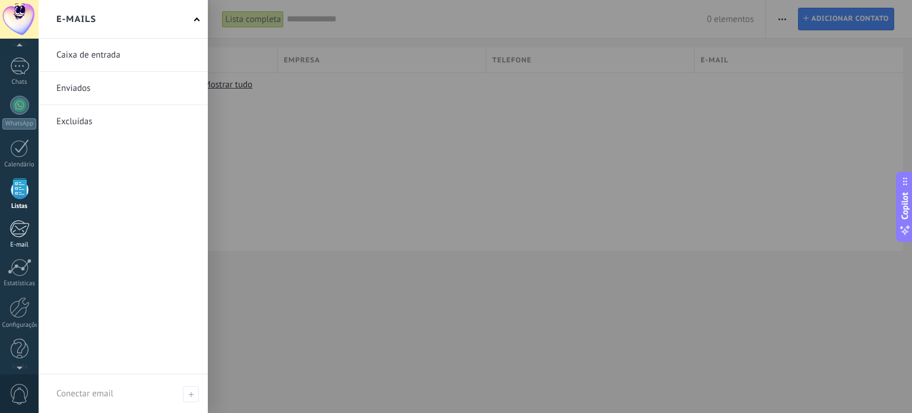
click at [21, 230] on div at bounding box center [20, 229] width 20 height 18
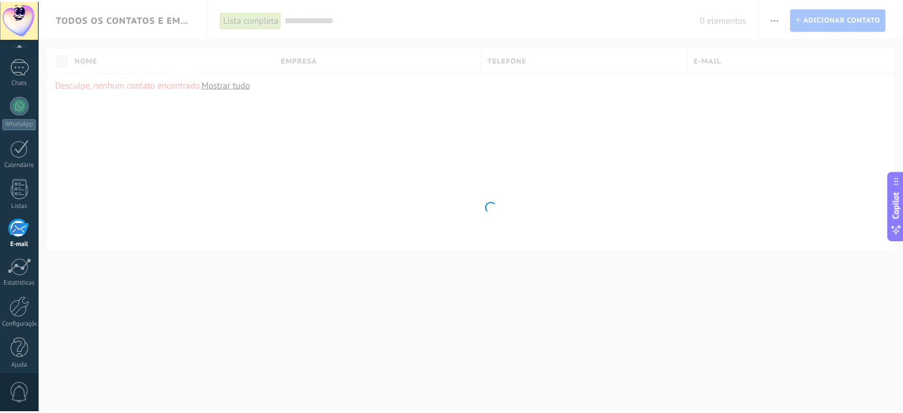
scroll to position [81, 0]
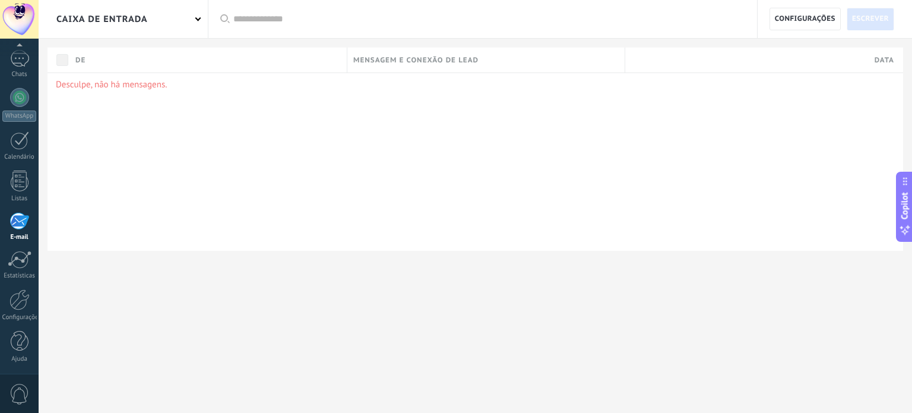
click at [467, 265] on div at bounding box center [476, 270] width 874 height 39
click at [139, 93] on div "Desculpe, não há mensagens." at bounding box center [476, 161] width 856 height 178
click at [469, 57] on span "Mensagem e conexão de lead" at bounding box center [415, 60] width 125 height 11
drag, startPoint x: 646, startPoint y: 106, endPoint x: 723, endPoint y: 78, distance: 82.3
click at [647, 106] on div "Desculpe, não há mensagens." at bounding box center [476, 161] width 856 height 178
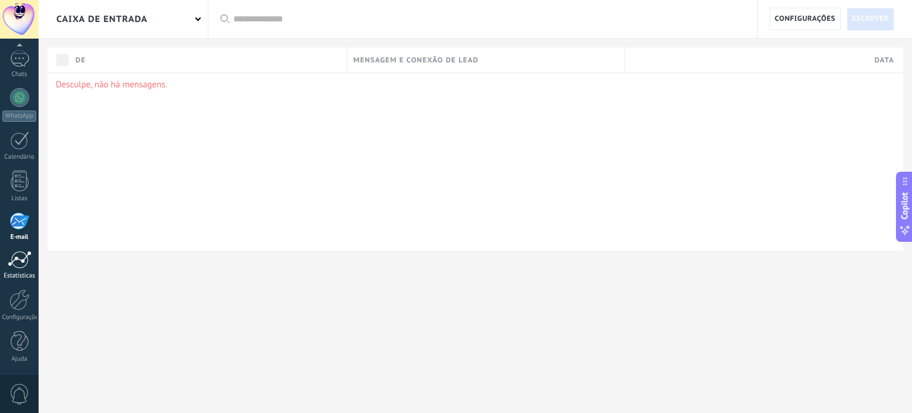
click at [19, 270] on link "Estatísticas" at bounding box center [19, 265] width 39 height 29
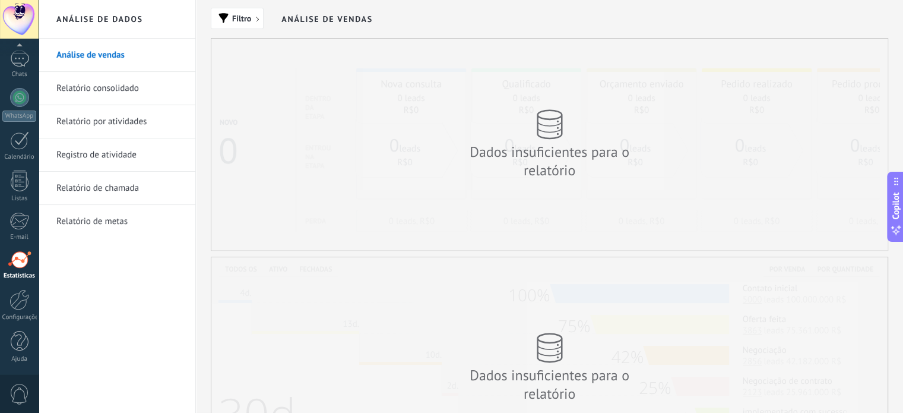
click at [551, 138] on use at bounding box center [550, 124] width 24 height 28
drag, startPoint x: 512, startPoint y: 99, endPoint x: 516, endPoint y: 128, distance: 29.3
click at [513, 99] on div "Dados insuficientes para o relatório" at bounding box center [550, 144] width 238 height 94
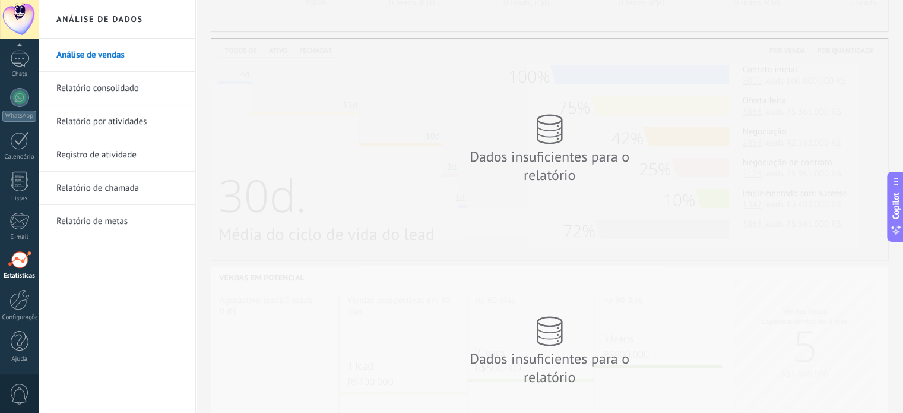
scroll to position [238, 0]
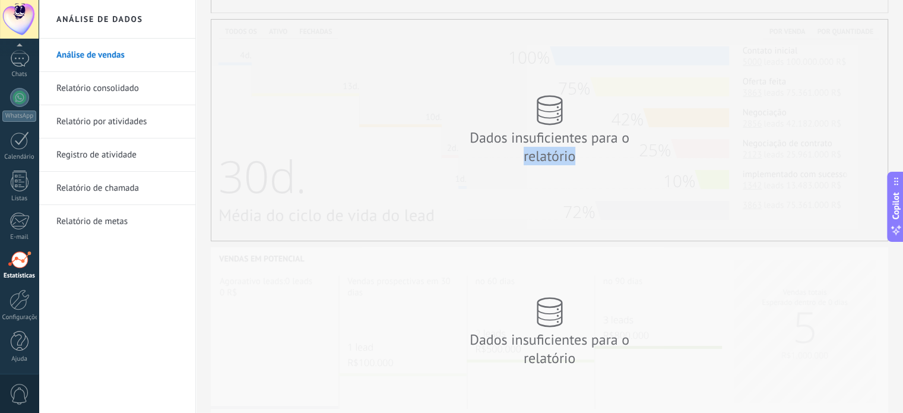
drag, startPoint x: 577, startPoint y: 151, endPoint x: 485, endPoint y: 140, distance: 92.7
click at [497, 148] on div "Dados insuficientes para o relatório" at bounding box center [550, 146] width 214 height 37
click at [538, 165] on div "Dados insuficientes para o relatório" at bounding box center [550, 146] width 214 height 37
drag, startPoint x: 467, startPoint y: 143, endPoint x: 641, endPoint y: 154, distance: 175.0
click at [641, 154] on div "Dados insuficientes para o relatório" at bounding box center [550, 146] width 214 height 37
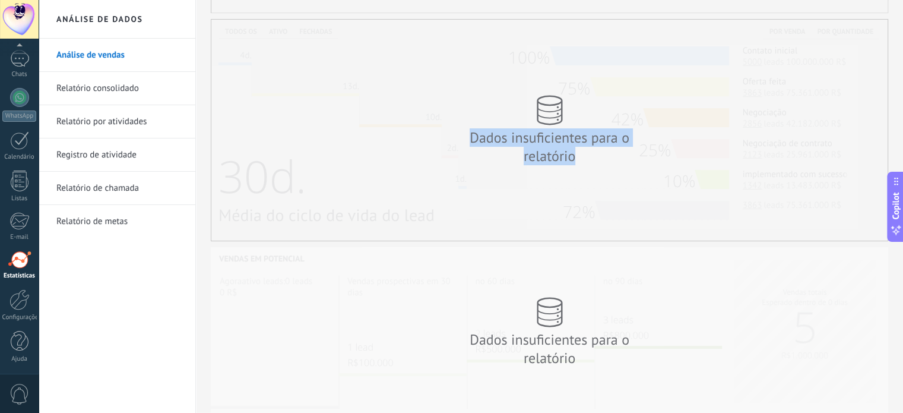
click at [624, 157] on div "Dados insuficientes para o relatório" at bounding box center [550, 146] width 214 height 37
drag, startPoint x: 615, startPoint y: 153, endPoint x: 457, endPoint y: 136, distance: 158.3
click at [457, 136] on div "Dados insuficientes para o relatório" at bounding box center [550, 146] width 214 height 37
click at [456, 136] on div "Dados insuficientes para o relatório" at bounding box center [550, 146] width 214 height 37
drag, startPoint x: 456, startPoint y: 143, endPoint x: 629, endPoint y: 165, distance: 174.2
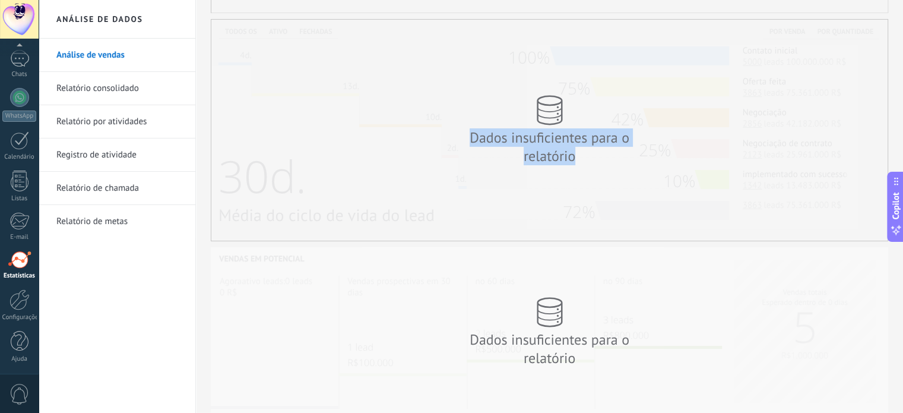
click at [629, 165] on div "Dados insuficientes para o relatório" at bounding box center [550, 146] width 214 height 37
click at [596, 154] on div "Dados insuficientes para o relatório" at bounding box center [550, 146] width 214 height 37
drag, startPoint x: 611, startPoint y: 159, endPoint x: 432, endPoint y: 137, distance: 180.6
click at [432, 137] on div "Dados insuficientes para o relatório" at bounding box center [550, 130] width 238 height 94
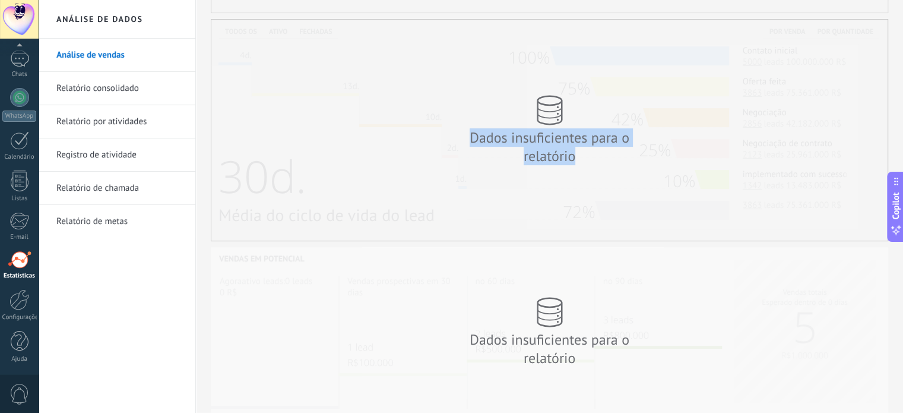
drag, startPoint x: 540, startPoint y: 153, endPoint x: 622, endPoint y: 163, distance: 83.2
click at [622, 163] on div "Dados insuficientes para o relatório" at bounding box center [550, 130] width 238 height 94
click at [596, 159] on div "Dados insuficientes para o relatório" at bounding box center [550, 146] width 214 height 37
drag, startPoint x: 603, startPoint y: 156, endPoint x: 469, endPoint y: 133, distance: 136.2
click at [474, 132] on div "Dados insuficientes para o relatório" at bounding box center [550, 146] width 214 height 37
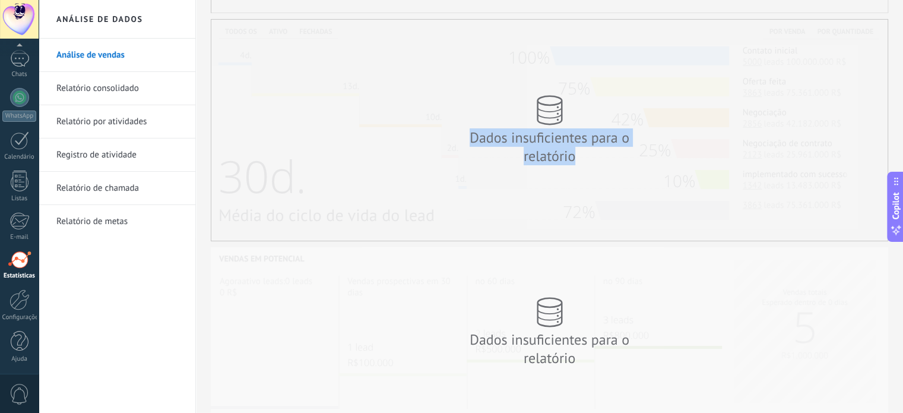
click at [469, 133] on div "Dados insuficientes para o relatório" at bounding box center [550, 146] width 214 height 37
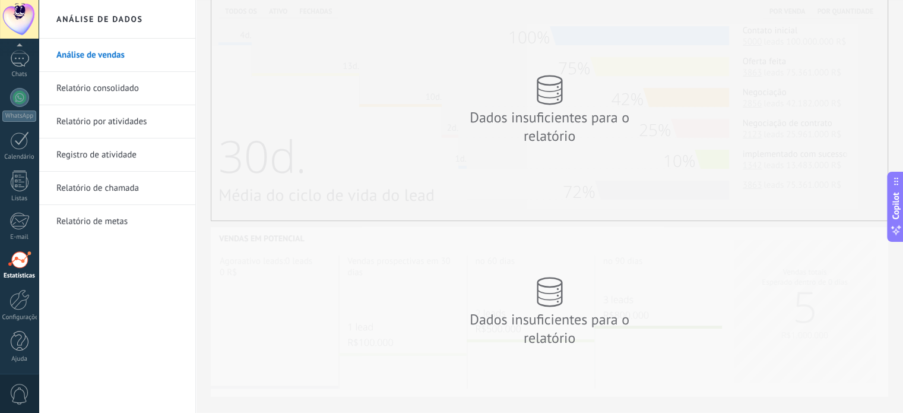
scroll to position [280, 0]
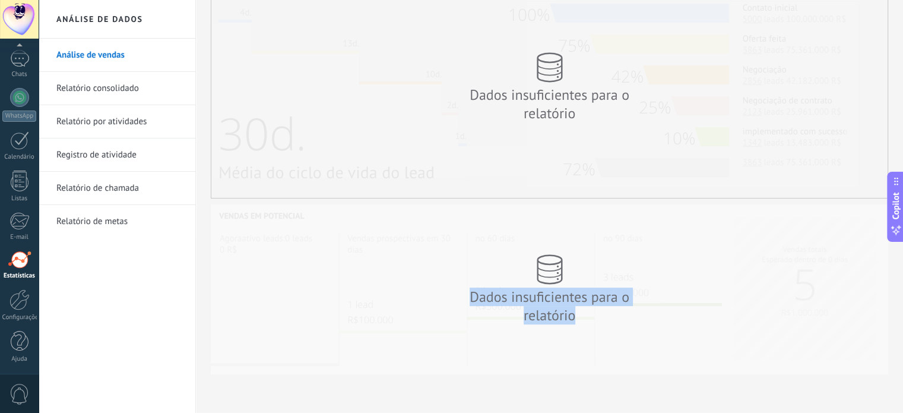
drag, startPoint x: 455, startPoint y: 293, endPoint x: 653, endPoint y: 326, distance: 201.0
click at [653, 326] on div "Dados insuficientes para o relatório" at bounding box center [550, 289] width 238 height 94
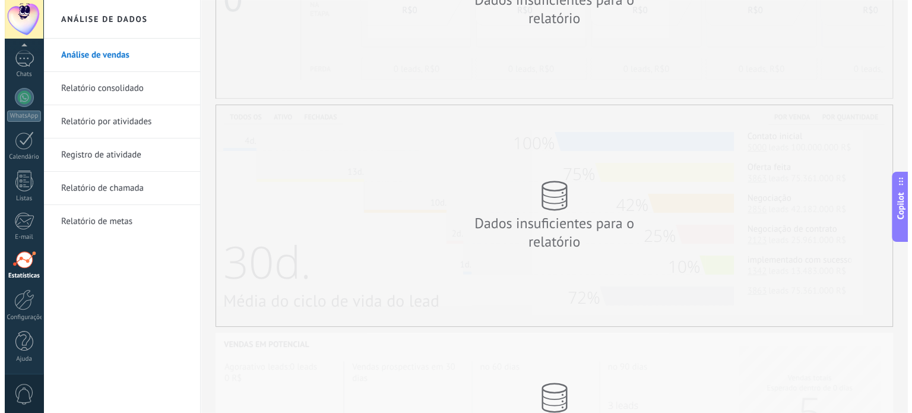
scroll to position [0, 0]
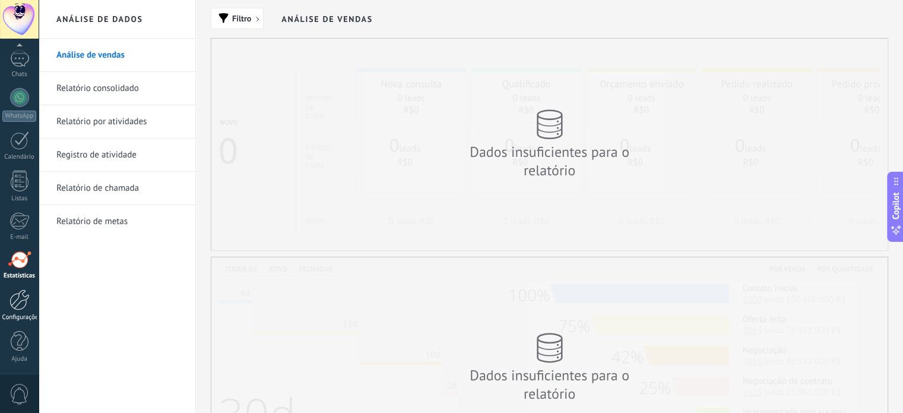
click at [26, 298] on div at bounding box center [20, 299] width 20 height 21
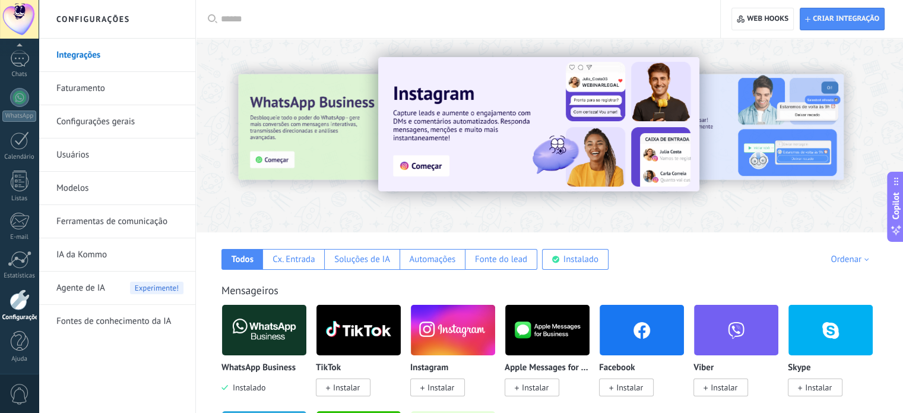
click at [780, 100] on div at bounding box center [844, 134] width 267 height 107
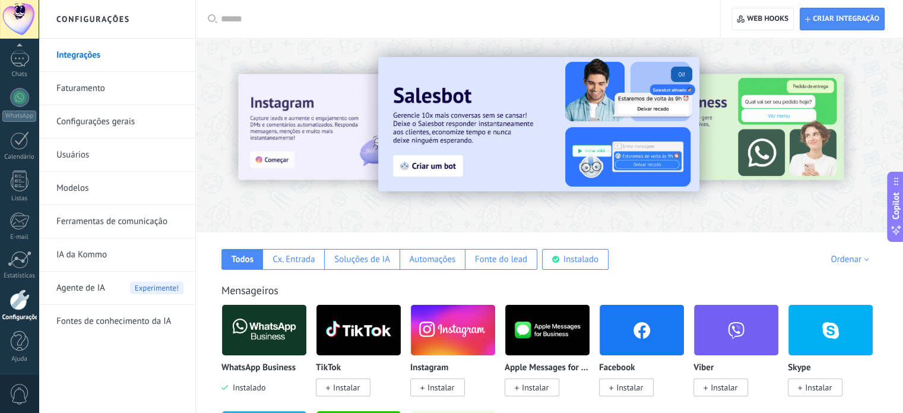
click at [742, 106] on div at bounding box center [844, 134] width 267 height 107
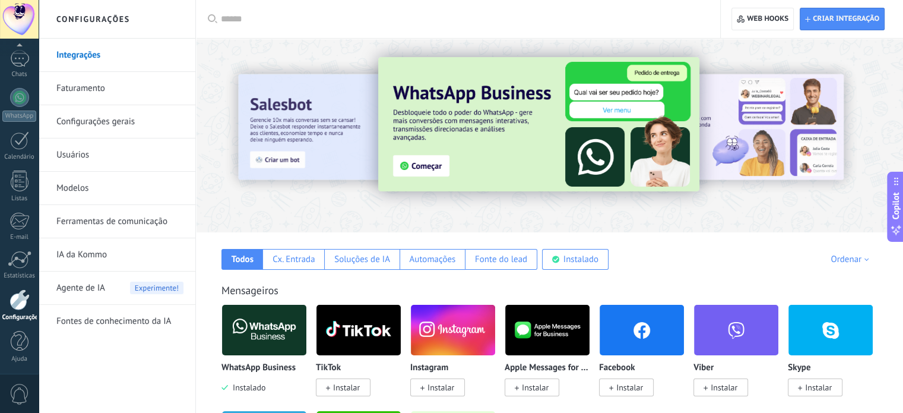
click at [731, 112] on div at bounding box center [844, 134] width 267 height 107
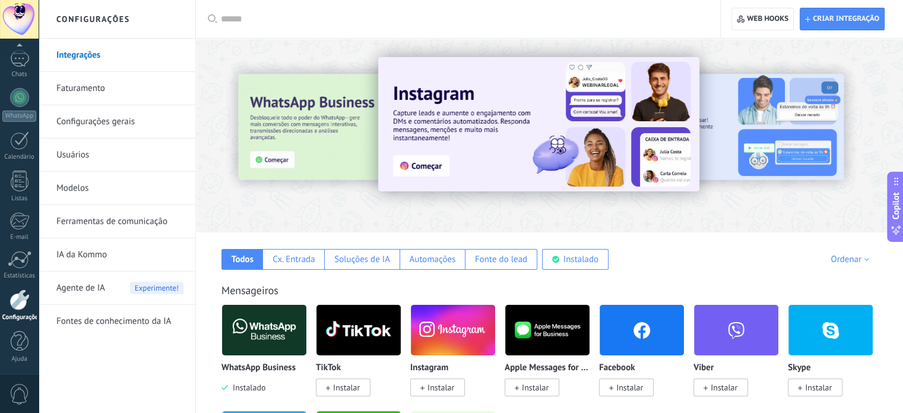
click at [731, 112] on div at bounding box center [844, 134] width 267 height 107
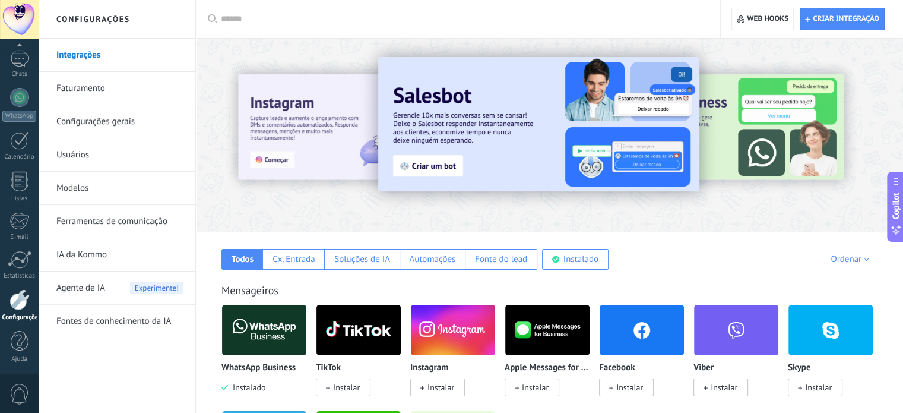
click at [299, 152] on div at bounding box center [259, 134] width 260 height 107
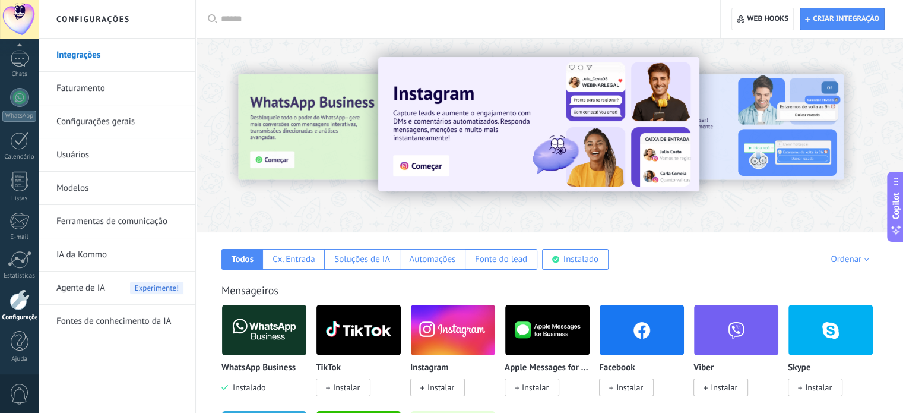
click at [459, 11] on div at bounding box center [462, 19] width 483 height 38
click at [488, 115] on img at bounding box center [538, 124] width 321 height 134
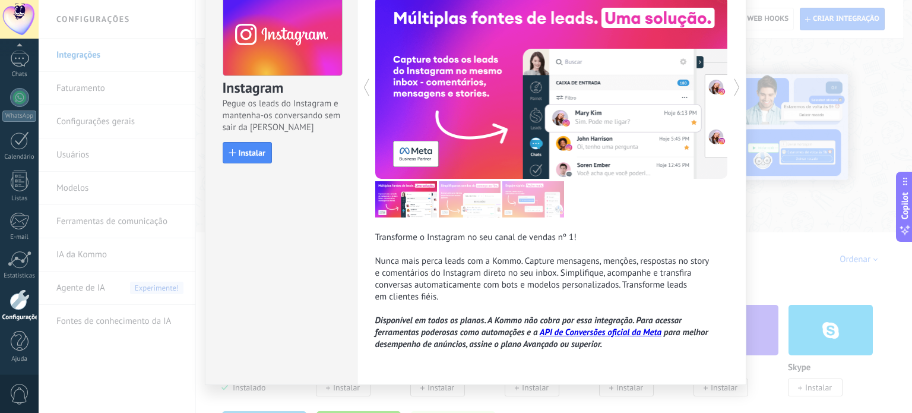
scroll to position [21, 0]
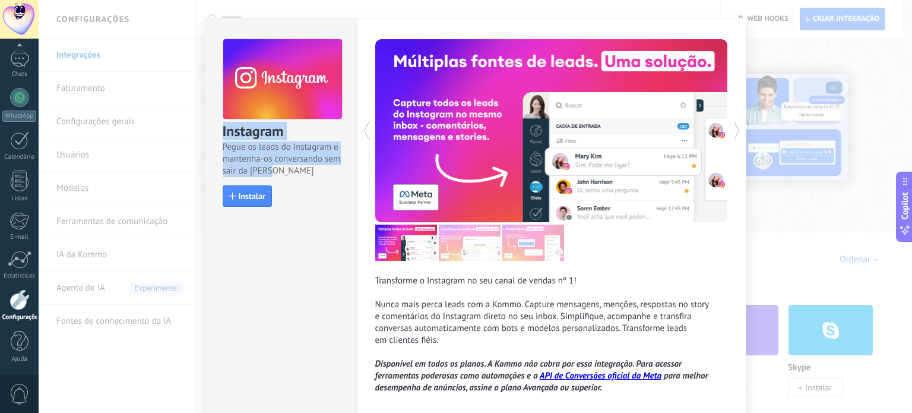
drag, startPoint x: 273, startPoint y: 164, endPoint x: 311, endPoint y: 176, distance: 39.8
click at [311, 176] on div "Instagram Pegue os leads do Instagram e mantenha-os conversando sem sair da Kom…" at bounding box center [281, 117] width 151 height 198
click at [311, 176] on span "Pegue os leads do Instagram e mantenha-os conversando sem sair da [PERSON_NAME]" at bounding box center [282, 159] width 119 height 36
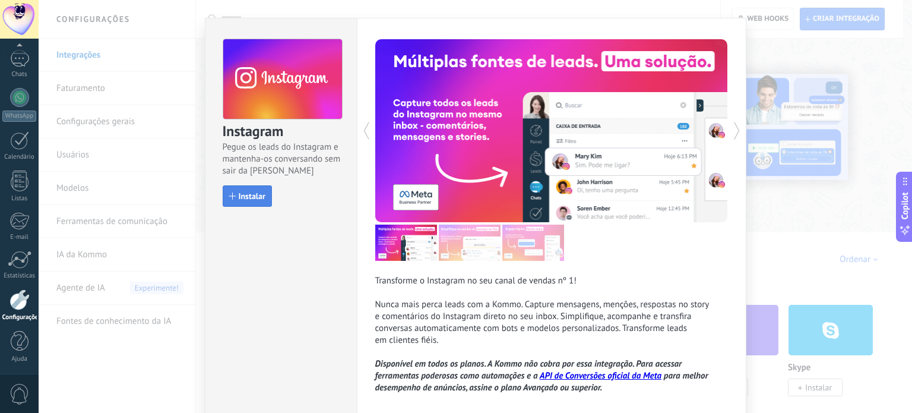
click at [241, 198] on span "Instalar" at bounding box center [252, 196] width 27 height 8
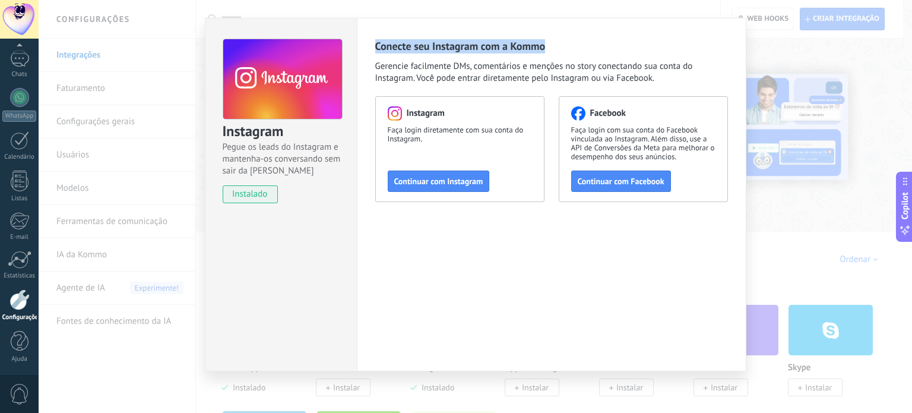
drag, startPoint x: 371, startPoint y: 46, endPoint x: 589, endPoint y: 44, distance: 218.0
click at [589, 44] on div "Conecte seu Instagram com a Kommo Gerencie facilmente DMs, comentários e mençõe…" at bounding box center [552, 194] width 390 height 353
click at [589, 44] on div "Conecte seu Instagram com a Kommo Gerencie facilmente DMs, comentários e mençõe…" at bounding box center [551, 61] width 353 height 45
click at [243, 195] on span "instalado" at bounding box center [250, 194] width 54 height 18
click at [492, 40] on span "Conecte seu Instagram com a Kommo" at bounding box center [460, 46] width 170 height 14
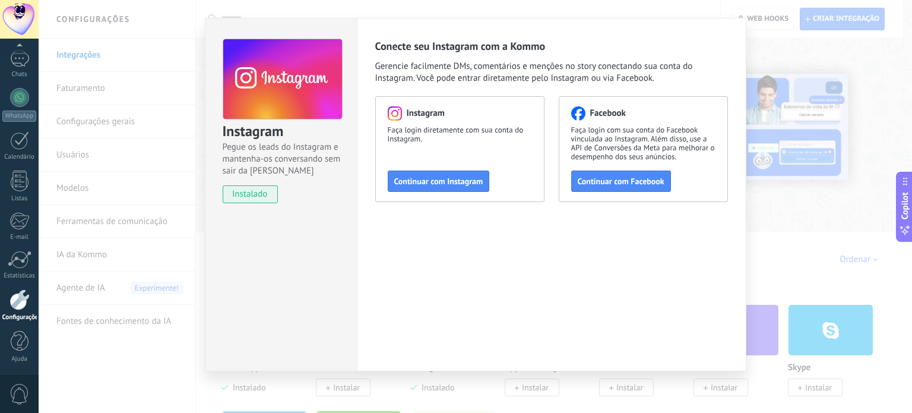
click at [792, 66] on div "Instagram Pegue os leads do Instagram e mantenha-os conversando sem sair da Kom…" at bounding box center [476, 206] width 874 height 413
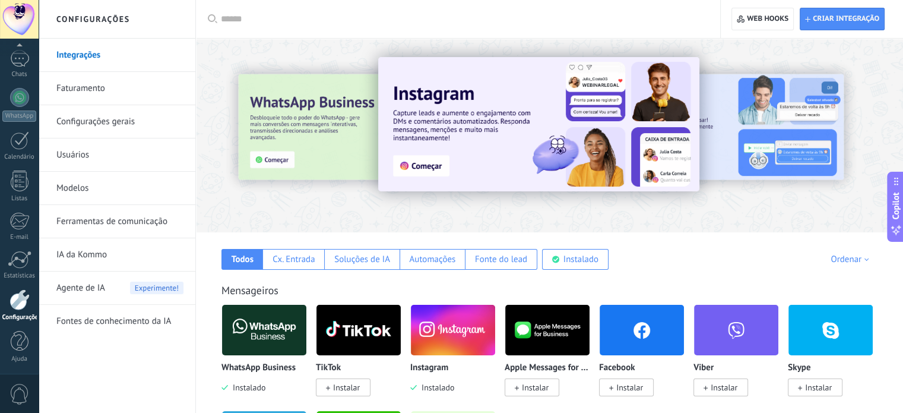
click at [773, 100] on div at bounding box center [844, 134] width 267 height 107
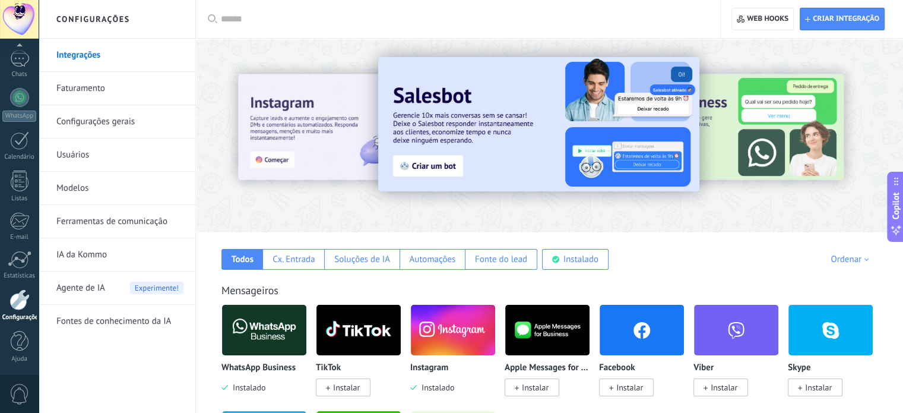
click at [444, 119] on img at bounding box center [538, 124] width 321 height 134
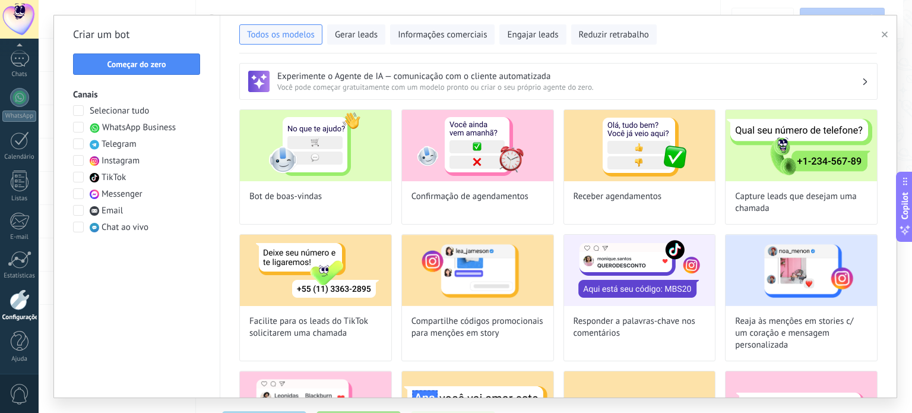
click at [884, 31] on span "button" at bounding box center [885, 34] width 6 height 8
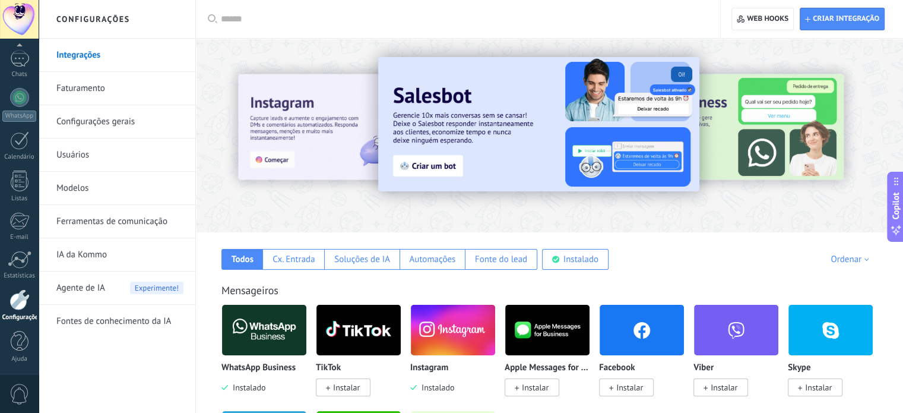
click at [459, 67] on img at bounding box center [538, 124] width 321 height 134
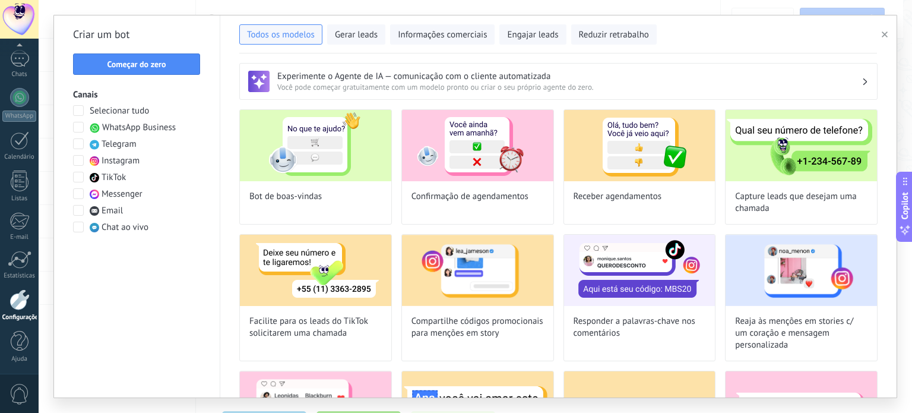
click at [106, 265] on div "Criar um bot Começar do zero Canais Selecionar tudo WhatsApp Business Telegram …" at bounding box center [137, 206] width 166 height 382
click at [869, 37] on div "Todos os modelos Gerar leads Informações comerciais Engajar leads Reduzir retra…" at bounding box center [558, 32] width 638 height 25
click at [885, 35] on use "button" at bounding box center [885, 34] width 6 height 6
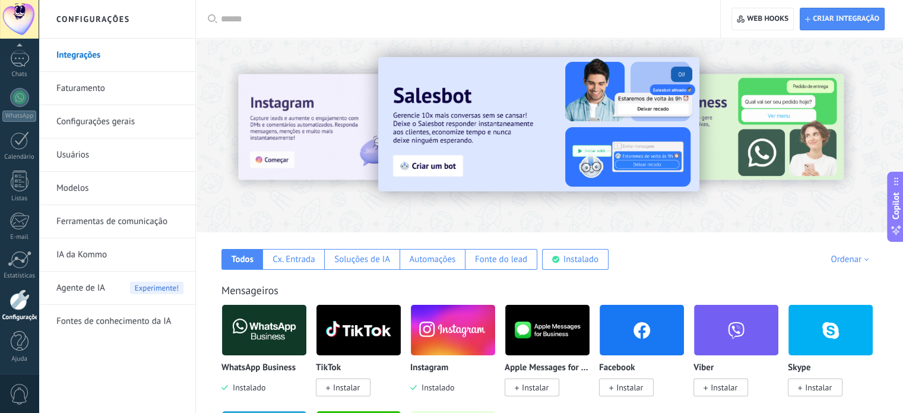
click at [494, 140] on img at bounding box center [538, 124] width 321 height 134
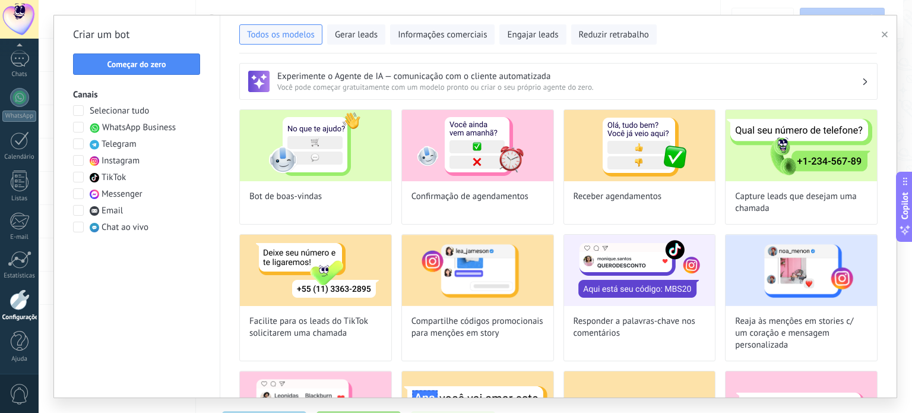
click at [152, 282] on div "Criar um bot Começar do zero Canais Selecionar tudo WhatsApp Business Telegram …" at bounding box center [137, 206] width 166 height 382
click at [159, 295] on div "Criar um bot Começar do zero Canais Selecionar tudo WhatsApp Business Telegram …" at bounding box center [137, 206] width 166 height 382
click at [171, 276] on div "Criar um bot Começar do zero Canais Selecionar tudo WhatsApp Business Telegram …" at bounding box center [137, 206] width 166 height 382
click at [183, 295] on div "Criar um bot Começar do zero Canais Selecionar tudo WhatsApp Business Telegram …" at bounding box center [137, 206] width 166 height 382
click at [140, 287] on div "Criar um bot Começar do zero Canais Selecionar tudo WhatsApp Business Telegram …" at bounding box center [137, 206] width 166 height 382
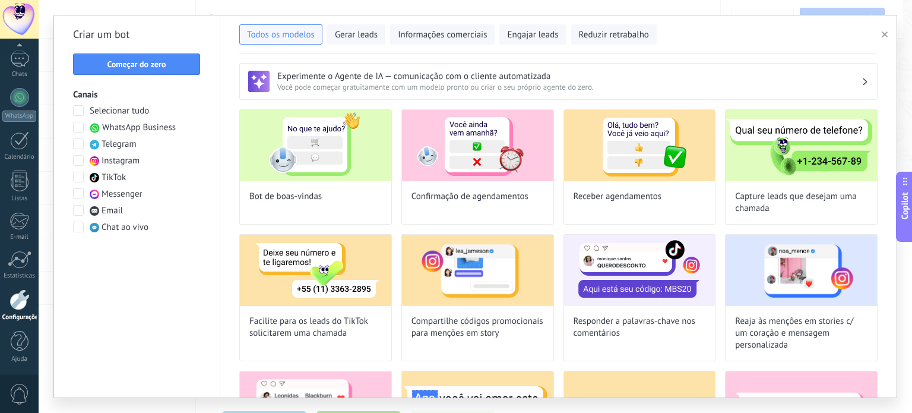
click at [155, 282] on div "Criar um bot Começar do zero Canais Selecionar tudo WhatsApp Business Telegram …" at bounding box center [137, 206] width 166 height 382
click at [167, 283] on div "Criar um bot Começar do zero Canais Selecionar tudo WhatsApp Business Telegram …" at bounding box center [137, 206] width 166 height 382
click at [459, 59] on div "Experimente o Agente de IA — comunicação com o cliente automatizada Você pode c…" at bounding box center [558, 76] width 676 height 46
click at [744, 33] on div "Todos os modelos Gerar leads Informações comerciais Engajar leads Reduzir retra…" at bounding box center [558, 32] width 638 height 25
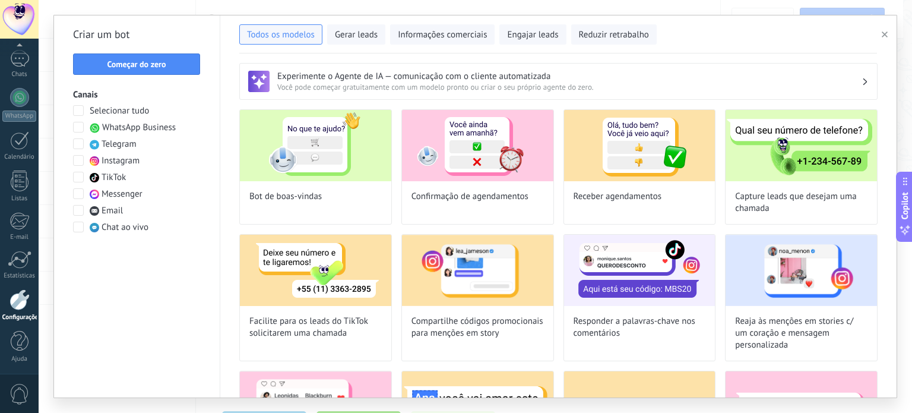
click at [712, 30] on div "Todos os modelos Gerar leads Informações comerciais Engajar leads Reduzir retra…" at bounding box center [558, 32] width 638 height 25
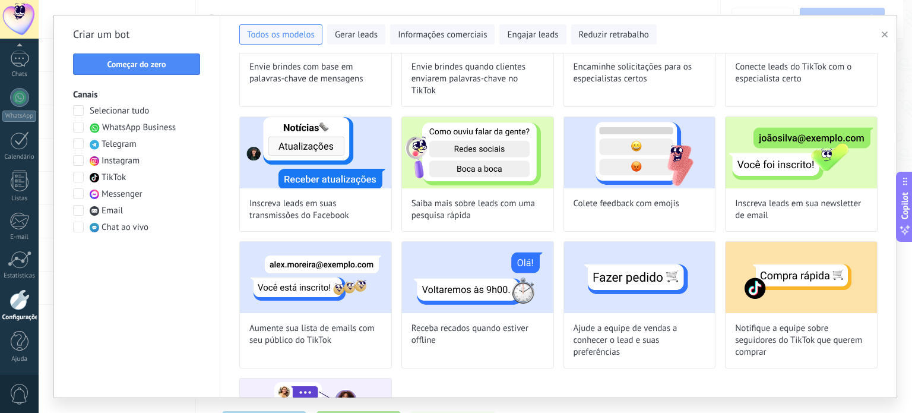
scroll to position [653, 0]
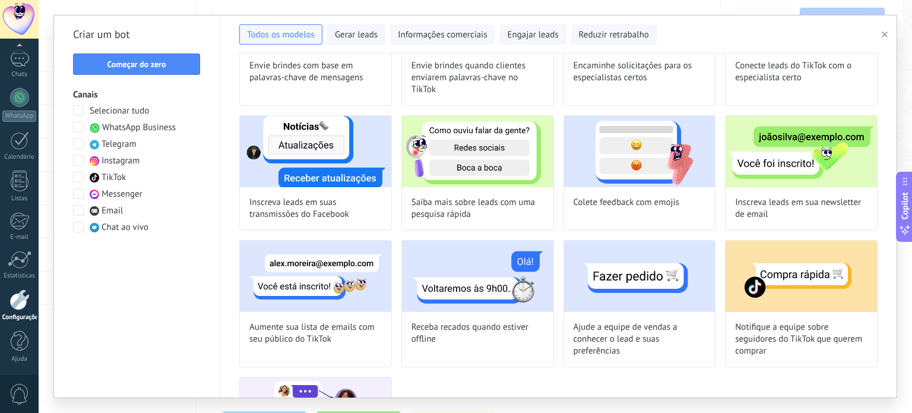
click at [683, 33] on div "Todos os modelos Gerar leads Informações comerciais Engajar leads Reduzir retra…" at bounding box center [558, 32] width 638 height 25
click at [794, 39] on div "Todos os modelos Gerar leads Informações comerciais Engajar leads Reduzir retra…" at bounding box center [558, 32] width 638 height 25
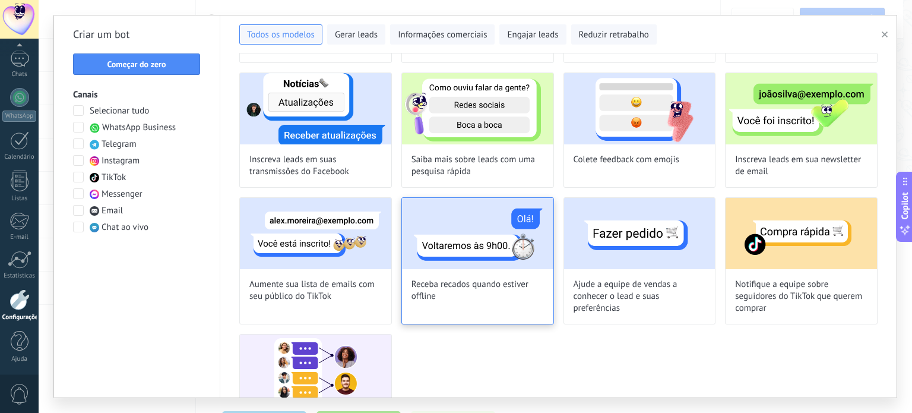
scroll to position [713, 0]
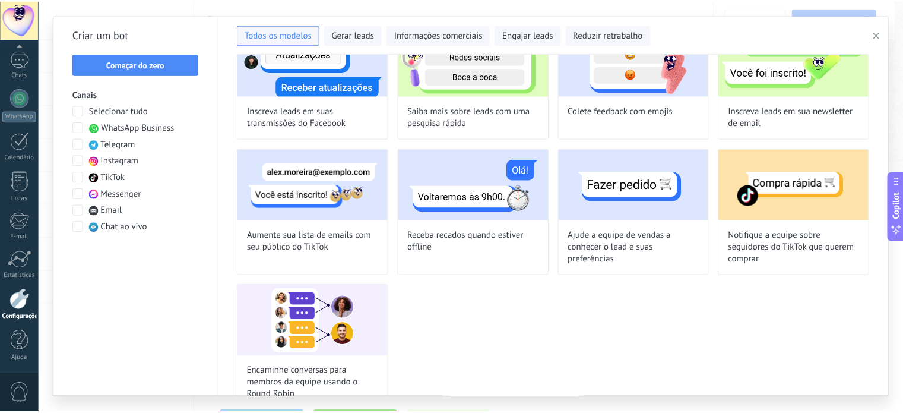
scroll to position [766, 0]
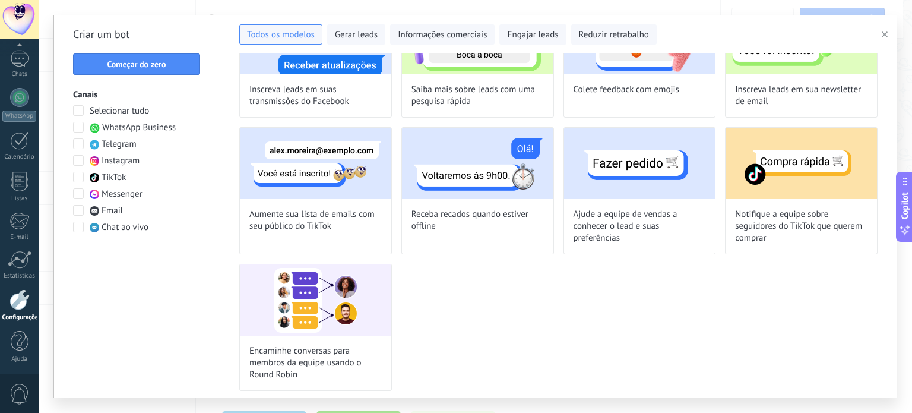
click at [887, 29] on button "button" at bounding box center [887, 34] width 20 height 14
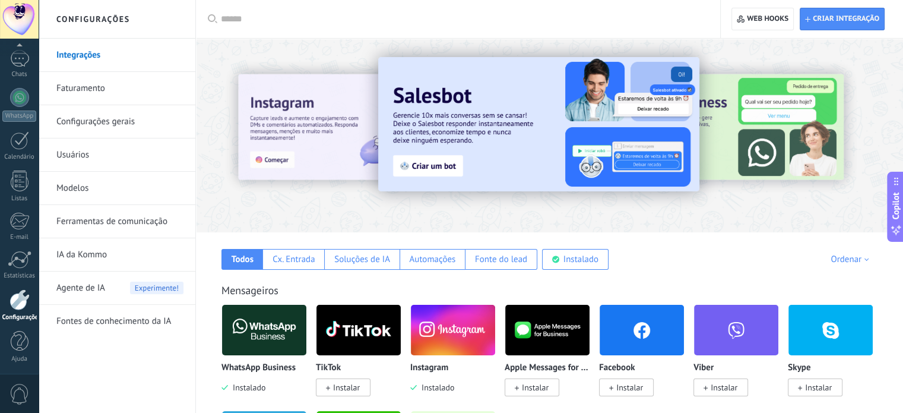
click at [461, 205] on div at bounding box center [549, 132] width 707 height 170
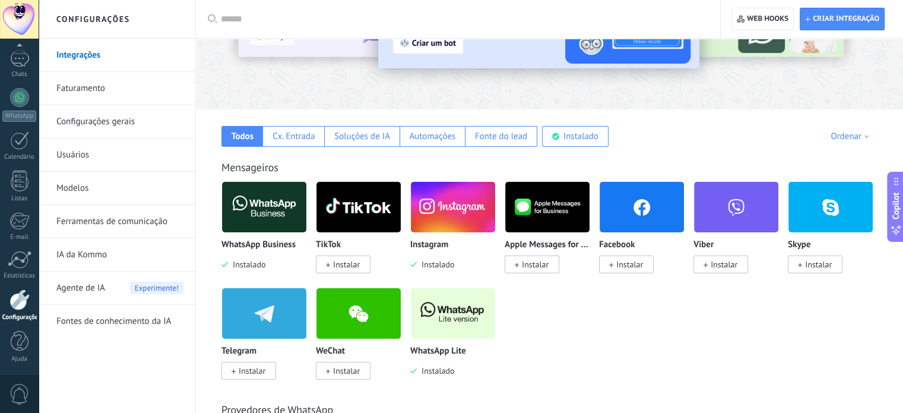
scroll to position [119, 0]
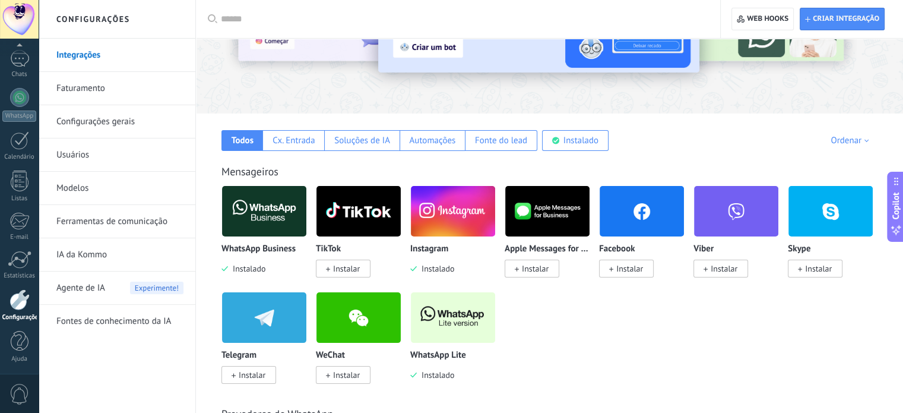
click at [483, 156] on div "Mensageiros WhatsApp Business Instalado TikTok Instalar Instagram Instalado App…" at bounding box center [550, 262] width 684 height 242
click at [356, 130] on div "Soluções de IA" at bounding box center [361, 140] width 75 height 21
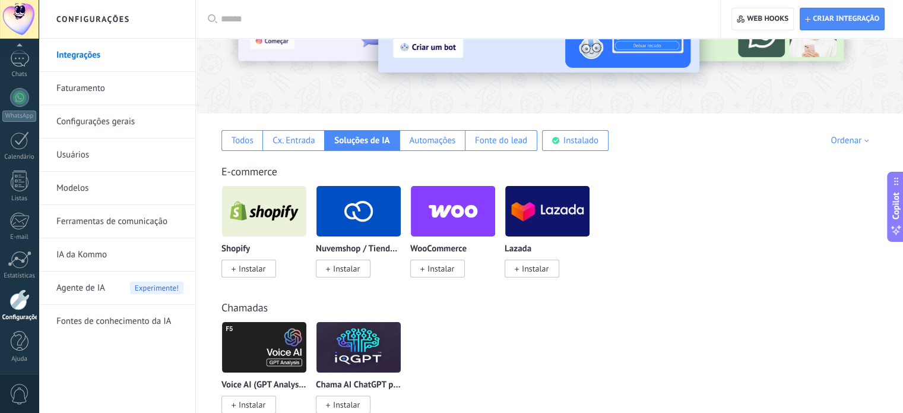
click at [390, 167] on div "E-commerce" at bounding box center [550, 172] width 656 height 14
click at [662, 206] on div "Shopify Instalar Nuvemshop / Tiendanube Instalar WooCommerce Instalar Lazada In…" at bounding box center [556, 238] width 669 height 106
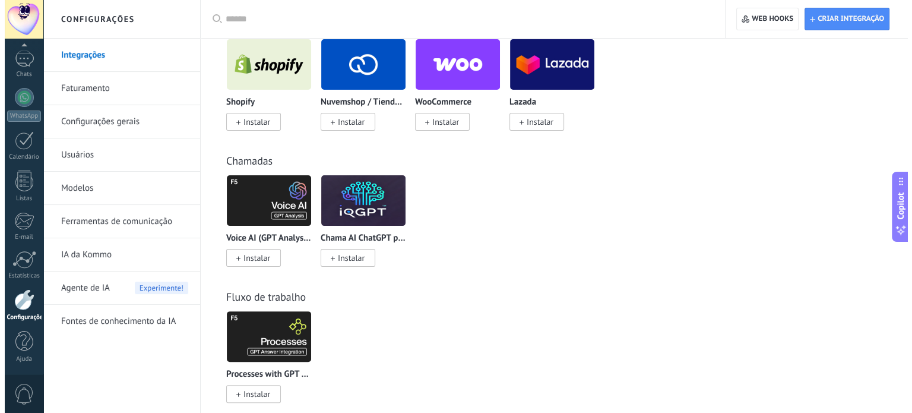
scroll to position [297, 0]
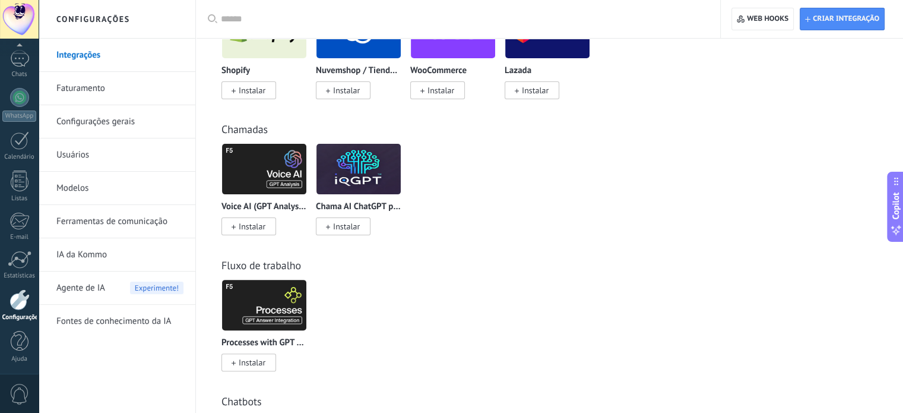
click at [475, 204] on div "Voice AI (GPT Analysis) via Komanda F5 Instalar Chama AI ChatGPT por iQGPT Inst…" at bounding box center [556, 196] width 669 height 106
click at [572, 182] on div "Voice AI (GPT Analysis) via Komanda F5 Instalar Chama AI ChatGPT por iQGPT Inst…" at bounding box center [556, 196] width 669 height 106
click at [502, 151] on div "Voice AI (GPT Analysis) via Komanda F5 Instalar Chama AI ChatGPT por iQGPT Inst…" at bounding box center [556, 196] width 669 height 106
click at [269, 172] on img at bounding box center [264, 169] width 84 height 58
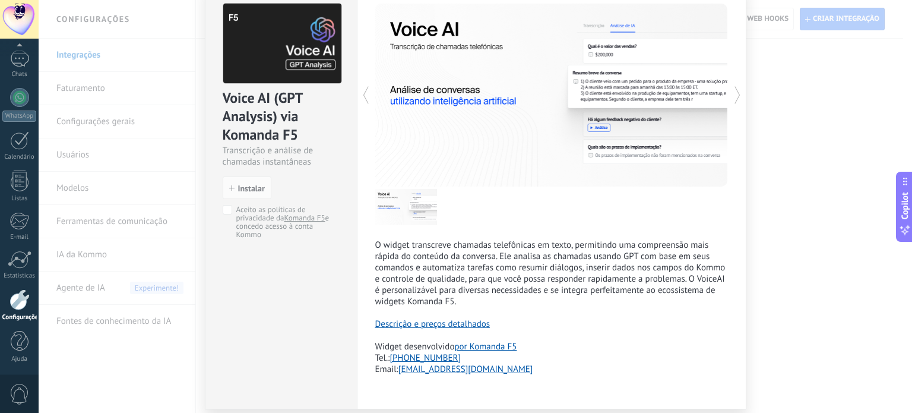
scroll to position [98, 0]
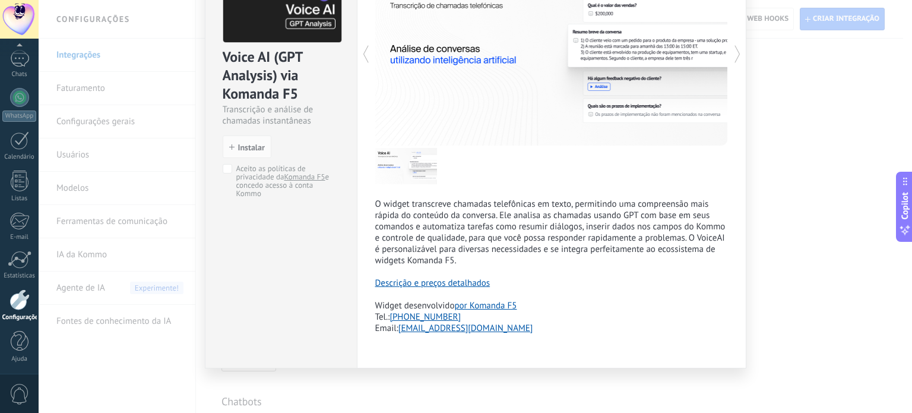
click at [404, 283] on link "Descrição e preços detalhados" at bounding box center [432, 282] width 115 height 11
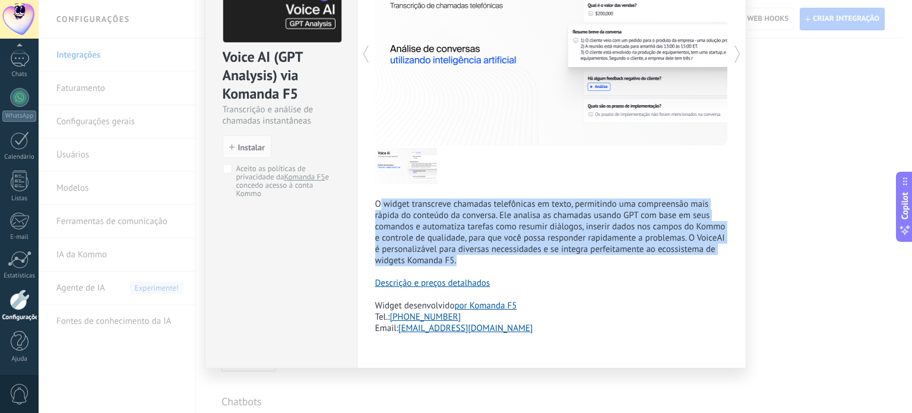
drag, startPoint x: 378, startPoint y: 201, endPoint x: 724, endPoint y: 254, distance: 350.3
click at [724, 254] on p "O widget transcreve chamadas telefônicas em texto, permitindo uma compreensão m…" at bounding box center [551, 232] width 353 height 68
click at [723, 254] on p "O widget transcreve chamadas telefônicas em texto, permitindo uma compreensão m…" at bounding box center [551, 232] width 353 height 68
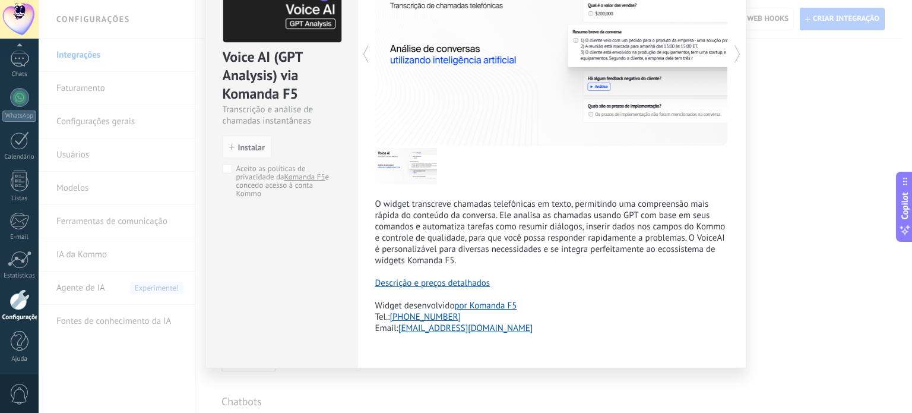
click at [717, 248] on p "O widget transcreve chamadas telefônicas em texto, permitindo uma compreensão m…" at bounding box center [551, 232] width 353 height 68
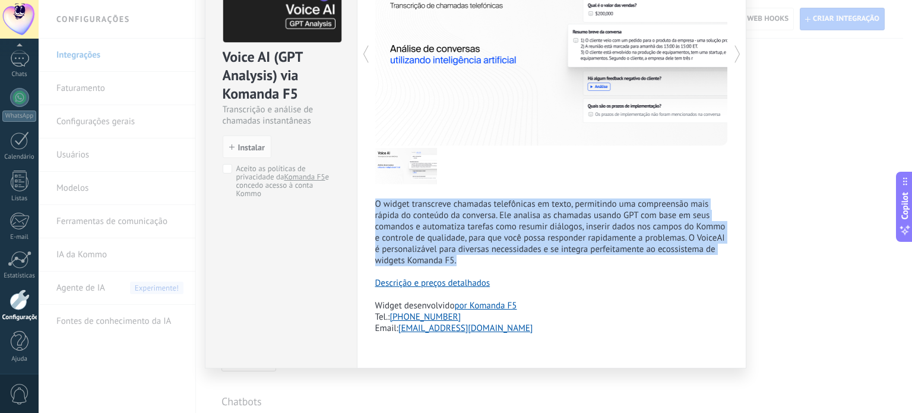
drag, startPoint x: 461, startPoint y: 262, endPoint x: 363, endPoint y: 203, distance: 114.1
click at [363, 203] on div "Komanda F5 O widget transcreve chamadas telefônicas em texto, permitindo uma co…" at bounding box center [552, 154] width 390 height 427
click at [456, 216] on p "O widget transcreve chamadas telefônicas em texto, permitindo uma compreensão m…" at bounding box center [551, 232] width 353 height 68
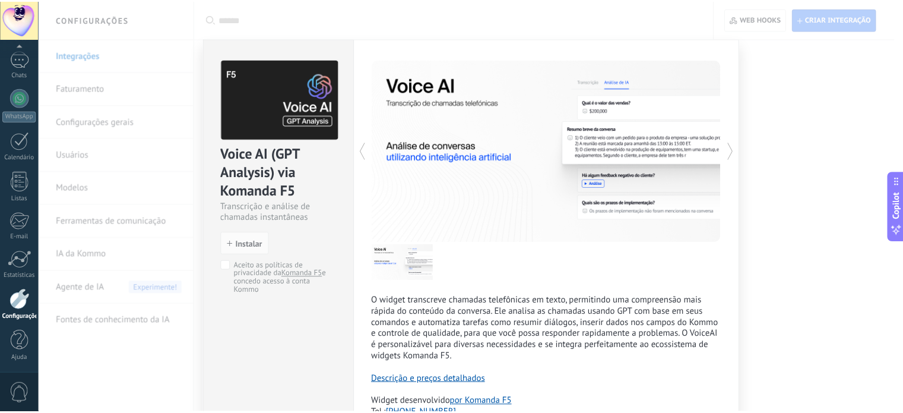
scroll to position [0, 0]
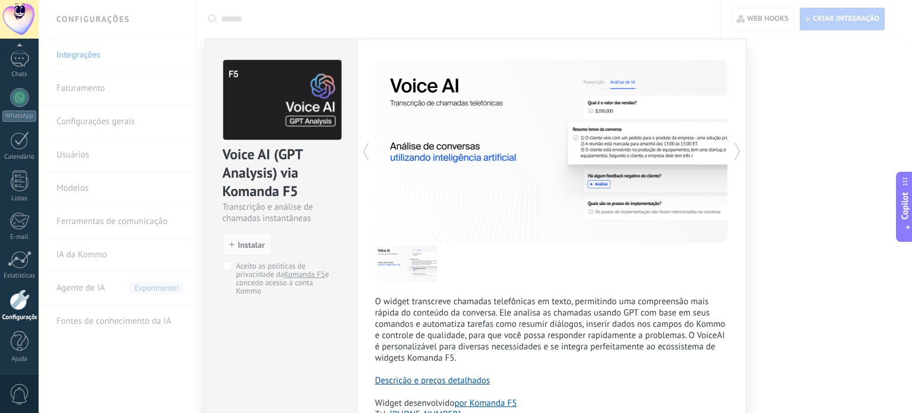
click at [834, 94] on div "Voice AI (GPT Analysis) via Komanda F5 Transcrição e análise de chamadas instan…" at bounding box center [476, 206] width 874 height 413
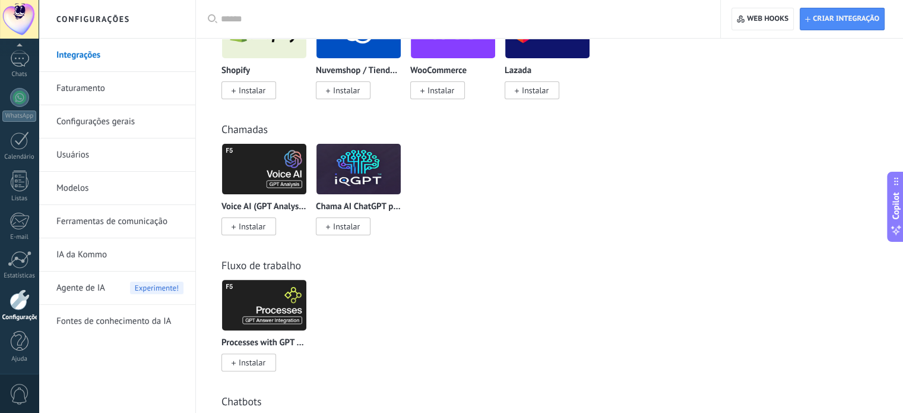
click at [520, 147] on div "Voice AI (GPT Analysis) via Komanda F5 Instalar Chama AI ChatGPT por iQGPT Inst…" at bounding box center [556, 196] width 669 height 106
click at [342, 163] on img at bounding box center [359, 169] width 84 height 58
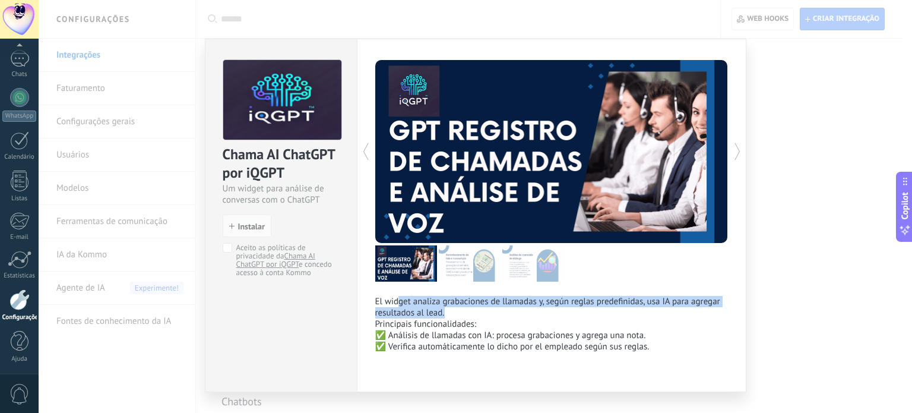
drag, startPoint x: 402, startPoint y: 305, endPoint x: 679, endPoint y: 313, distance: 277.5
click at [679, 313] on p "El widget analiza grabaciones de llamadas y, según reglas predefinidas, usa IA …" at bounding box center [551, 307] width 353 height 23
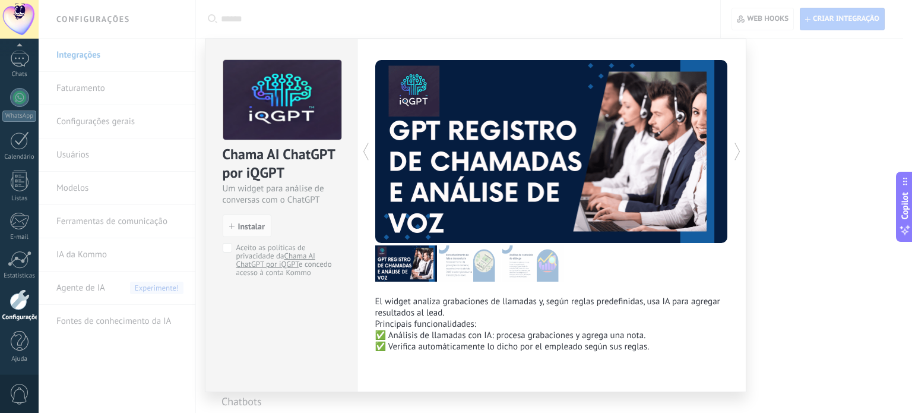
click at [822, 145] on div "Chama AI ChatGPT por iQGPT Um widget para análise de conversas com o ChatGPT in…" at bounding box center [476, 206] width 874 height 413
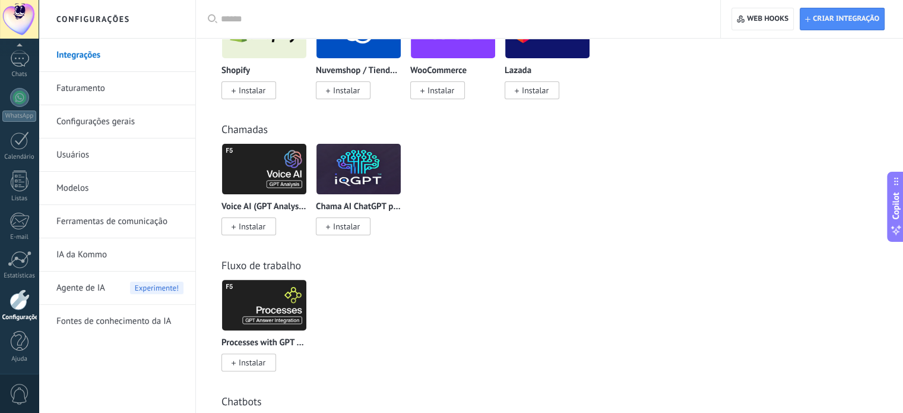
click at [550, 189] on div "Voice AI (GPT Analysis) via Komanda F5 Instalar Chama AI ChatGPT por iQGPT Inst…" at bounding box center [556, 196] width 669 height 106
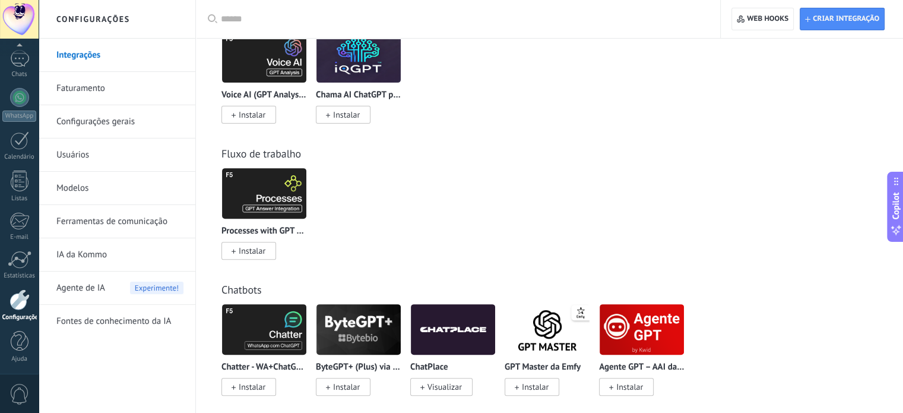
scroll to position [416, 0]
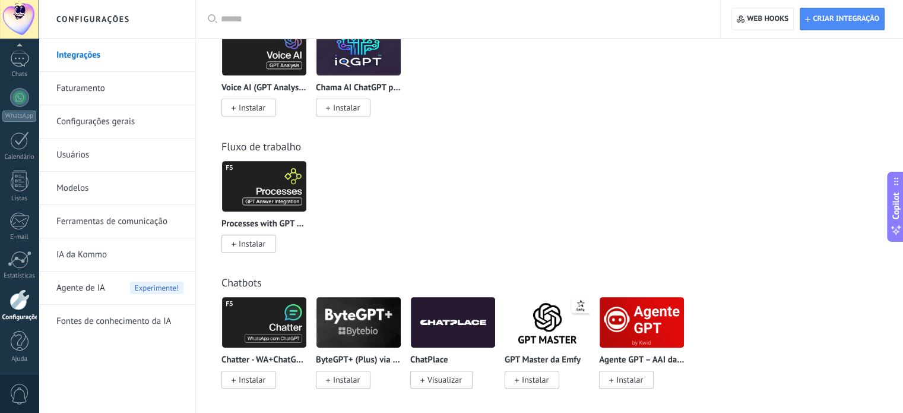
click at [463, 152] on div "Fluxo de trabalho" at bounding box center [550, 147] width 656 height 14
click at [463, 153] on div "Fluxo de trabalho" at bounding box center [550, 147] width 656 height 14
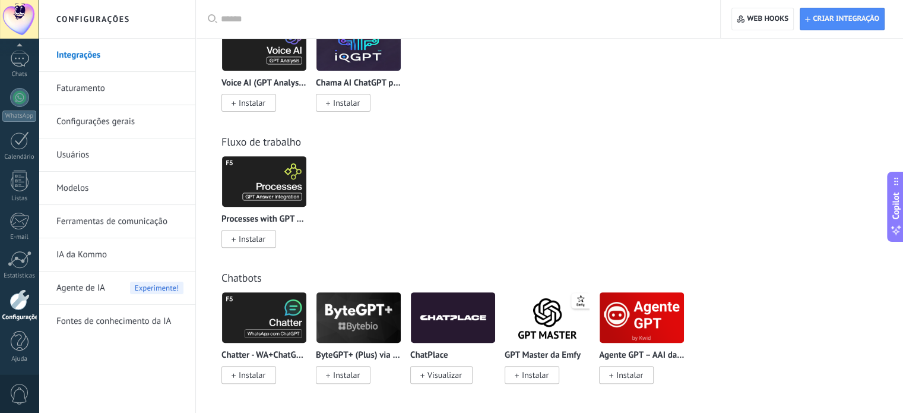
scroll to position [422, 0]
click at [463, 180] on div "Processes with GPT via Komanda F5 Instalar" at bounding box center [556, 209] width 669 height 106
click at [488, 180] on div "Processes with GPT via Komanda F5 Instalar" at bounding box center [556, 209] width 669 height 106
click at [551, 324] on img at bounding box center [547, 318] width 84 height 58
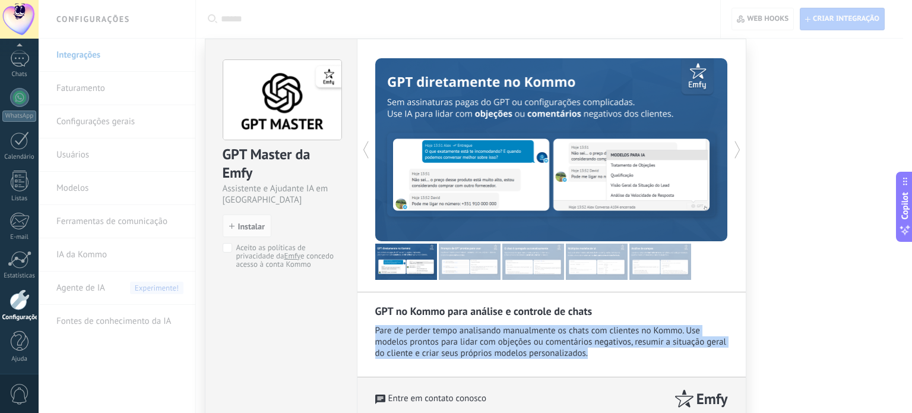
drag, startPoint x: 375, startPoint y: 327, endPoint x: 617, endPoint y: 356, distance: 243.5
click at [617, 356] on div "Pare de perder tempo analisando manualmente os chats com clientes no Kommo. Use…" at bounding box center [551, 342] width 353 height 34
drag, startPoint x: 620, startPoint y: 351, endPoint x: 363, endPoint y: 329, distance: 258.1
click at [363, 329] on div "GPT no Kommo para análise e controle de chats Pare de perder tempo analisando m…" at bounding box center [552, 230] width 390 height 382
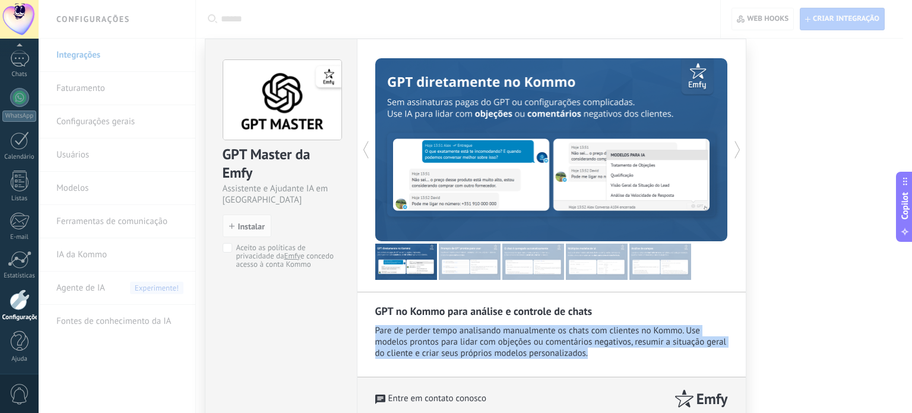
click at [363, 329] on div "GPT no Kommo para análise e controle de chats Pare de perder tempo analisando m…" at bounding box center [552, 230] width 390 height 382
drag, startPoint x: 561, startPoint y: 334, endPoint x: 608, endPoint y: 357, distance: 52.1
click at [608, 357] on div "Pare de perder tempo analisando manualmente os chats com clientes no Kommo. Use…" at bounding box center [551, 342] width 353 height 34
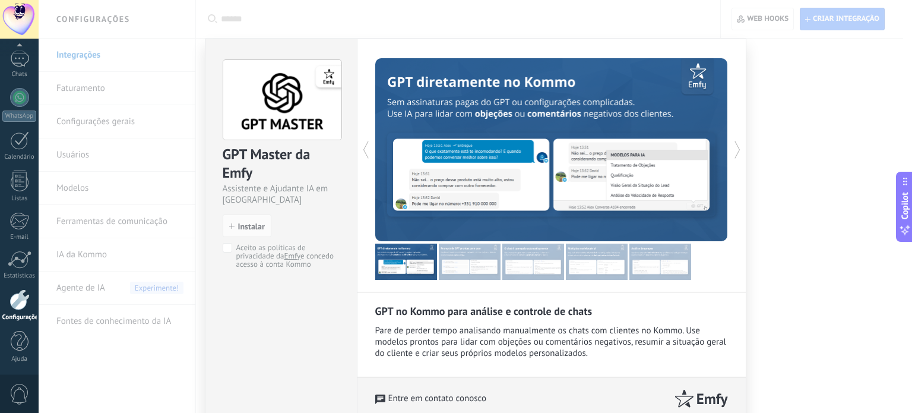
click at [736, 146] on use at bounding box center [737, 149] width 5 height 17
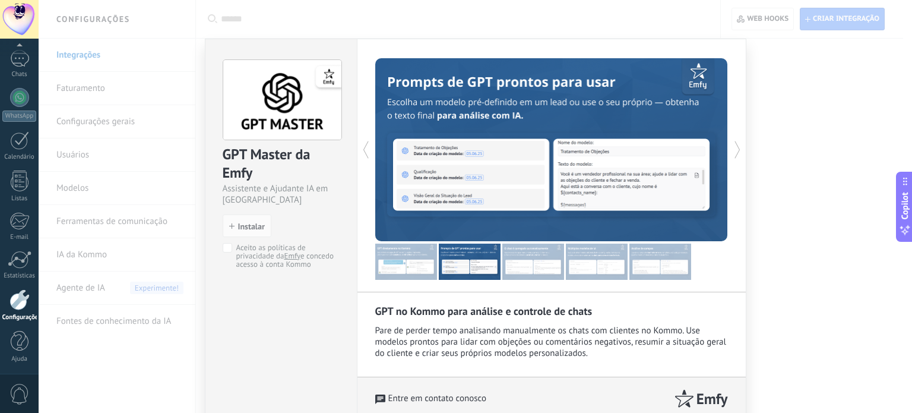
click at [736, 146] on use at bounding box center [737, 149] width 5 height 17
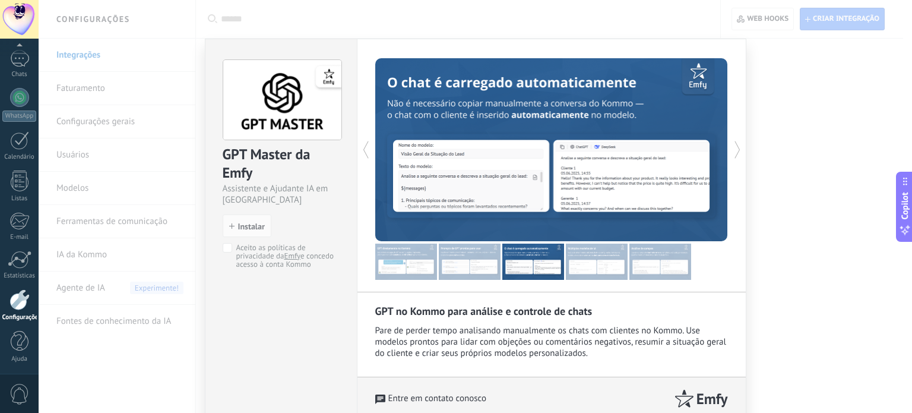
click at [815, 137] on div "GPT Master da Emfy Assistente e Ajudante IA em Kommo install Instalar Aceito as…" at bounding box center [476, 206] width 874 height 413
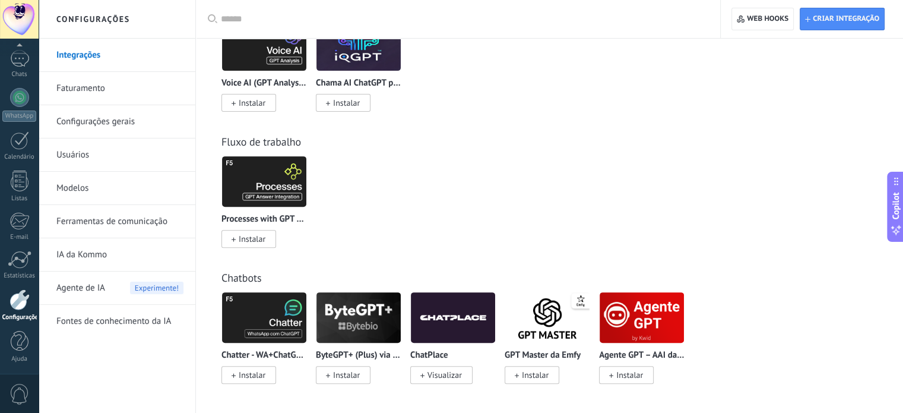
click at [268, 314] on img at bounding box center [264, 318] width 84 height 58
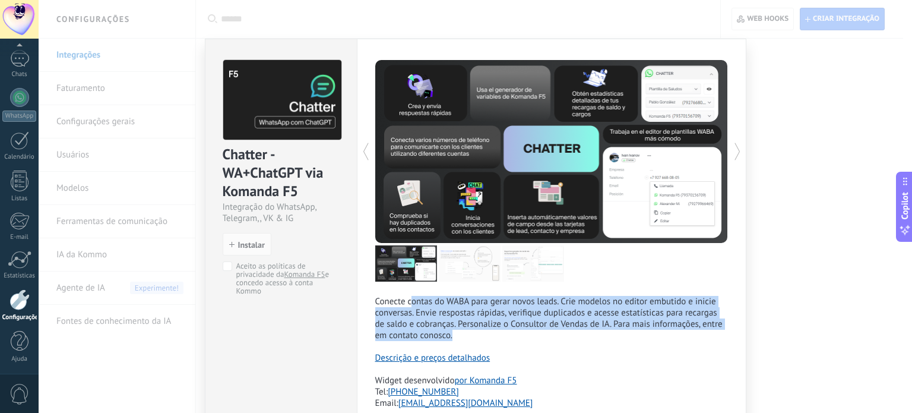
drag, startPoint x: 359, startPoint y: 296, endPoint x: 679, endPoint y: 342, distance: 324.0
click at [679, 342] on div "Komanda F5 Conecte contas do WABA para gerar novos leads. Crie modelos no edito…" at bounding box center [552, 241] width 390 height 404
click at [496, 339] on p "Conecte contas do WABA para gerar novos leads. Crie modelos no editor embutido …" at bounding box center [551, 318] width 353 height 45
drag, startPoint x: 546, startPoint y: 334, endPoint x: 347, endPoint y: 299, distance: 202.1
click at [347, 299] on div "Chatter - WA+ChatGPT via Komanda F5 Integração do WhatsApp, Telegram,, VK & IG …" at bounding box center [476, 241] width 542 height 404
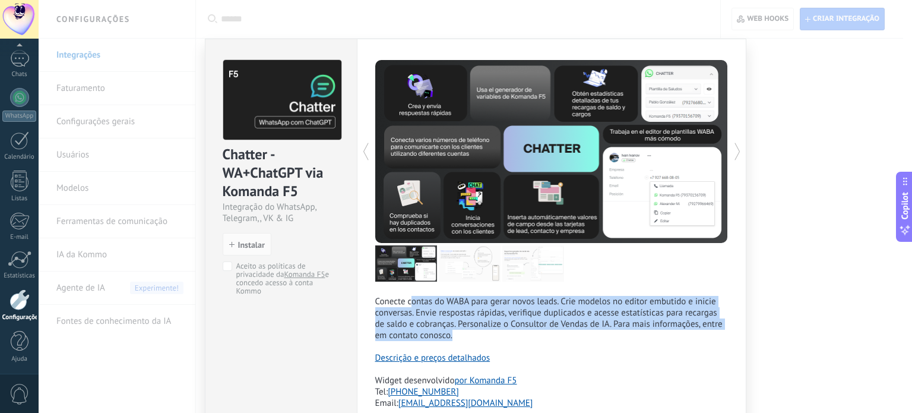
click at [538, 311] on p "Conecte contas do WABA para gerar novos leads. Crie modelos no editor embutido …" at bounding box center [551, 318] width 353 height 45
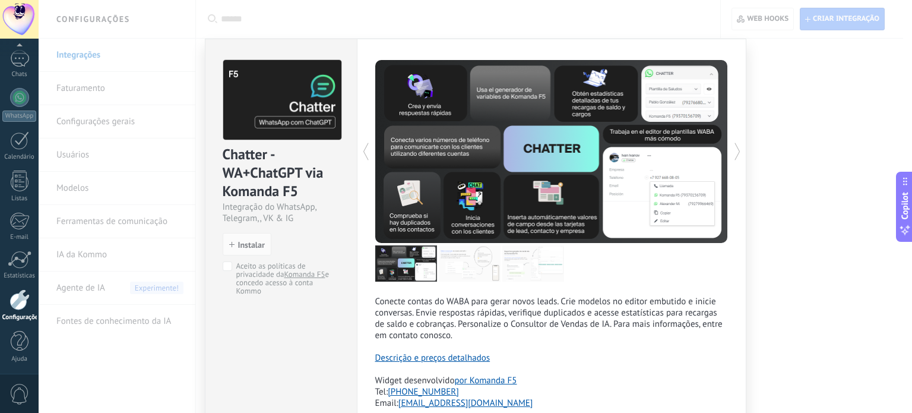
click at [812, 193] on div "Chatter - WA+ChatGPT via Komanda F5 Integração do WhatsApp, Telegram,, VK & IG …" at bounding box center [476, 206] width 874 height 413
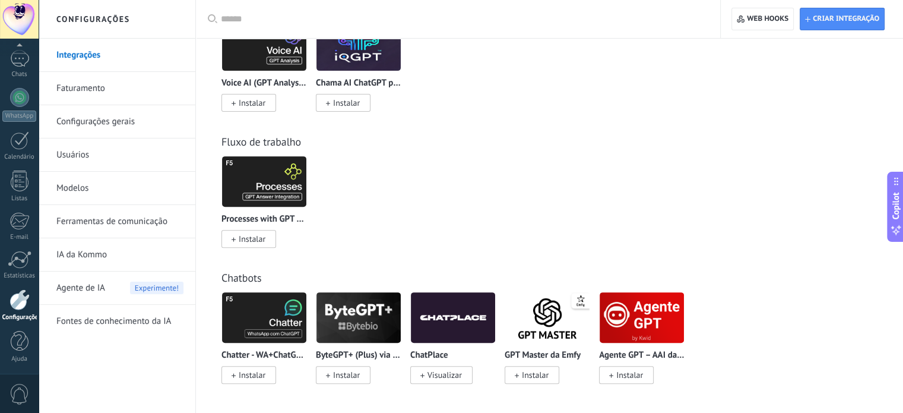
click at [489, 126] on div "Fluxo de trabalho Processes with GPT via Komanda F5 Instalar" at bounding box center [550, 179] width 684 height 136
click at [88, 85] on link "Faturamento" at bounding box center [119, 88] width 127 height 33
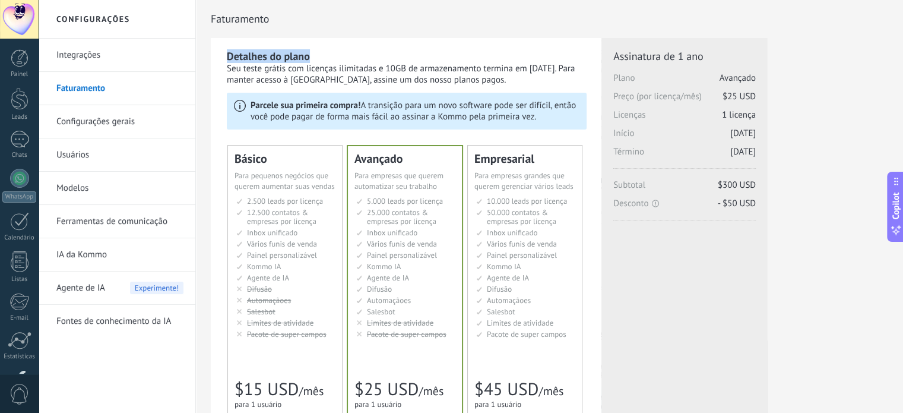
drag, startPoint x: 305, startPoint y: 55, endPoint x: 341, endPoint y: 55, distance: 35.6
click at [341, 55] on div "Detalhes do plano Seu teste grátis com licenças ilimitadas e 10GB de armazename…" at bounding box center [406, 387] width 391 height 698
click at [341, 54] on div "Detalhes do plano Seu teste grátis com licenças ilimitadas e 10GB de armazename…" at bounding box center [407, 67] width 360 height 36
drag, startPoint x: 715, startPoint y: 110, endPoint x: 755, endPoint y: 149, distance: 56.3
click at [755, 149] on div "Assinatura de 1 ano Plano Avançado Preço (por licença/mês) $25 USD Licenças 1 l…" at bounding box center [685, 108] width 143 height 119
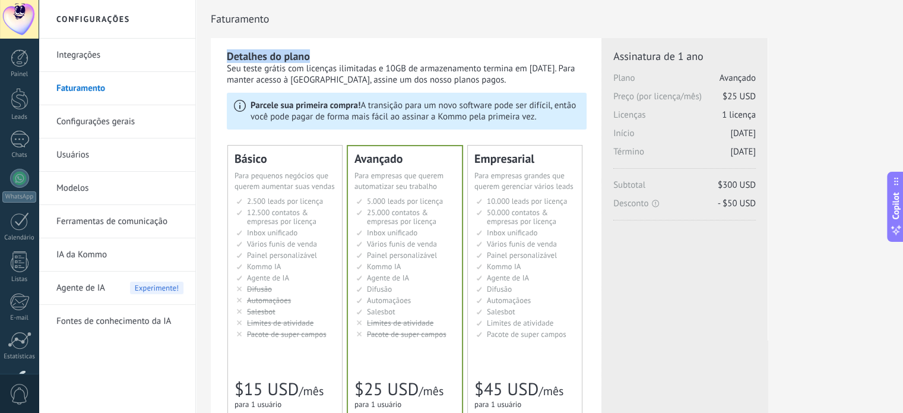
click at [755, 149] on span "26.09.2026" at bounding box center [744, 151] width 26 height 11
click at [743, 149] on span "26.09.2026" at bounding box center [744, 151] width 26 height 11
drag, startPoint x: 718, startPoint y: 175, endPoint x: 761, endPoint y: 206, distance: 52.7
click at [761, 206] on div "Licenças adicionais Plano Avançado Preço (por licença/mês) $25 USD Novas licenç…" at bounding box center [685, 387] width 166 height 698
click at [698, 199] on span "Desconto Descontos são aplicados para compras acima de 6 meses." at bounding box center [685, 203] width 143 height 11
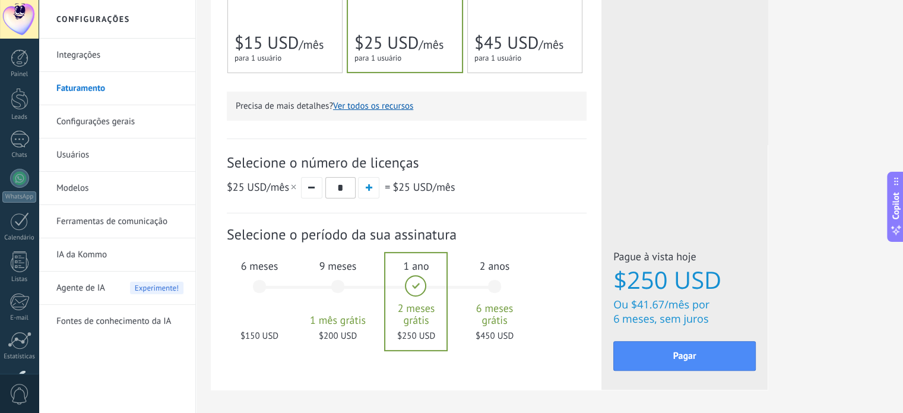
scroll to position [356, 0]
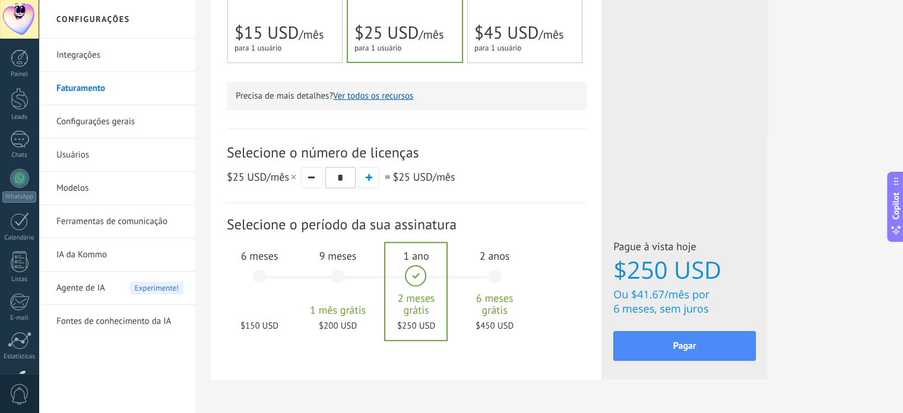
drag, startPoint x: 216, startPoint y: 158, endPoint x: 437, endPoint y: 156, distance: 220.4
click at [437, 156] on div "Detalhes do plano Seu teste grátis com licenças ilimitadas e 10GB de armazename…" at bounding box center [406, 31] width 391 height 698
click at [437, 156] on span "Selecione o número de licenças" at bounding box center [407, 152] width 360 height 18
drag, startPoint x: 437, startPoint y: 156, endPoint x: 225, endPoint y: 147, distance: 211.7
click at [225, 147] on div "Detalhes do plano Seu teste grátis com licenças ilimitadas e 10GB de armazename…" at bounding box center [406, 31] width 391 height 698
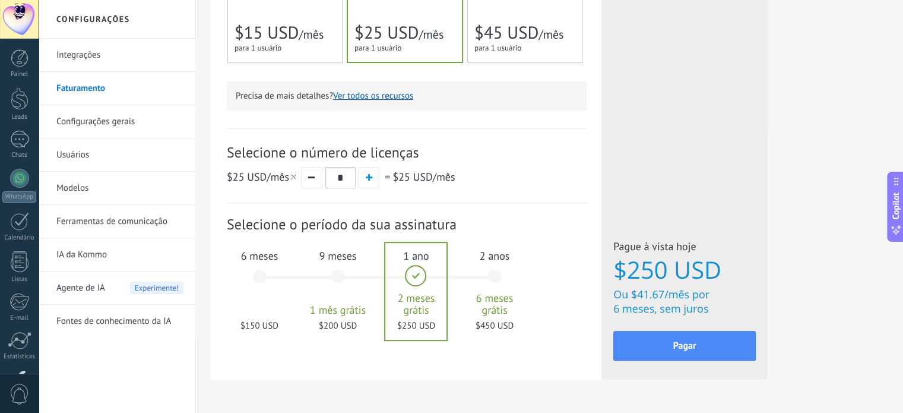
click at [245, 156] on span "Selecione o número de licenças" at bounding box center [407, 152] width 360 height 18
drag, startPoint x: 221, startPoint y: 154, endPoint x: 475, endPoint y: 153, distance: 253.6
click at [475, 153] on div "Detalhes do plano Seu teste grátis com licenças ilimitadas e 10GB de armazename…" at bounding box center [406, 31] width 391 height 698
click at [475, 153] on span "Selecione o número de licenças" at bounding box center [407, 152] width 360 height 18
click at [368, 176] on span "button" at bounding box center [369, 177] width 7 height 7
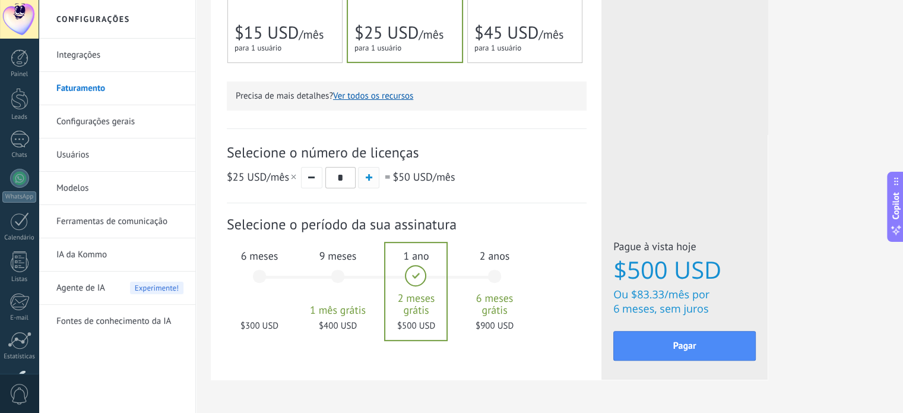
click at [370, 173] on button "button" at bounding box center [368, 177] width 21 height 21
click at [316, 177] on button "button" at bounding box center [311, 177] width 21 height 21
click at [369, 178] on span "button" at bounding box center [369, 177] width 7 height 7
click at [307, 176] on button "button" at bounding box center [311, 177] width 21 height 21
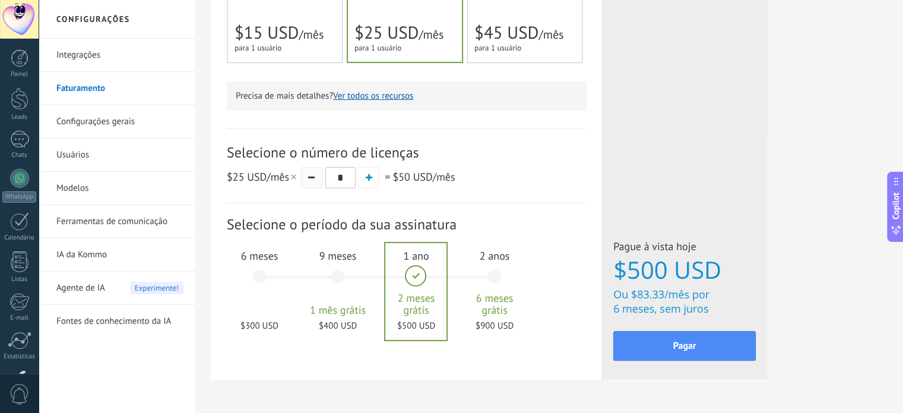
type input "*"
click at [307, 176] on button "button" at bounding box center [311, 177] width 21 height 21
drag, startPoint x: 432, startPoint y: 152, endPoint x: 214, endPoint y: 151, distance: 218.6
click at [214, 151] on div "Detalhes do plano Seu teste grátis com licenças ilimitadas e 10GB de armazename…" at bounding box center [406, 31] width 391 height 698
click at [226, 151] on div "Detalhes do plano Seu teste grátis com licenças ilimitadas e 10GB de armazename…" at bounding box center [406, 31] width 391 height 698
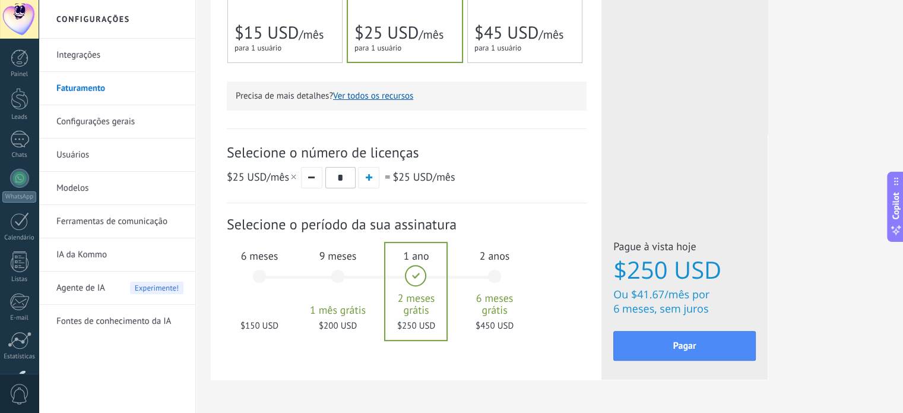
drag, startPoint x: 226, startPoint y: 151, endPoint x: 427, endPoint y: 154, distance: 201.4
click at [427, 154] on div "Detalhes do plano Seu teste grátis com licenças ilimitadas e 10GB de armazename…" at bounding box center [406, 31] width 391 height 698
click at [427, 154] on span "Selecione o número de licenças" at bounding box center [407, 152] width 360 height 18
drag, startPoint x: 427, startPoint y: 154, endPoint x: 217, endPoint y: 151, distance: 210.3
click at [217, 151] on div "Detalhes do plano Seu teste grátis com licenças ilimitadas e 10GB de armazename…" at bounding box center [406, 31] width 391 height 698
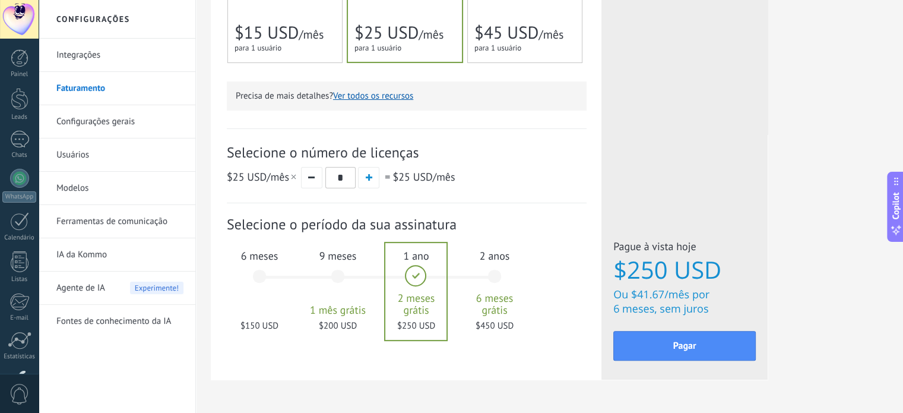
click at [227, 149] on span "Selecione o número de licenças" at bounding box center [407, 152] width 360 height 18
drag, startPoint x: 224, startPoint y: 149, endPoint x: 440, endPoint y: 150, distance: 216.2
click at [440, 150] on div "Detalhes do plano Seu teste grátis com licenças ilimitadas e 10GB de armazename…" at bounding box center [406, 31] width 391 height 698
click at [440, 150] on span "Selecione o número de licenças" at bounding box center [407, 152] width 360 height 18
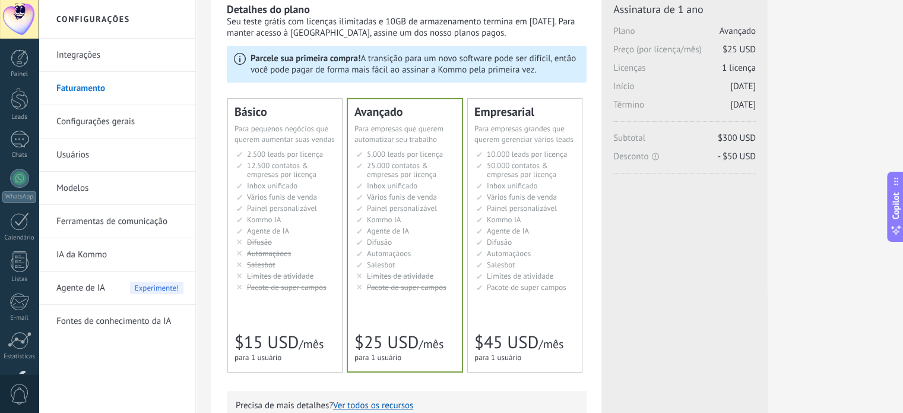
scroll to position [0, 0]
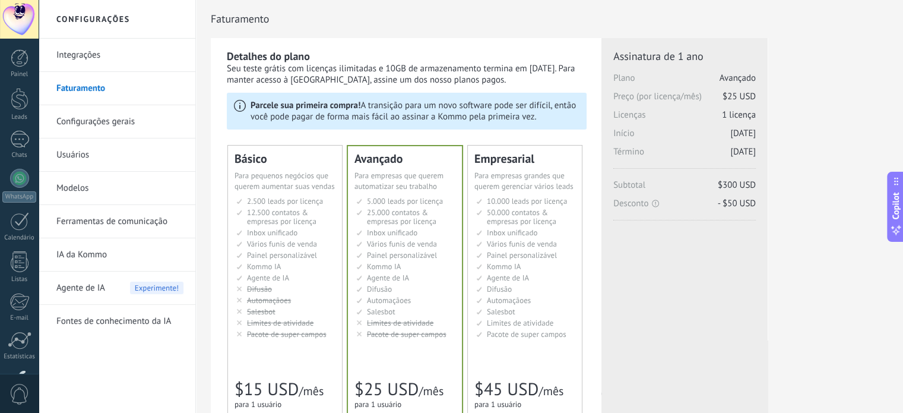
click at [450, 30] on div "Faturamento" at bounding box center [550, 19] width 678 height 38
click at [17, 351] on link "Ajuda" at bounding box center [19, 347] width 39 height 32
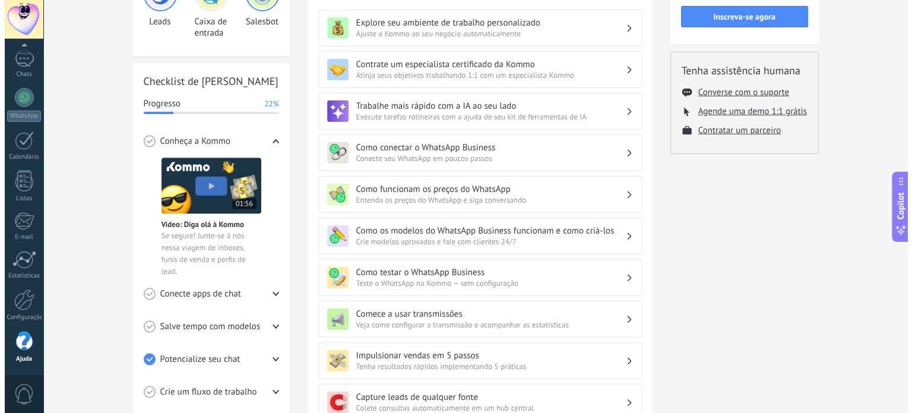
scroll to position [119, 0]
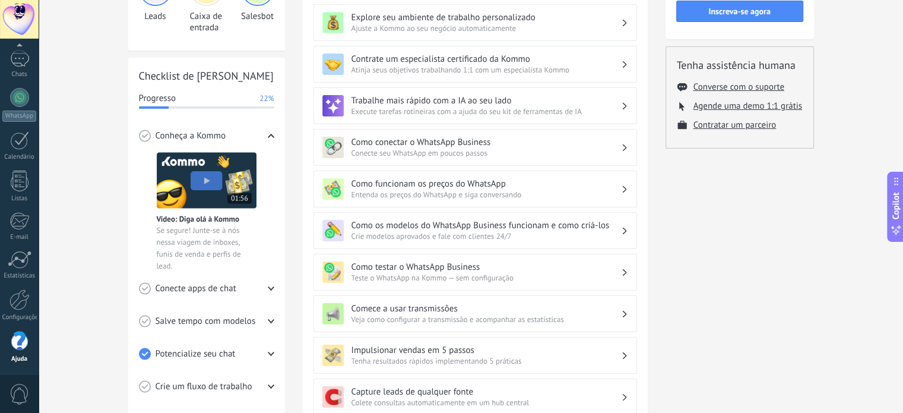
click at [757, 213] on div "💎 Teste grátis em curso Dias restantes 14 Inscreva-se agora Tenha assistência h…" at bounding box center [740, 291] width 148 height 706
click at [97, 227] on div "Tutoriais para iniciar Leads Caixa de entrada Salesbot Checklist de Início Rápi…" at bounding box center [471, 291] width 865 height 742
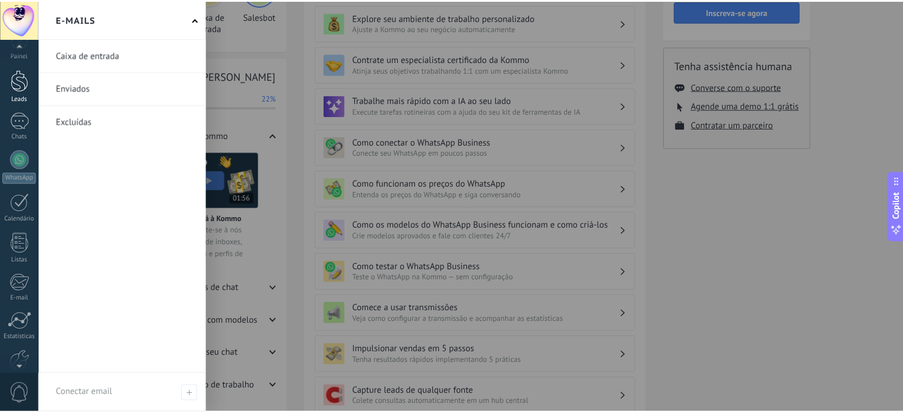
scroll to position [0, 0]
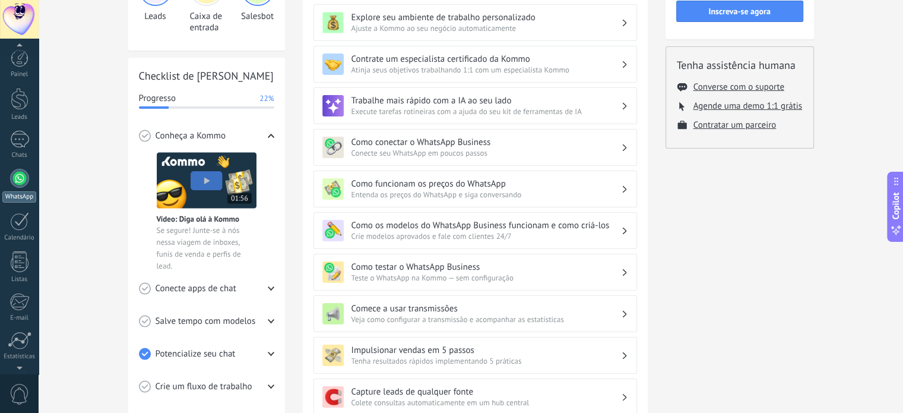
click at [21, 172] on div at bounding box center [19, 178] width 19 height 19
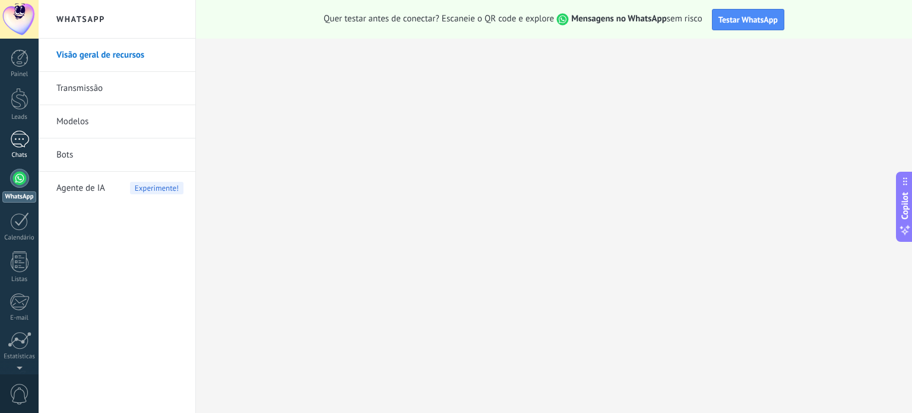
click at [13, 136] on div at bounding box center [19, 139] width 19 height 17
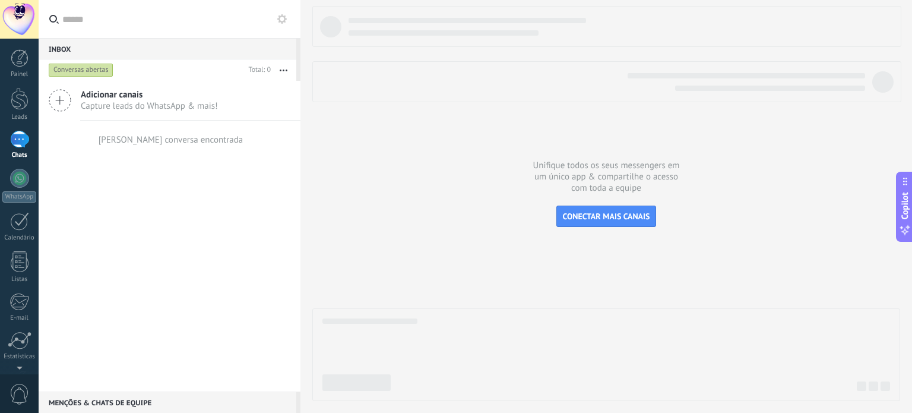
click at [280, 15] on icon at bounding box center [282, 19] width 10 height 10
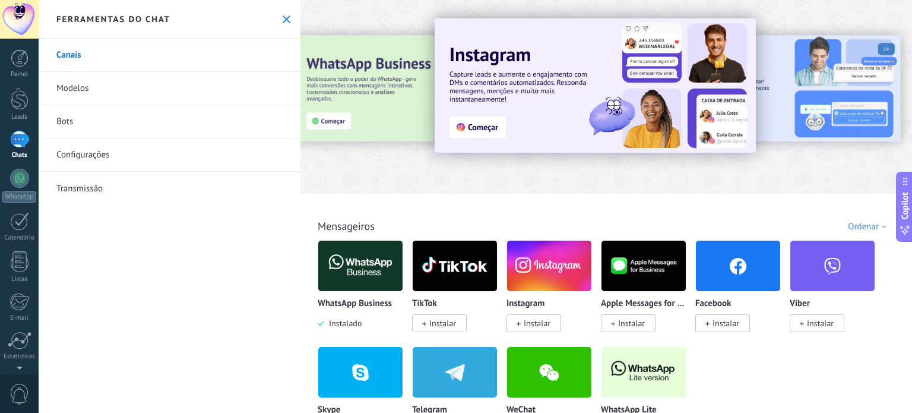
click at [78, 148] on link "Configurações" at bounding box center [170, 154] width 262 height 33
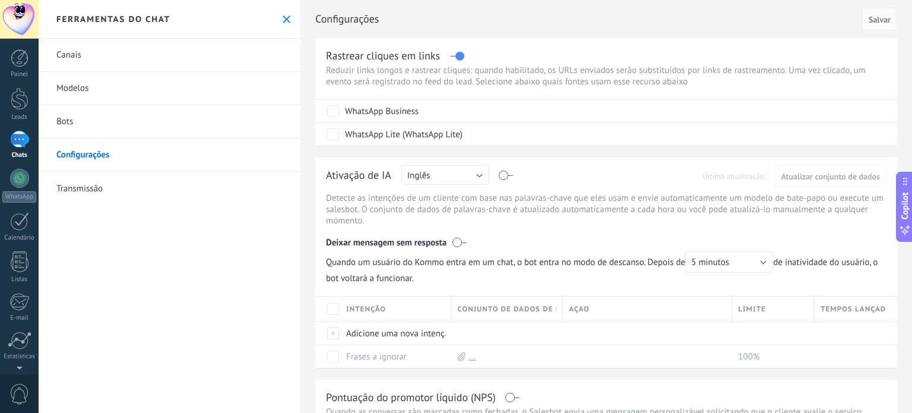
click at [78, 64] on link "Canais" at bounding box center [170, 55] width 262 height 33
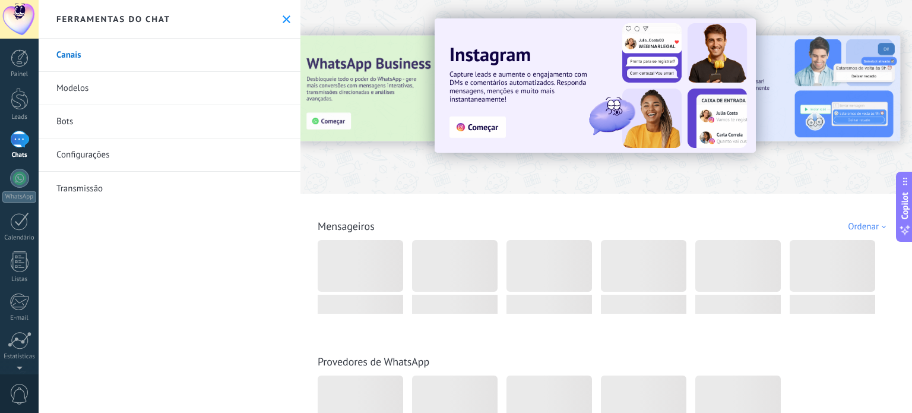
click at [283, 19] on icon at bounding box center [287, 19] width 8 height 8
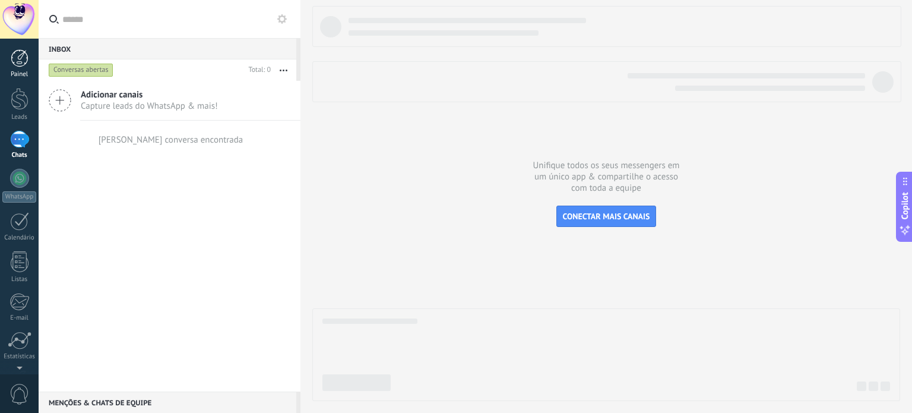
click at [14, 58] on div at bounding box center [20, 58] width 18 height 18
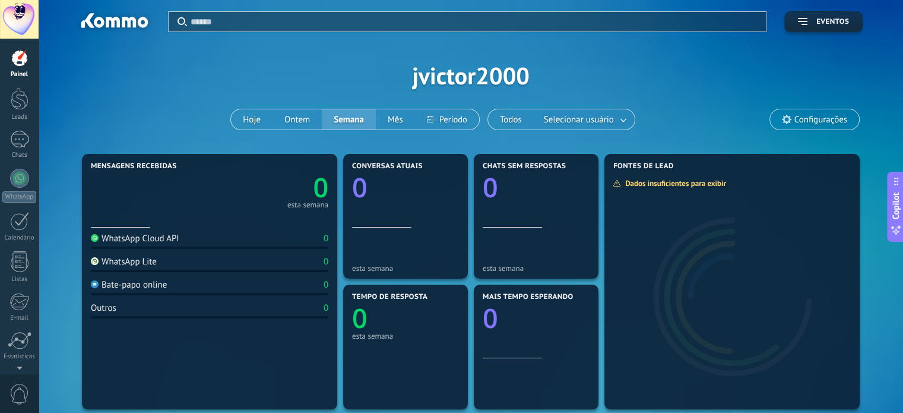
click at [109, 19] on div at bounding box center [113, 22] width 77 height 20
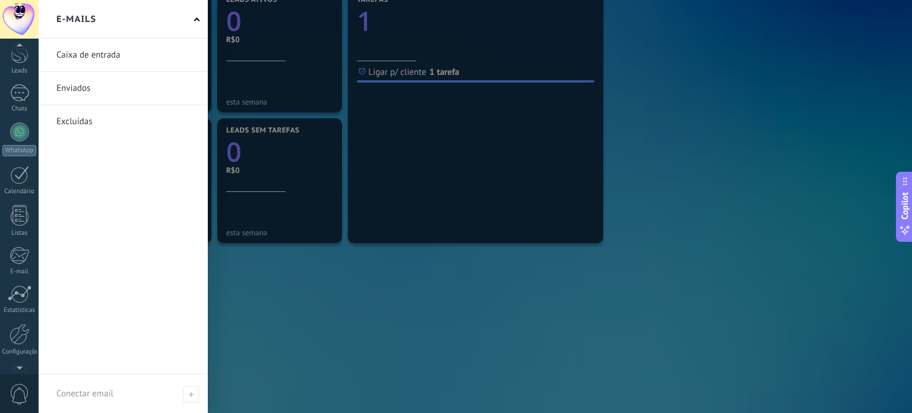
scroll to position [81, 0]
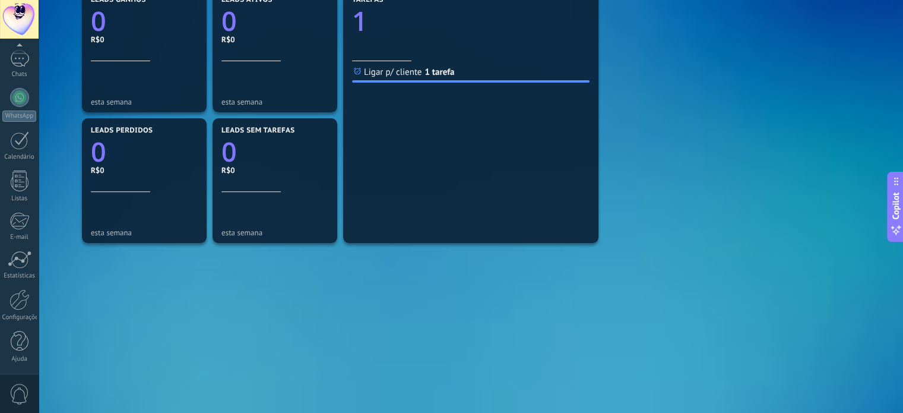
click at [21, 387] on span "0" at bounding box center [20, 394] width 20 height 21
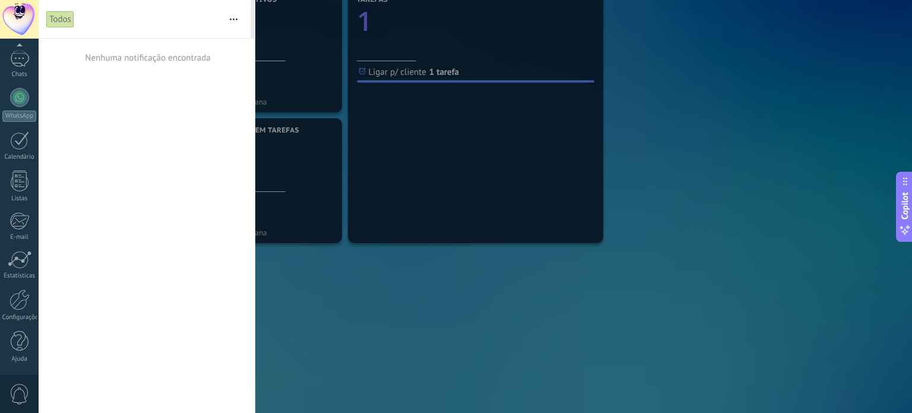
click at [21, 375] on div "0" at bounding box center [19, 393] width 39 height 39
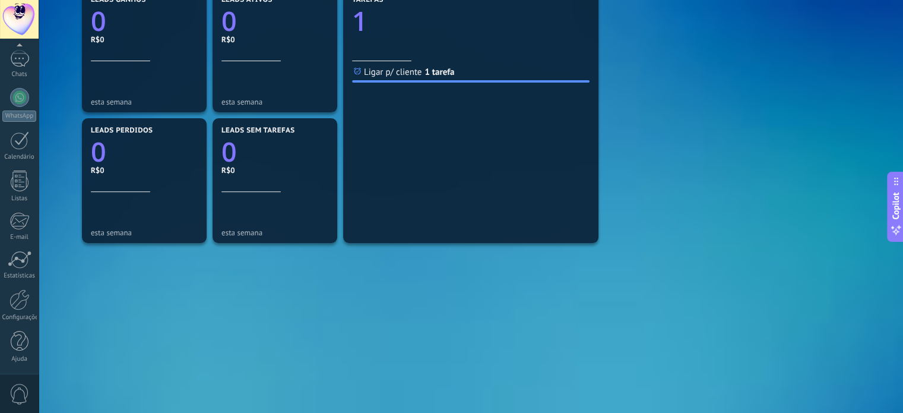
click at [17, 384] on span "0" at bounding box center [20, 394] width 20 height 21
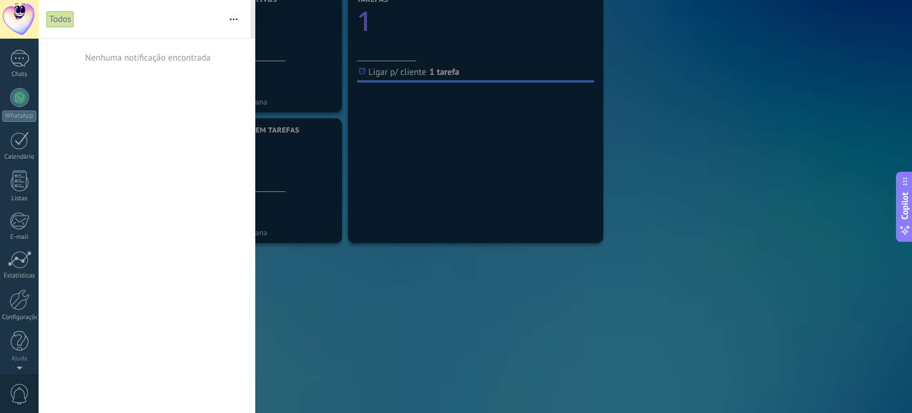
scroll to position [0, 0]
click at [119, 44] on div "Nenhuma notificação encontrada" at bounding box center [147, 58] width 128 height 38
click at [226, 20] on button "button" at bounding box center [234, 19] width 26 height 38
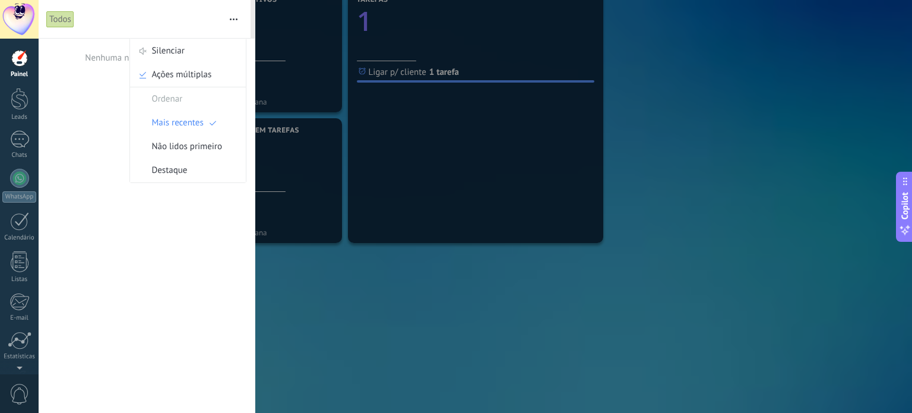
click at [88, 140] on div "Nenhuma notificação encontrada" at bounding box center [147, 226] width 216 height 374
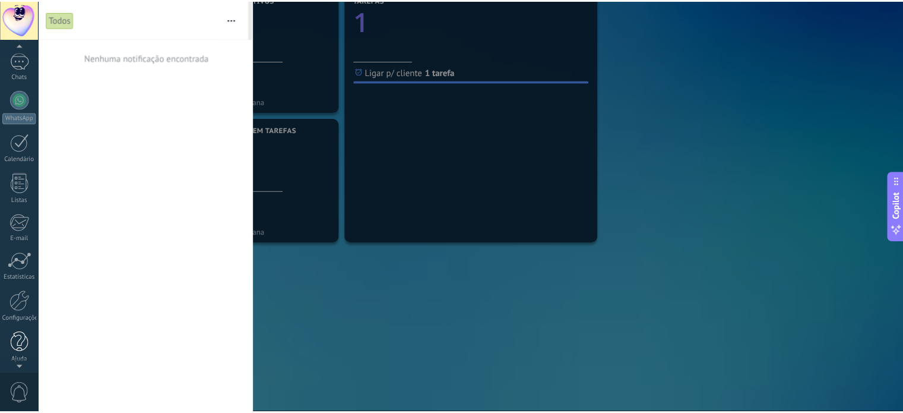
scroll to position [81, 0]
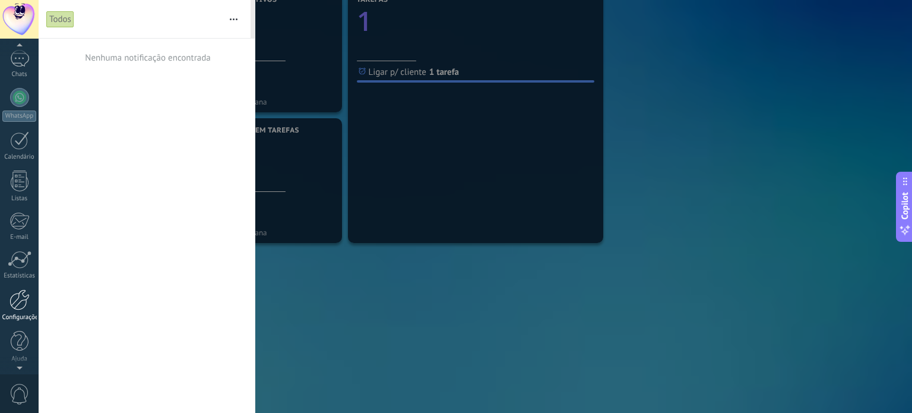
click at [18, 300] on div at bounding box center [20, 299] width 20 height 21
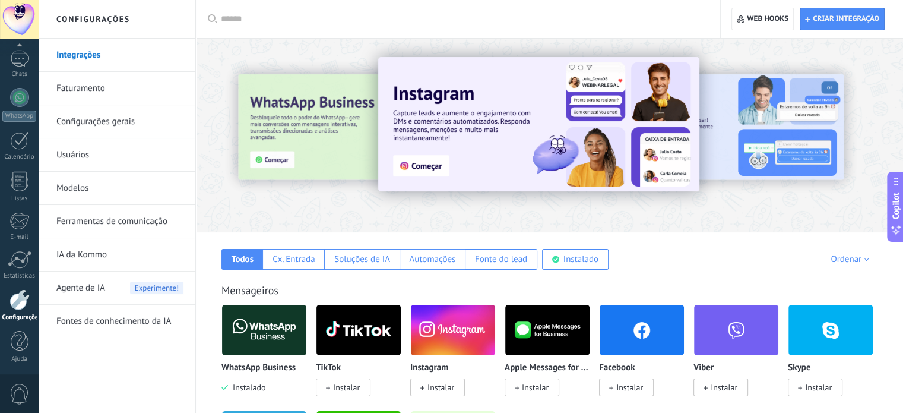
click at [95, 121] on link "Configurações gerais" at bounding box center [119, 121] width 127 height 33
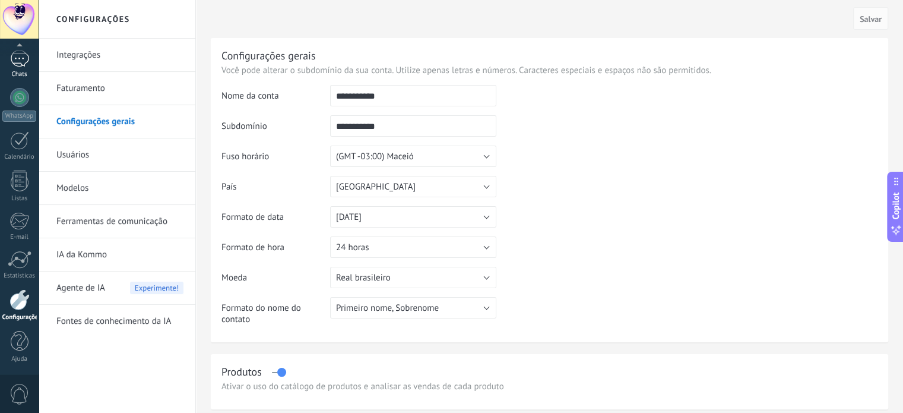
click at [19, 58] on div at bounding box center [19, 58] width 19 height 17
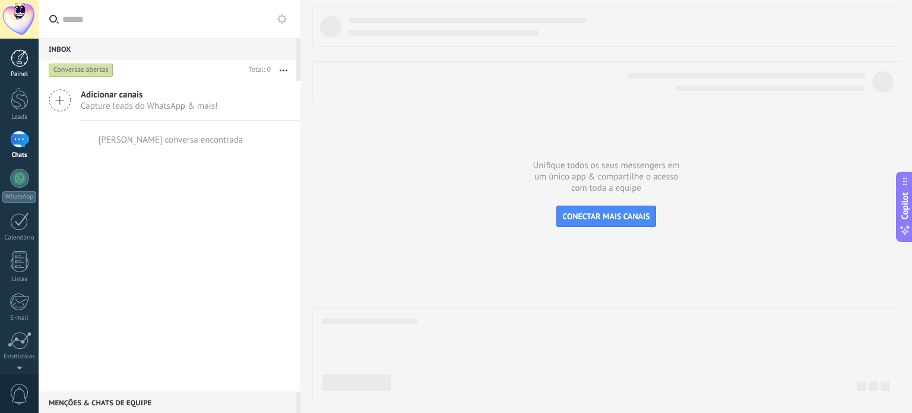
click at [18, 65] on div at bounding box center [20, 58] width 18 height 18
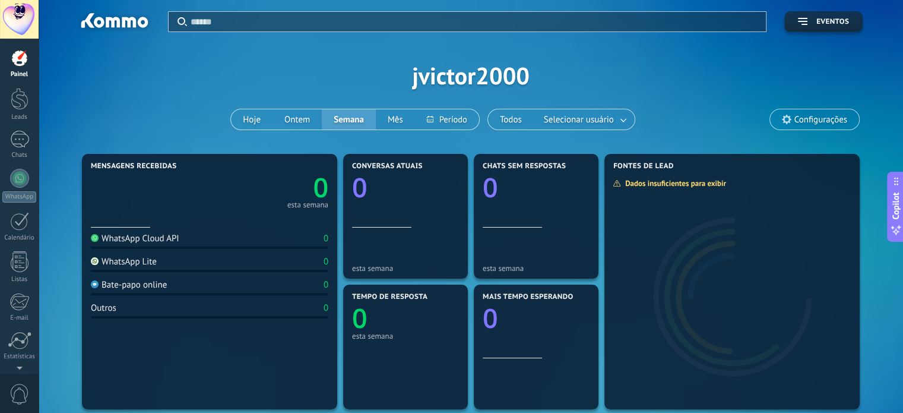
click at [19, 22] on div at bounding box center [19, 19] width 39 height 39
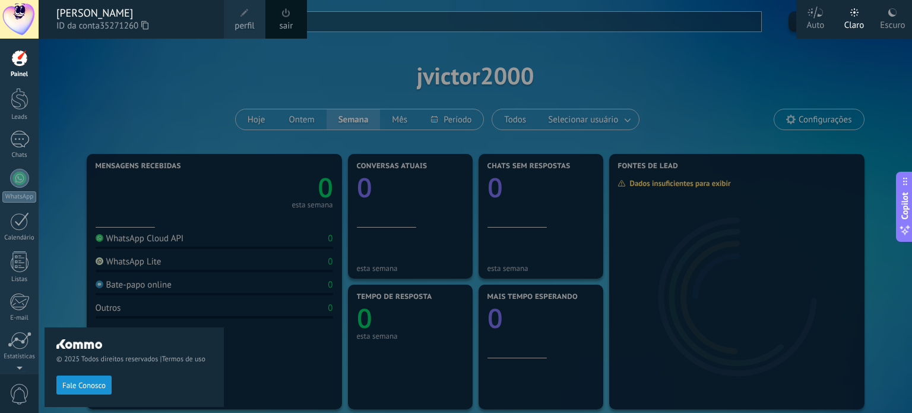
click at [290, 18] on span at bounding box center [286, 13] width 13 height 13
